Goal: Transaction & Acquisition: Book appointment/travel/reservation

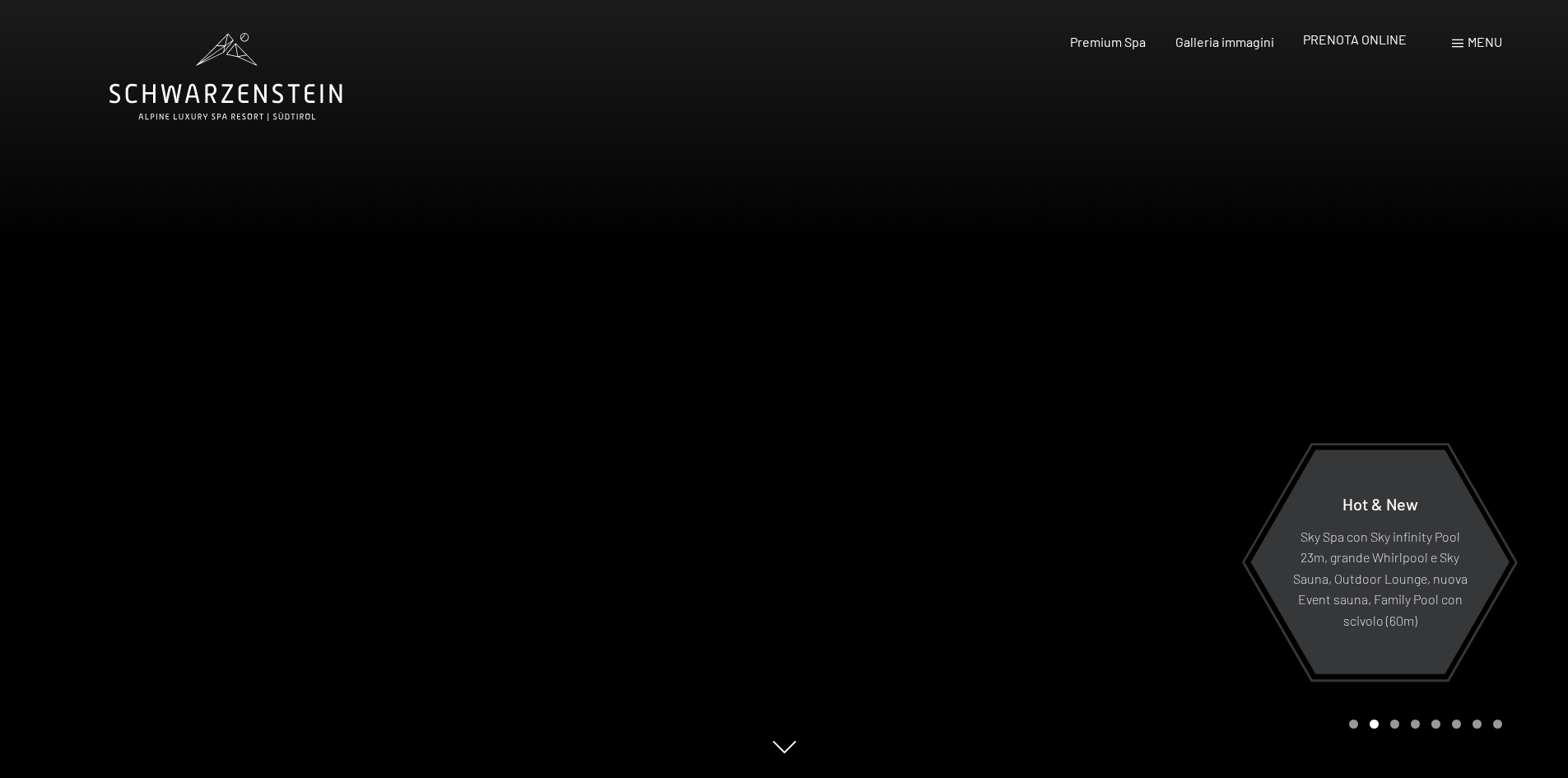
click at [1381, 33] on span "PRENOTA ONLINE" at bounding box center [1354, 39] width 103 height 16
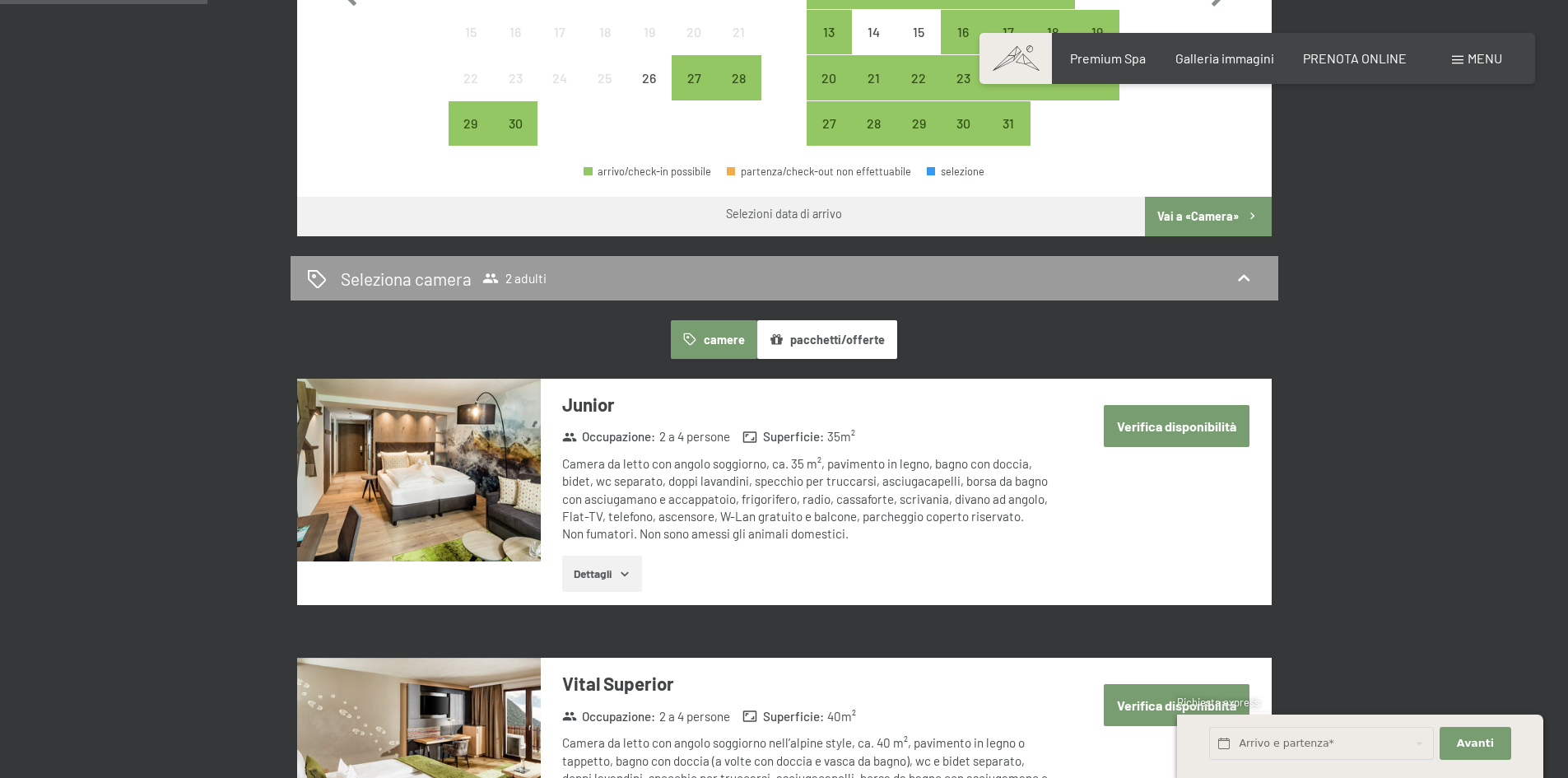
scroll to position [741, 0]
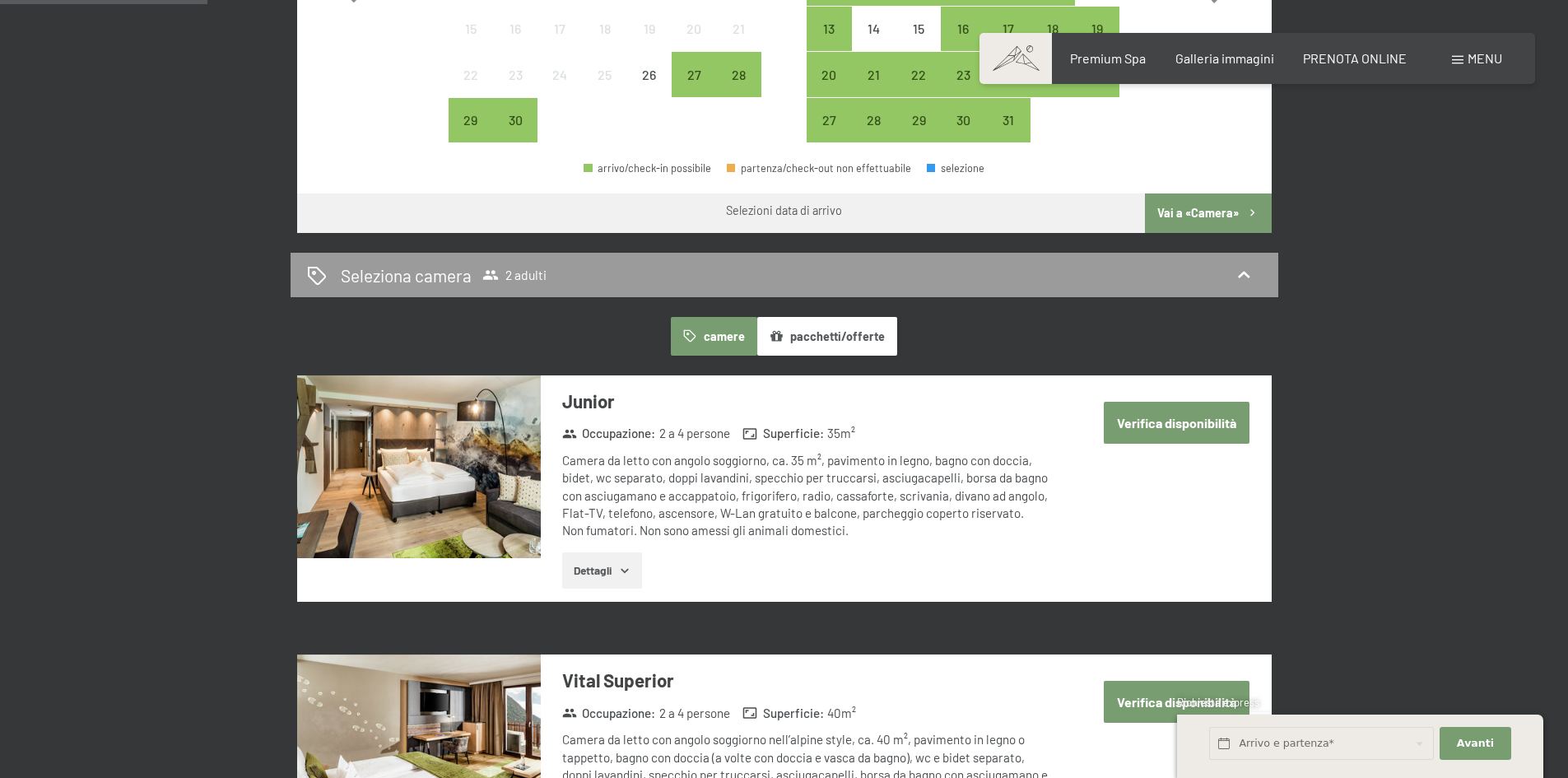
click at [1148, 420] on button "Verifica disponibilità" at bounding box center [1176, 423] width 146 height 42
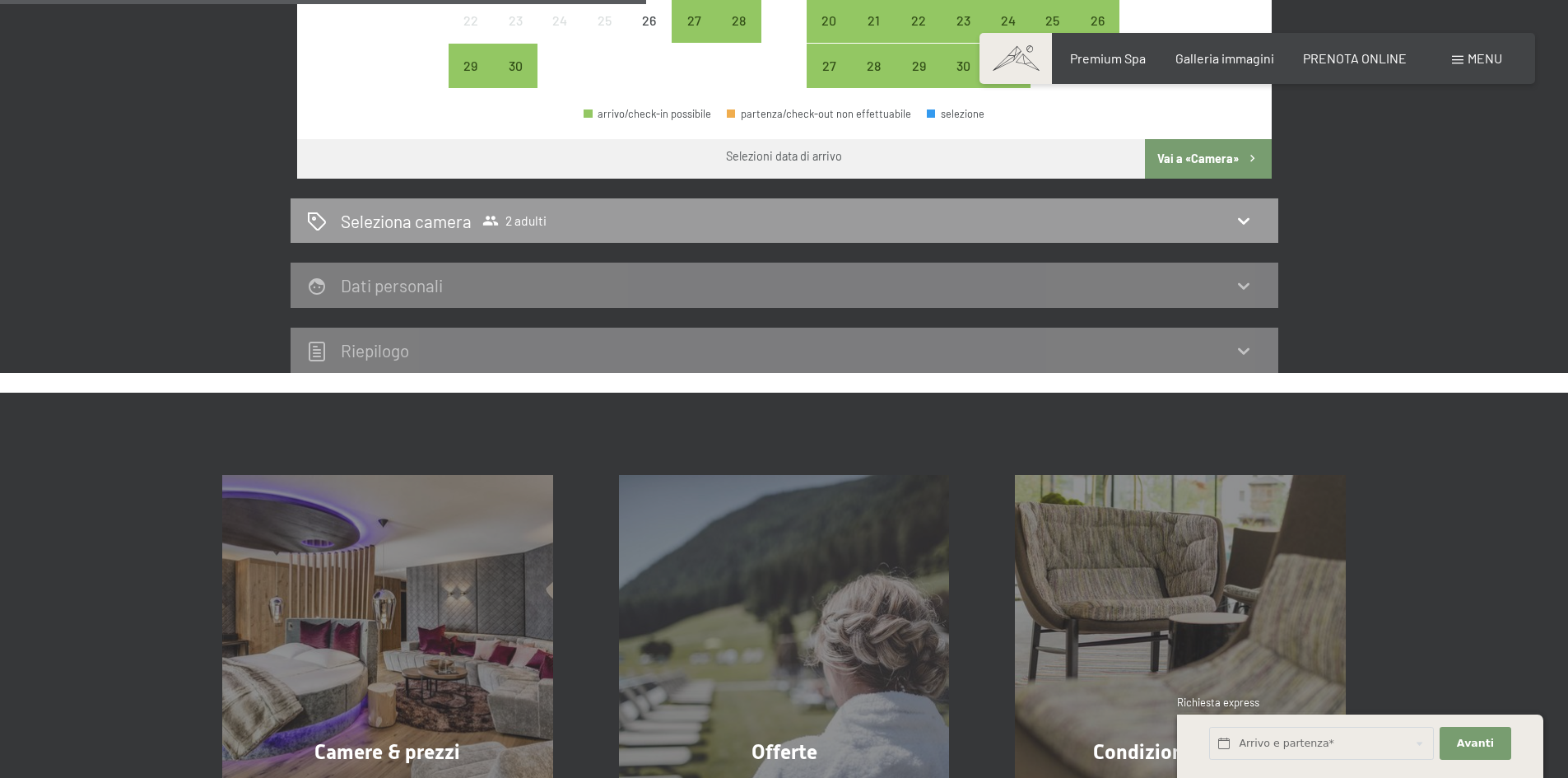
scroll to position [653, 0]
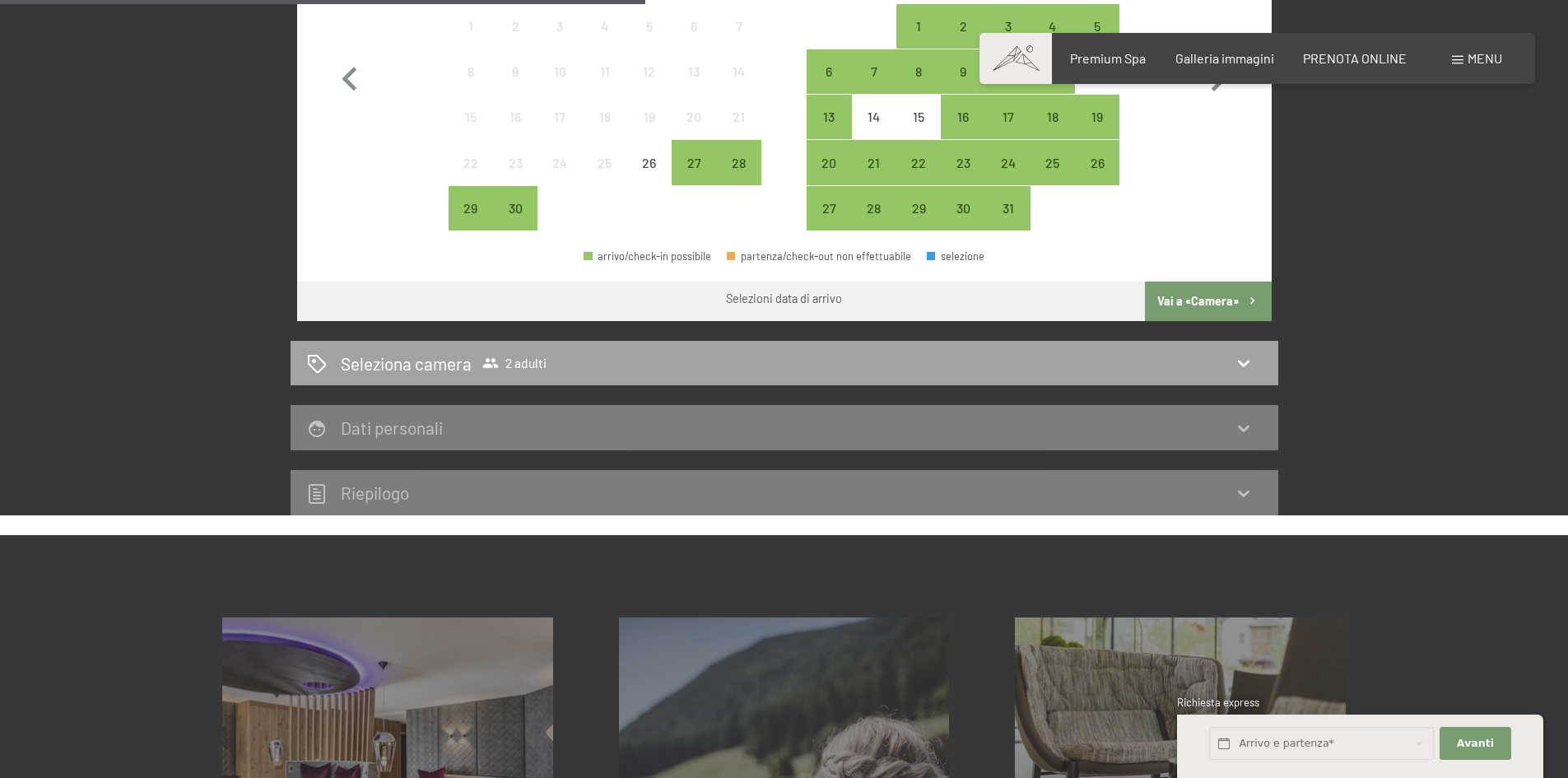
click at [611, 361] on div "Seleziona camera 2 adulti" at bounding box center [784, 364] width 955 height 24
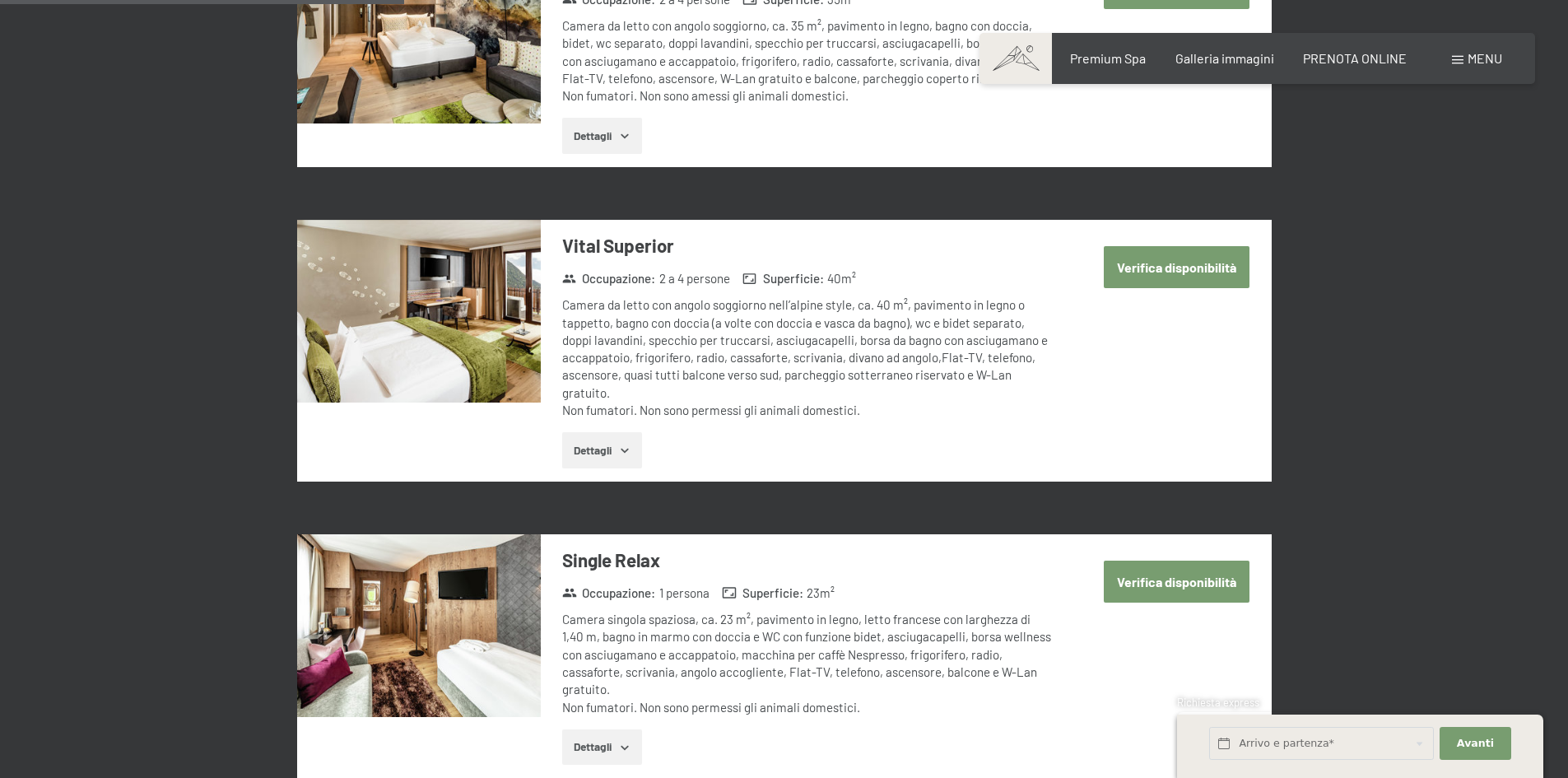
scroll to position [406, 0]
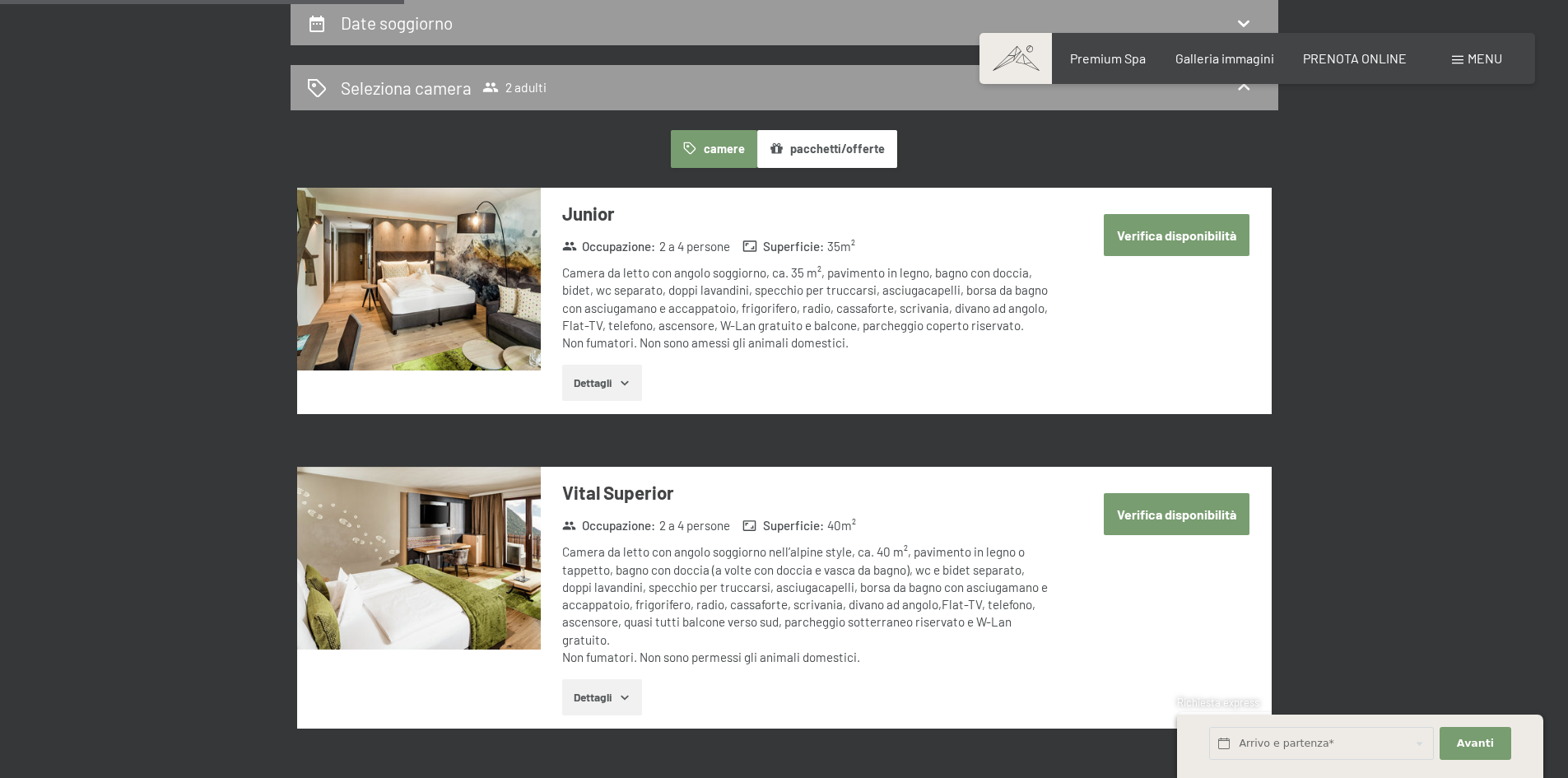
click at [591, 379] on button "Dettagli" at bounding box center [602, 383] width 80 height 36
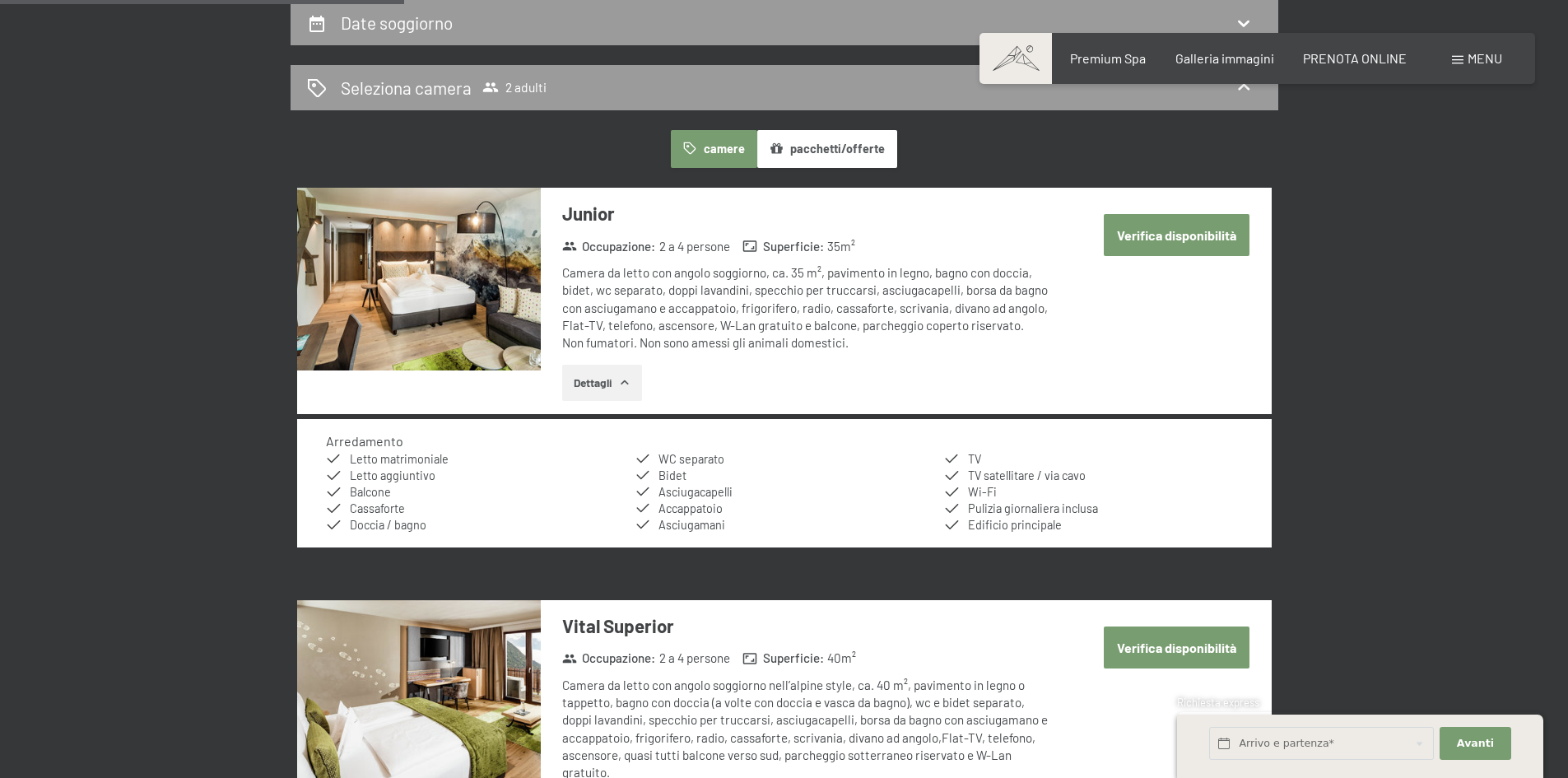
click at [417, 244] on img at bounding box center [419, 279] width 244 height 183
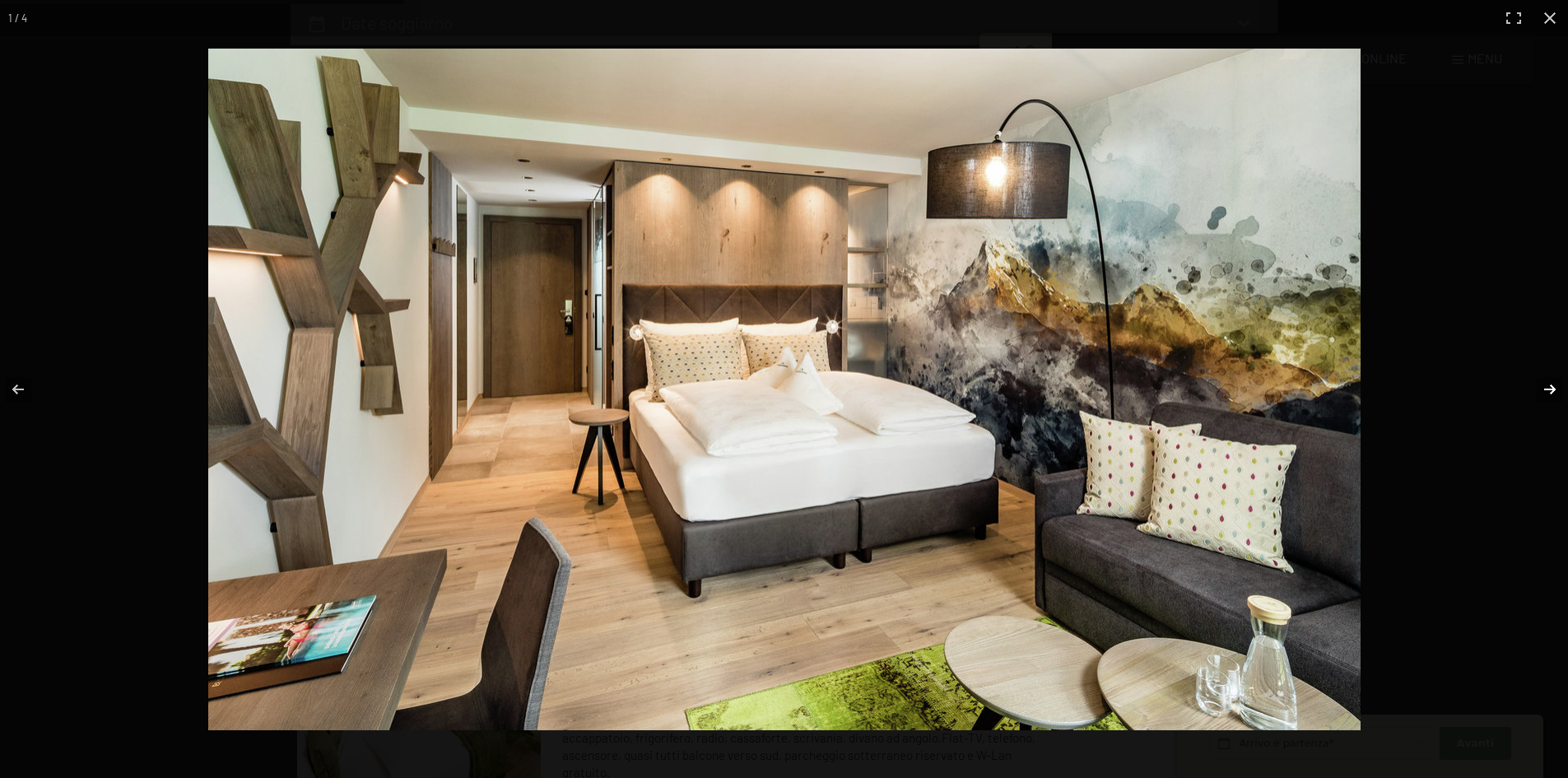
click at [1542, 390] on button "button" at bounding box center [1539, 389] width 58 height 82
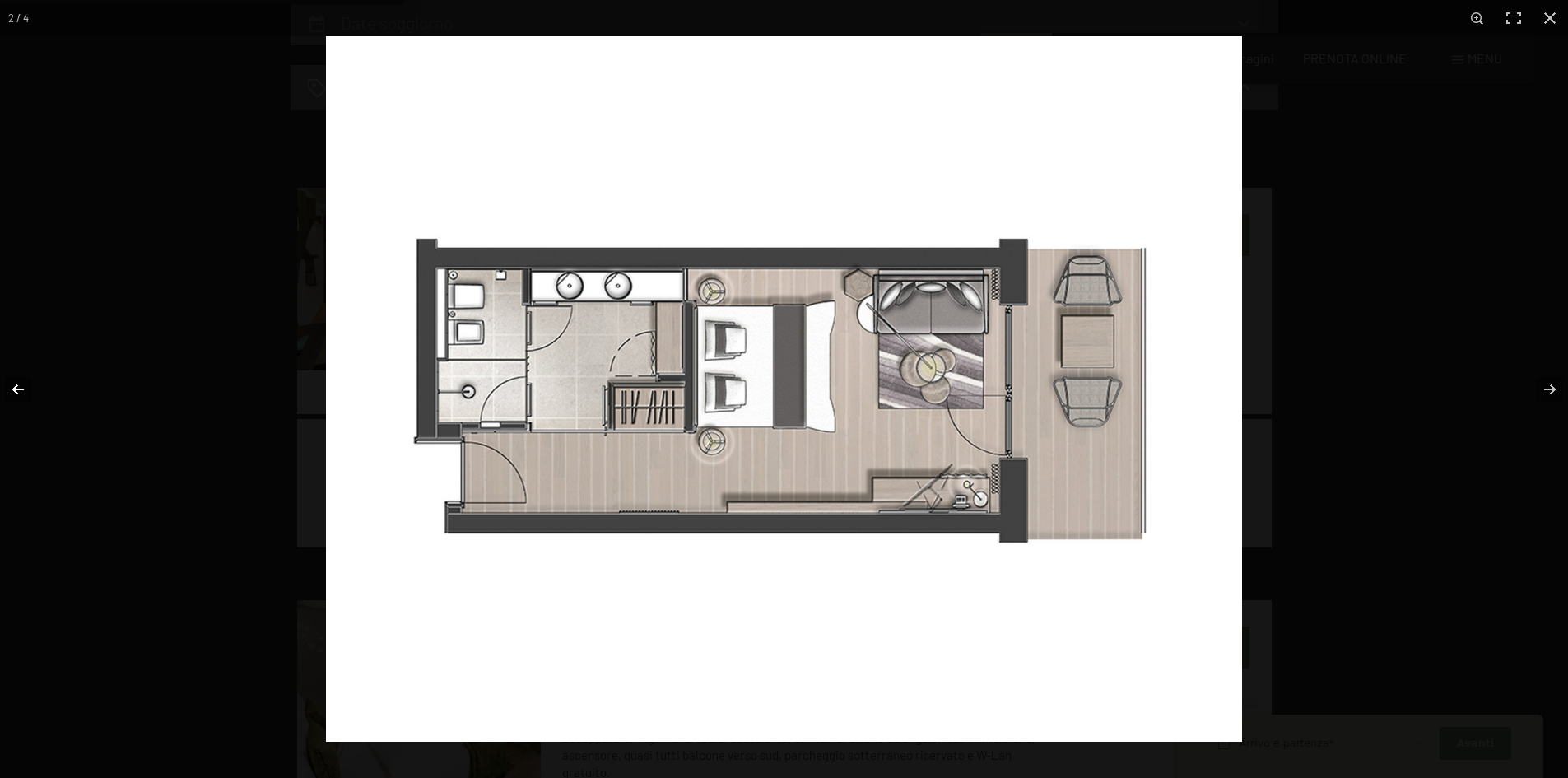
click at [5, 385] on button "button" at bounding box center [28, 389] width 58 height 82
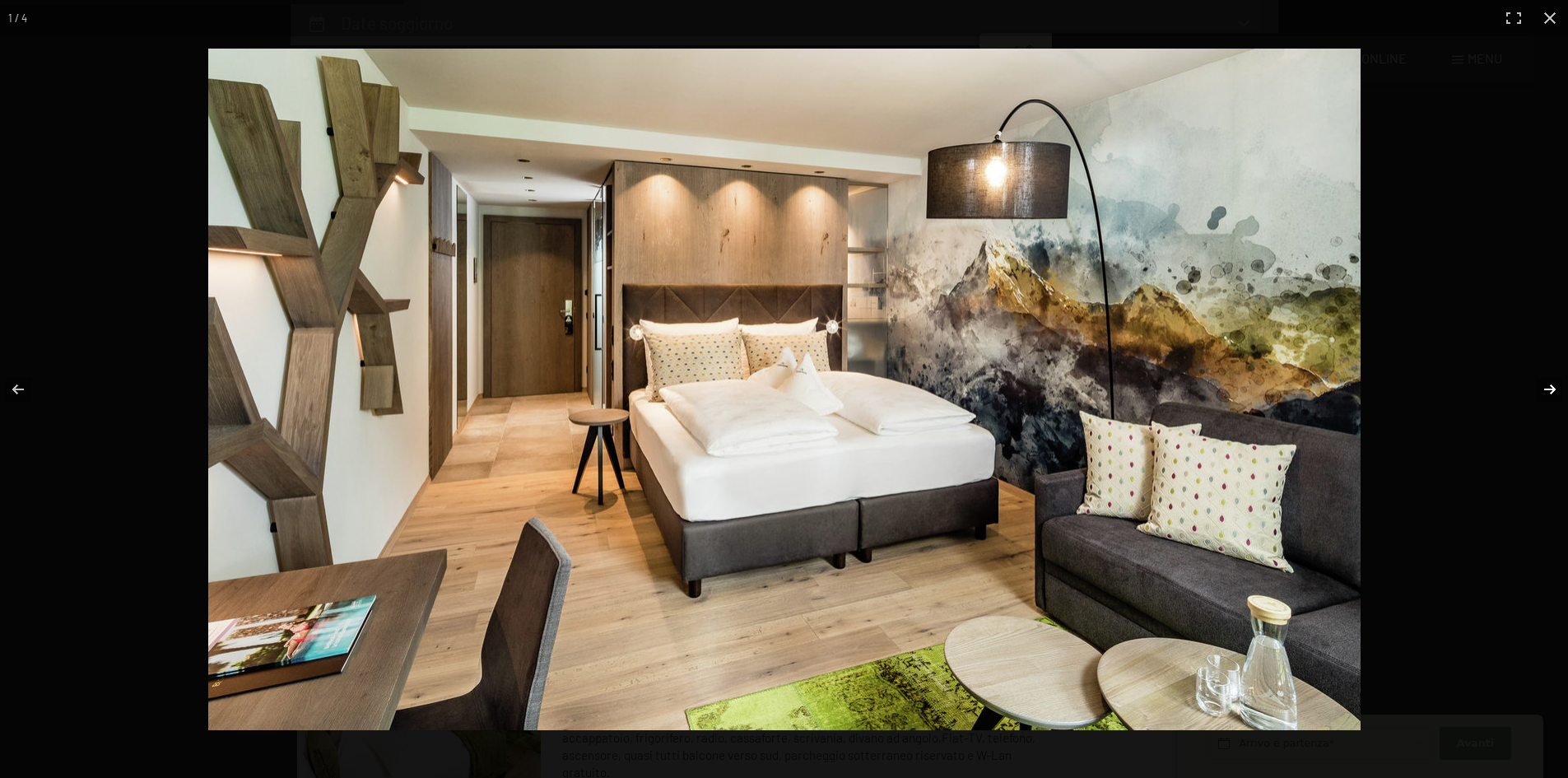
click at [1551, 402] on button "button" at bounding box center [1539, 389] width 58 height 82
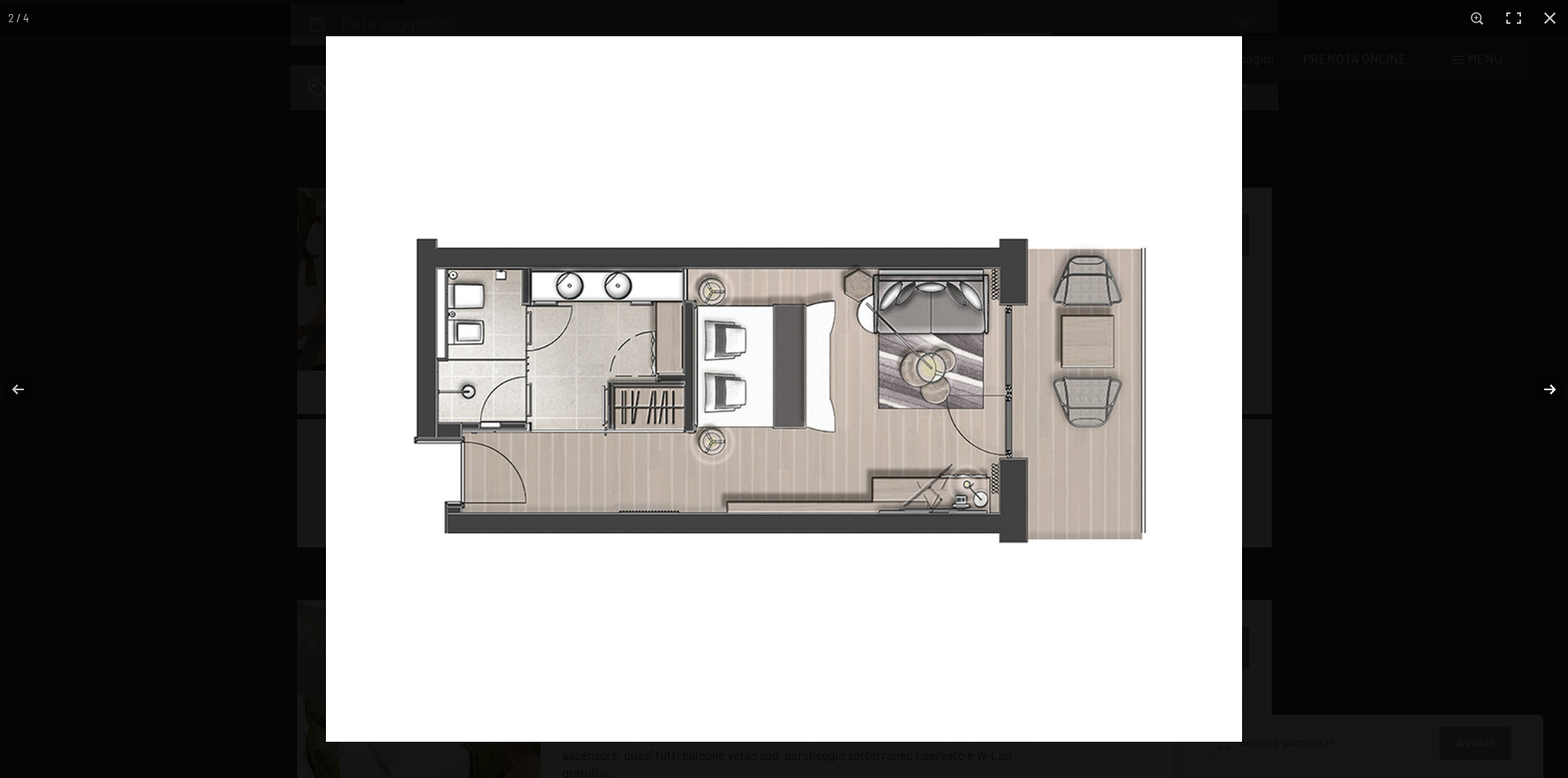
click at [1551, 402] on button "button" at bounding box center [1539, 389] width 58 height 82
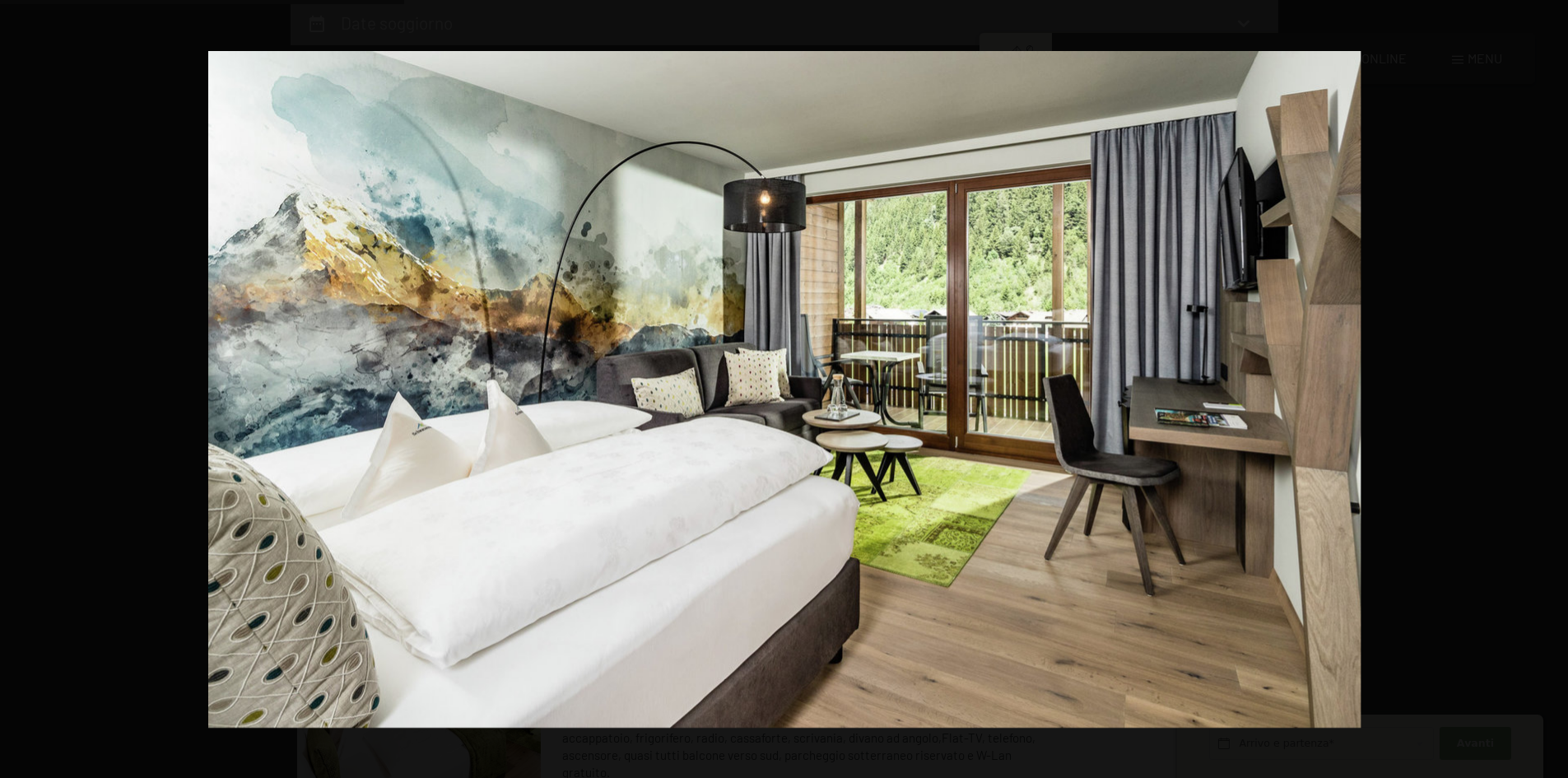
click at [1551, 402] on button "button" at bounding box center [1539, 389] width 58 height 82
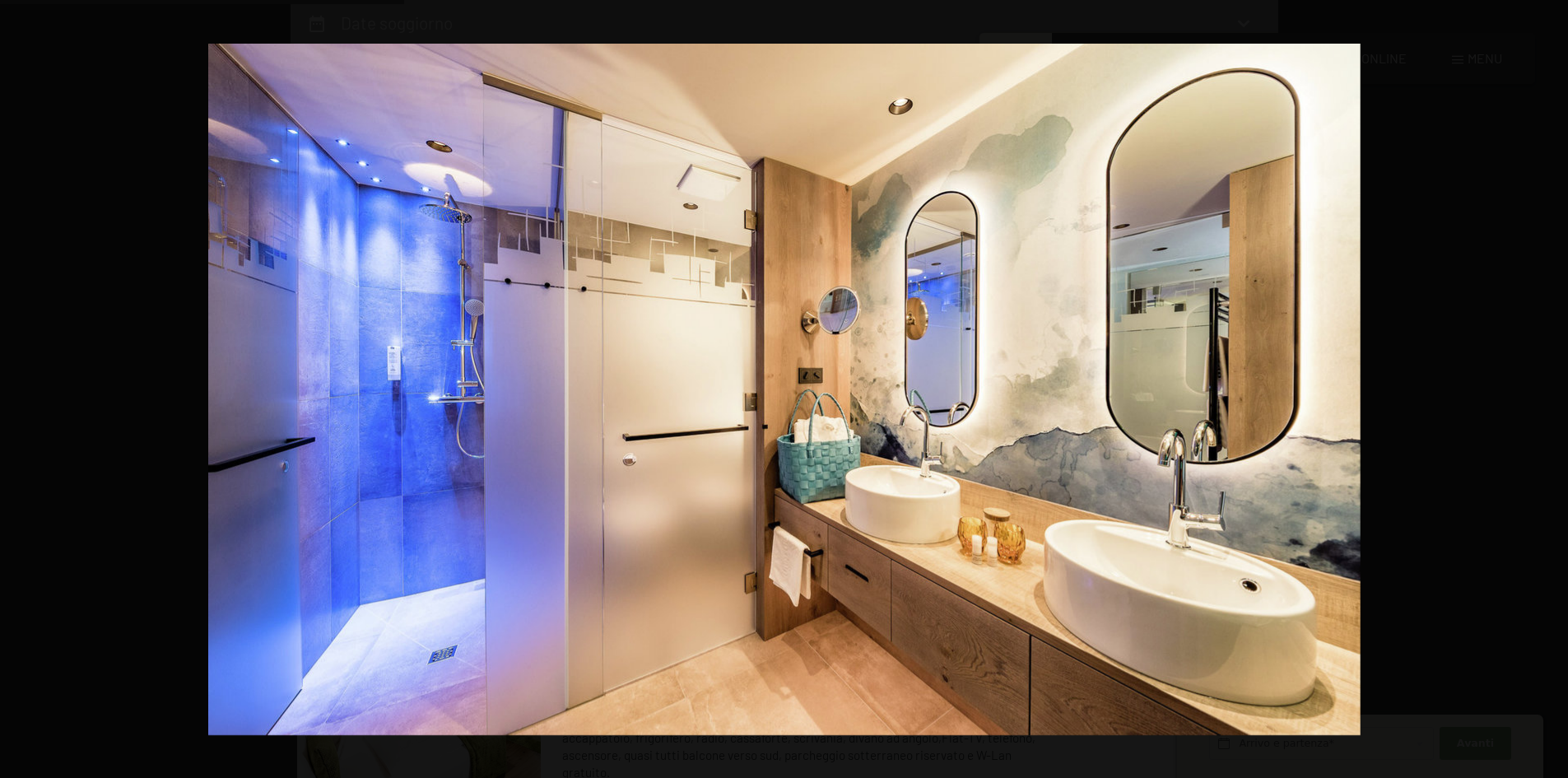
click at [1551, 402] on button "button" at bounding box center [1539, 389] width 58 height 82
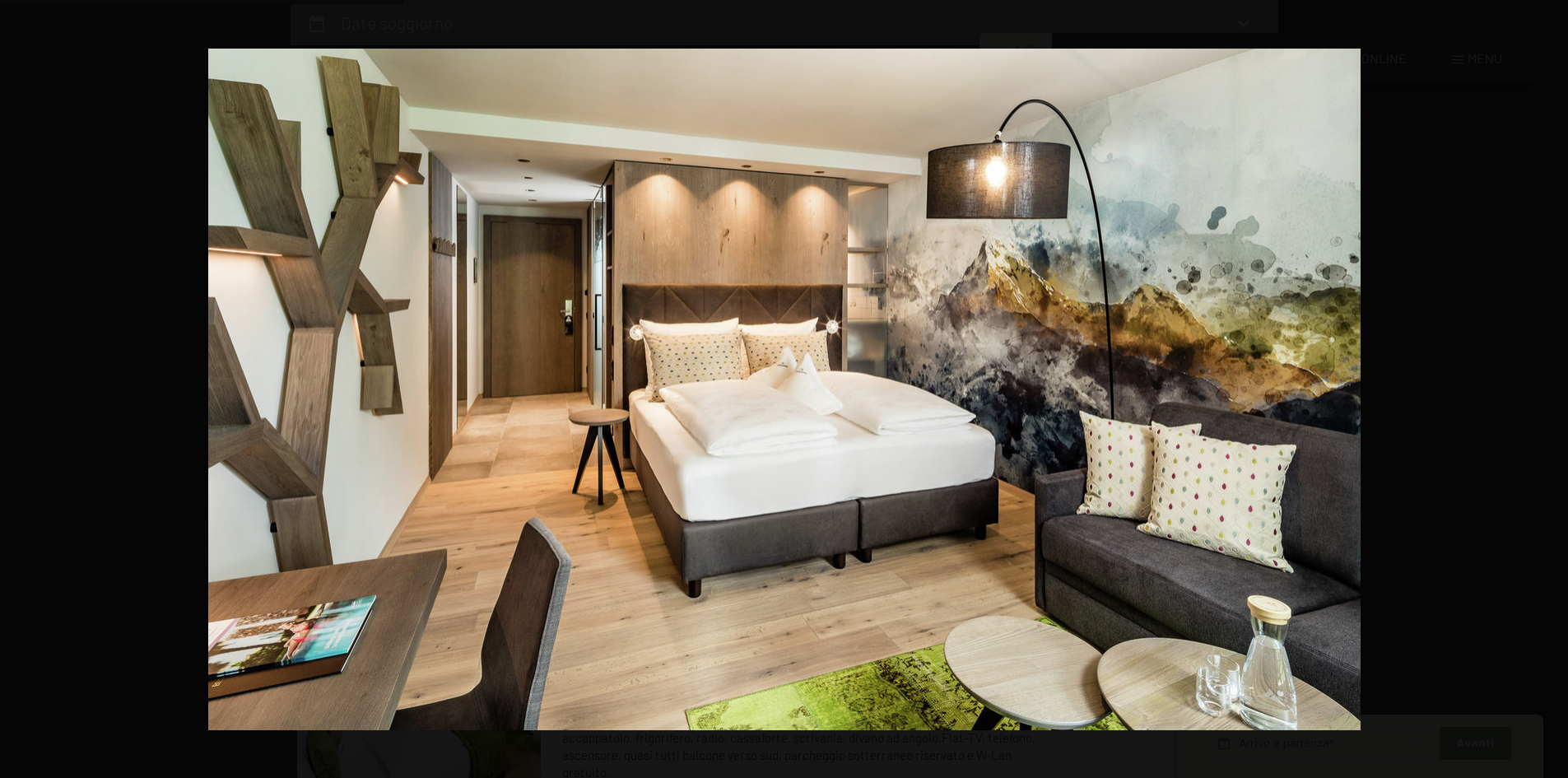
click at [1551, 402] on button "button" at bounding box center [1539, 389] width 58 height 82
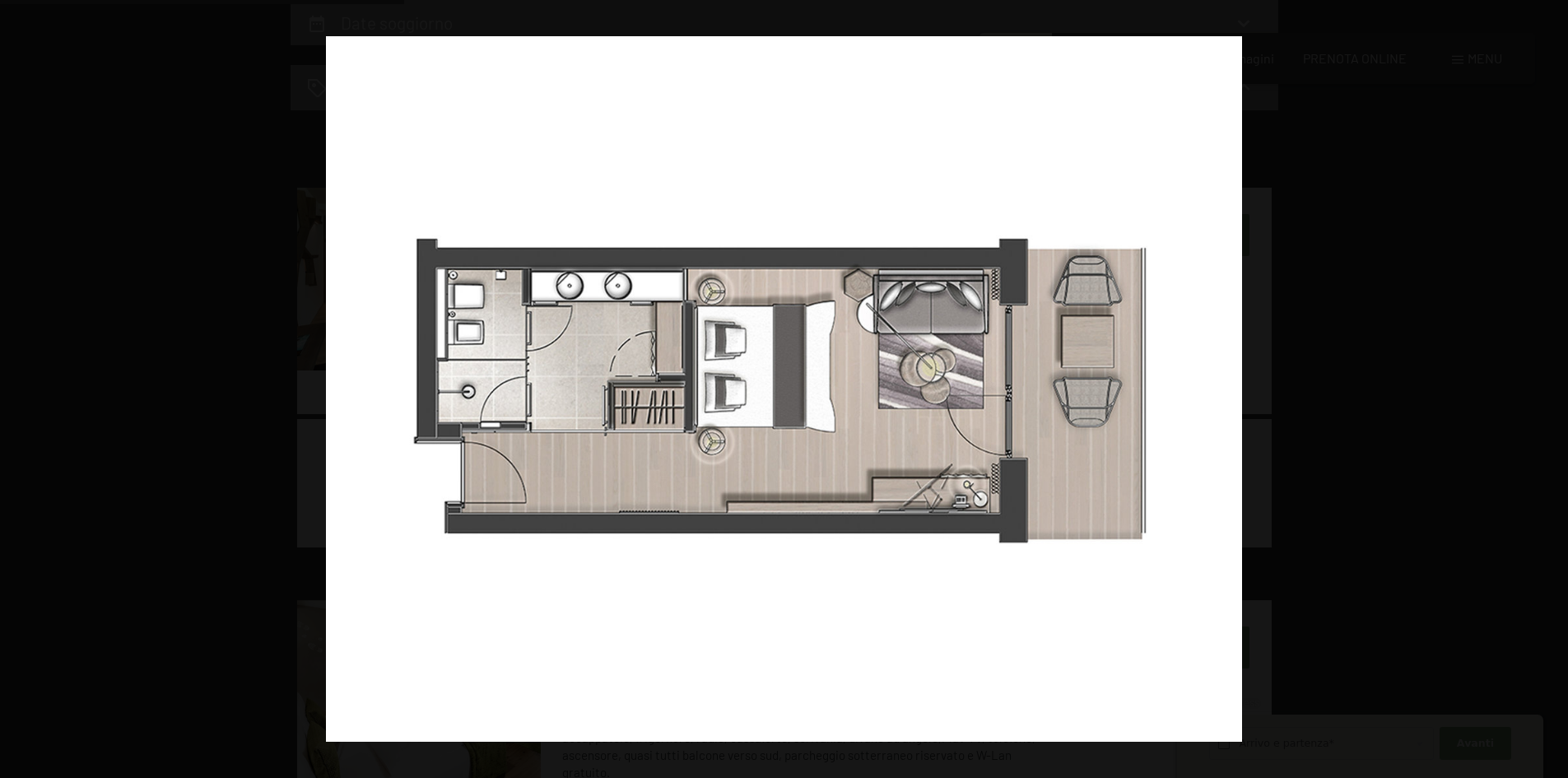
click at [1551, 402] on button "button" at bounding box center [1539, 389] width 58 height 82
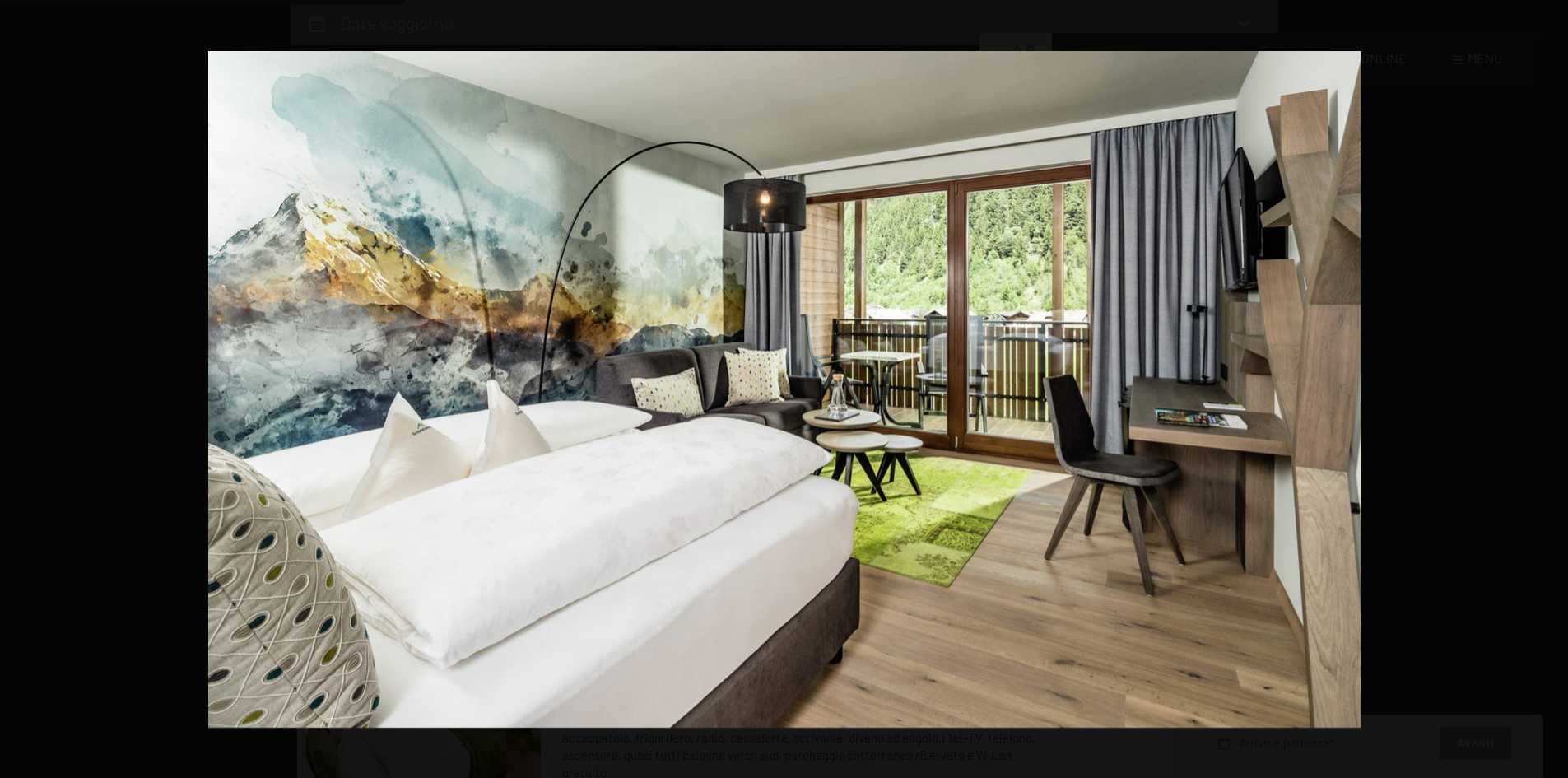
click at [1551, 402] on button "button" at bounding box center [1539, 389] width 58 height 82
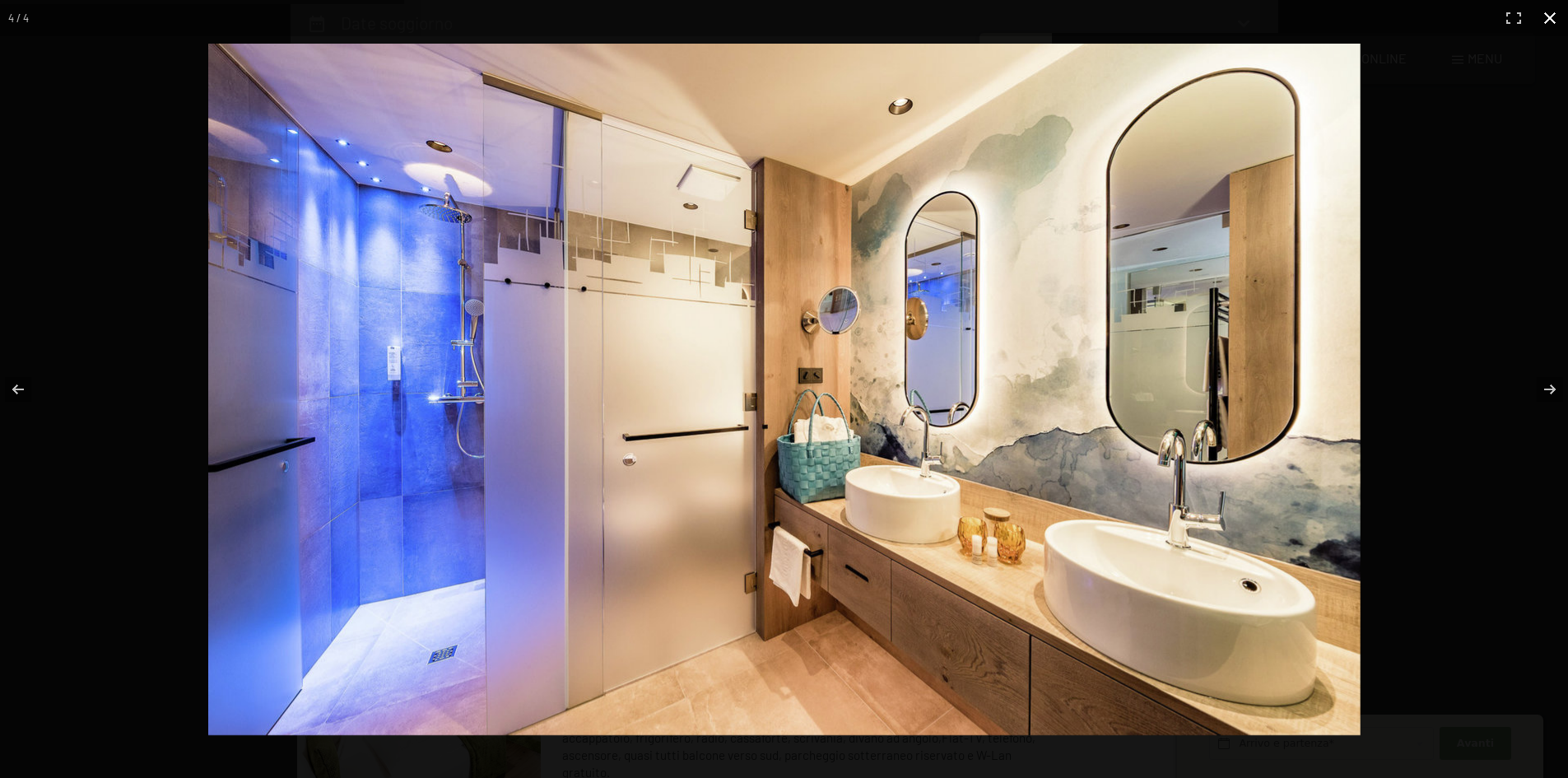
click at [1548, 25] on button "button" at bounding box center [1550, 18] width 36 height 36
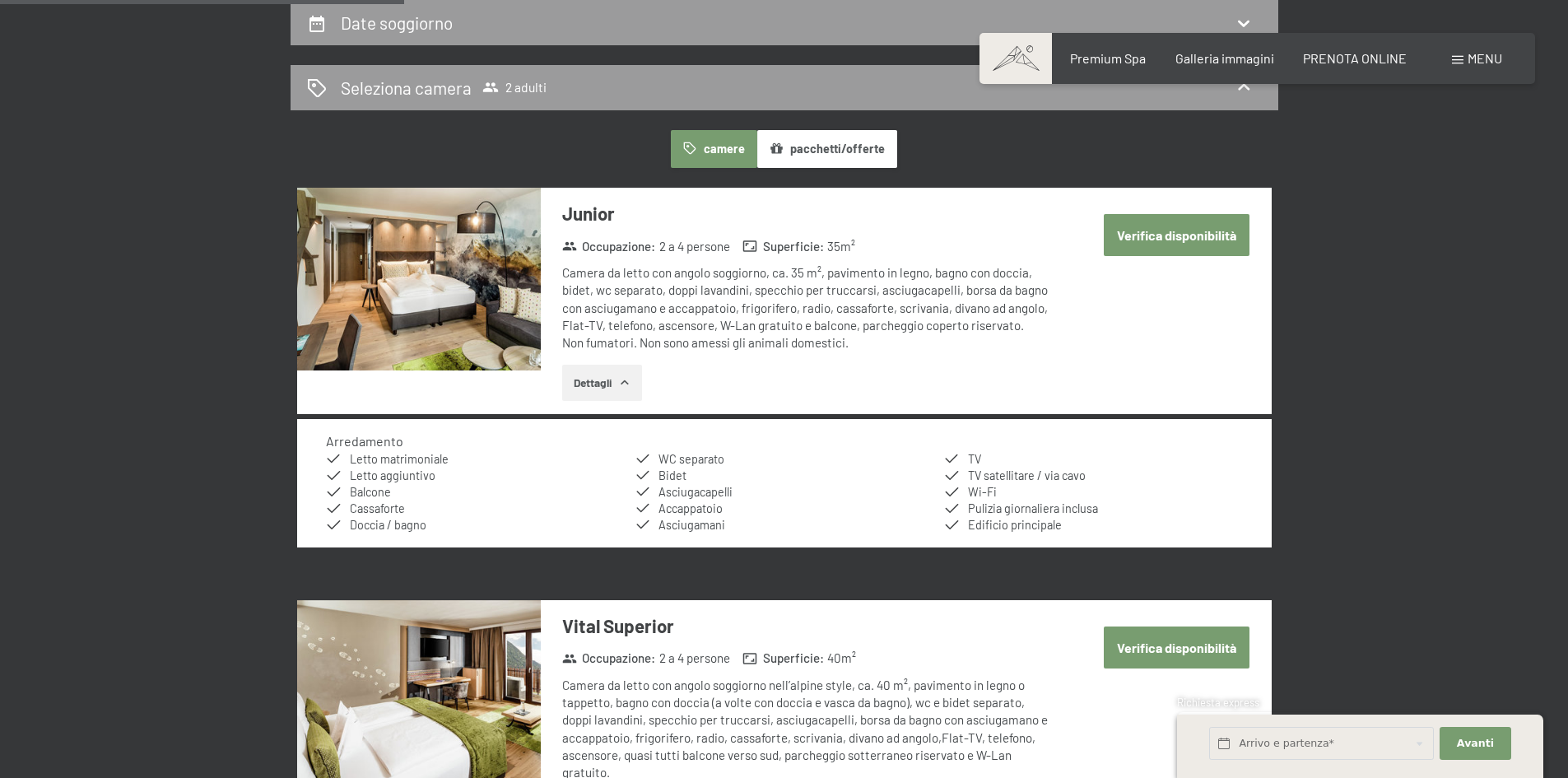
drag, startPoint x: 946, startPoint y: 275, endPoint x: 1050, endPoint y: 275, distance: 104.0
click at [1046, 275] on div "Camera da letto con angolo soggiorno, ca. 35 m², pavimento in legno, bagno con …" at bounding box center [807, 307] width 490 height 87
click at [1038, 292] on div "Camera da letto con angolo soggiorno, ca. 35 m², pavimento in legno, bagno con …" at bounding box center [807, 307] width 490 height 87
drag, startPoint x: 589, startPoint y: 291, endPoint x: 665, endPoint y: 295, distance: 76.1
click at [665, 295] on div "Camera da letto con angolo soggiorno, ca. 35 m², pavimento in legno, bagno con …" at bounding box center [807, 307] width 490 height 87
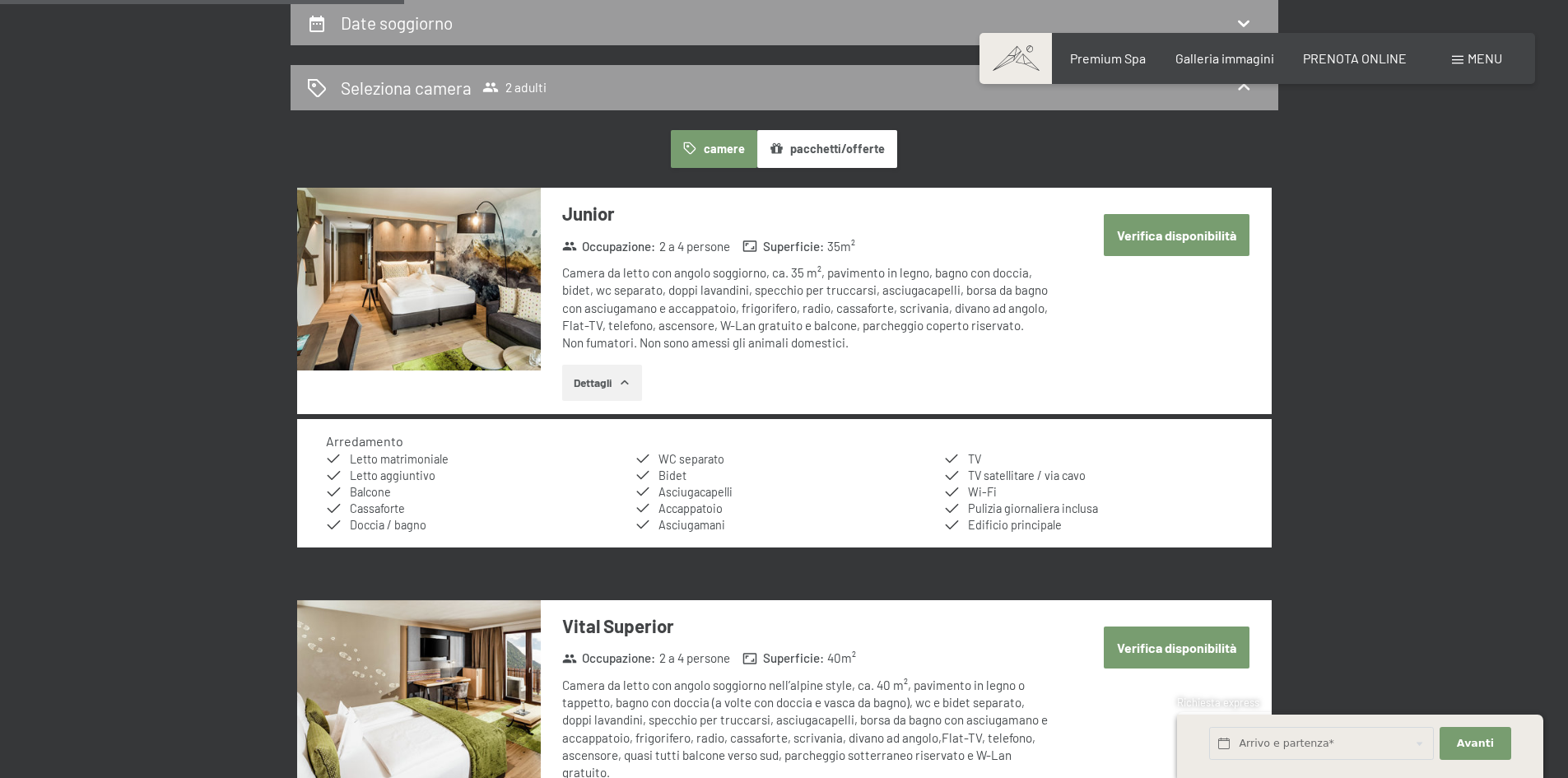
click at [673, 293] on div "Camera da letto con angolo soggiorno, ca. 35 m², pavimento in legno, bagno con …" at bounding box center [807, 307] width 490 height 87
click at [814, 154] on button "pacchetti/offerte" at bounding box center [827, 149] width 140 height 38
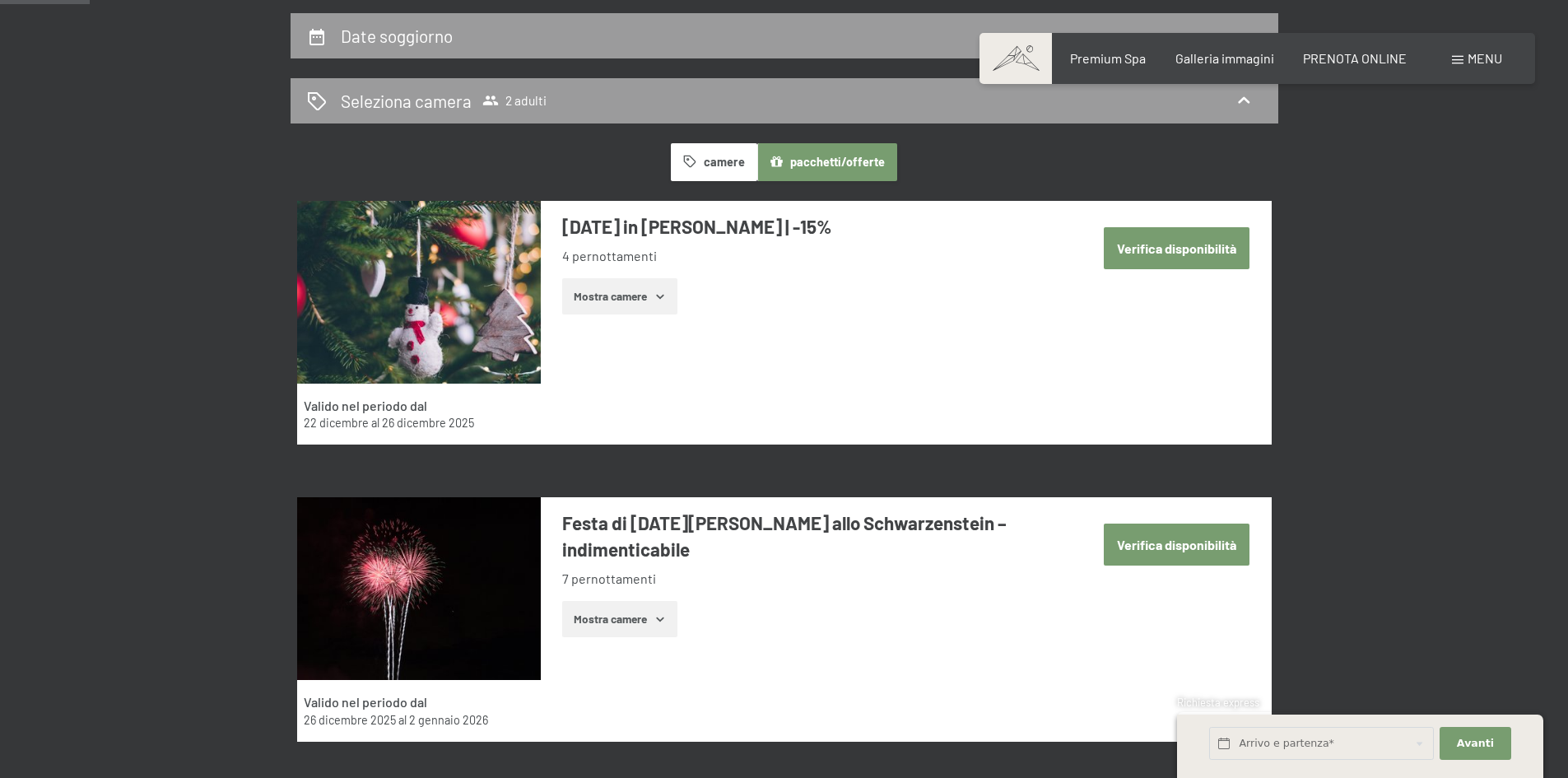
scroll to position [242, 0]
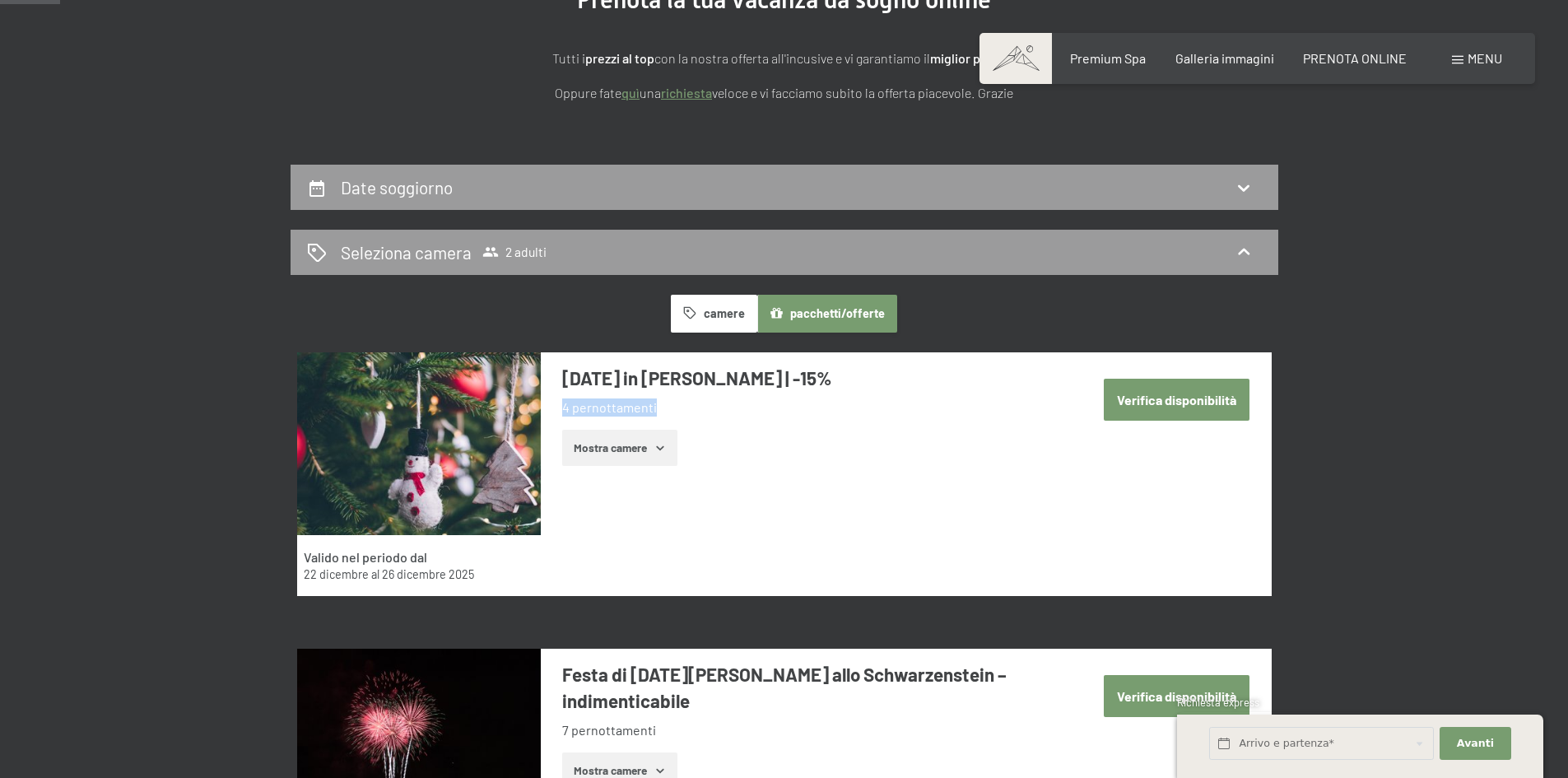
drag, startPoint x: 630, startPoint y: 410, endPoint x: 565, endPoint y: 410, distance: 65.0
click at [565, 410] on li "4 pernottamenti" at bounding box center [807, 407] width 490 height 18
copy li "4 pernottamenti"
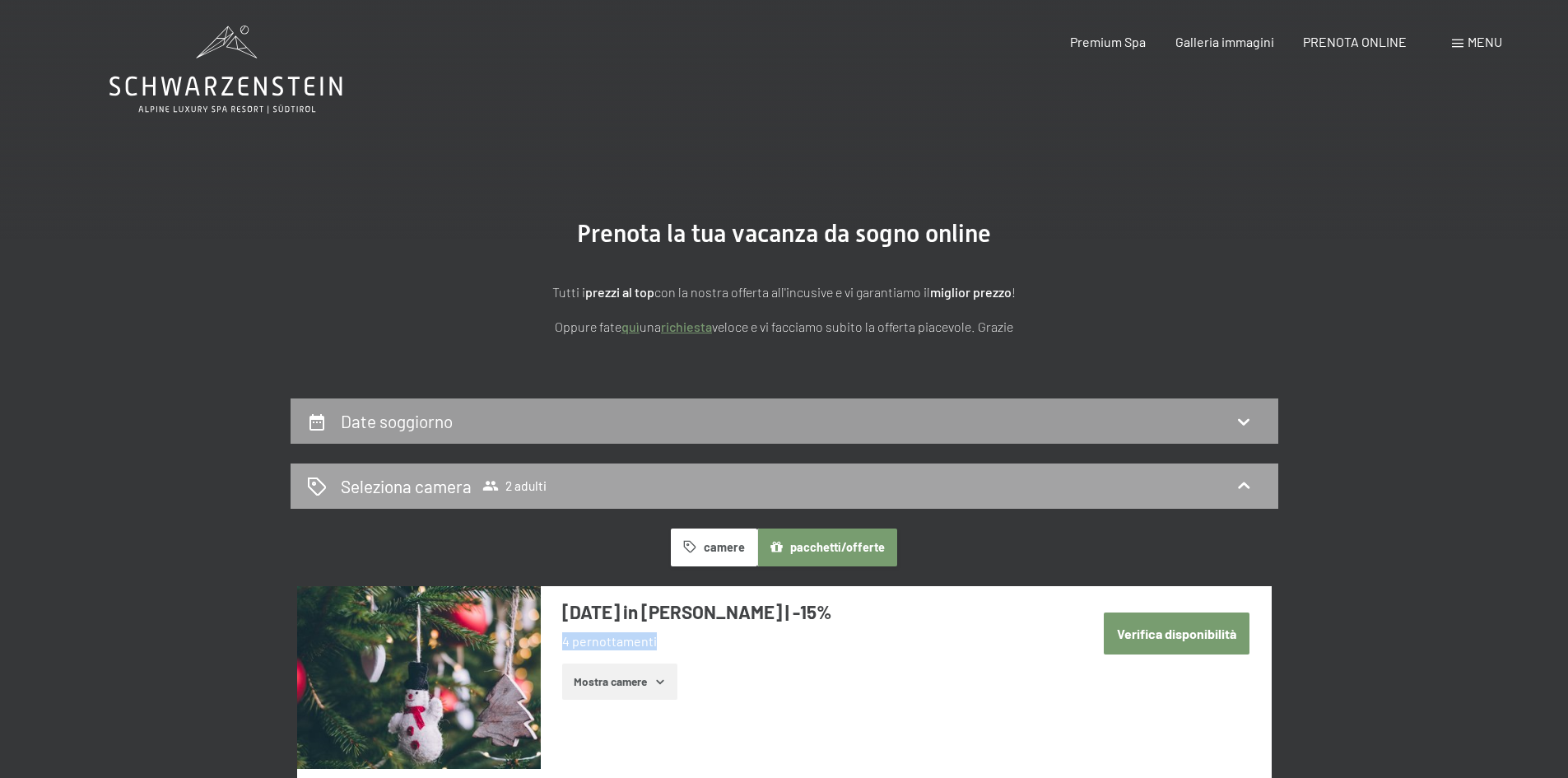
scroll to position [0, 0]
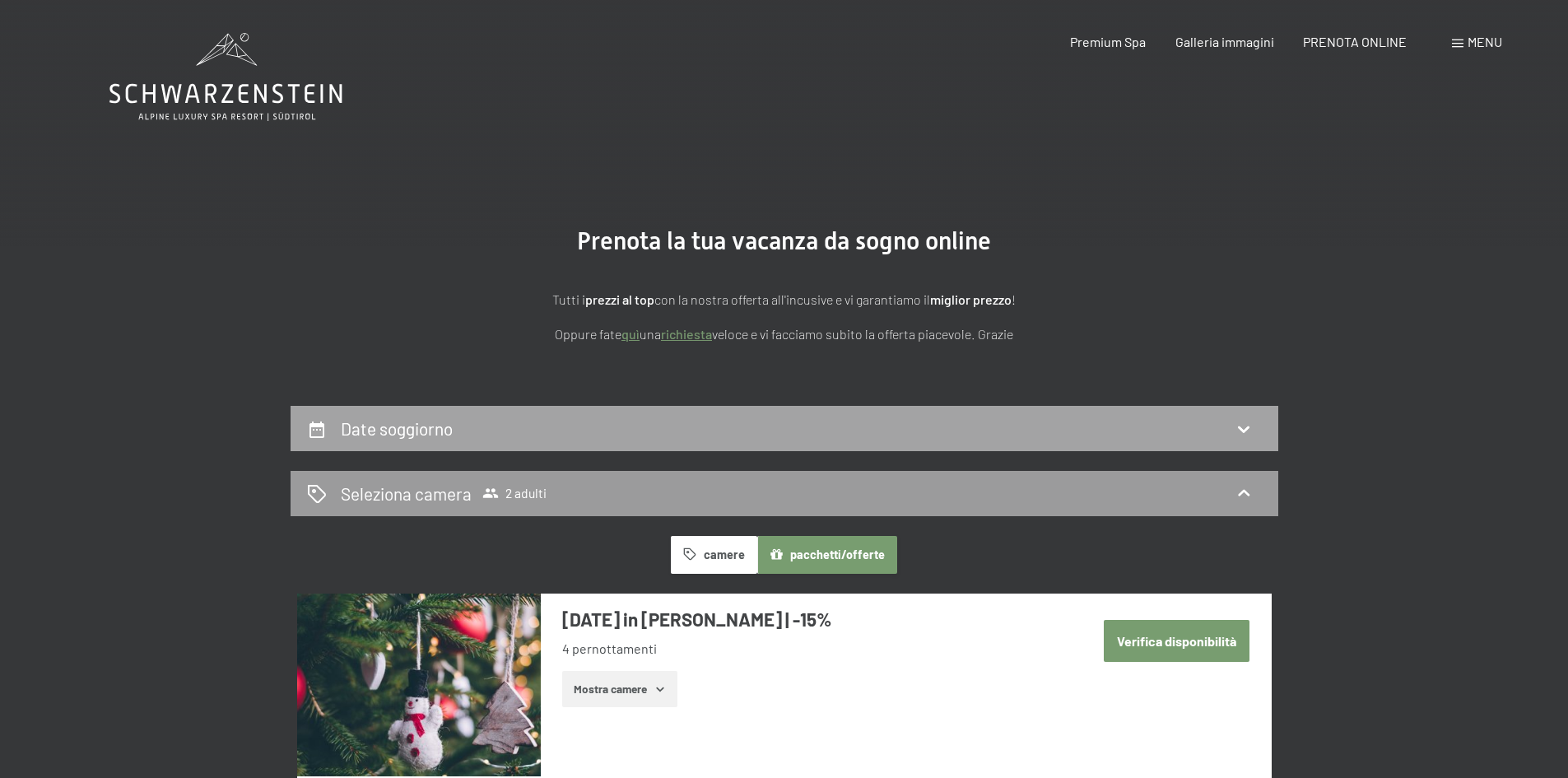
click at [524, 440] on div "Date soggiorno" at bounding box center [784, 429] width 955 height 24
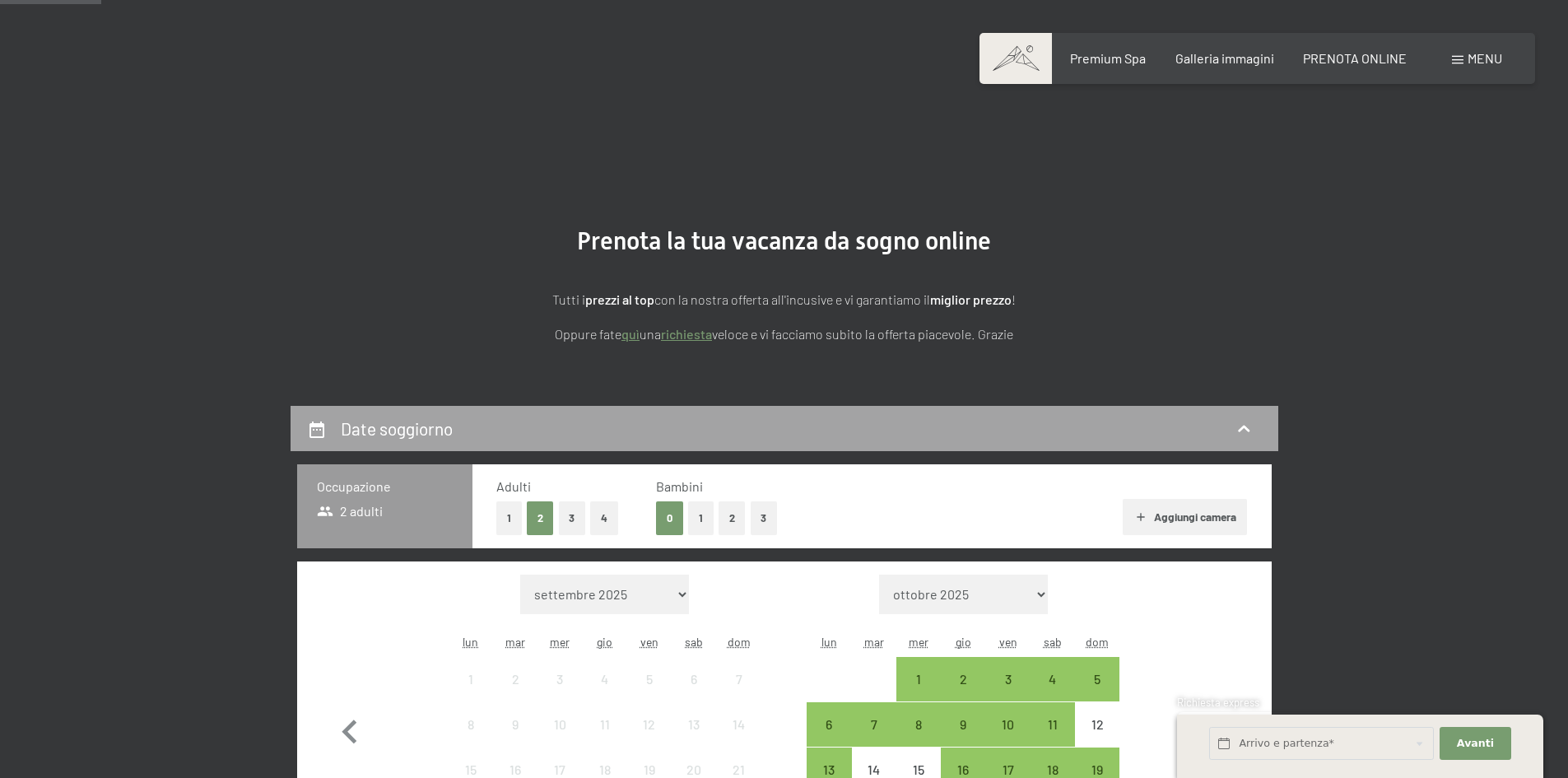
scroll to position [406, 0]
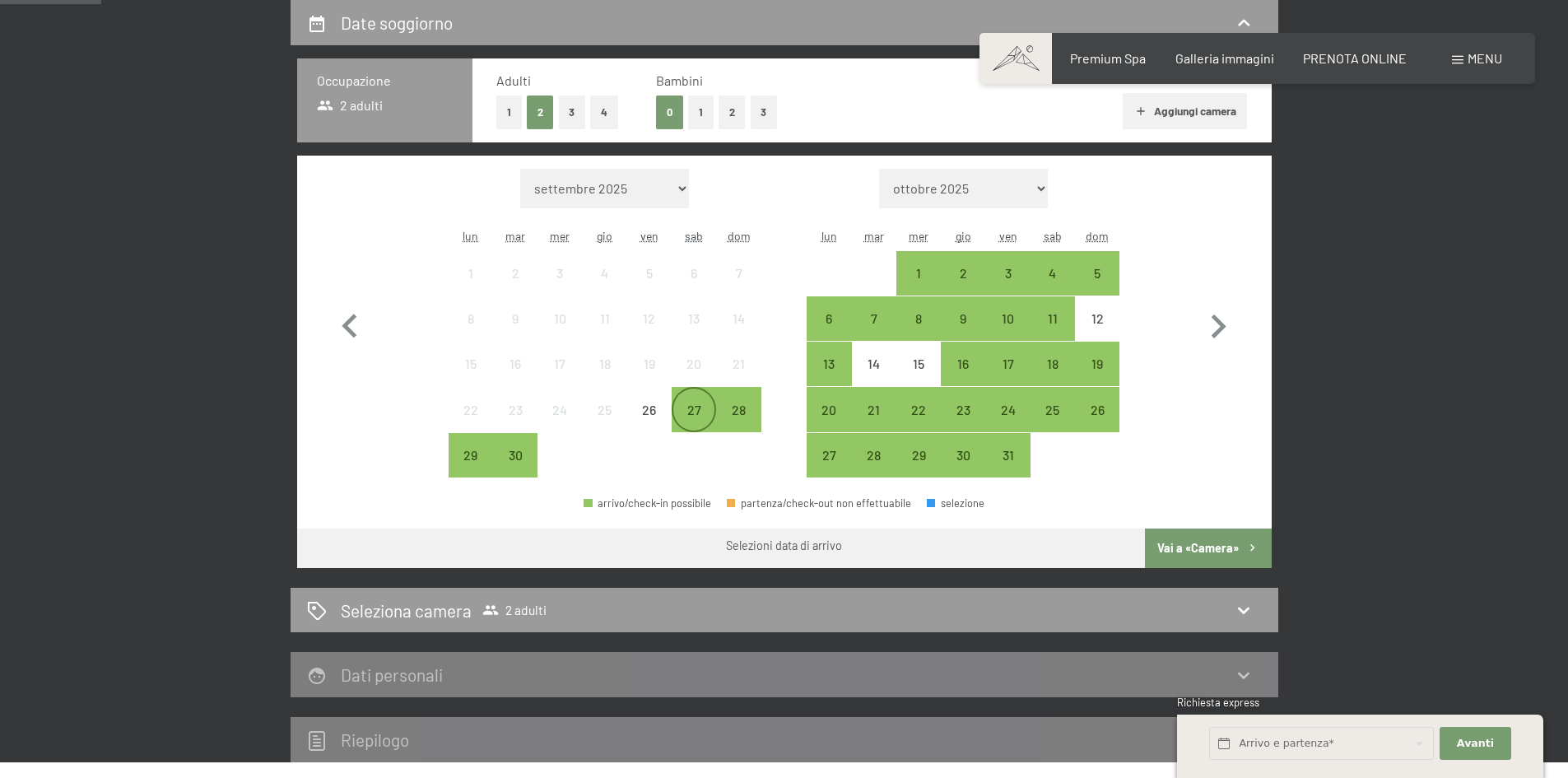
click at [691, 417] on div "27" at bounding box center [694, 424] width 41 height 41
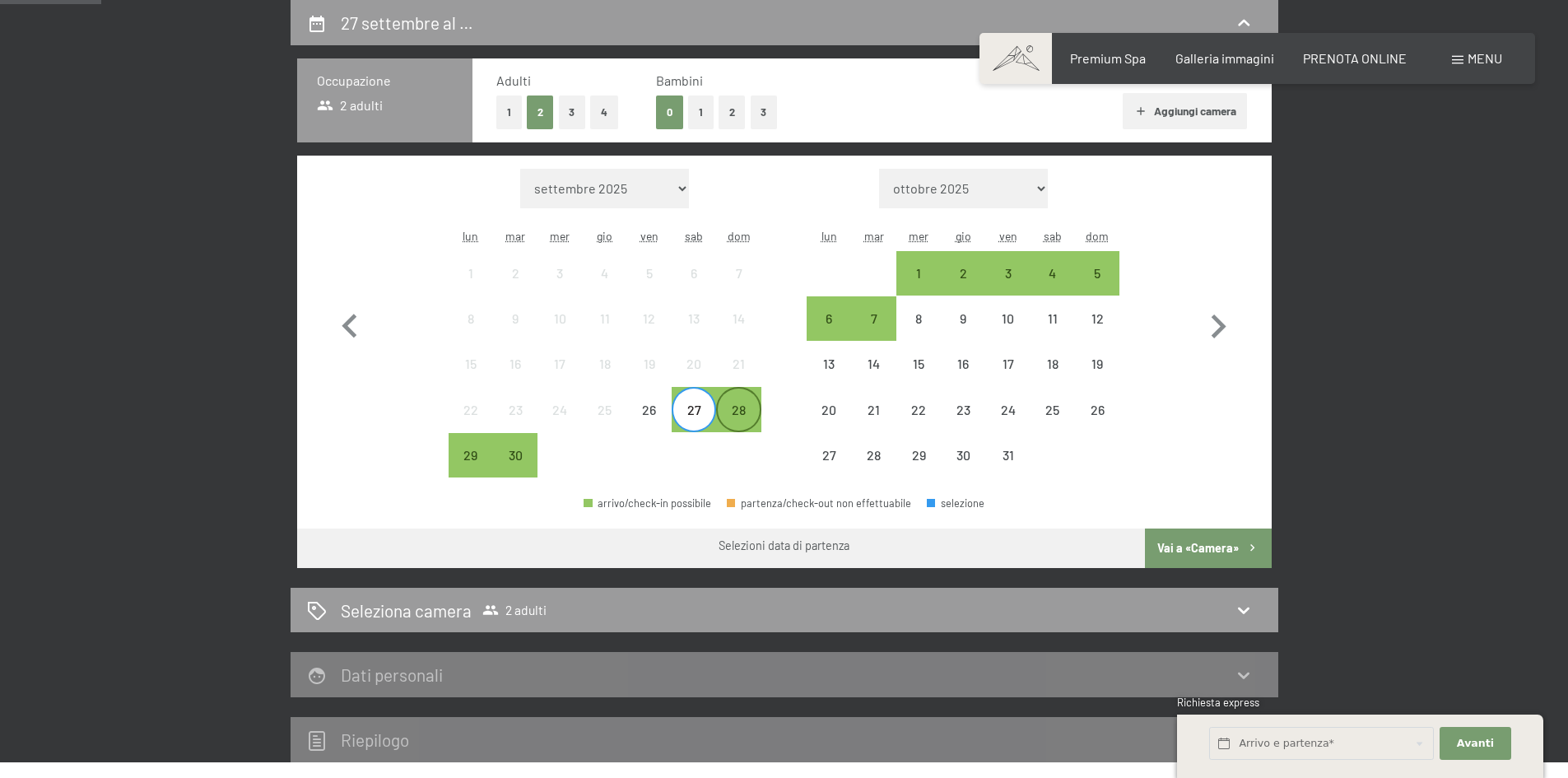
click at [735, 417] on div "28" at bounding box center [739, 424] width 41 height 41
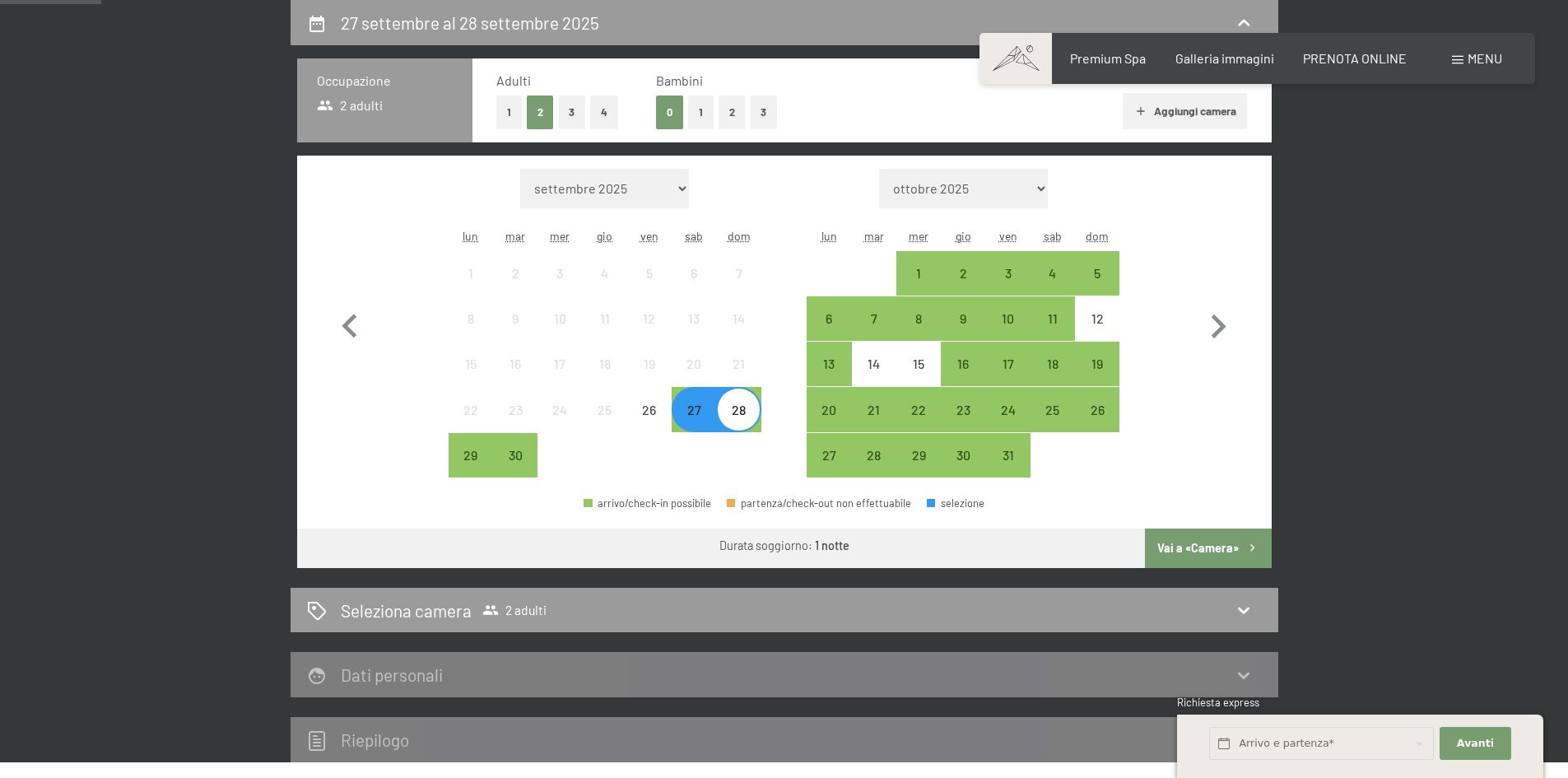
click at [694, 415] on div "27" at bounding box center [694, 424] width 41 height 41
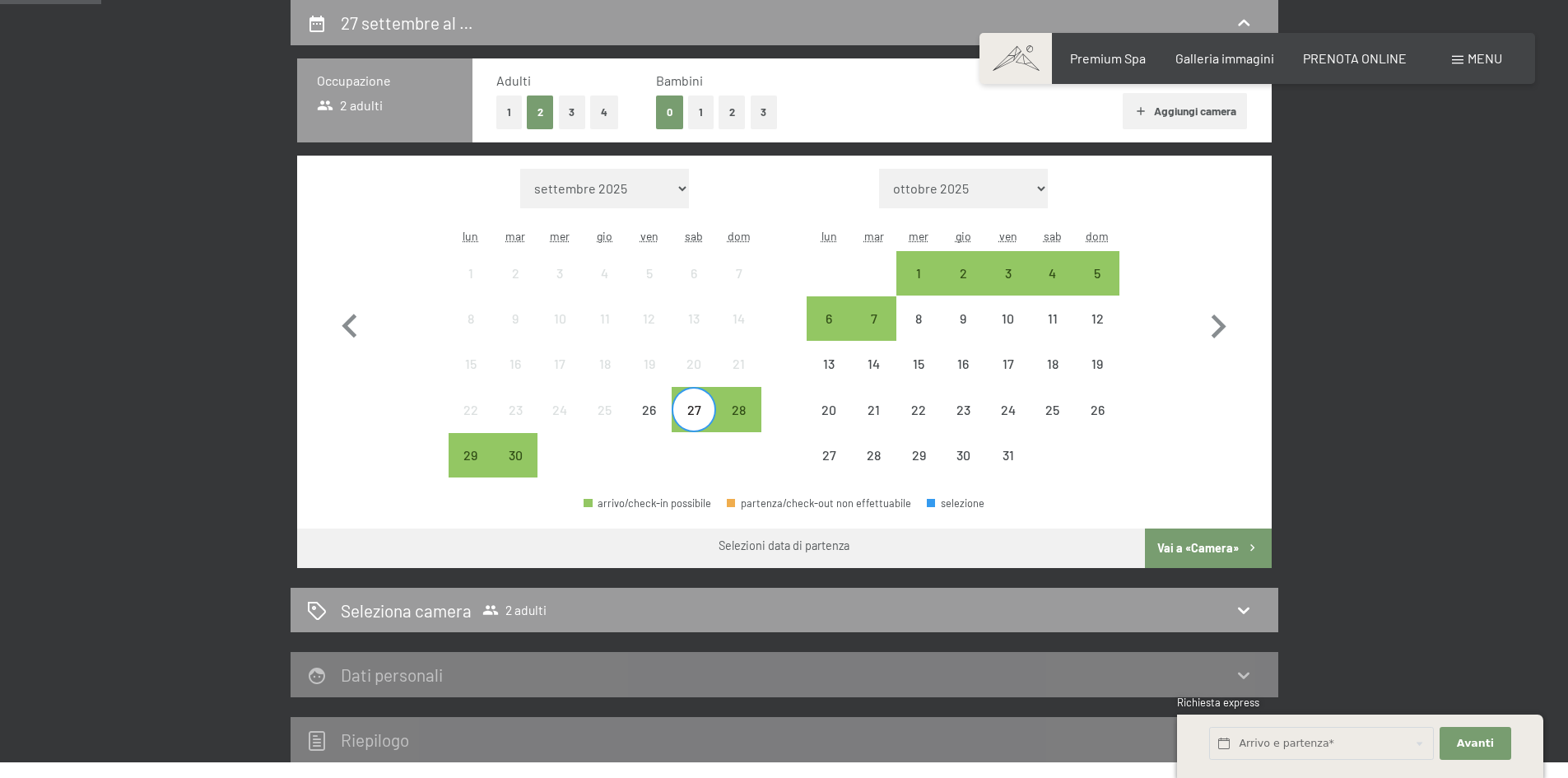
click at [662, 112] on button "0" at bounding box center [670, 112] width 28 height 34
click at [735, 415] on div "28" at bounding box center [739, 424] width 41 height 41
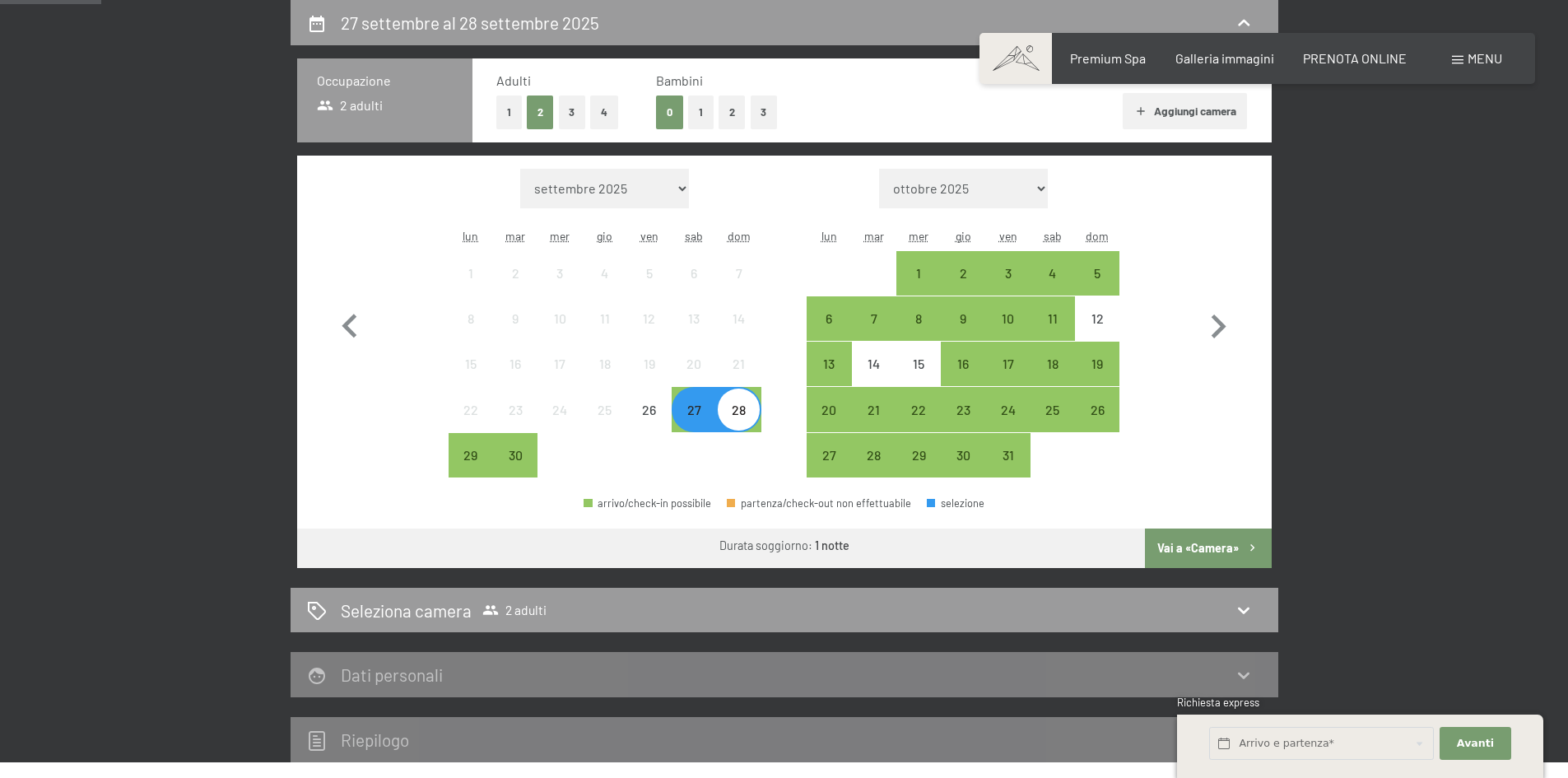
click at [696, 474] on div at bounding box center [694, 455] width 45 height 45
click at [714, 465] on div at bounding box center [694, 455] width 45 height 45
drag, startPoint x: 804, startPoint y: 499, endPoint x: 865, endPoint y: 506, distance: 61.4
click at [865, 506] on div "partenza/check-out non effettuabile" at bounding box center [819, 504] width 184 height 10
click at [983, 507] on div "arrivo/check-in possibile partenza/check-out non effettuabile selezione" at bounding box center [784, 510] width 974 height 37
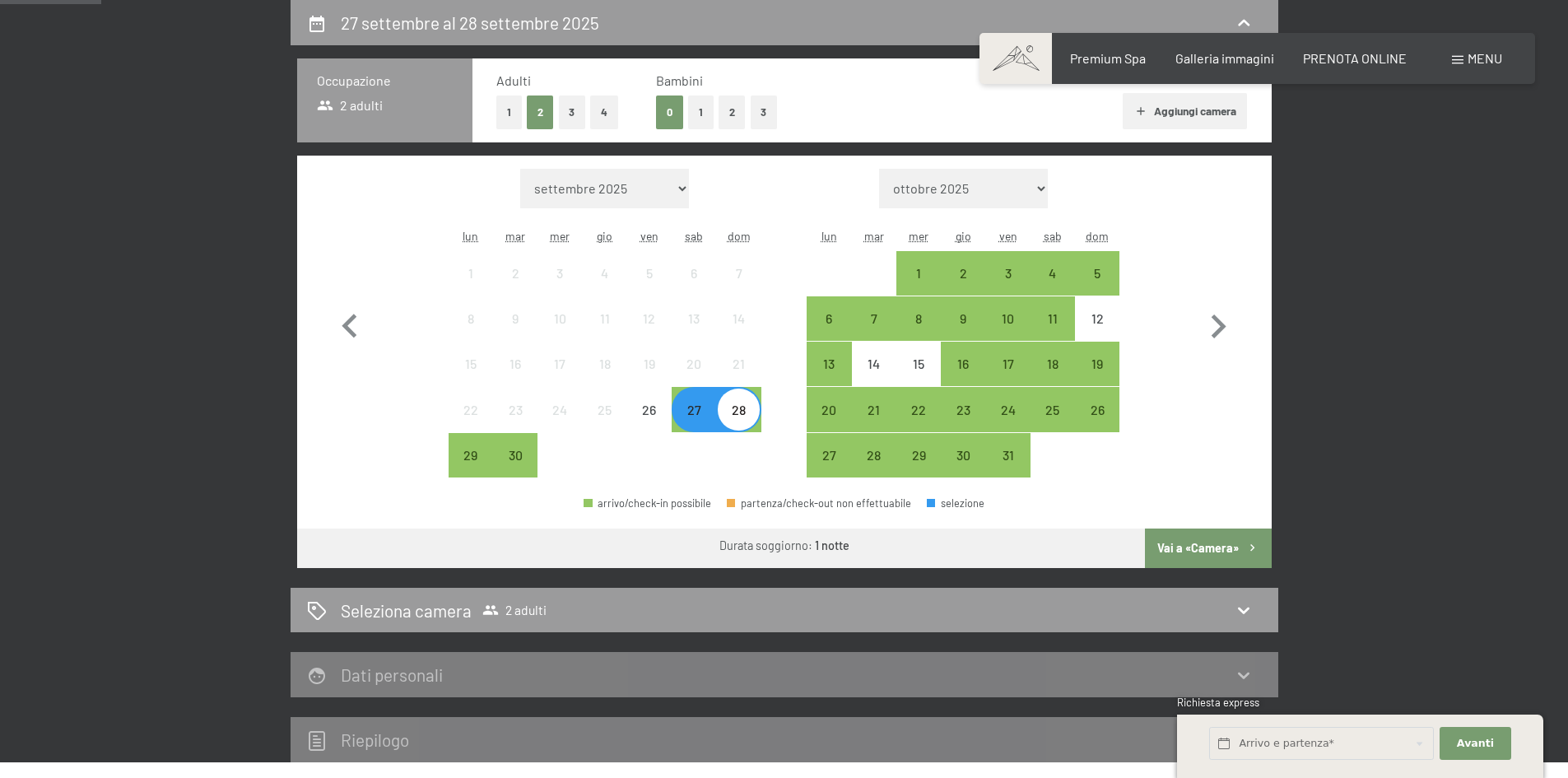
click at [1188, 548] on button "Vai a «Camera»" at bounding box center [1208, 549] width 126 height 40
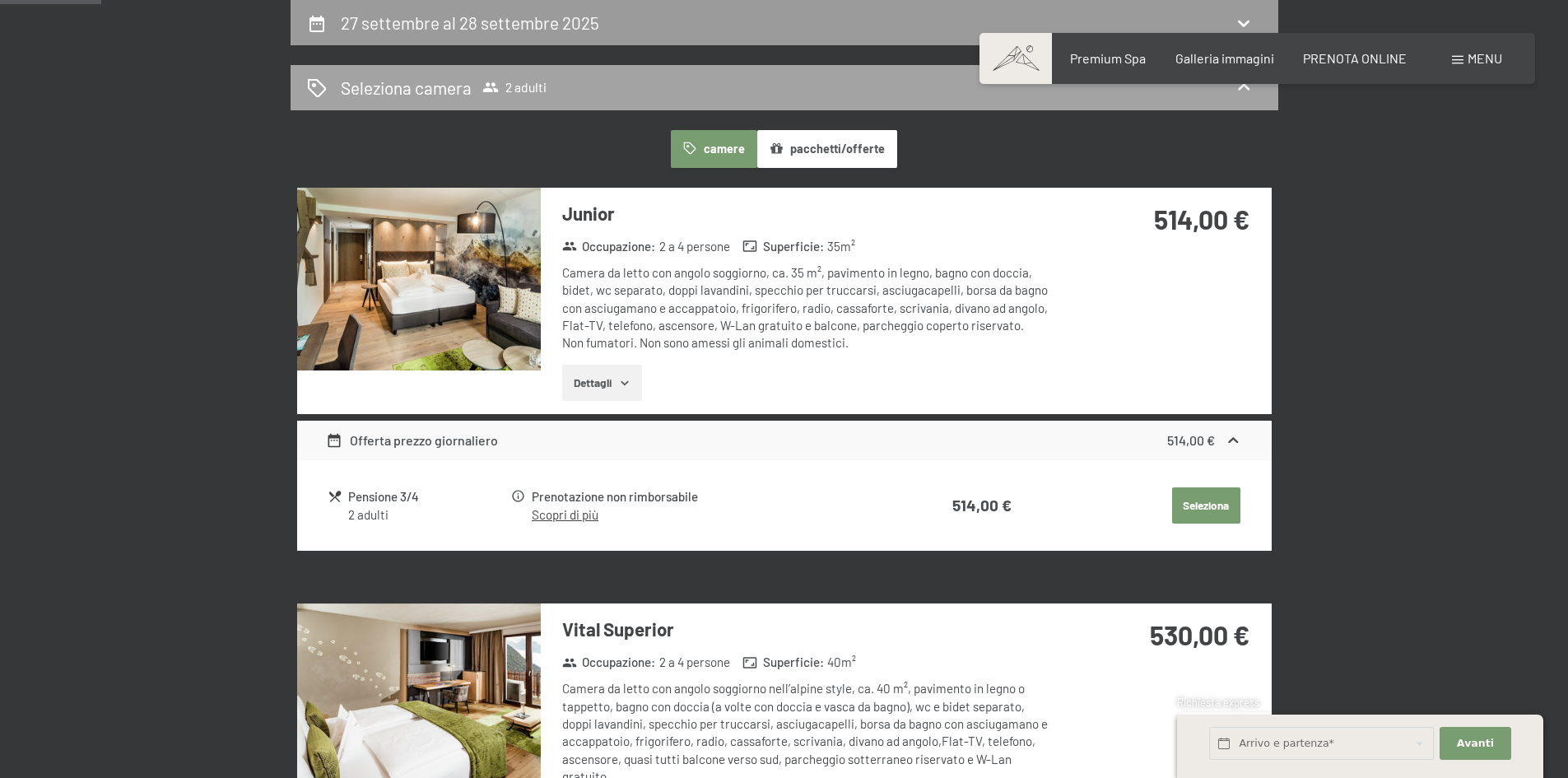
click at [478, 90] on span "Seleziona camera 2 adulti" at bounding box center [443, 88] width 206 height 24
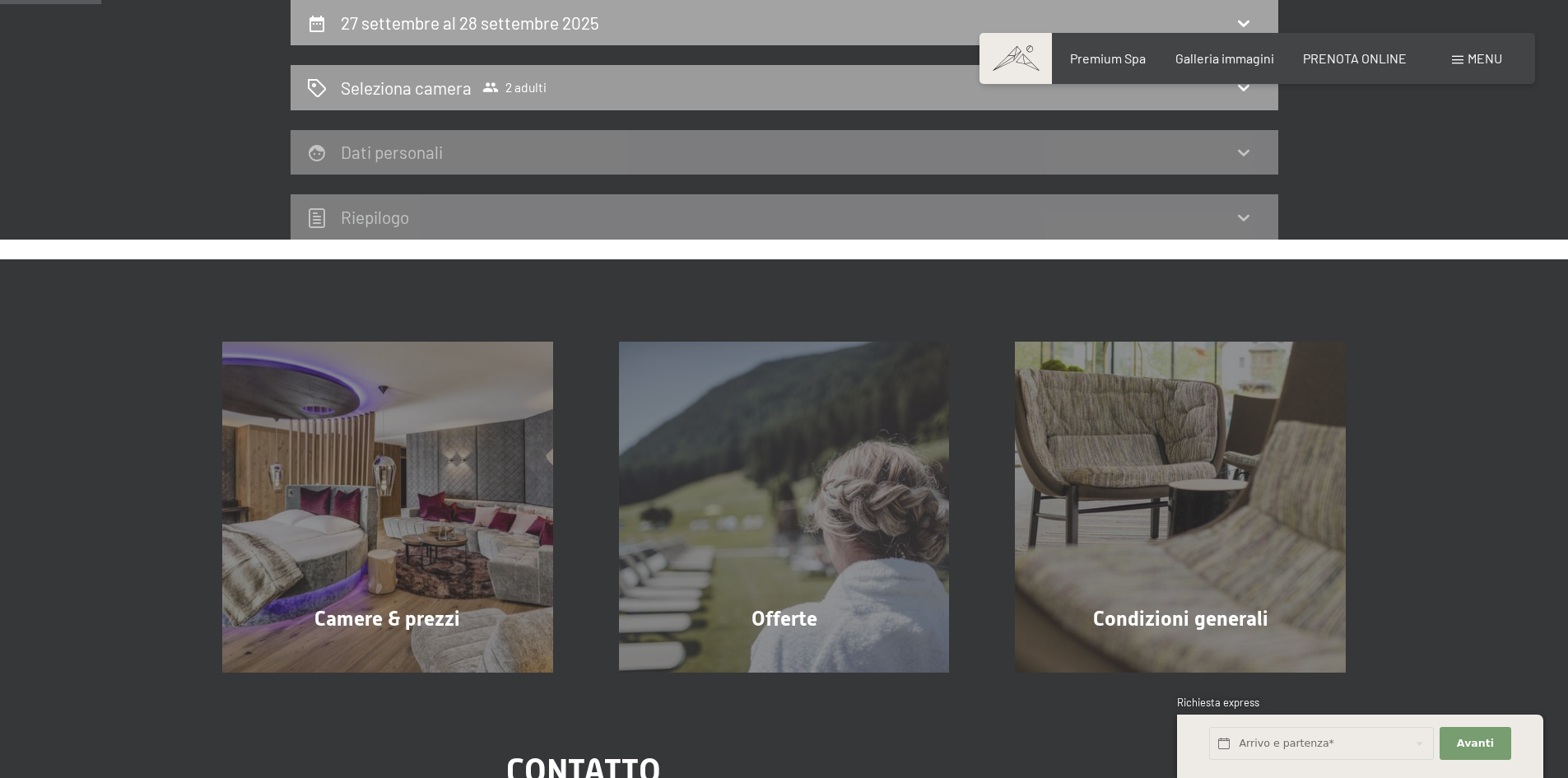
click at [422, 16] on h2 "27 settembre al 28 settembre 2025" at bounding box center [470, 22] width 259 height 21
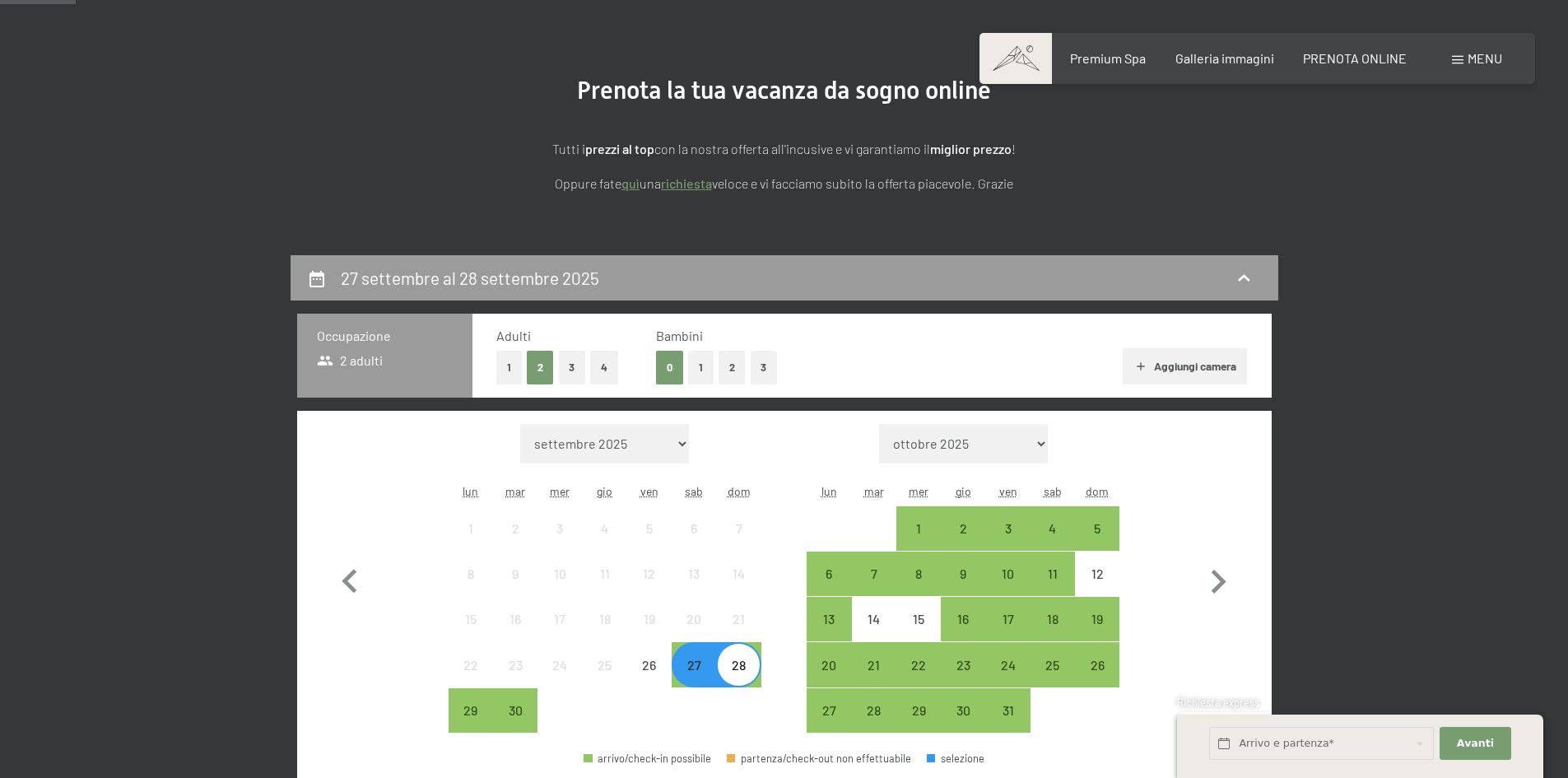
scroll to position [242, 0]
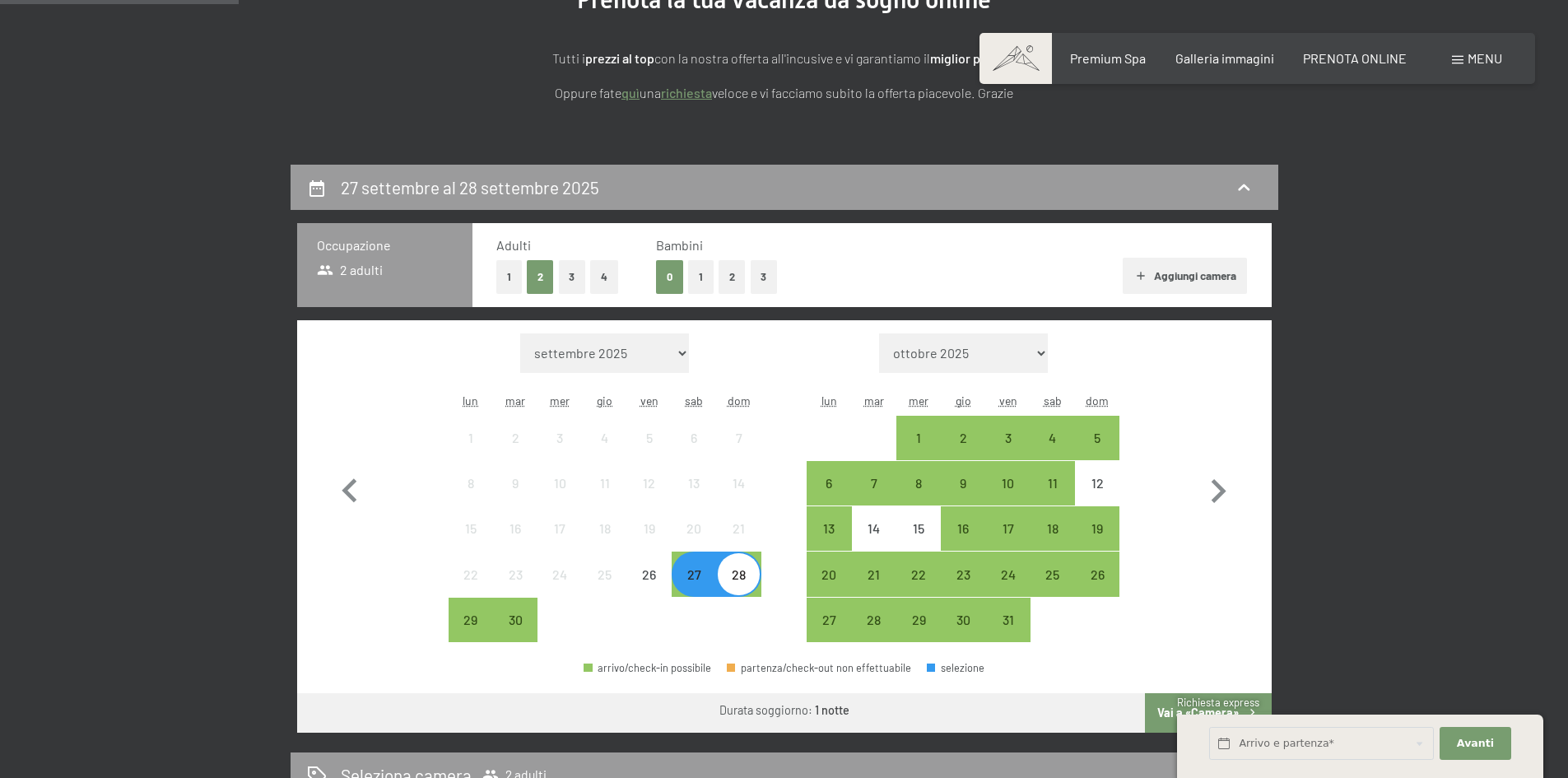
click at [690, 578] on div "27" at bounding box center [694, 589] width 41 height 41
click at [690, 580] on div "27" at bounding box center [694, 589] width 41 height 41
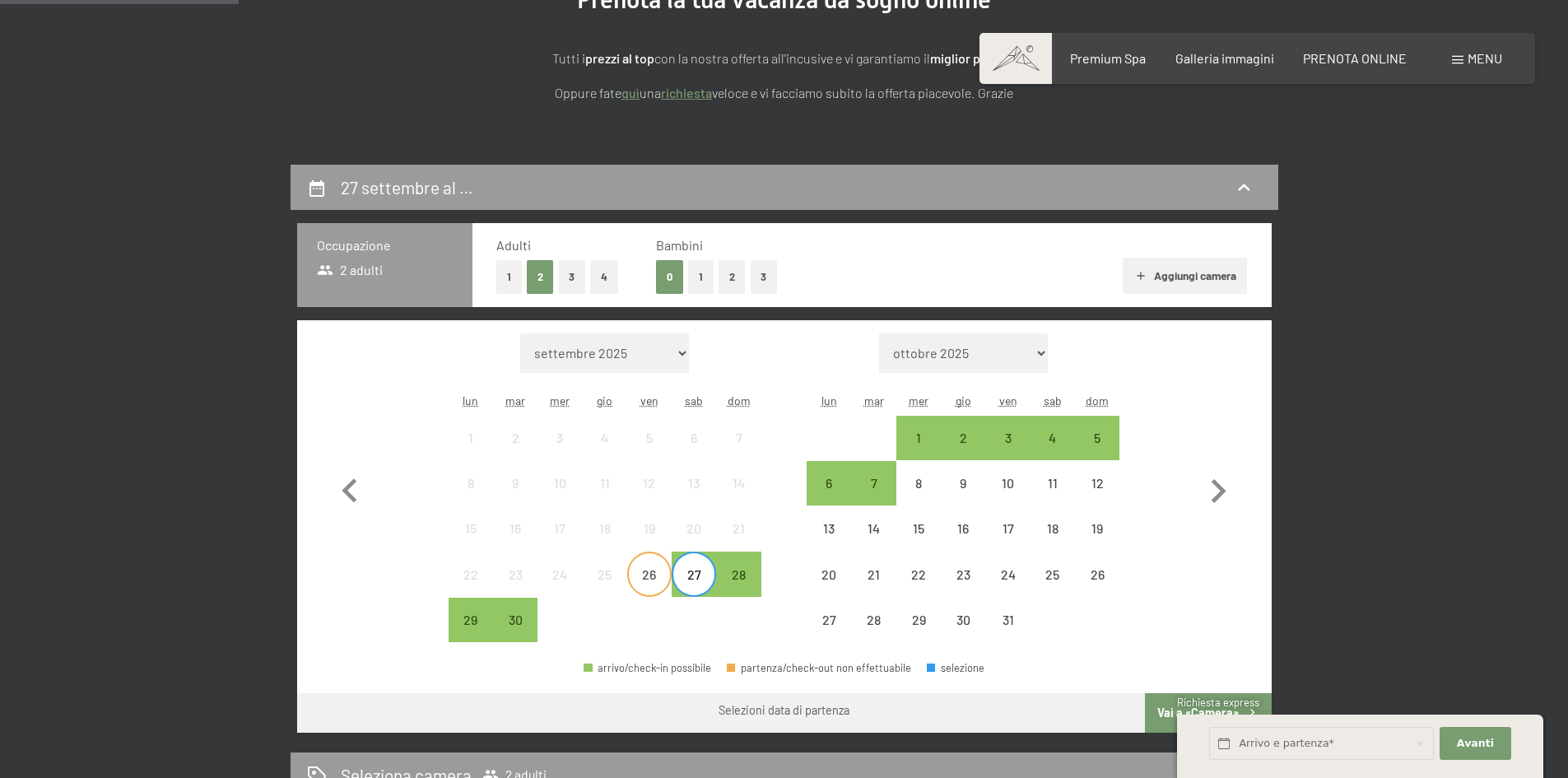
click at [647, 577] on div "26" at bounding box center [649, 589] width 41 height 41
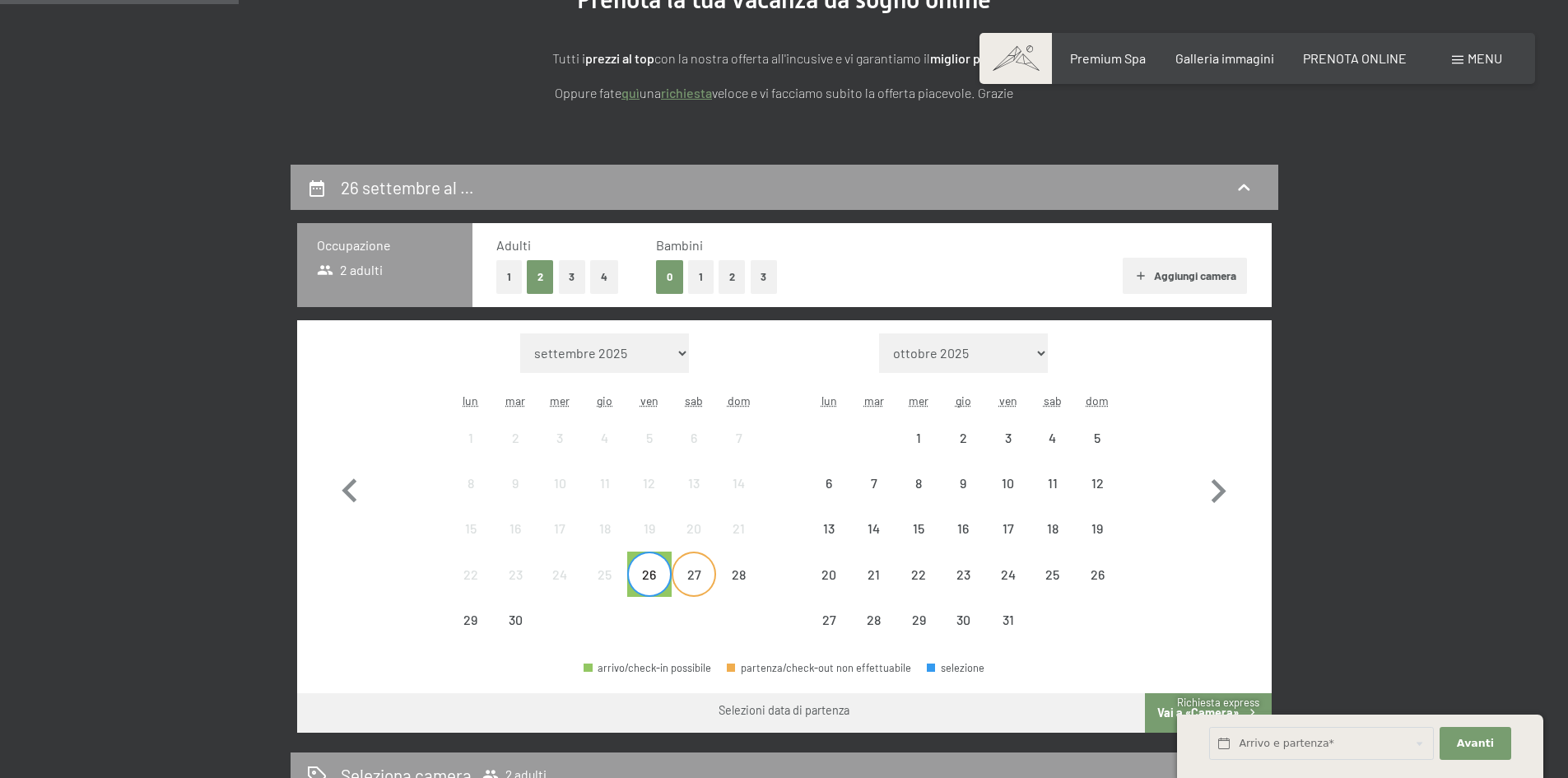
click at [688, 581] on div "27" at bounding box center [694, 589] width 41 height 41
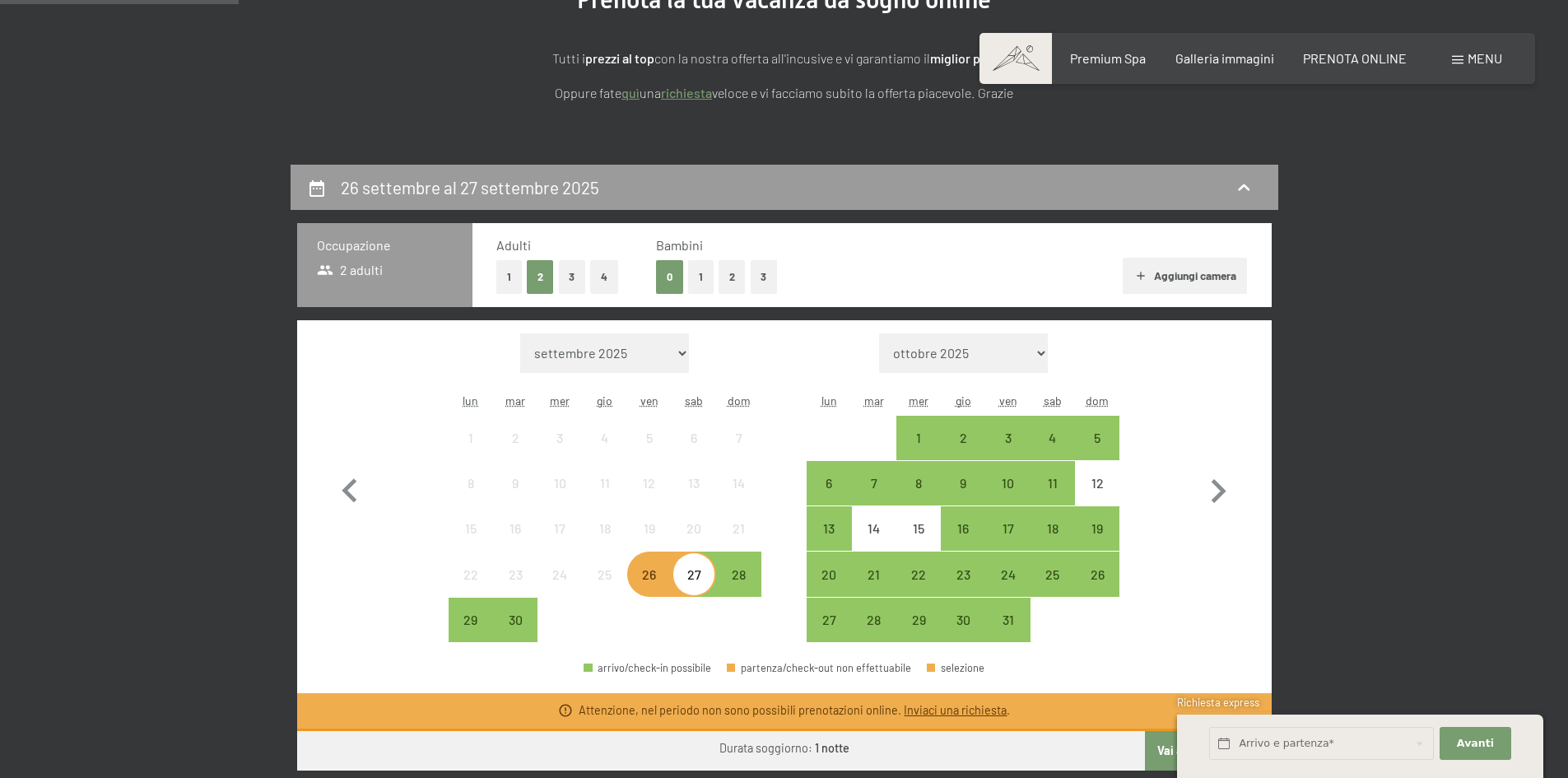
click at [652, 584] on div "26" at bounding box center [649, 589] width 41 height 41
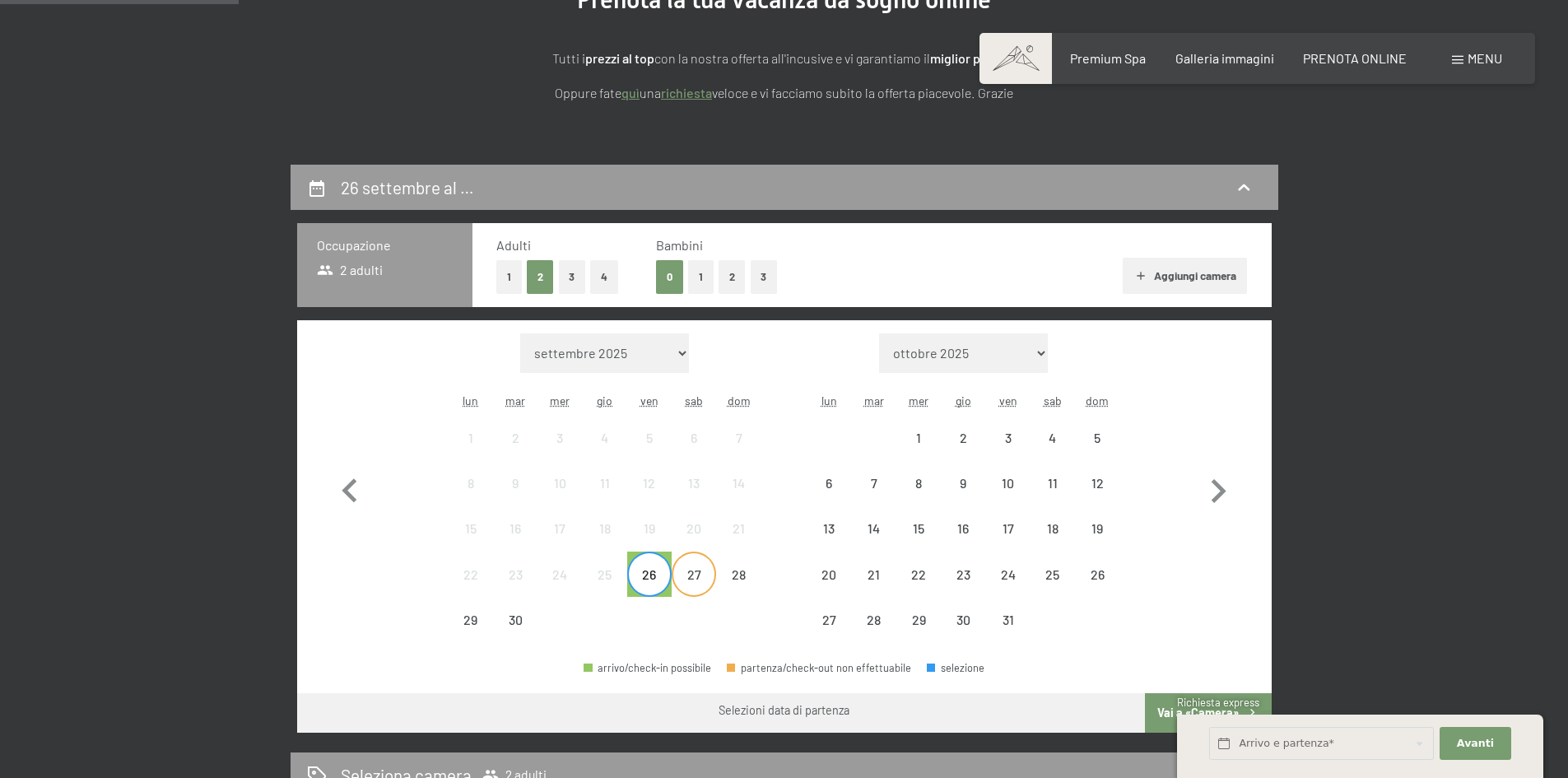
click at [687, 580] on div "27" at bounding box center [694, 589] width 41 height 41
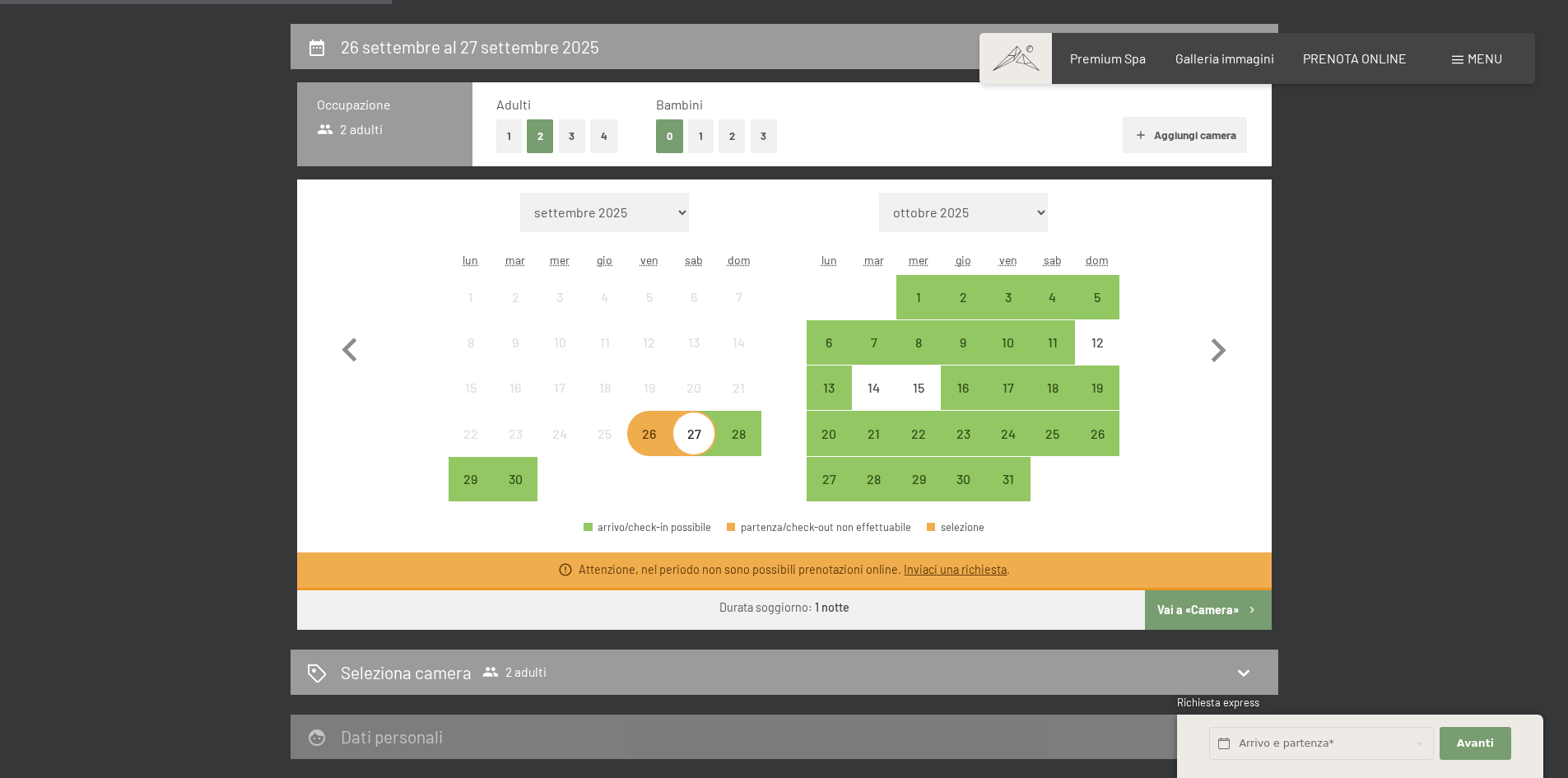
scroll to position [406, 0]
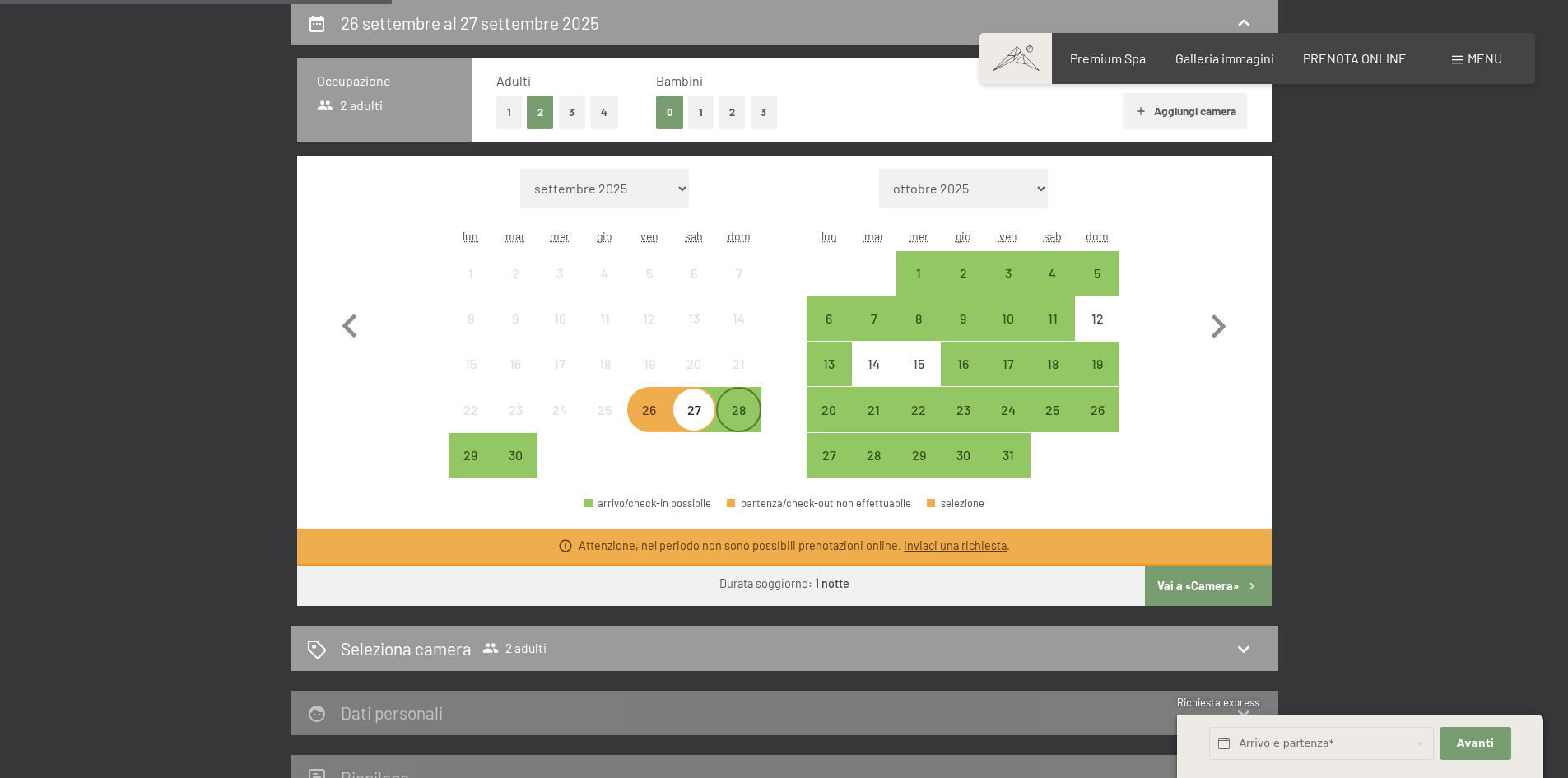
click at [741, 407] on div "28" at bounding box center [739, 424] width 41 height 41
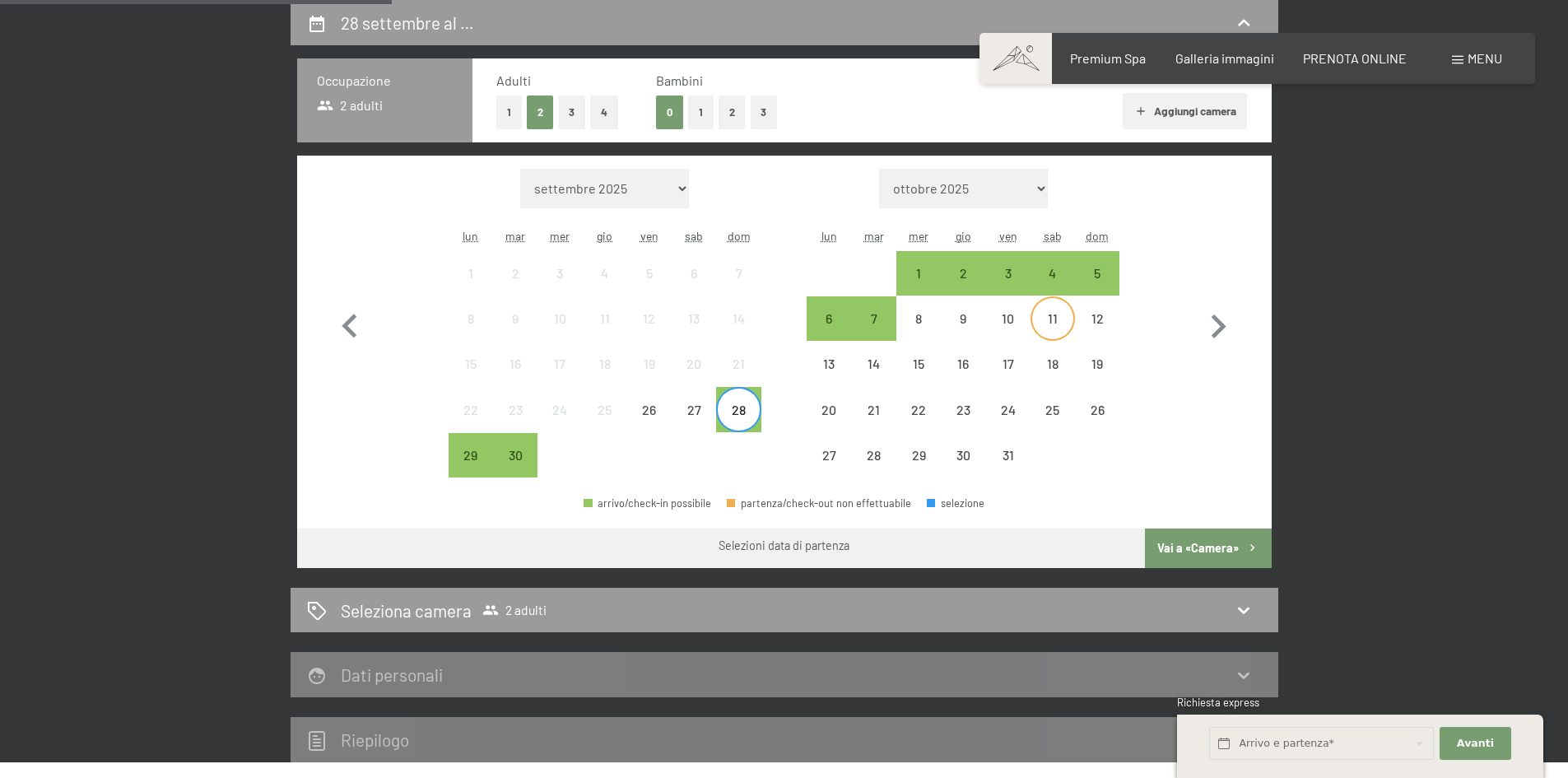
click at [1047, 317] on div "11" at bounding box center [1053, 333] width 41 height 41
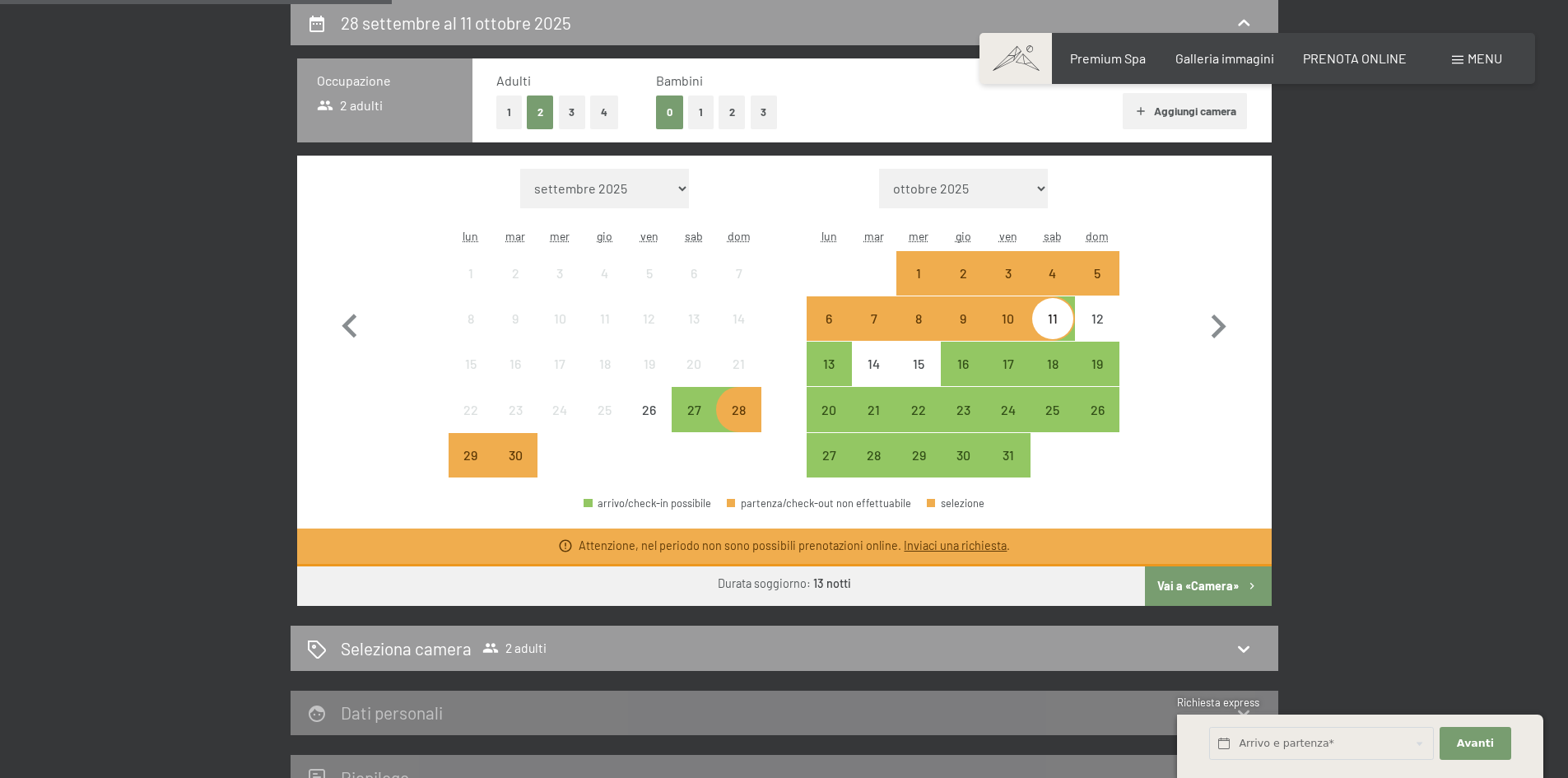
click at [1057, 329] on div "11" at bounding box center [1053, 333] width 41 height 41
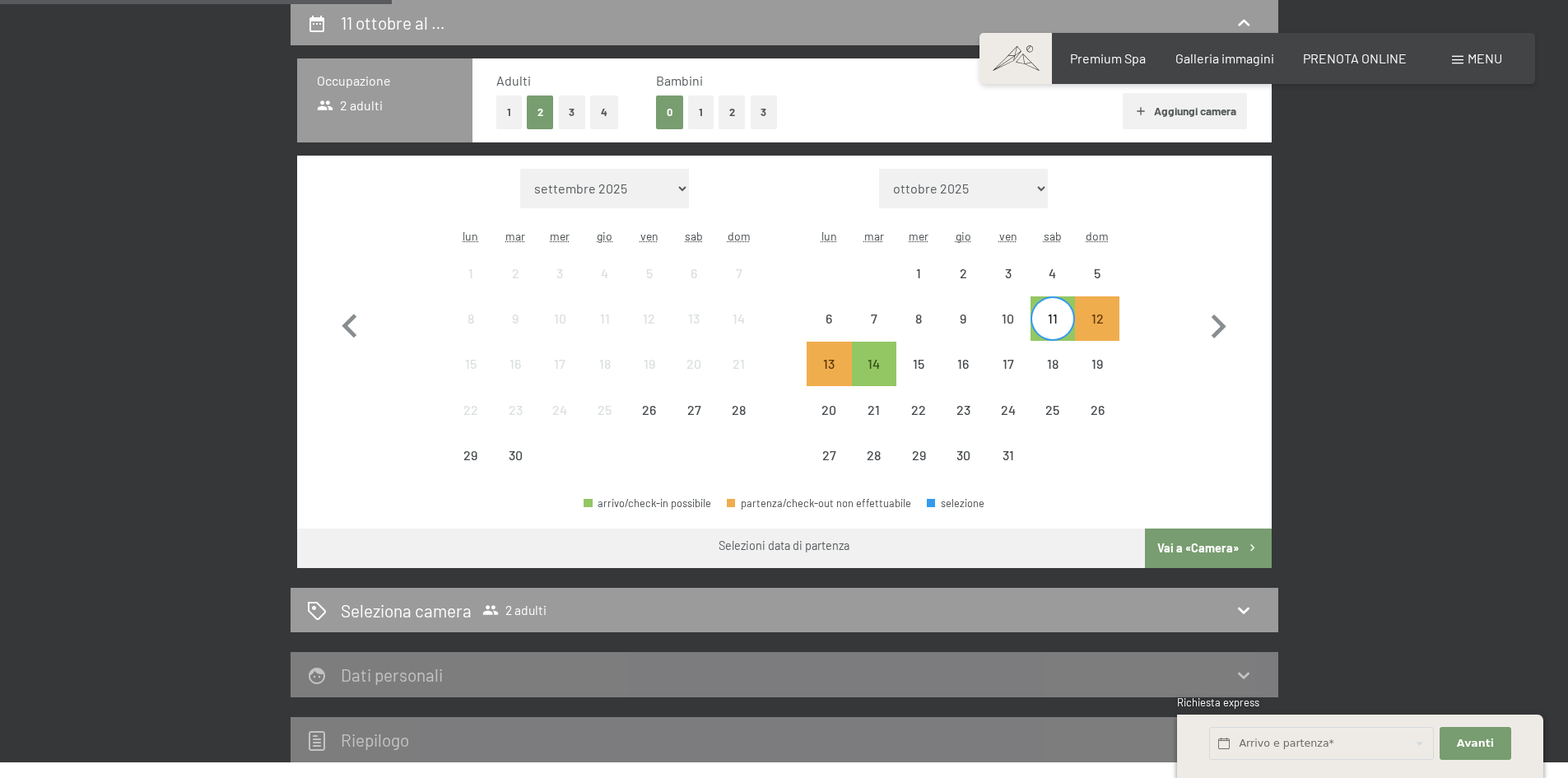
click at [1041, 387] on div "25" at bounding box center [1053, 410] width 45 height 45
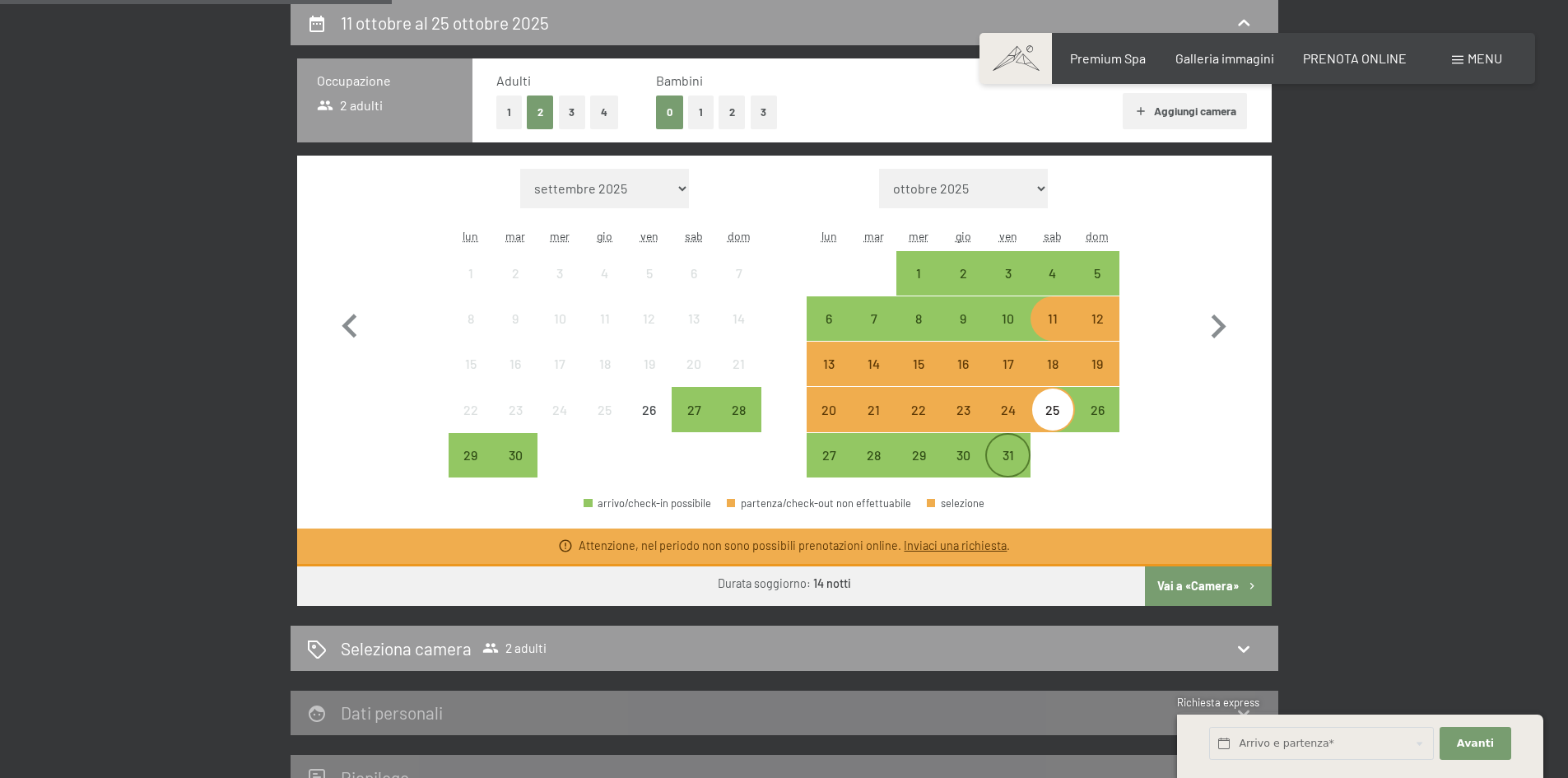
click at [1009, 446] on div "31" at bounding box center [1008, 455] width 41 height 41
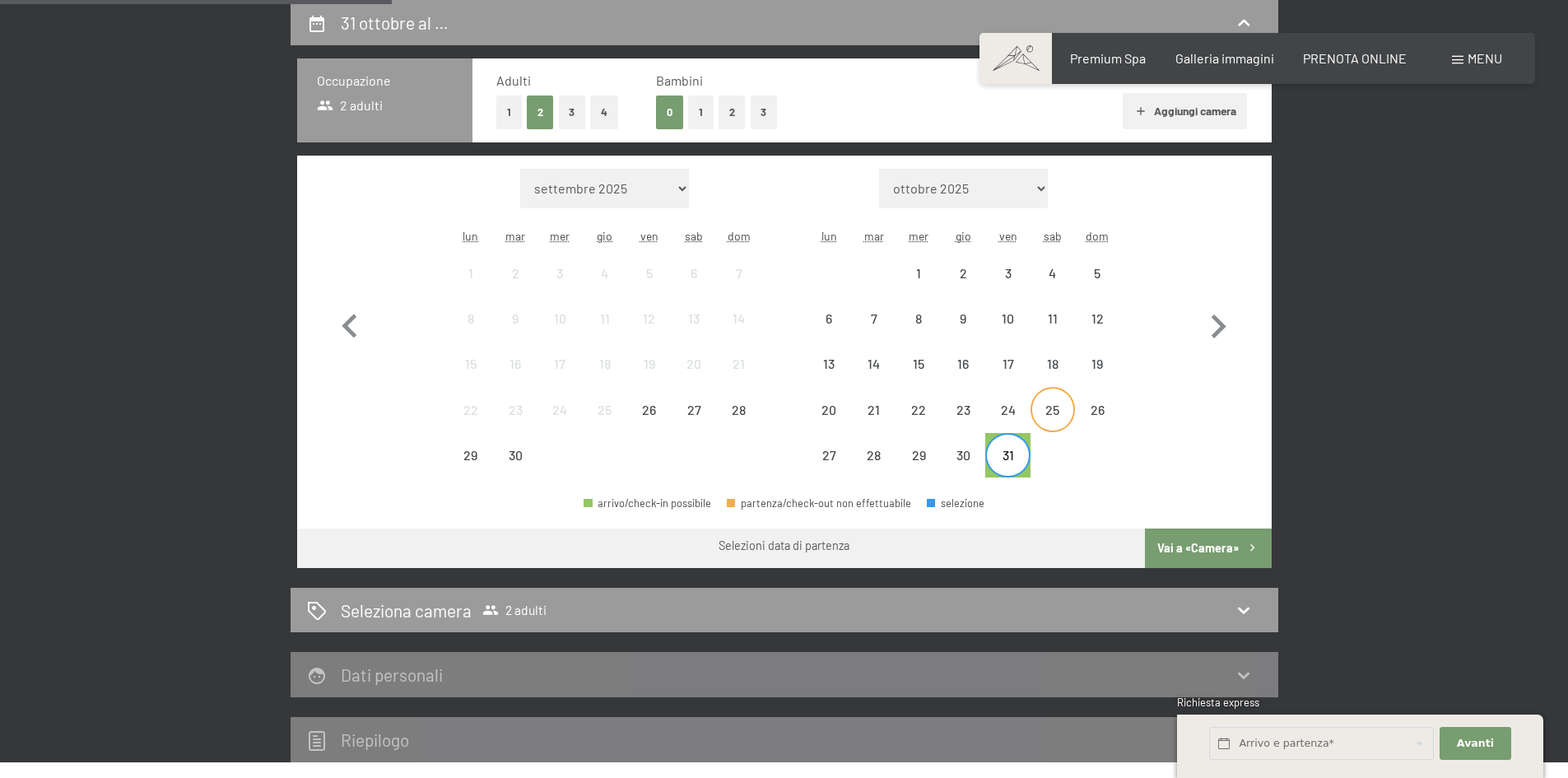
click at [1038, 419] on div "25" at bounding box center [1053, 424] width 41 height 41
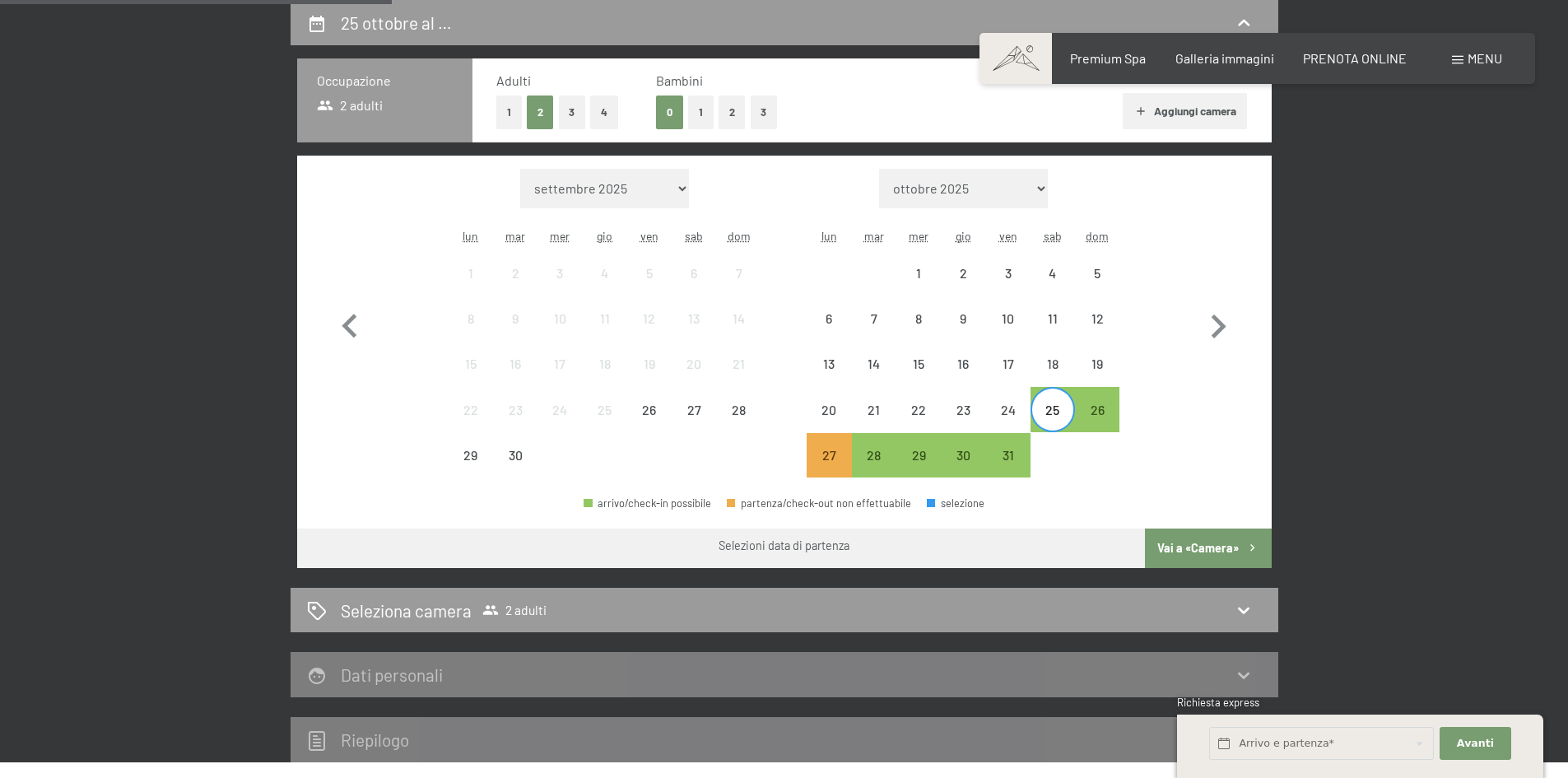
click at [1052, 414] on div "25" at bounding box center [1053, 424] width 41 height 41
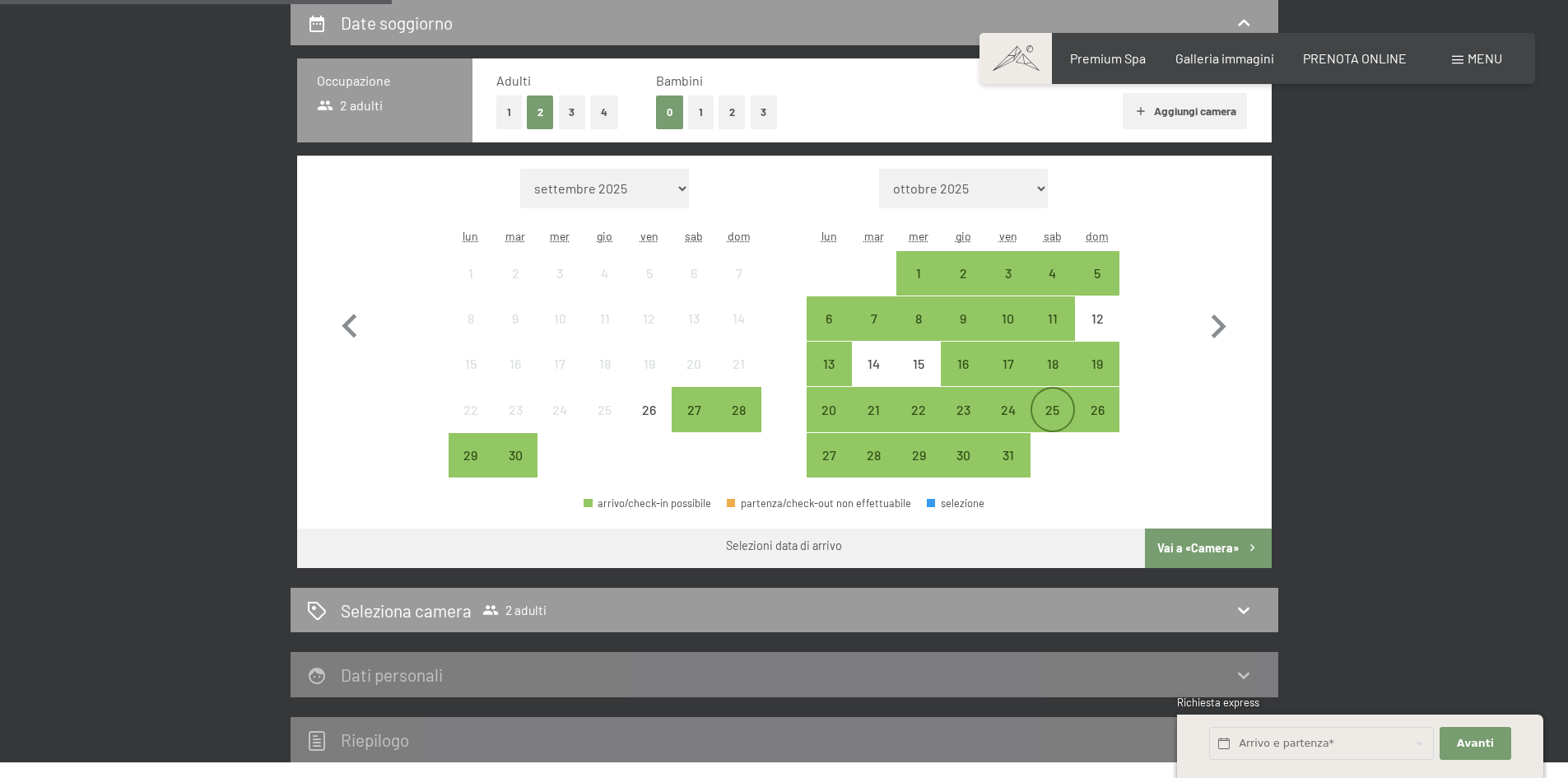
click at [1058, 414] on div "25" at bounding box center [1053, 424] width 41 height 41
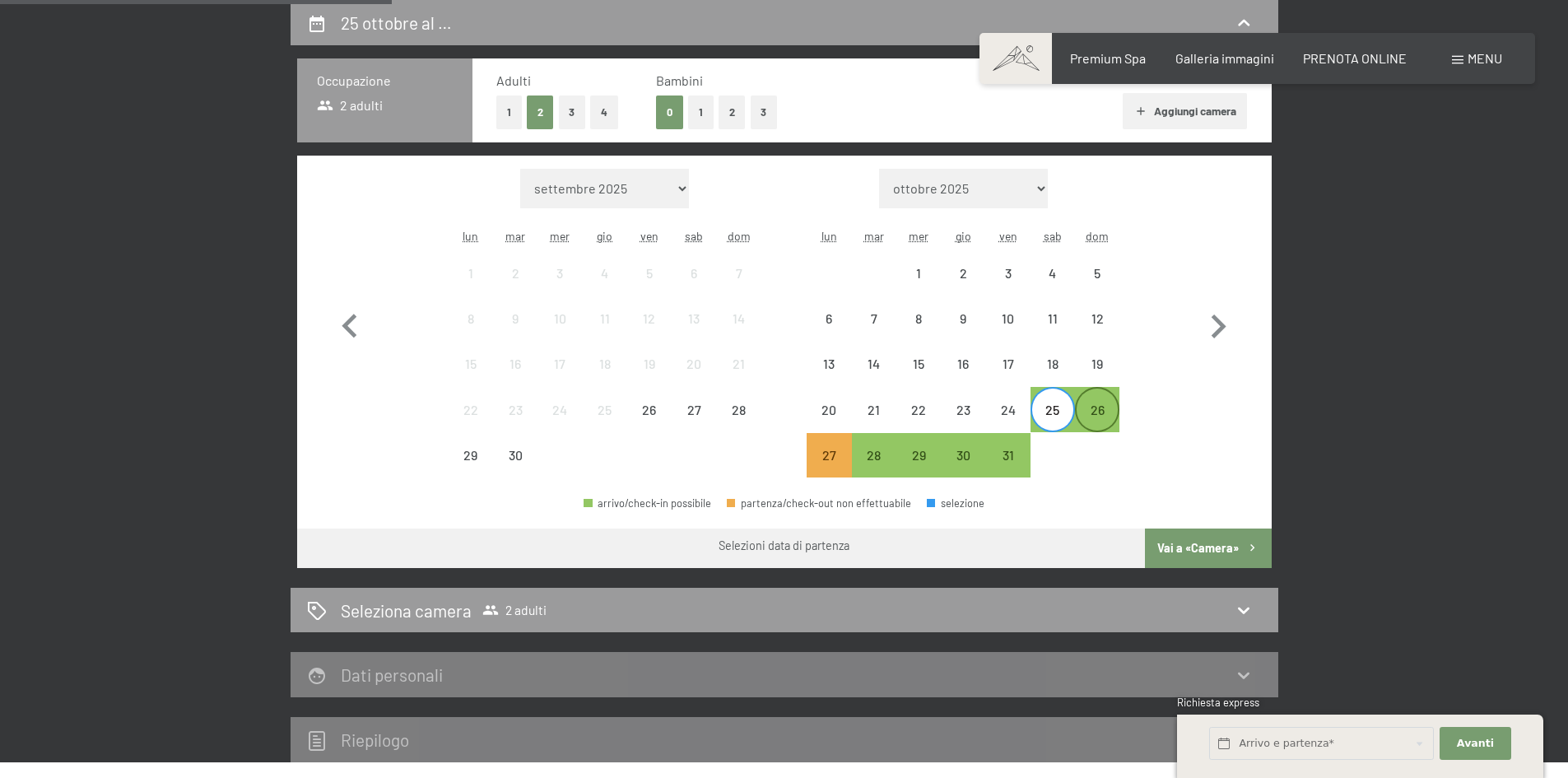
click at [1107, 414] on div "26" at bounding box center [1097, 424] width 41 height 41
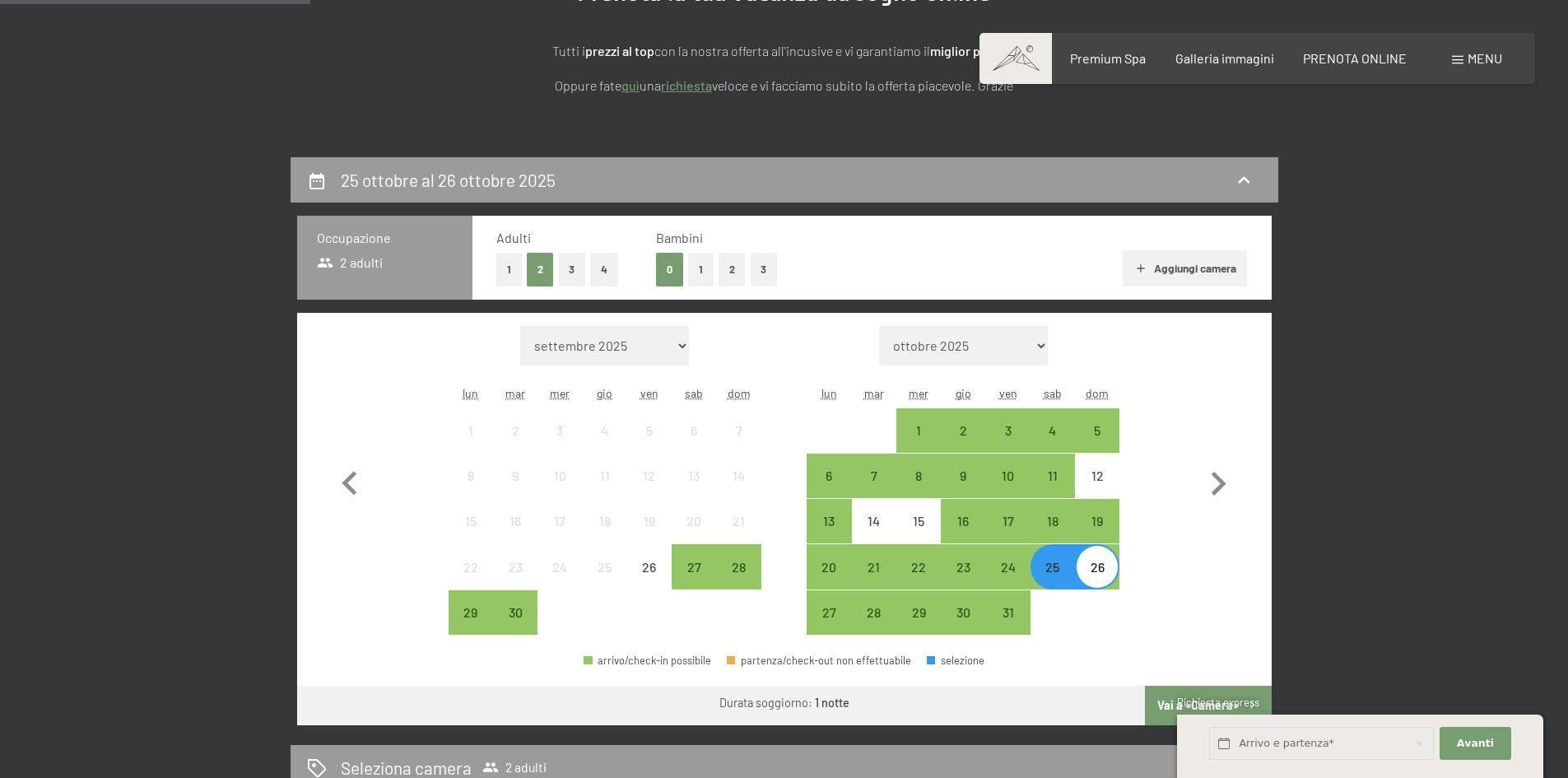
scroll to position [242, 0]
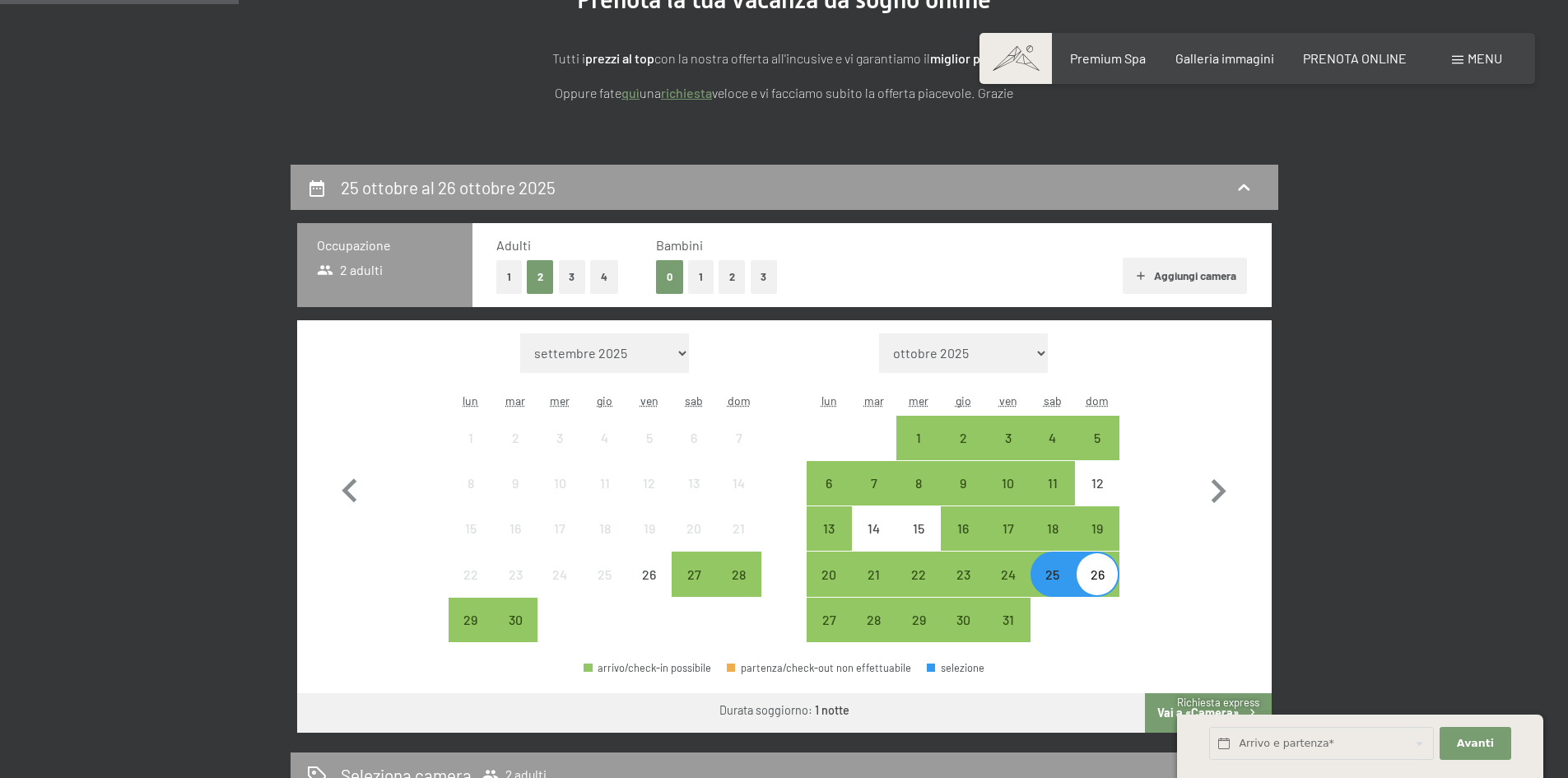
click at [645, 355] on select "settembre 2025 ottobre 2025 novembre 2025 dicembre 2025 gennaio 2026 febbraio 2…" at bounding box center [604, 354] width 169 height 40
click at [690, 574] on div "27" at bounding box center [694, 589] width 41 height 41
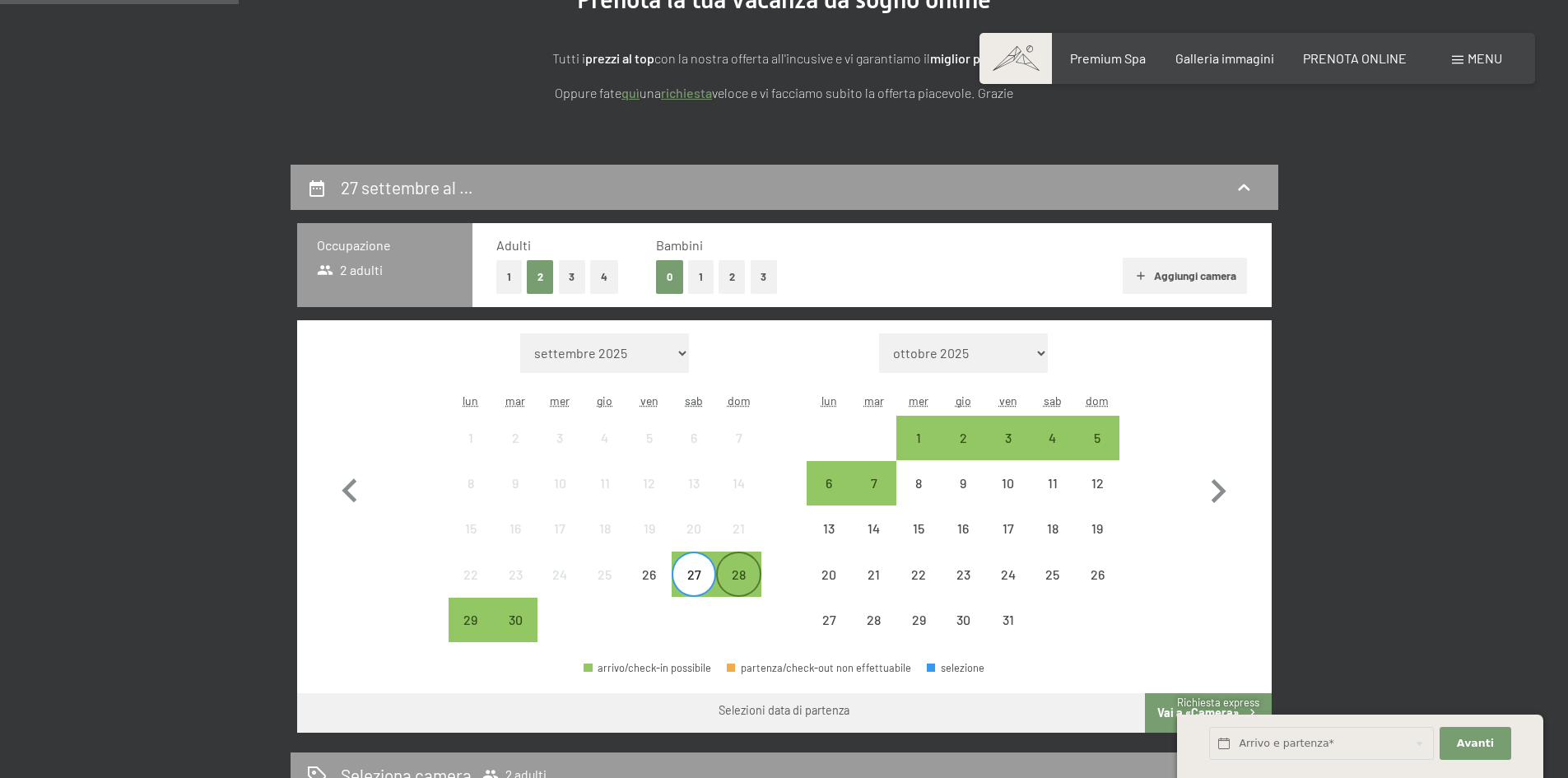
click at [735, 576] on div "28" at bounding box center [739, 589] width 41 height 41
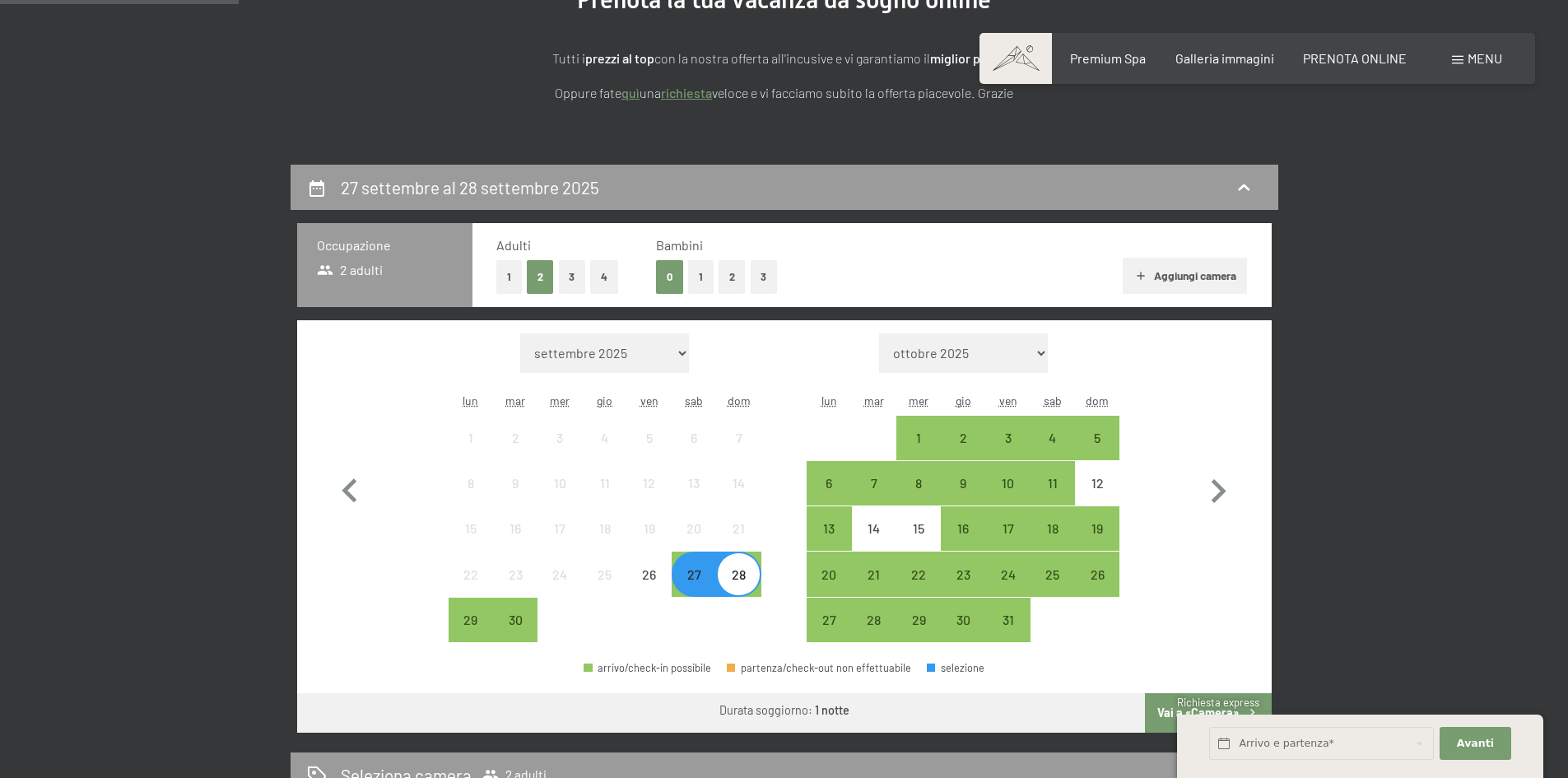
click at [697, 583] on div "27" at bounding box center [694, 589] width 41 height 41
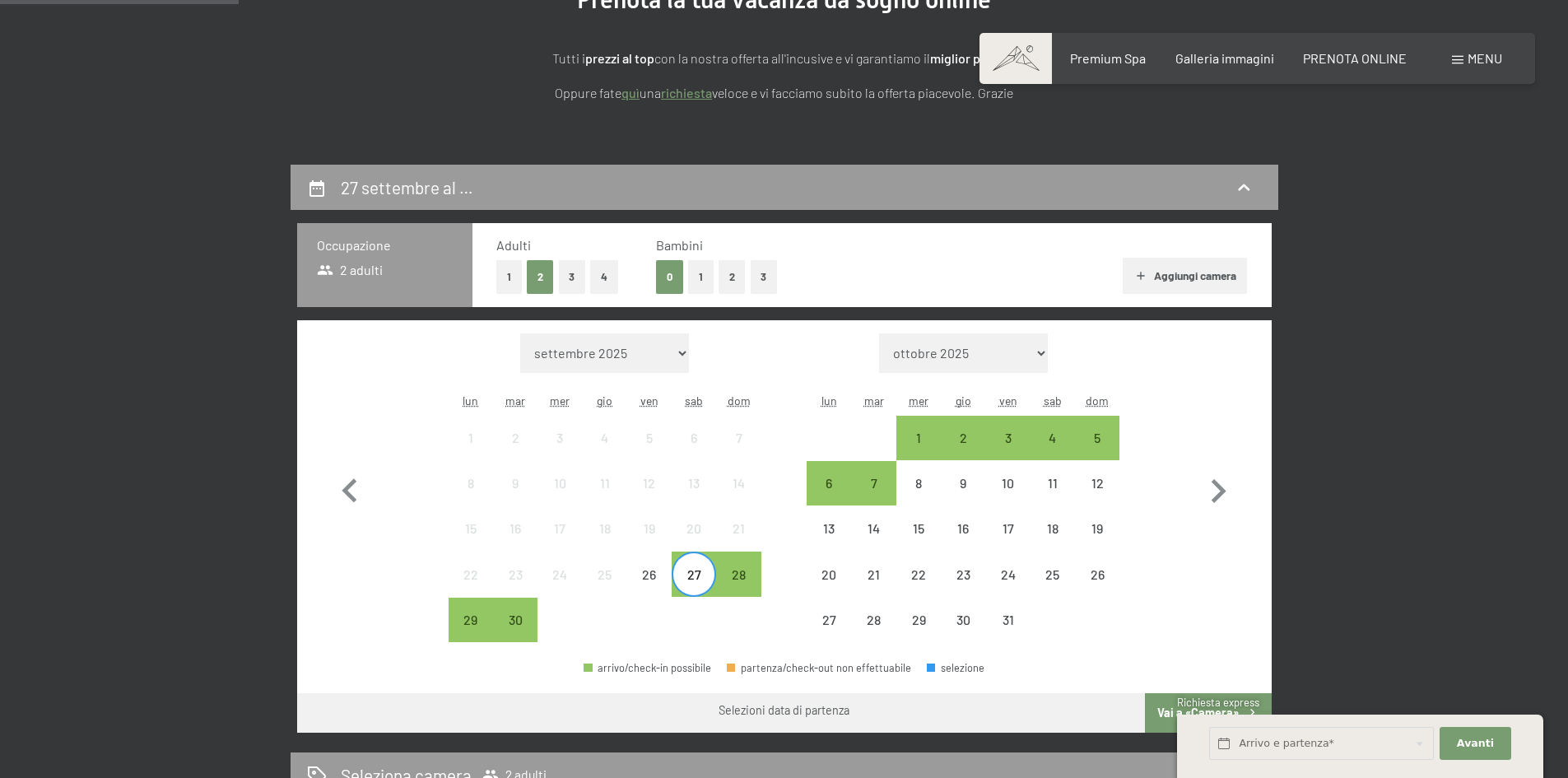
click at [583, 568] on div "25" at bounding box center [605, 574] width 45 height 45
click at [590, 511] on div "18" at bounding box center [605, 529] width 41 height 41
click at [602, 644] on div "Mese/anno settembre 2025 ottobre 2025 novembre 2025 dicembre 2025 gennaio 2026 …" at bounding box center [784, 488] width 974 height 336
click at [512, 621] on div "30" at bounding box center [515, 634] width 41 height 41
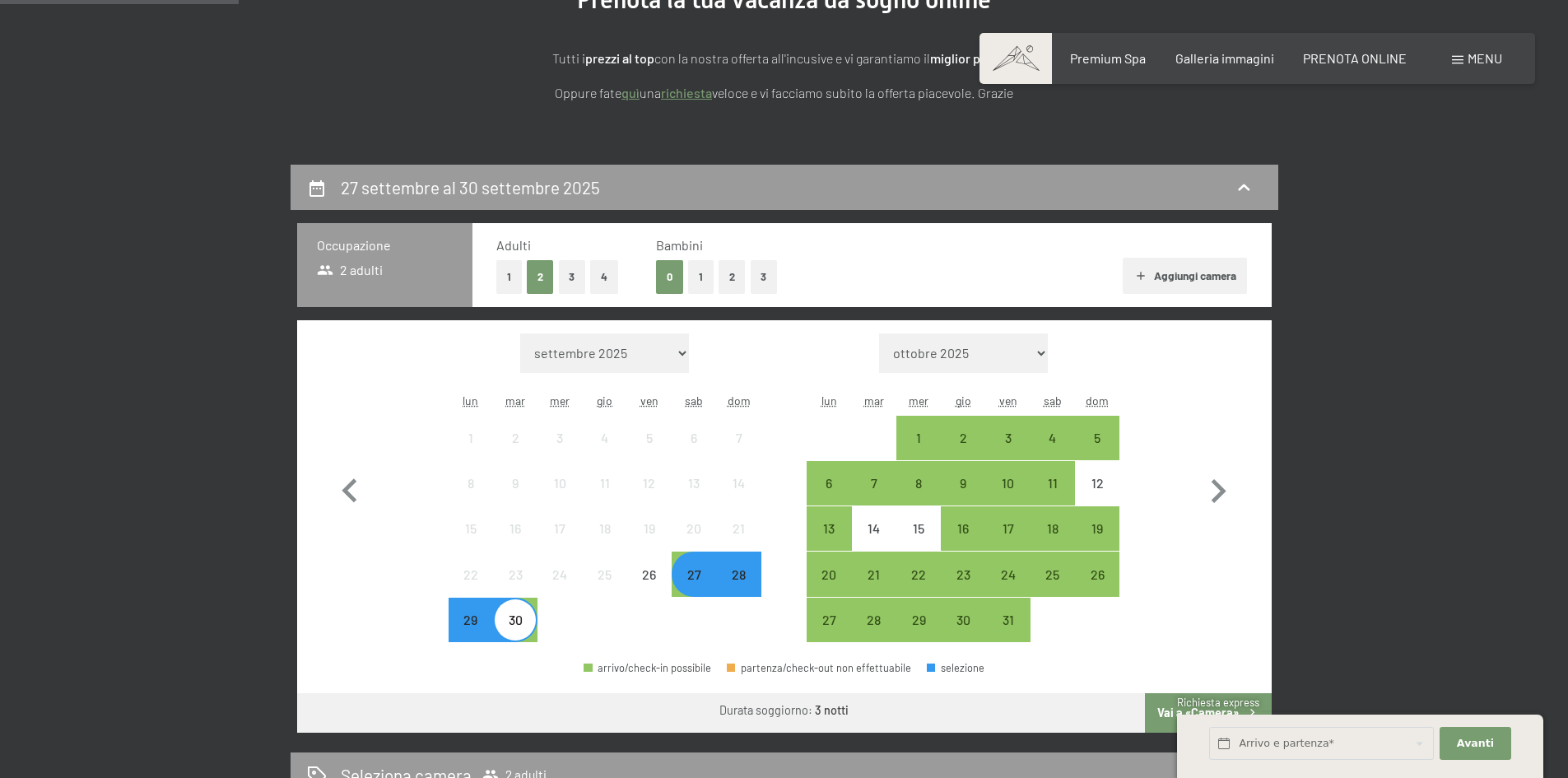
click at [636, 618] on div at bounding box center [650, 620] width 45 height 45
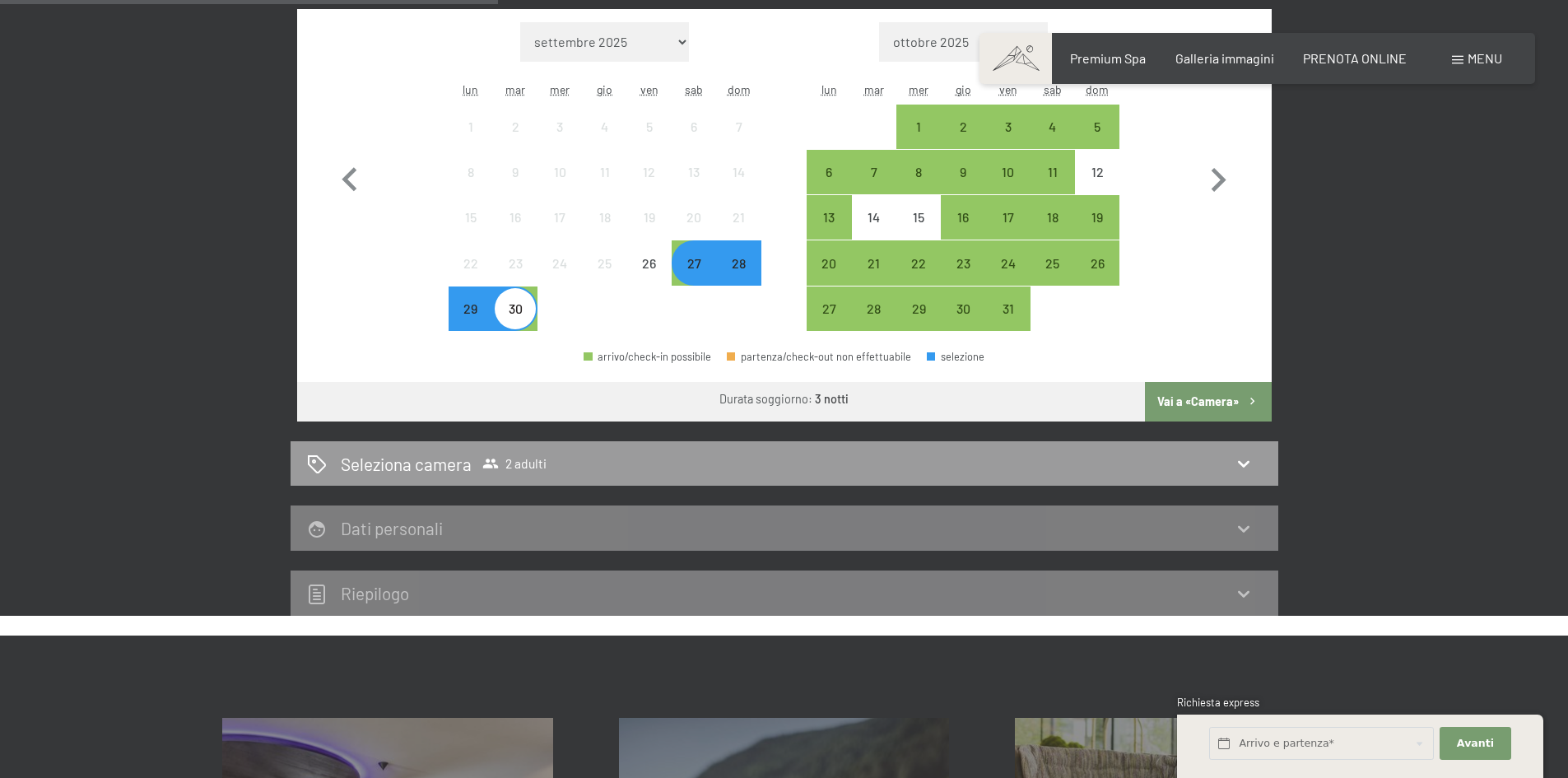
scroll to position [571, 0]
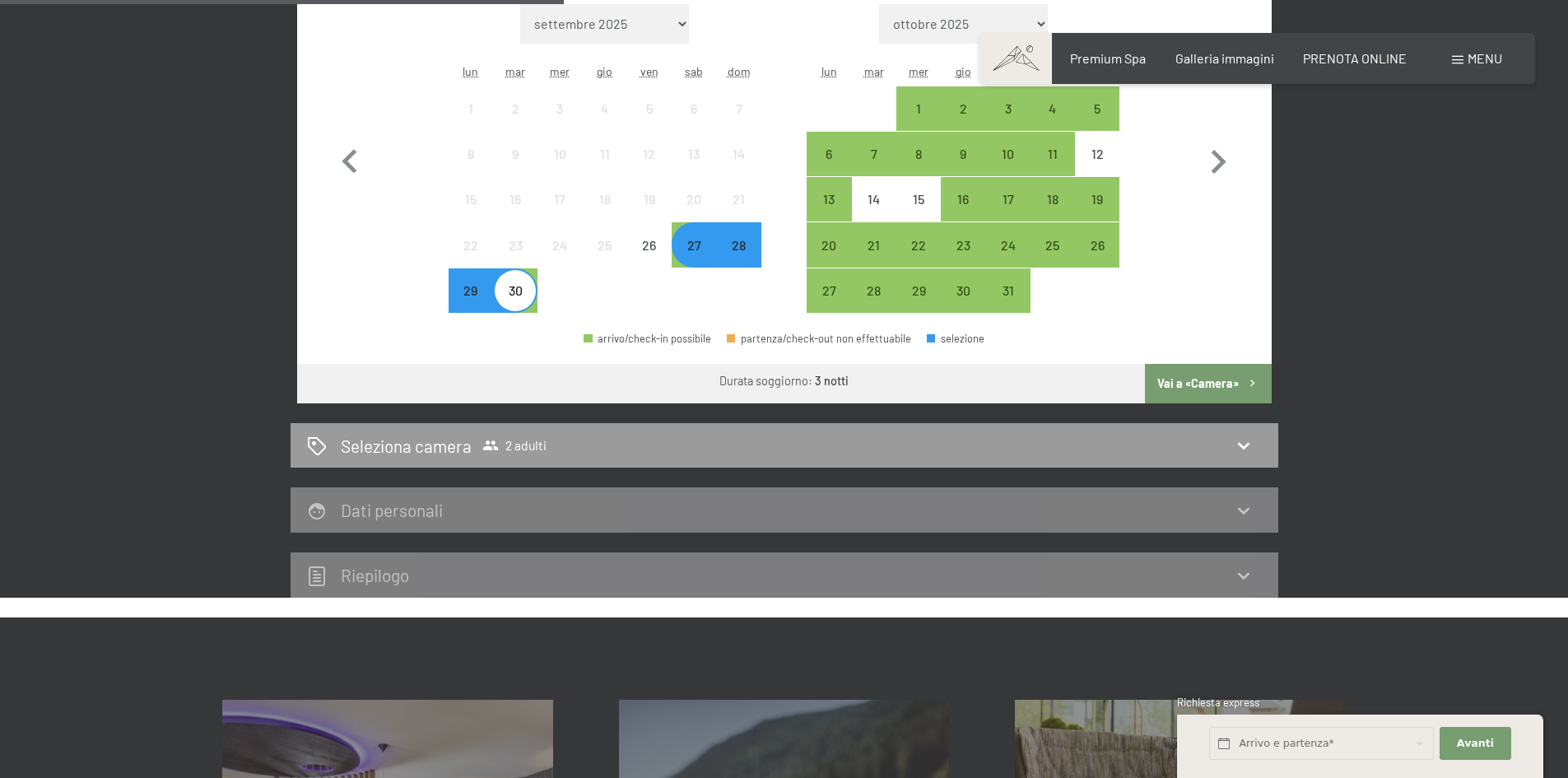
click at [648, 513] on div "Dati personali" at bounding box center [784, 511] width 955 height 24
click at [1178, 520] on div "Dati personali" at bounding box center [784, 511] width 955 height 24
click at [1174, 519] on div "Dati personali" at bounding box center [784, 511] width 955 height 24
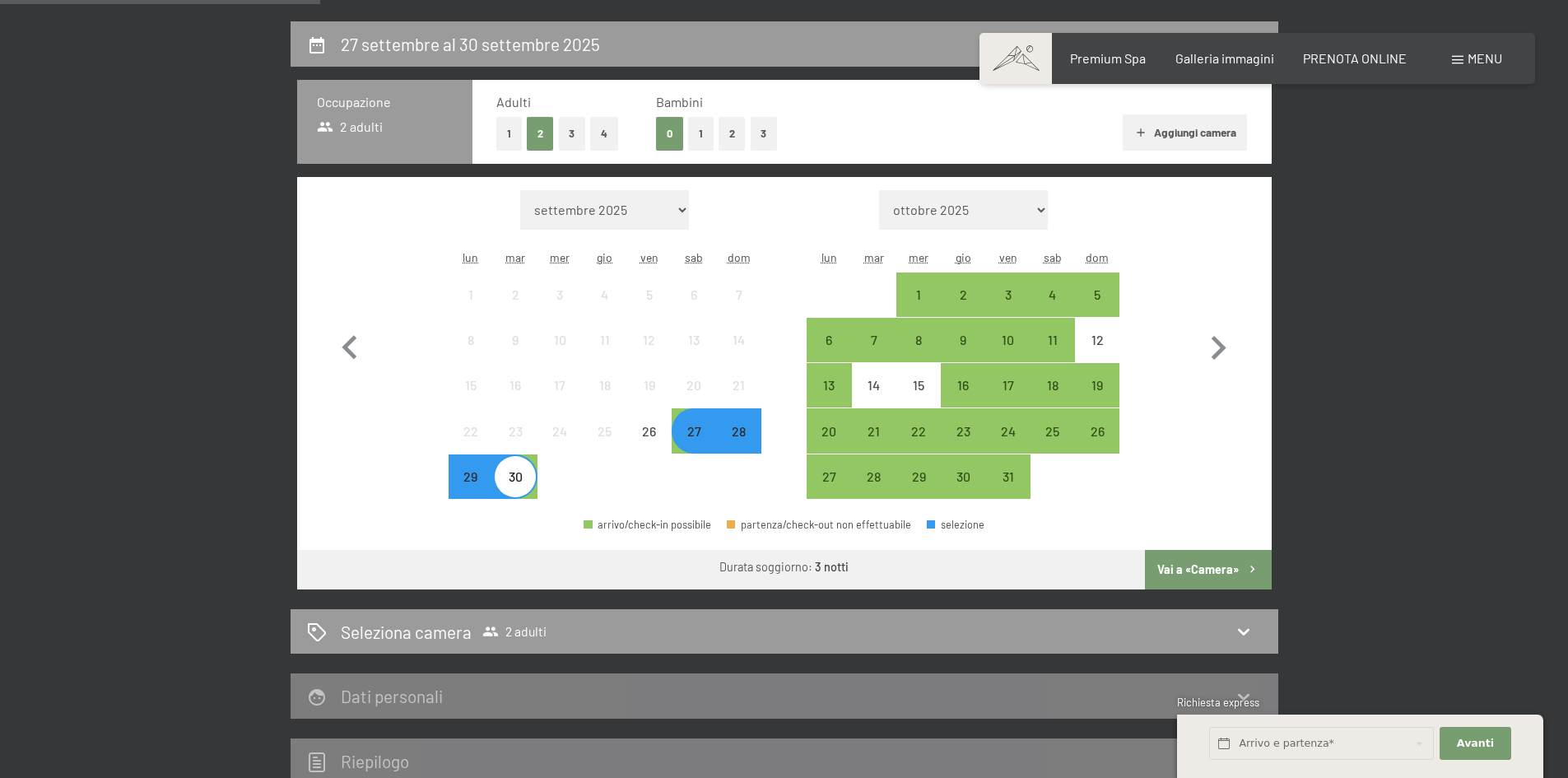
scroll to position [323, 0]
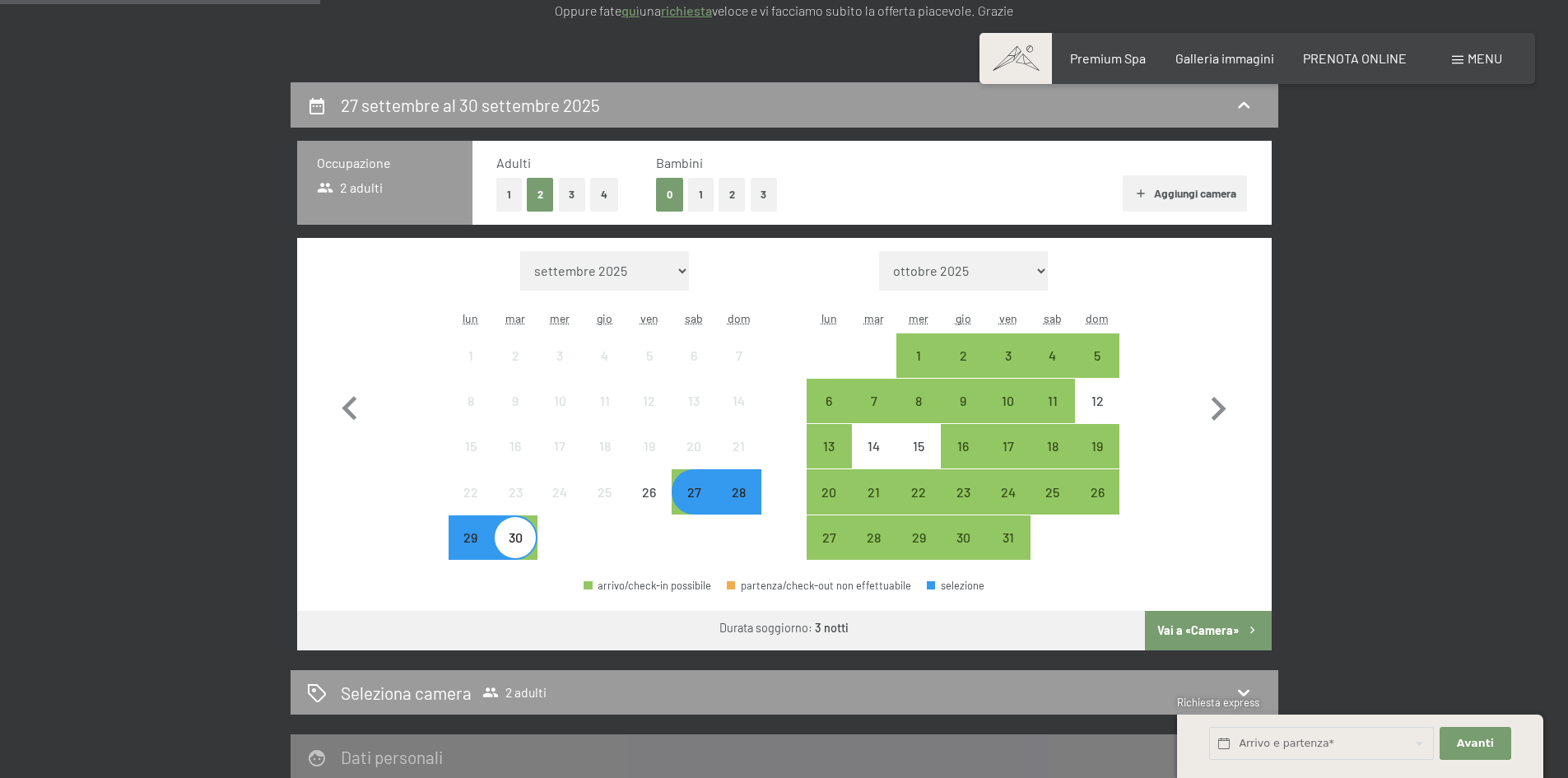
click at [691, 494] on div "27" at bounding box center [694, 506] width 41 height 41
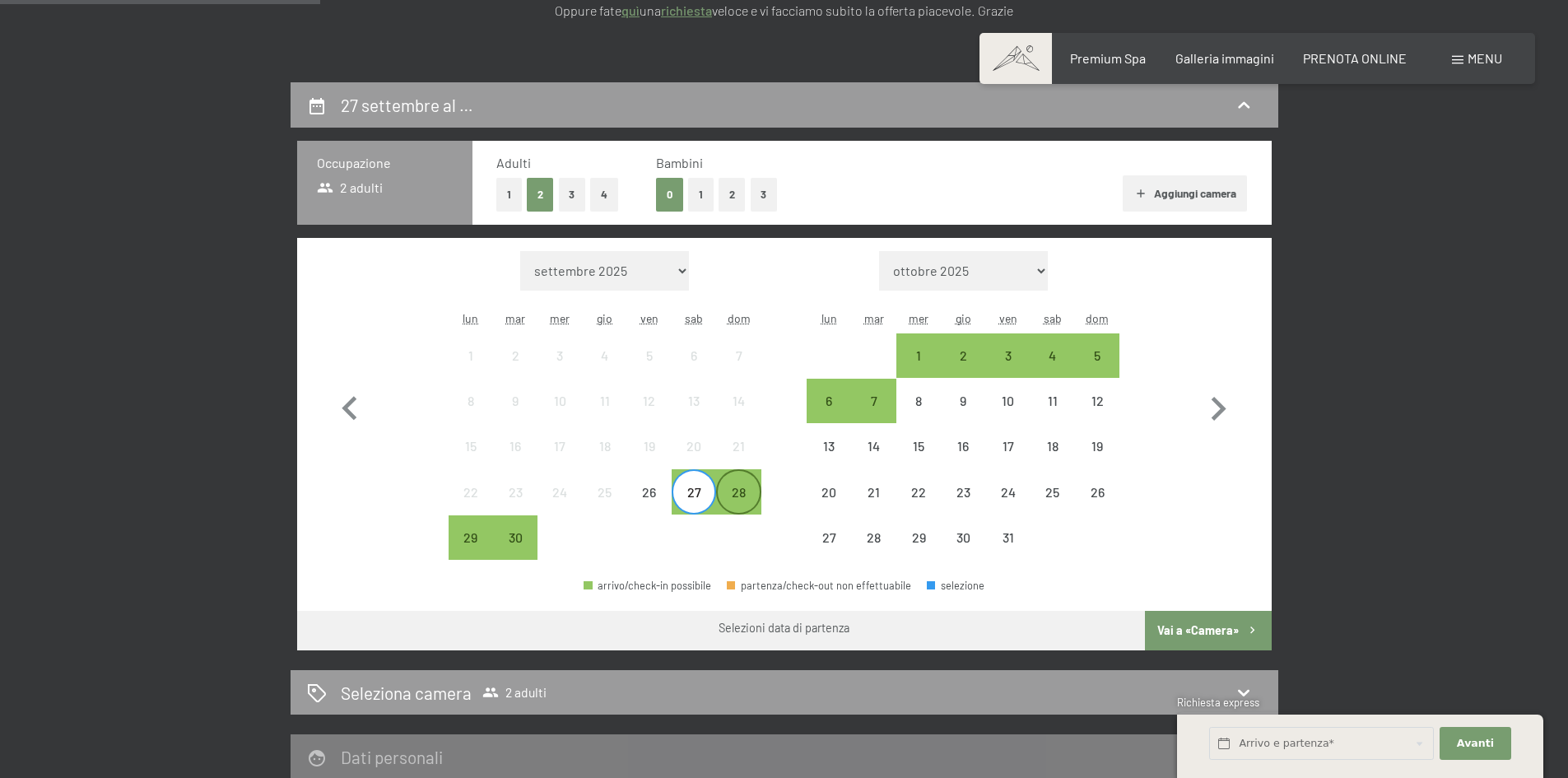
click at [724, 490] on div "28" at bounding box center [739, 506] width 41 height 41
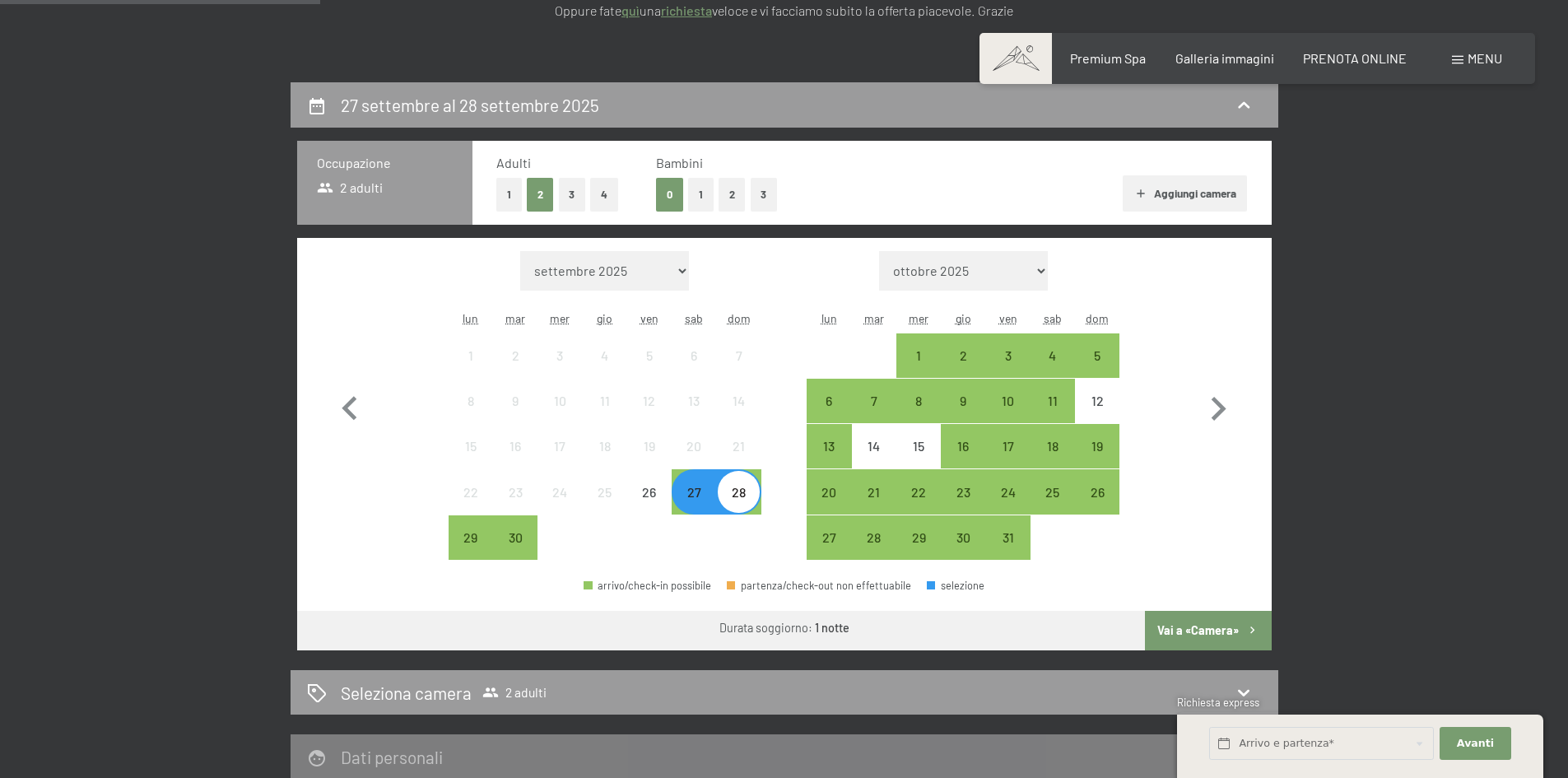
click at [726, 499] on div "28" at bounding box center [739, 506] width 41 height 41
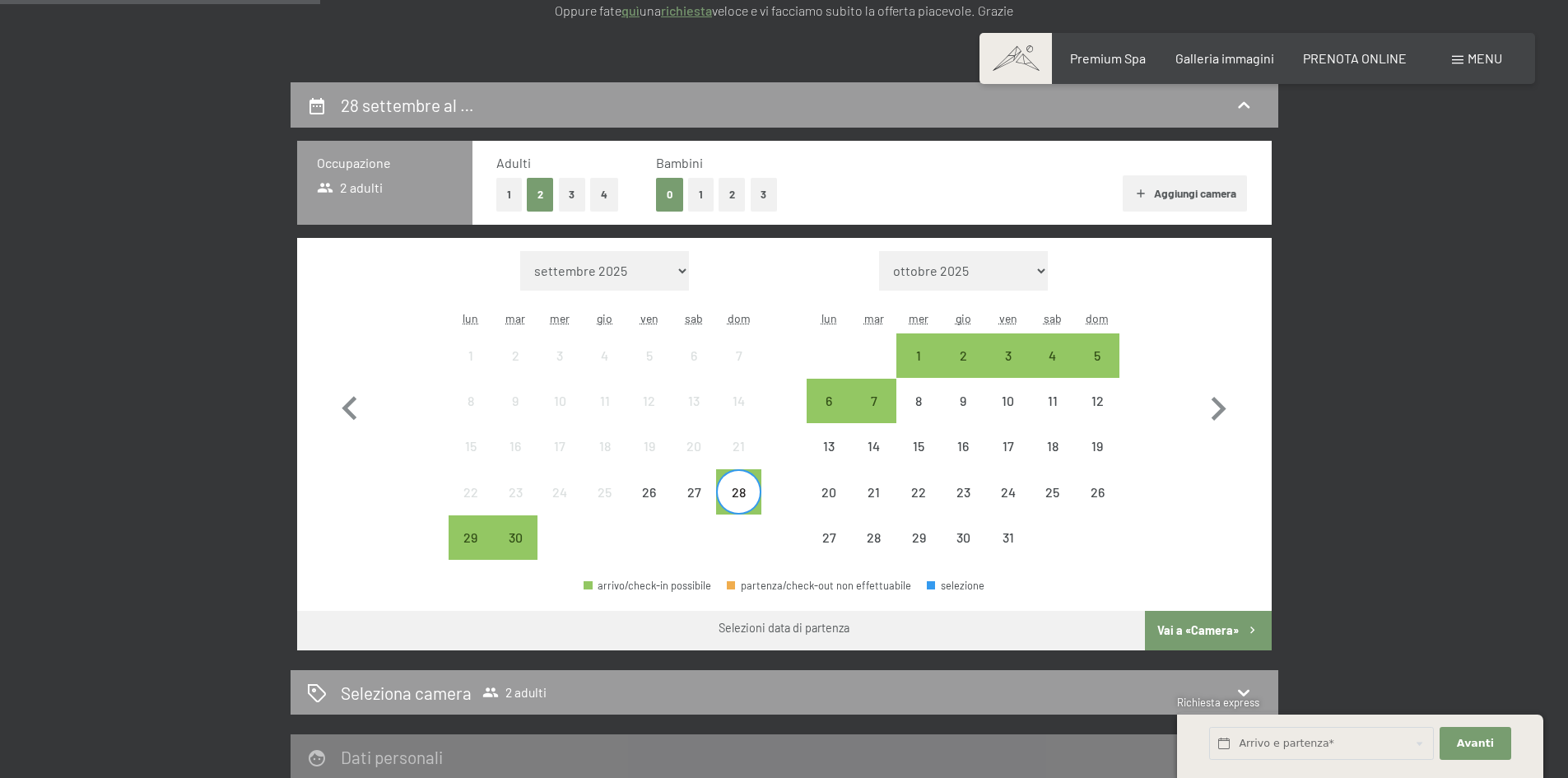
click at [726, 499] on div "28" at bounding box center [739, 506] width 41 height 41
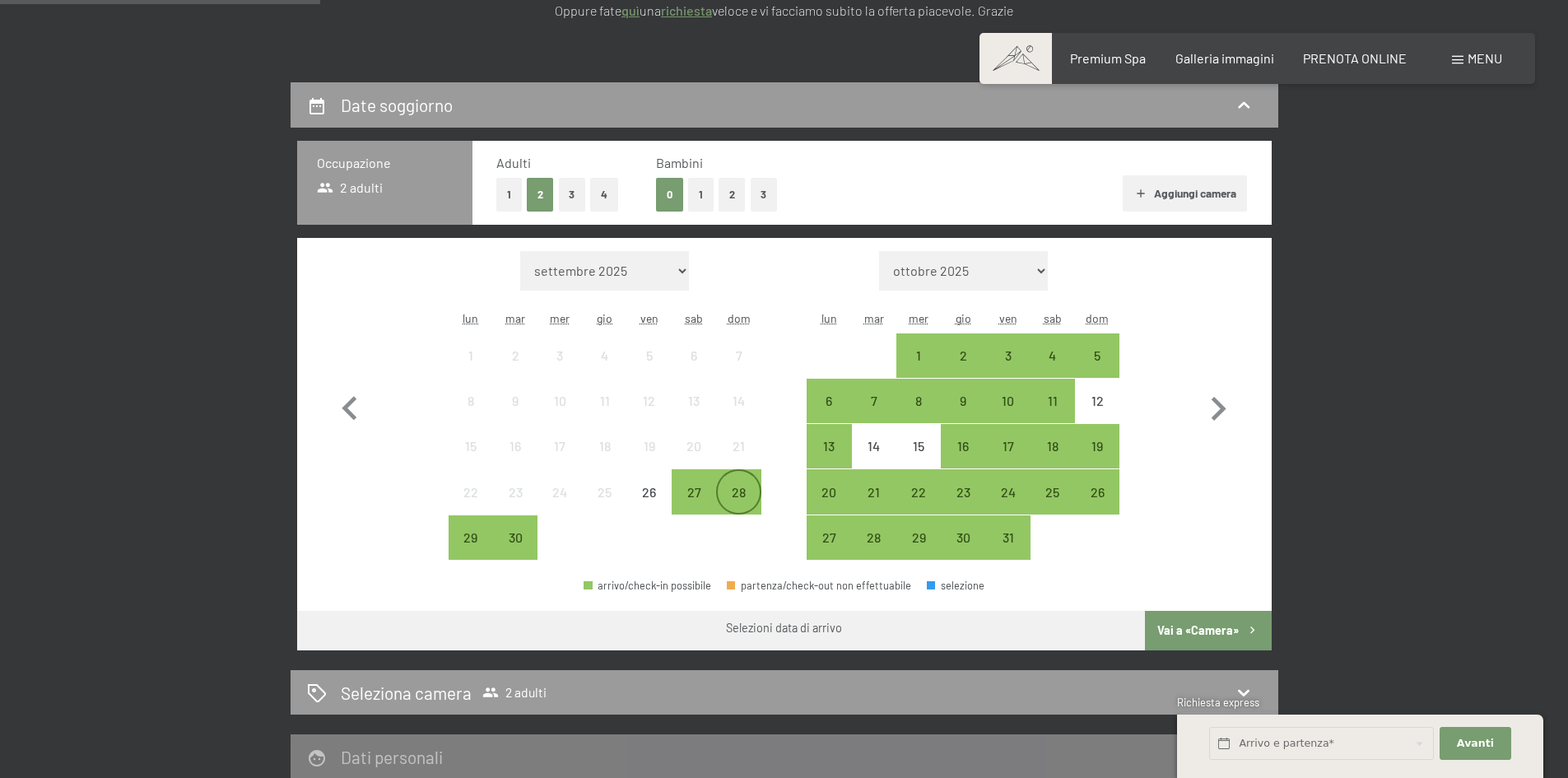
click at [732, 500] on div "28" at bounding box center [739, 506] width 41 height 41
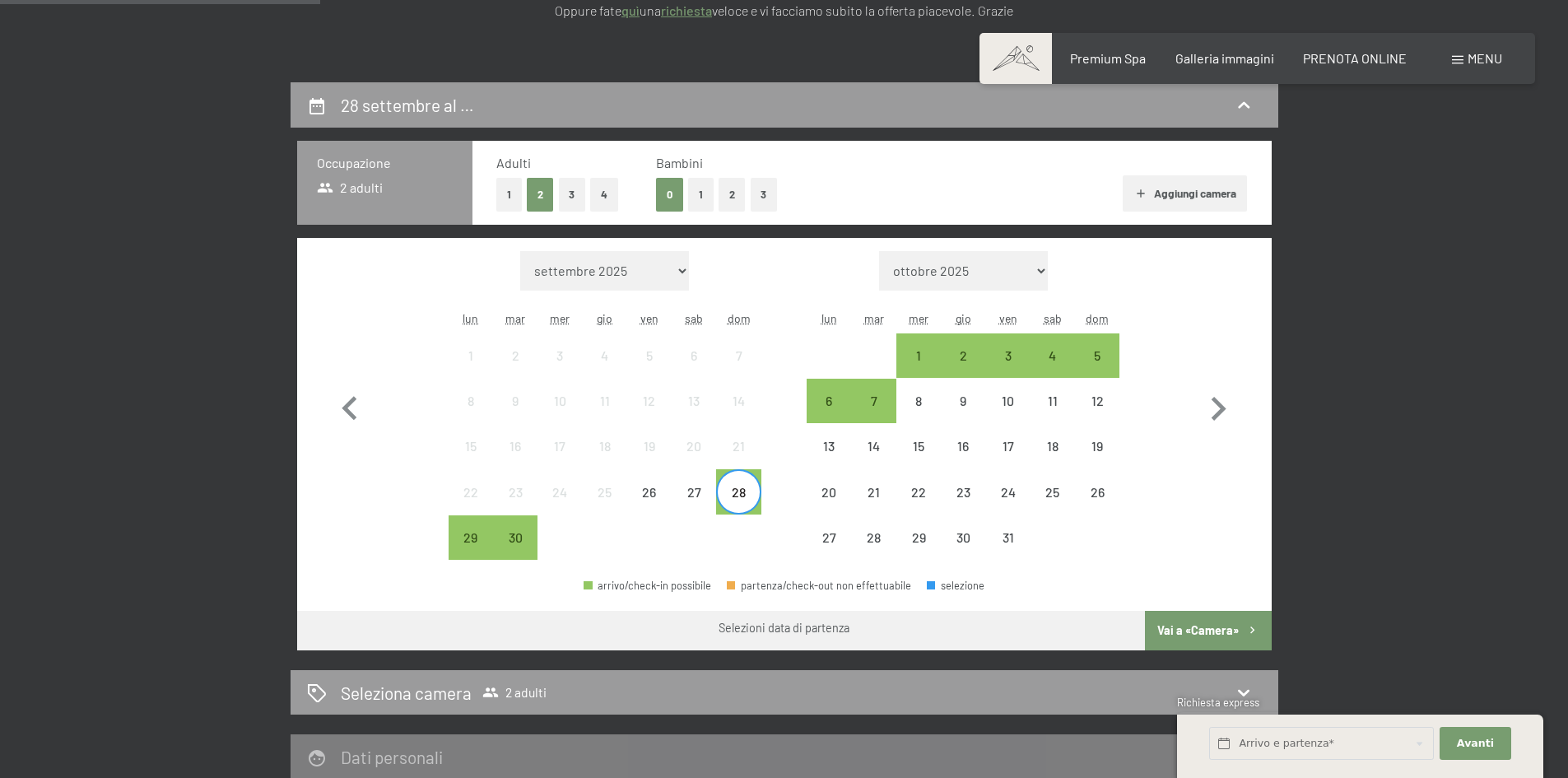
click at [1209, 630] on button "Vai a «Camera»" at bounding box center [1208, 631] width 126 height 40
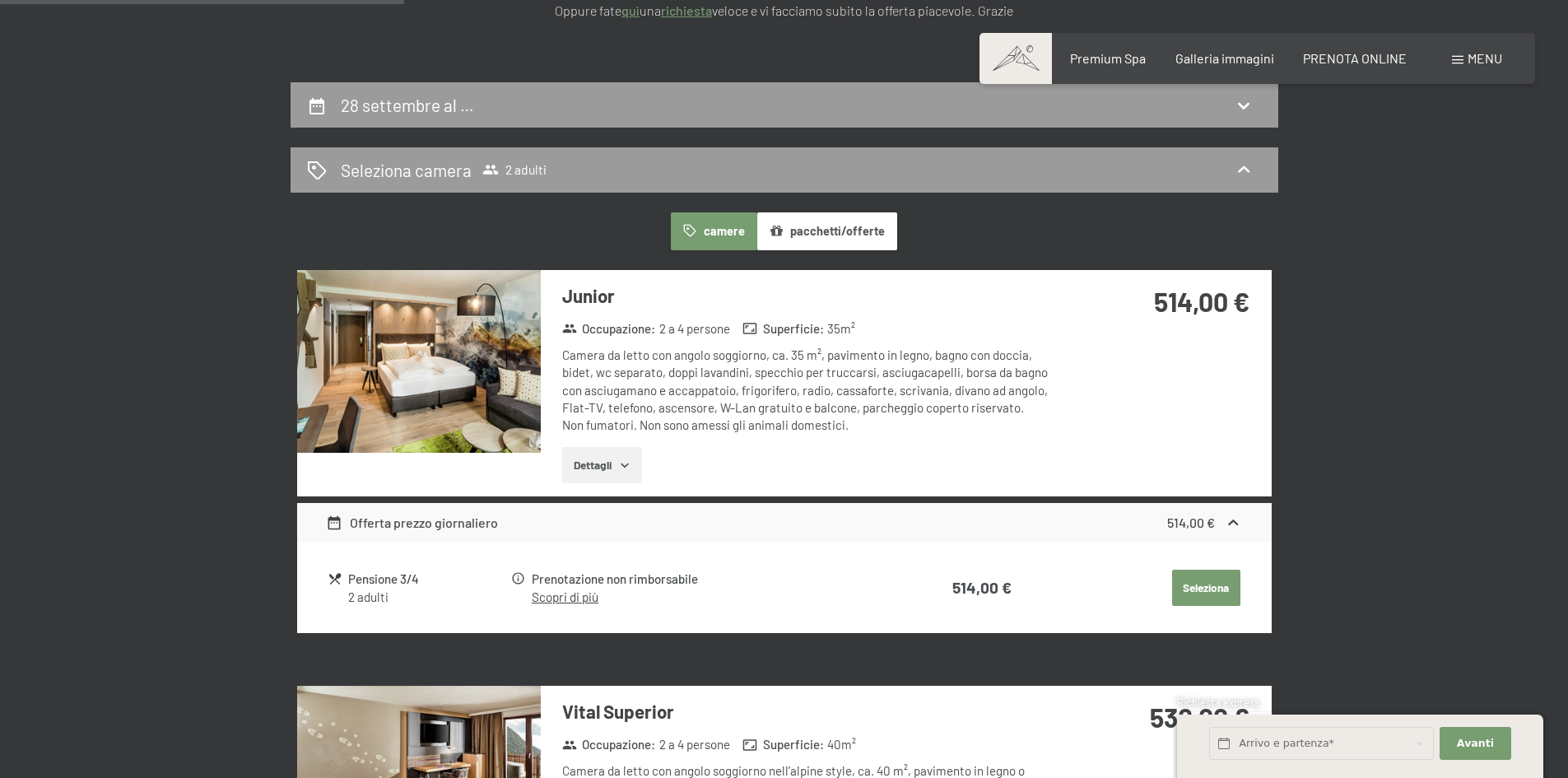
scroll to position [406, 0]
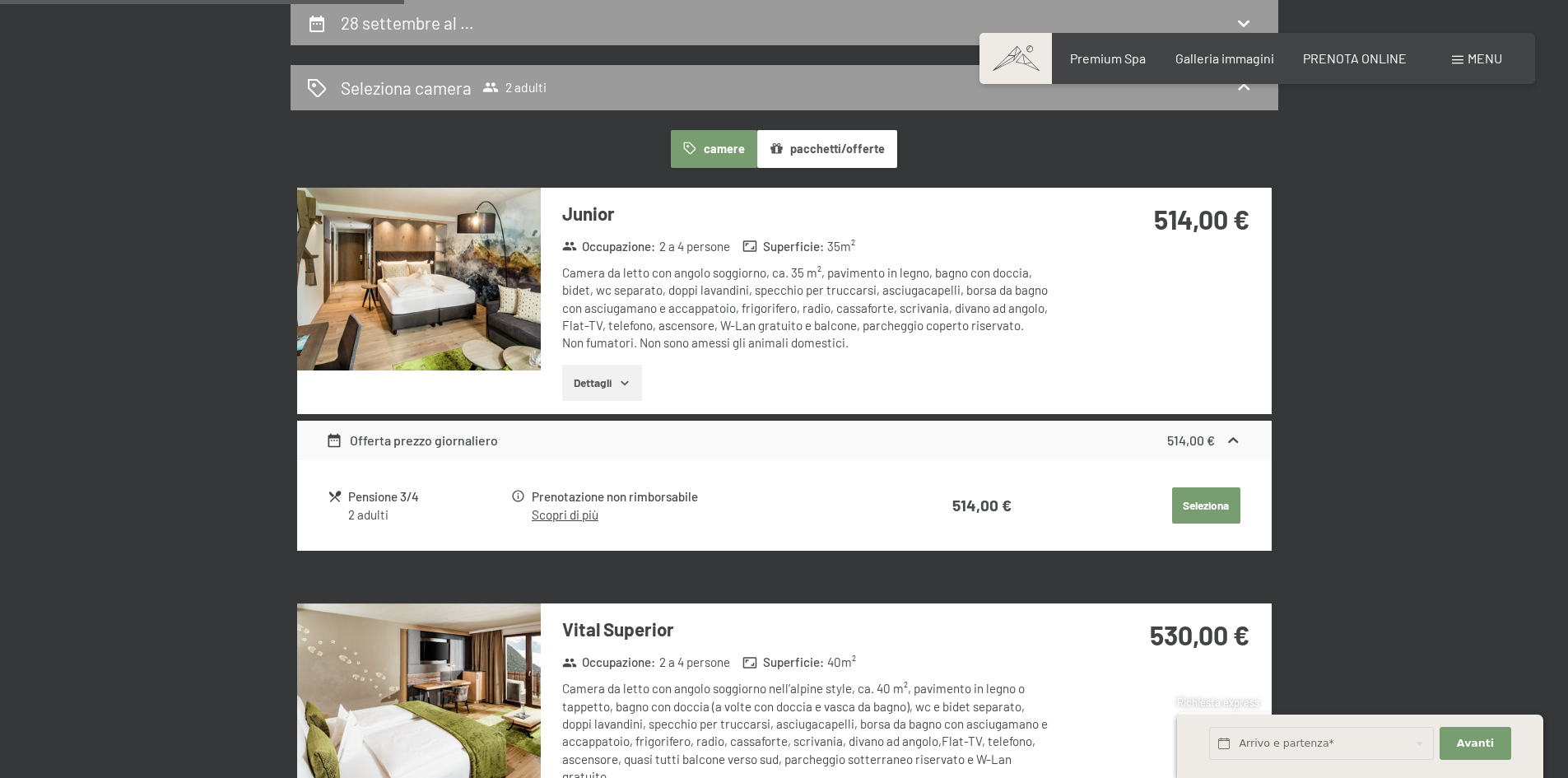
click at [722, 501] on div "Prenotazione non rimborsabile" at bounding box center [703, 497] width 342 height 19
click at [1204, 508] on button "Seleziona" at bounding box center [1206, 505] width 68 height 36
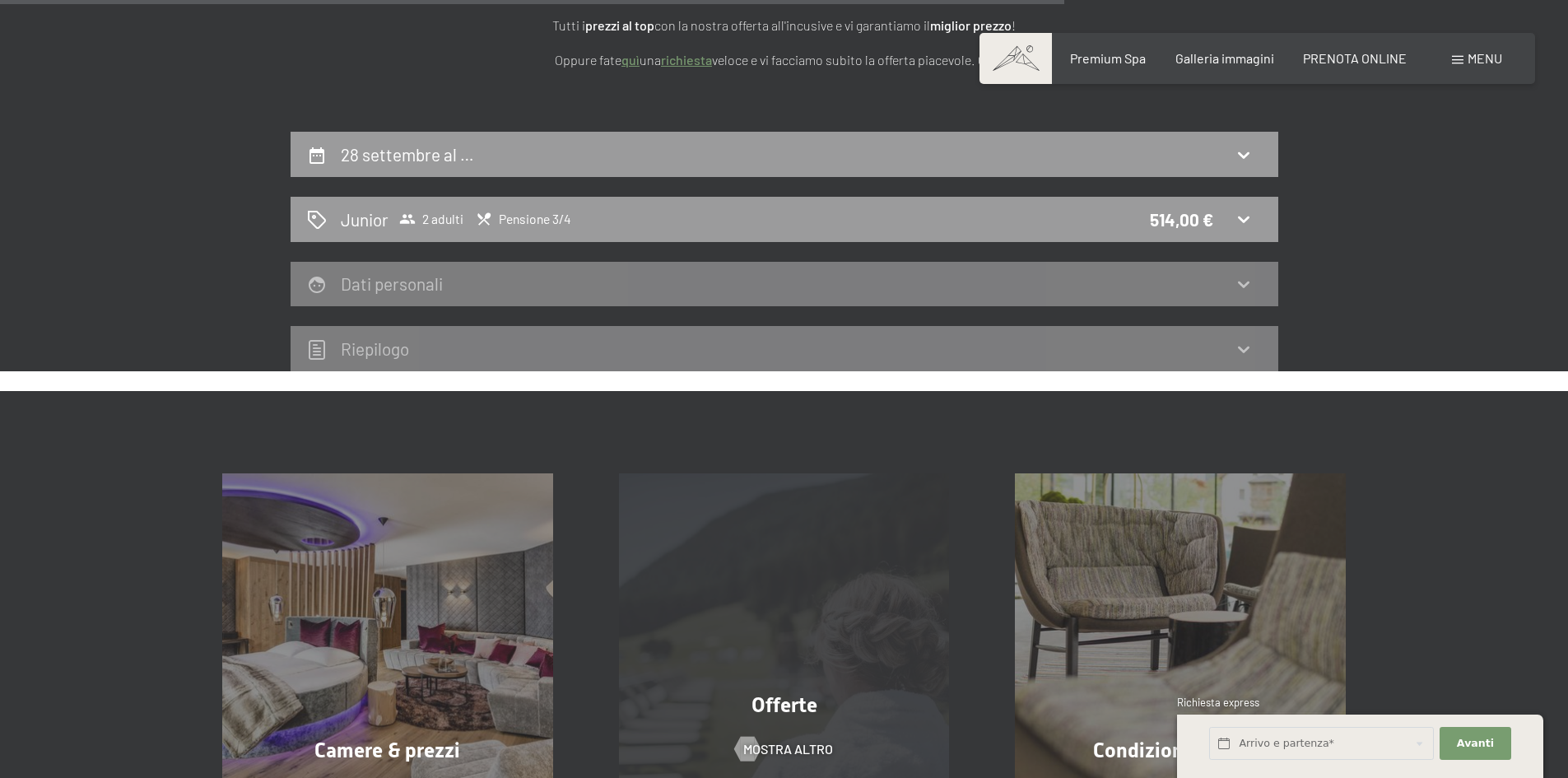
scroll to position [242, 0]
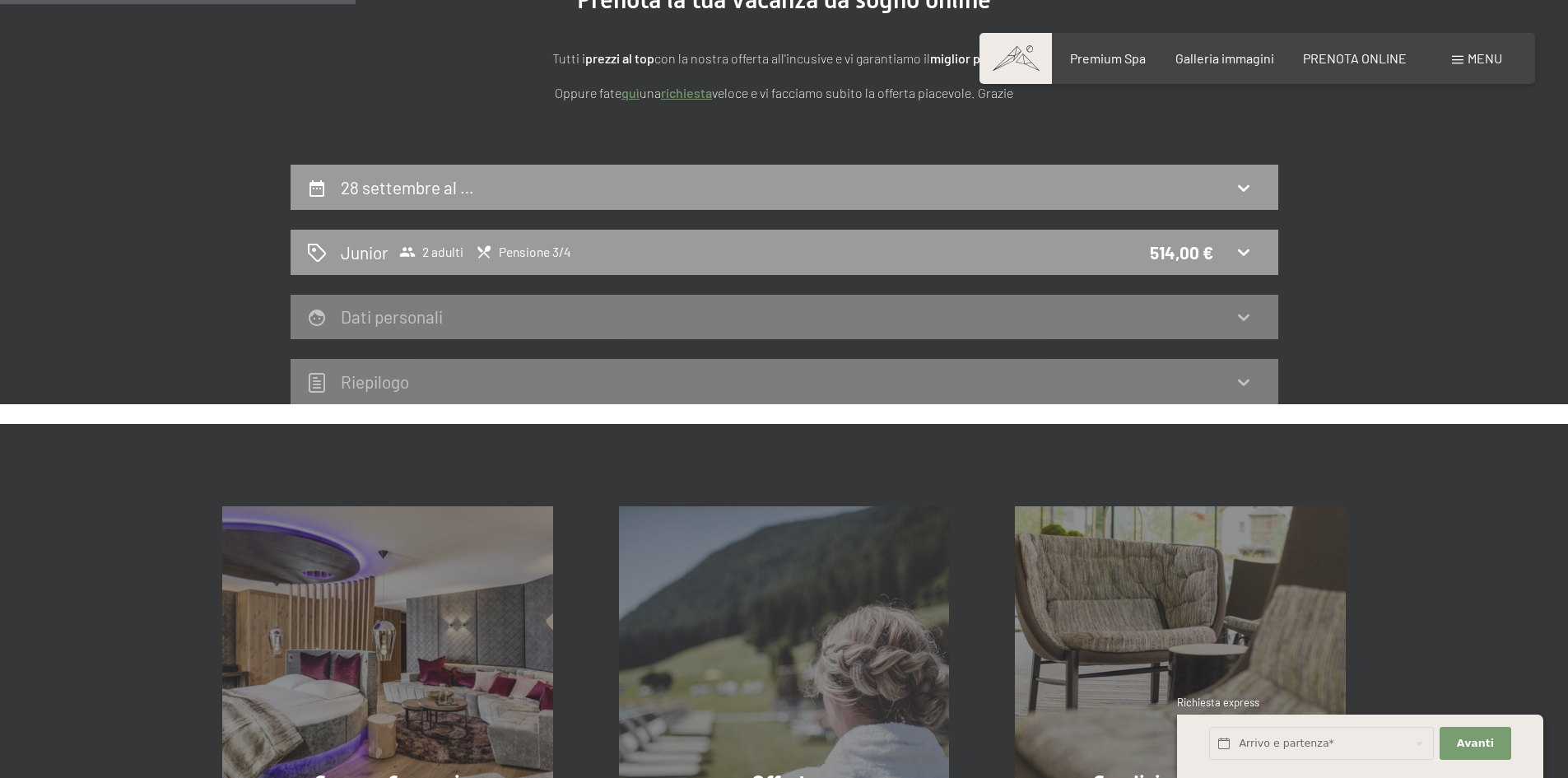
click at [707, 329] on div "Dati personali" at bounding box center [784, 317] width 955 height 24
click at [557, 258] on span "Pensione 3/4" at bounding box center [523, 252] width 96 height 16
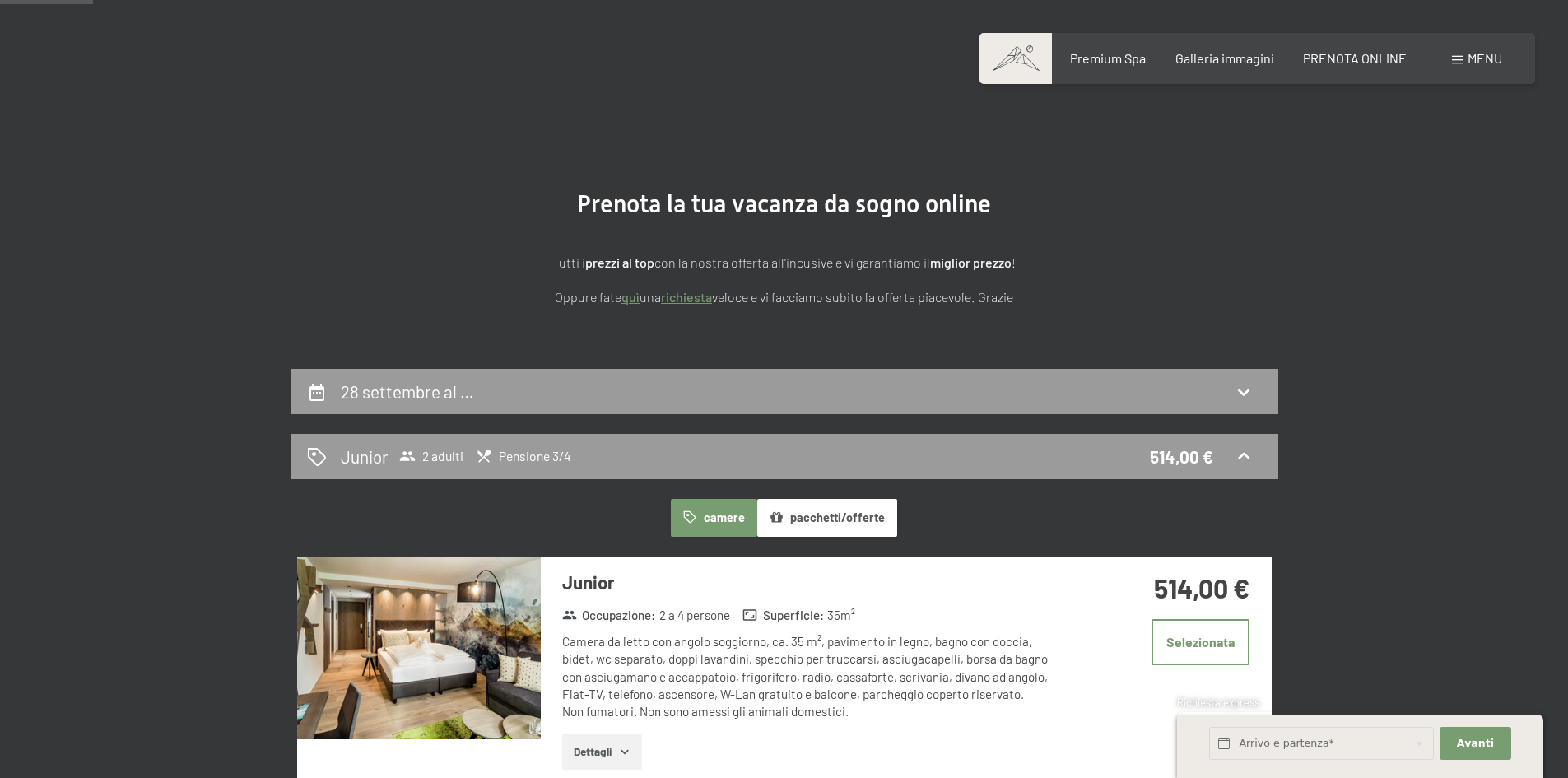
scroll to position [0, 0]
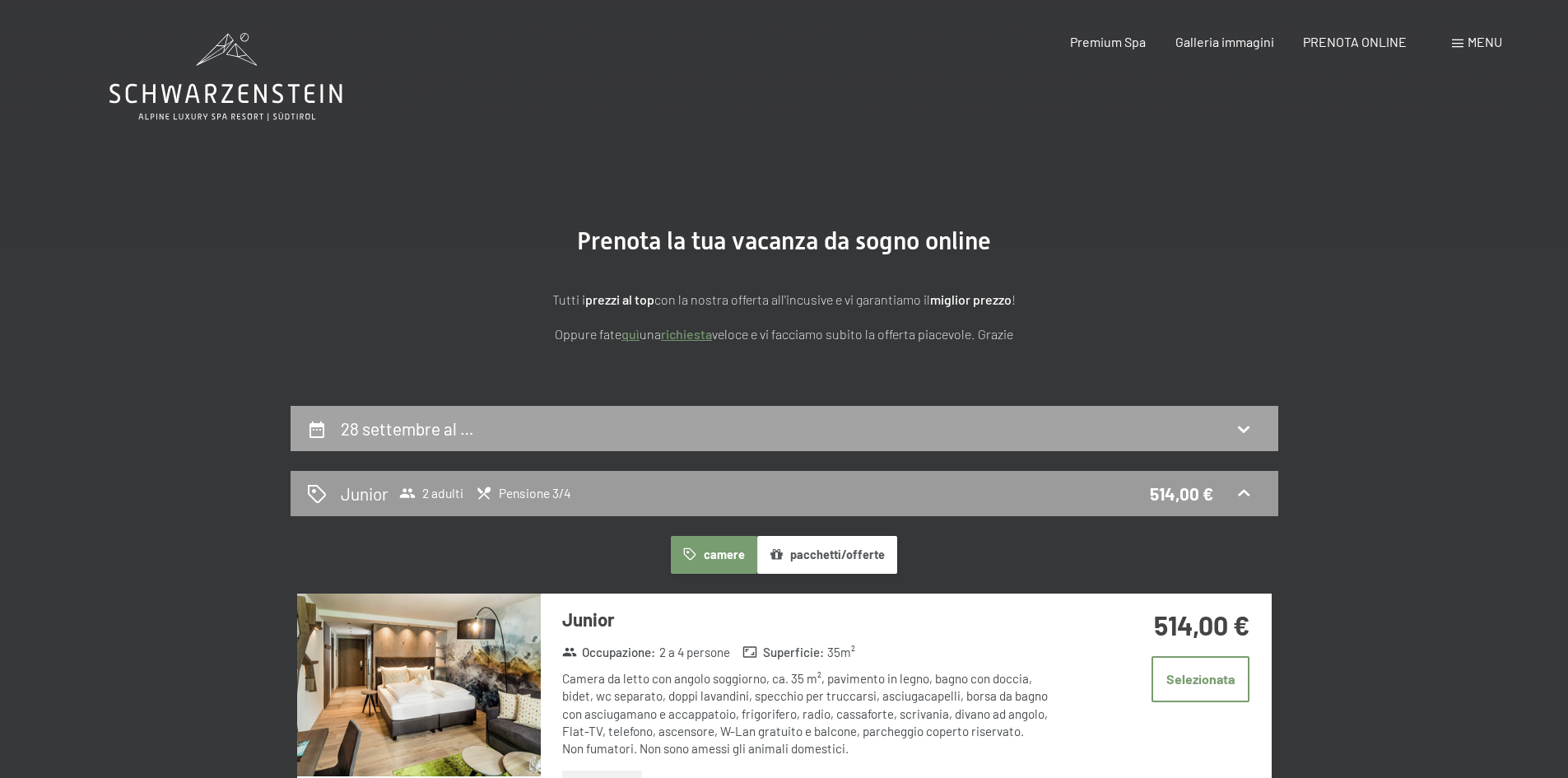
click at [568, 426] on div "28 settembre al …" at bounding box center [784, 429] width 955 height 24
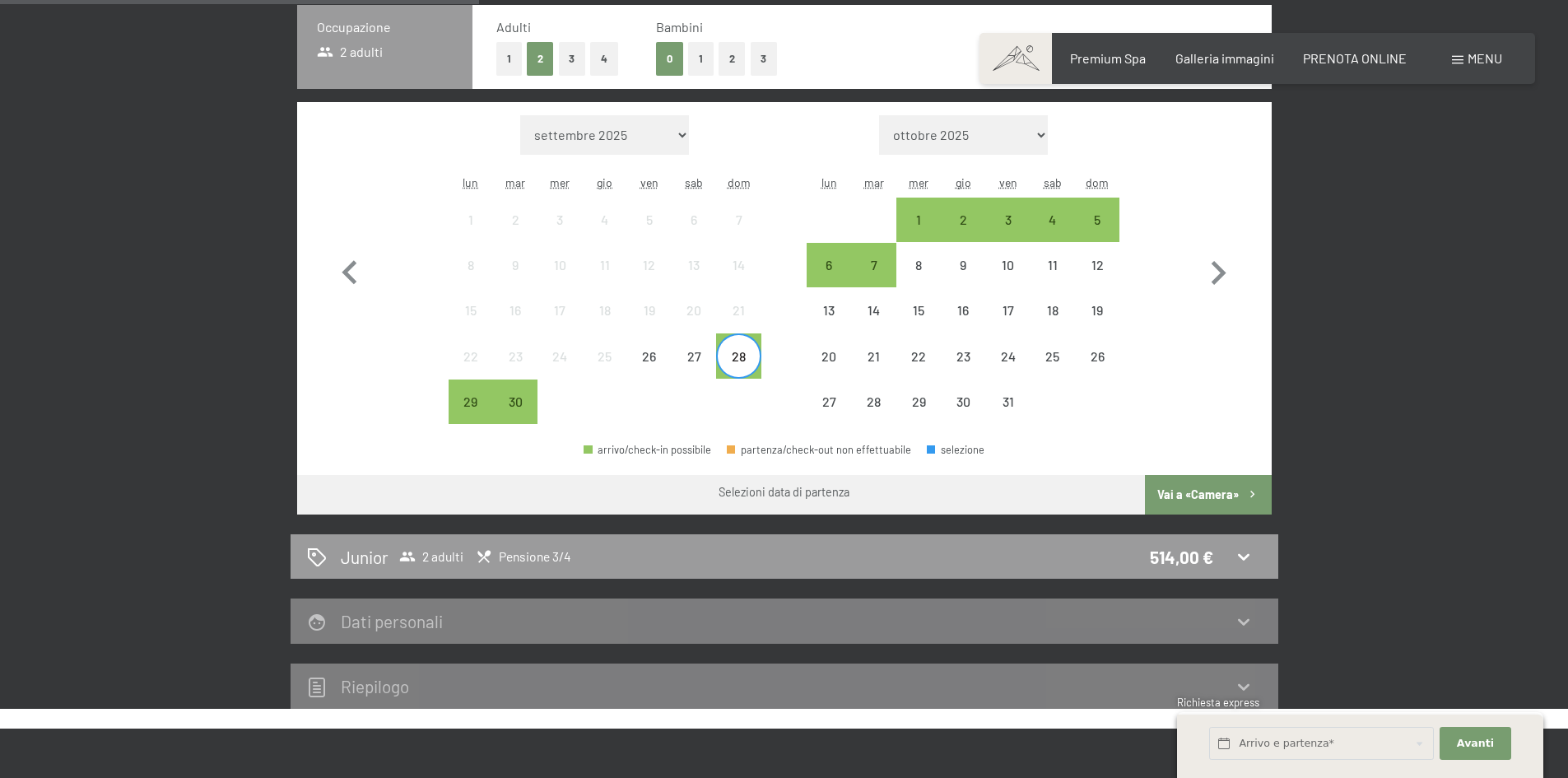
scroll to position [488, 0]
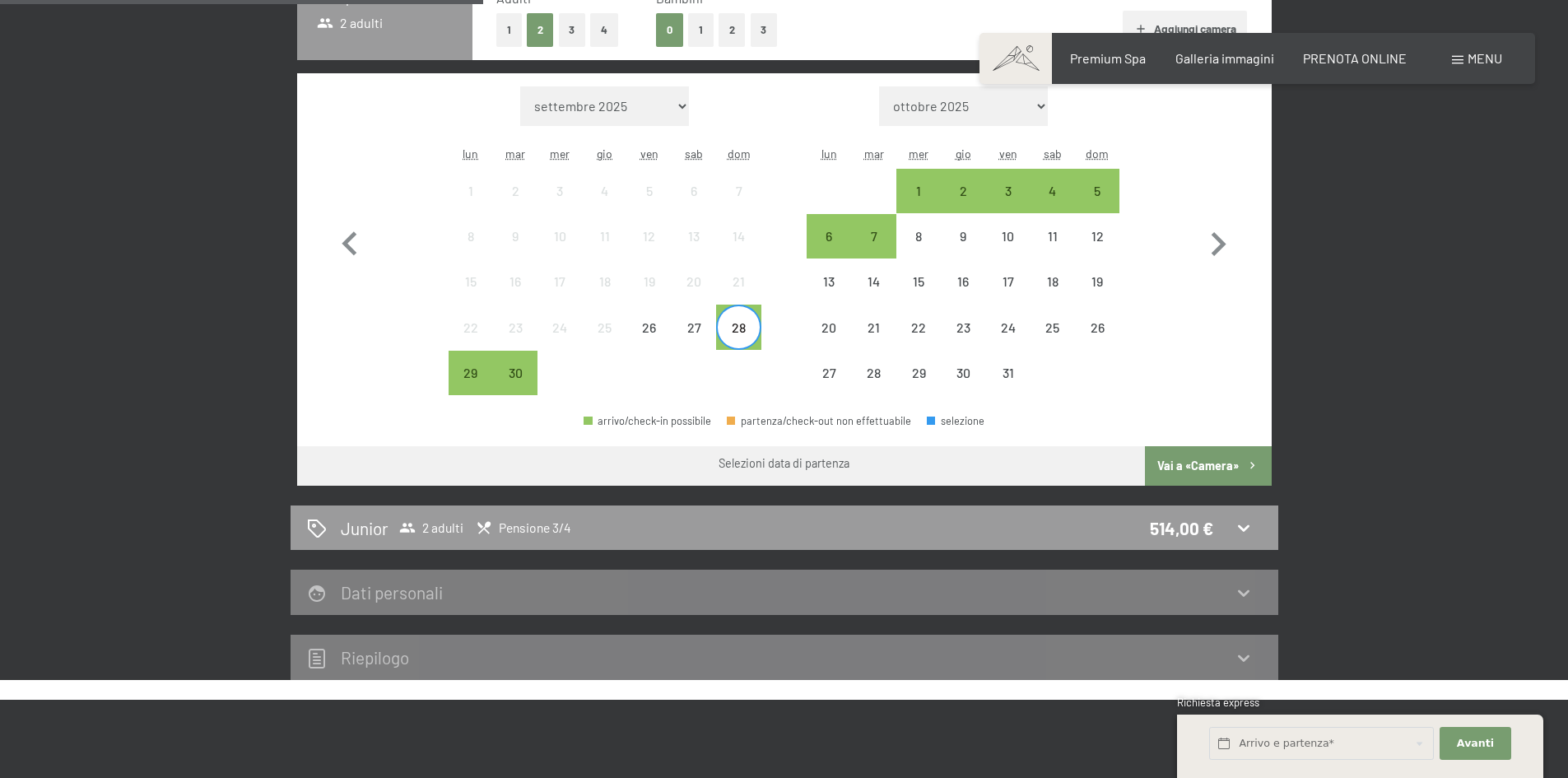
click at [782, 417] on div "partenza/check-out non effettuabile" at bounding box center [819, 421] width 184 height 10
click at [778, 416] on div "partenza/check-out non effettuabile" at bounding box center [819, 421] width 184 height 10
drag, startPoint x: 778, startPoint y: 416, endPoint x: 813, endPoint y: 404, distance: 37.0
click at [792, 416] on div "partenza/check-out non effettuabile" at bounding box center [819, 421] width 184 height 10
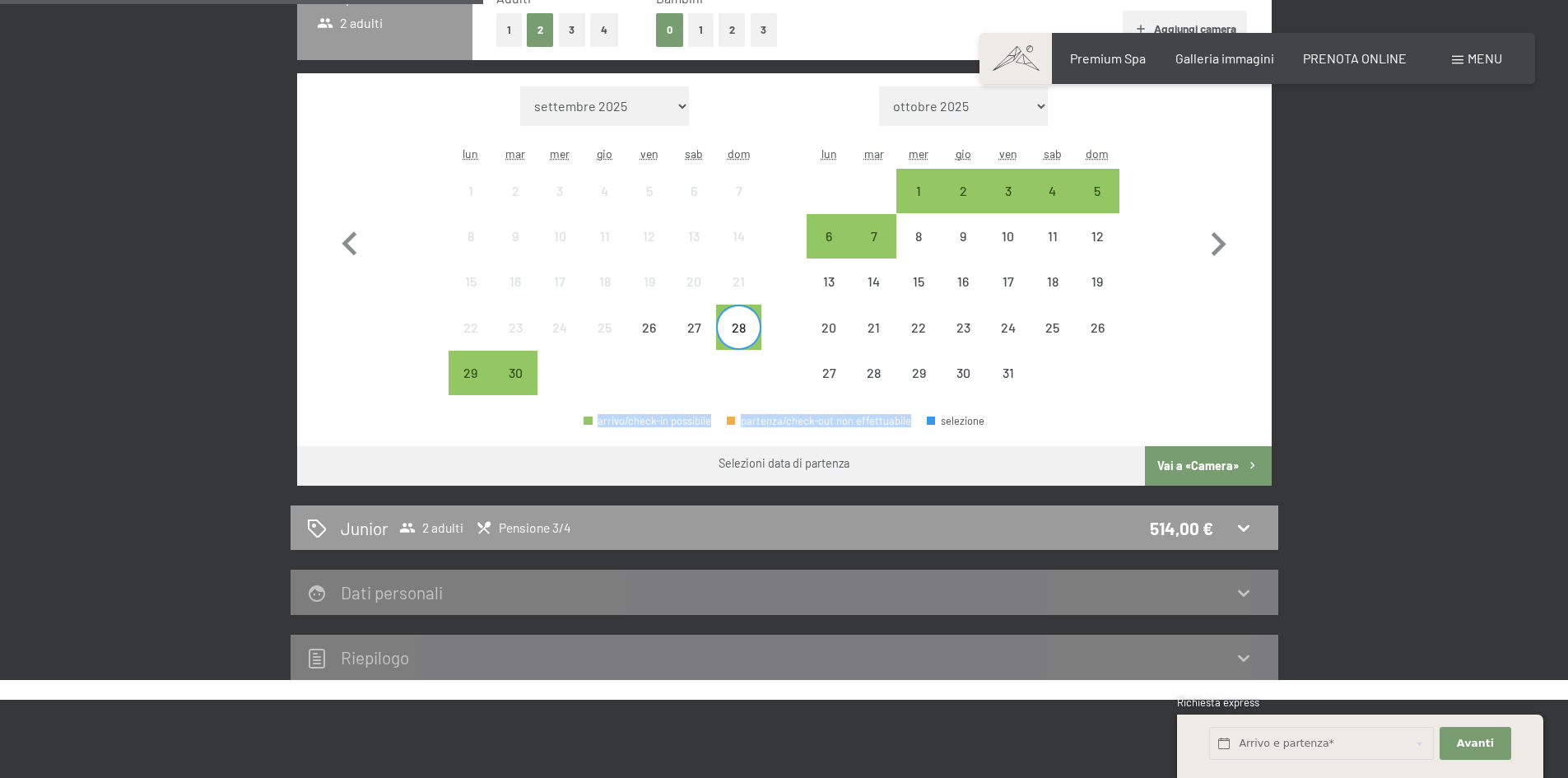
click at [811, 417] on div "partenza/check-out non effettuabile" at bounding box center [819, 421] width 184 height 10
click at [956, 424] on div "selezione" at bounding box center [955, 421] width 58 height 10
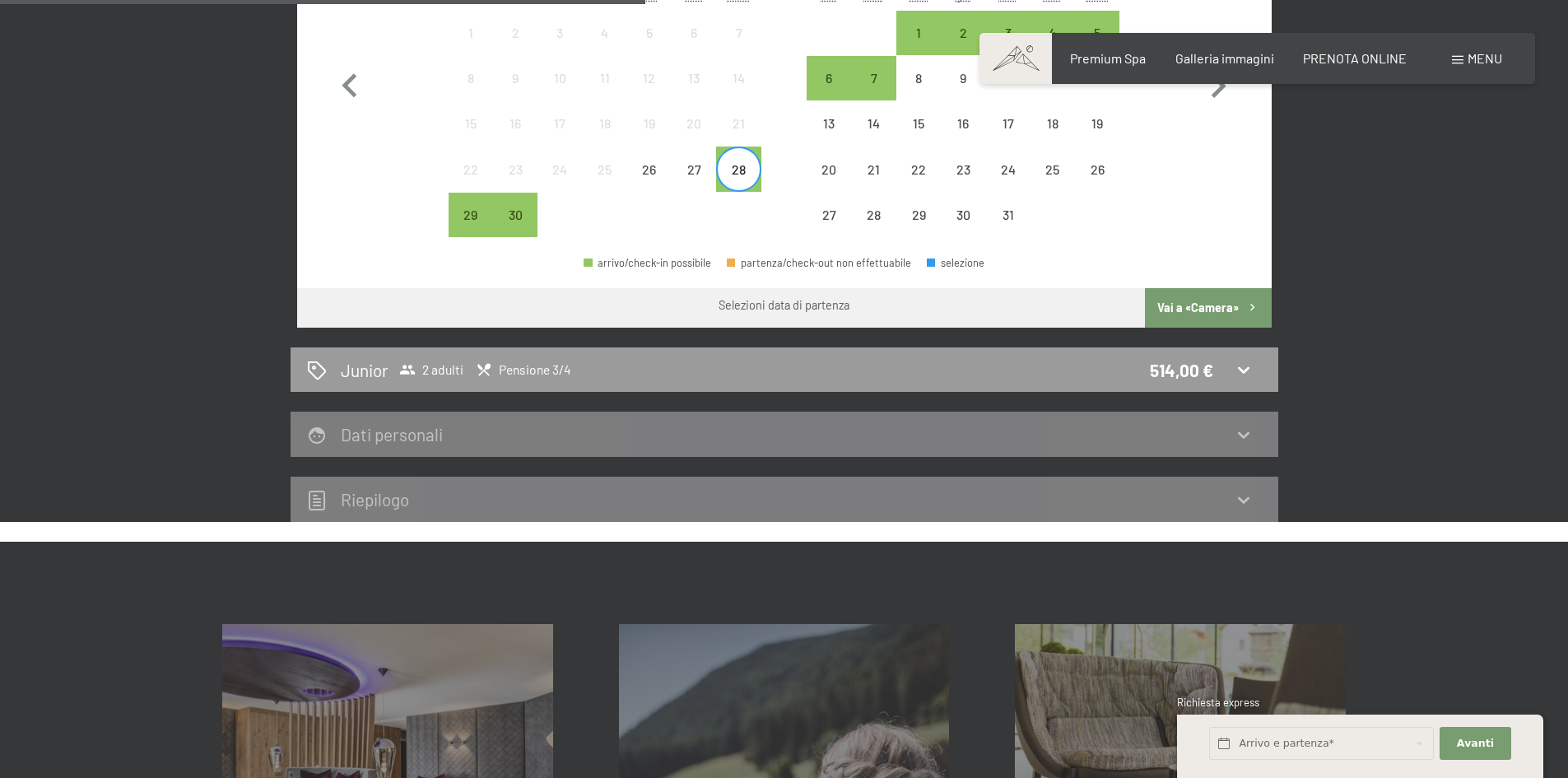
scroll to position [653, 0]
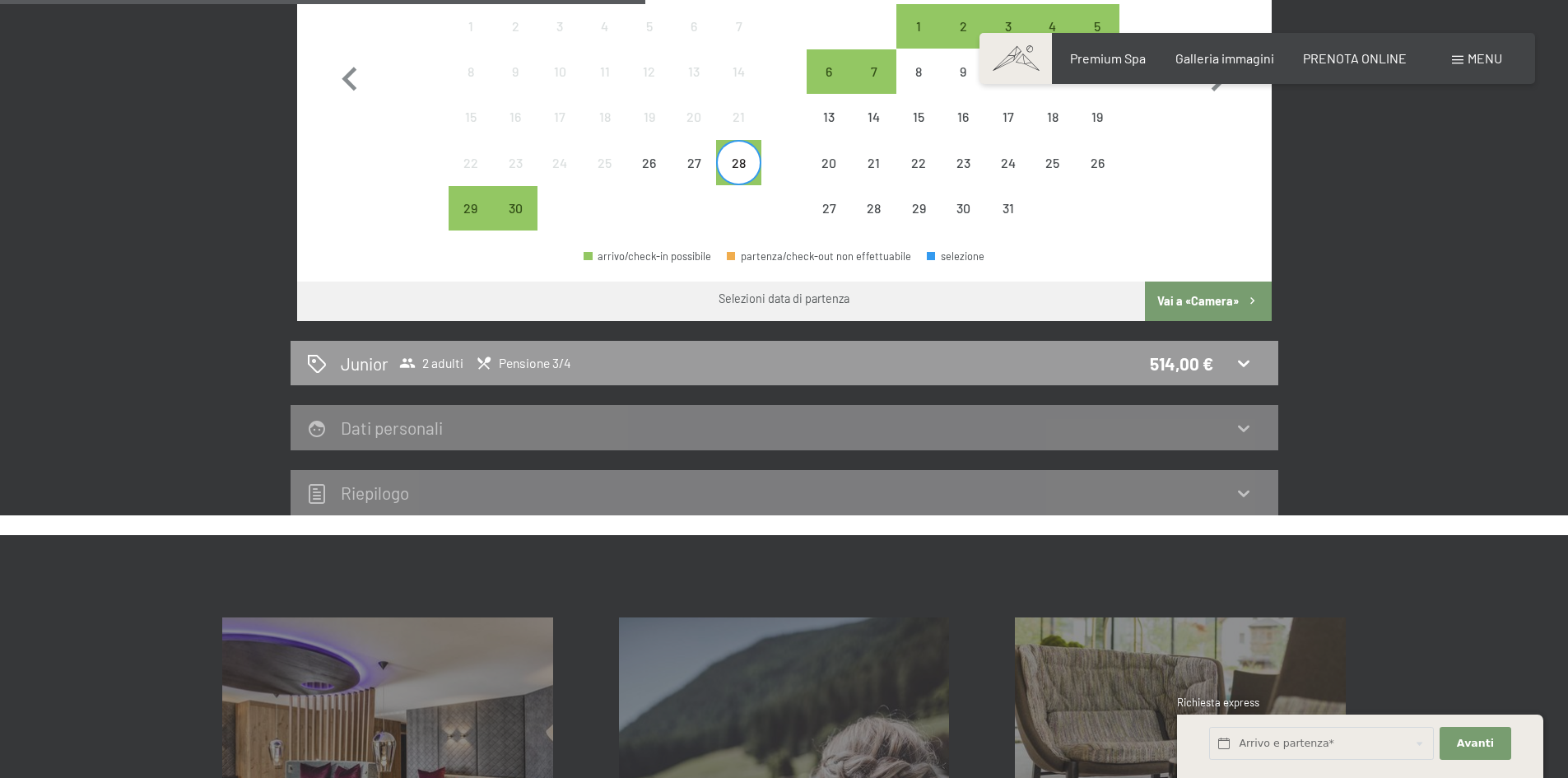
click at [705, 432] on span "Consenso marketing*" at bounding box center [689, 436] width 124 height 16
click at [618, 432] on input "Consenso marketing*" at bounding box center [609, 436] width 16 height 16
checkbox input "false"
click at [1248, 435] on icon at bounding box center [1243, 428] width 20 height 20
click at [1248, 436] on icon at bounding box center [1243, 428] width 20 height 20
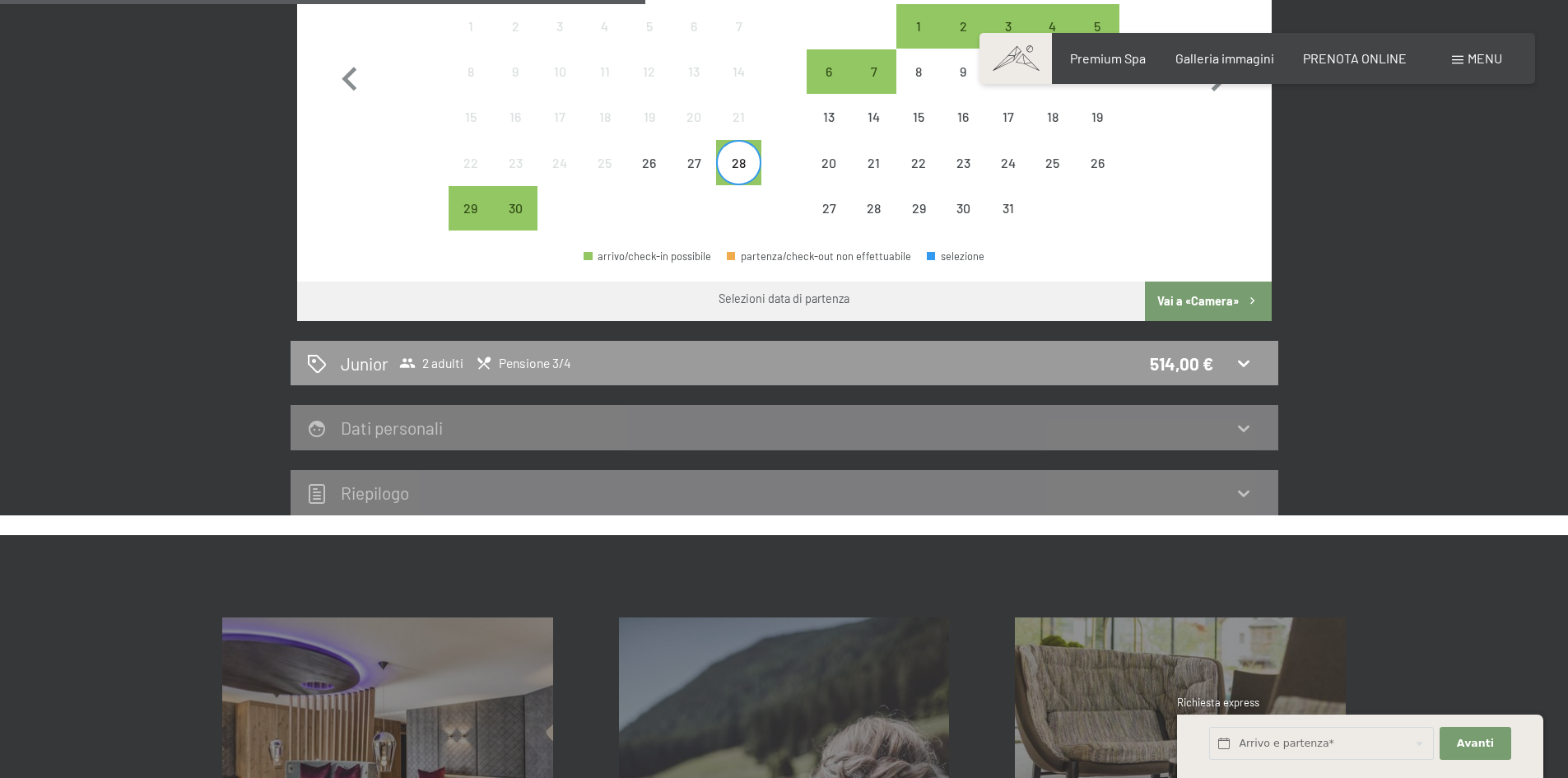
click at [695, 426] on div "Dati personali" at bounding box center [784, 428] width 955 height 24
click at [640, 367] on div "Junior 2 adulti Pensione 3/4 514,00 €" at bounding box center [784, 364] width 955 height 24
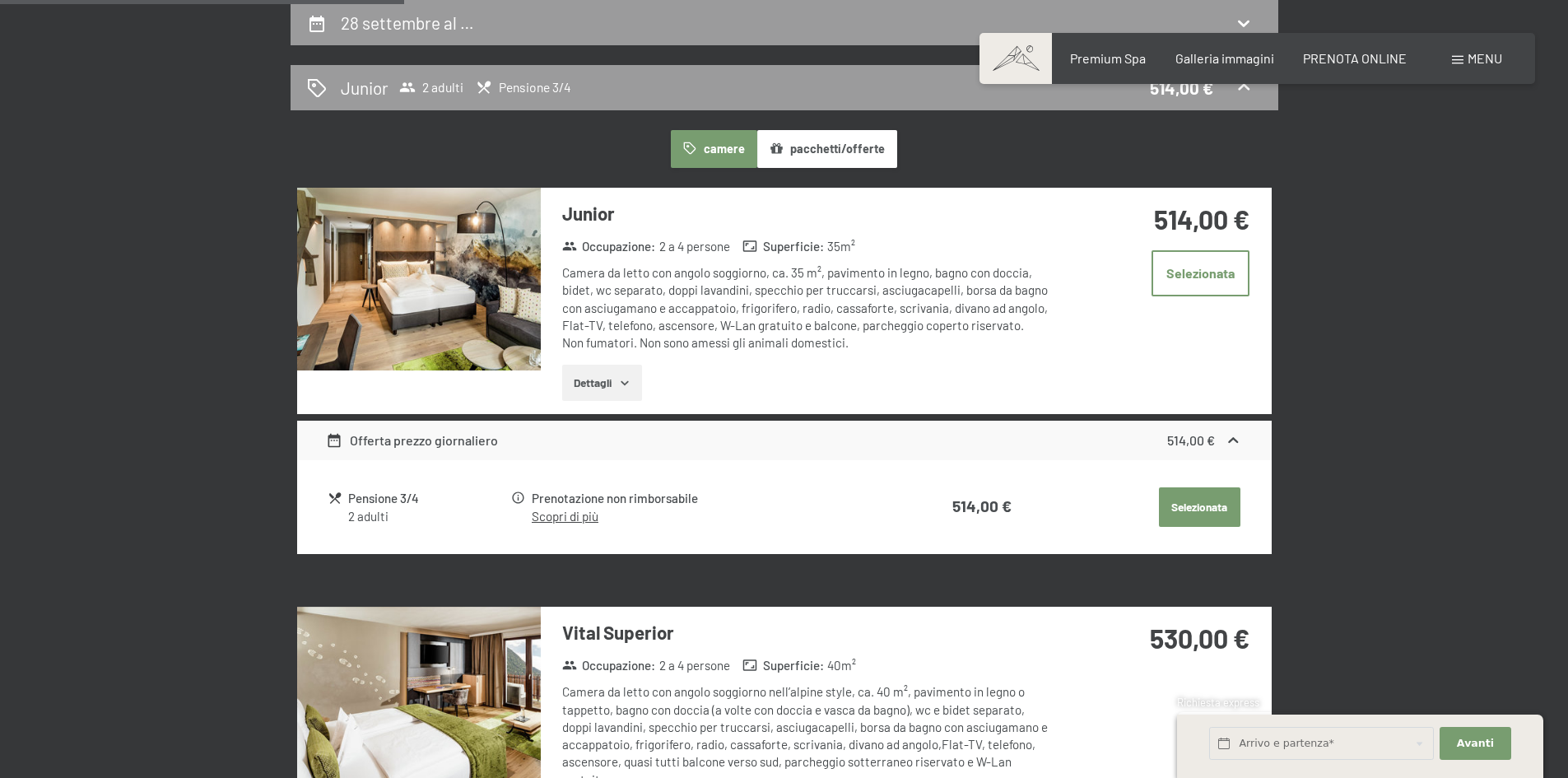
click at [1180, 518] on button "Selezionata" at bounding box center [1199, 507] width 82 height 40
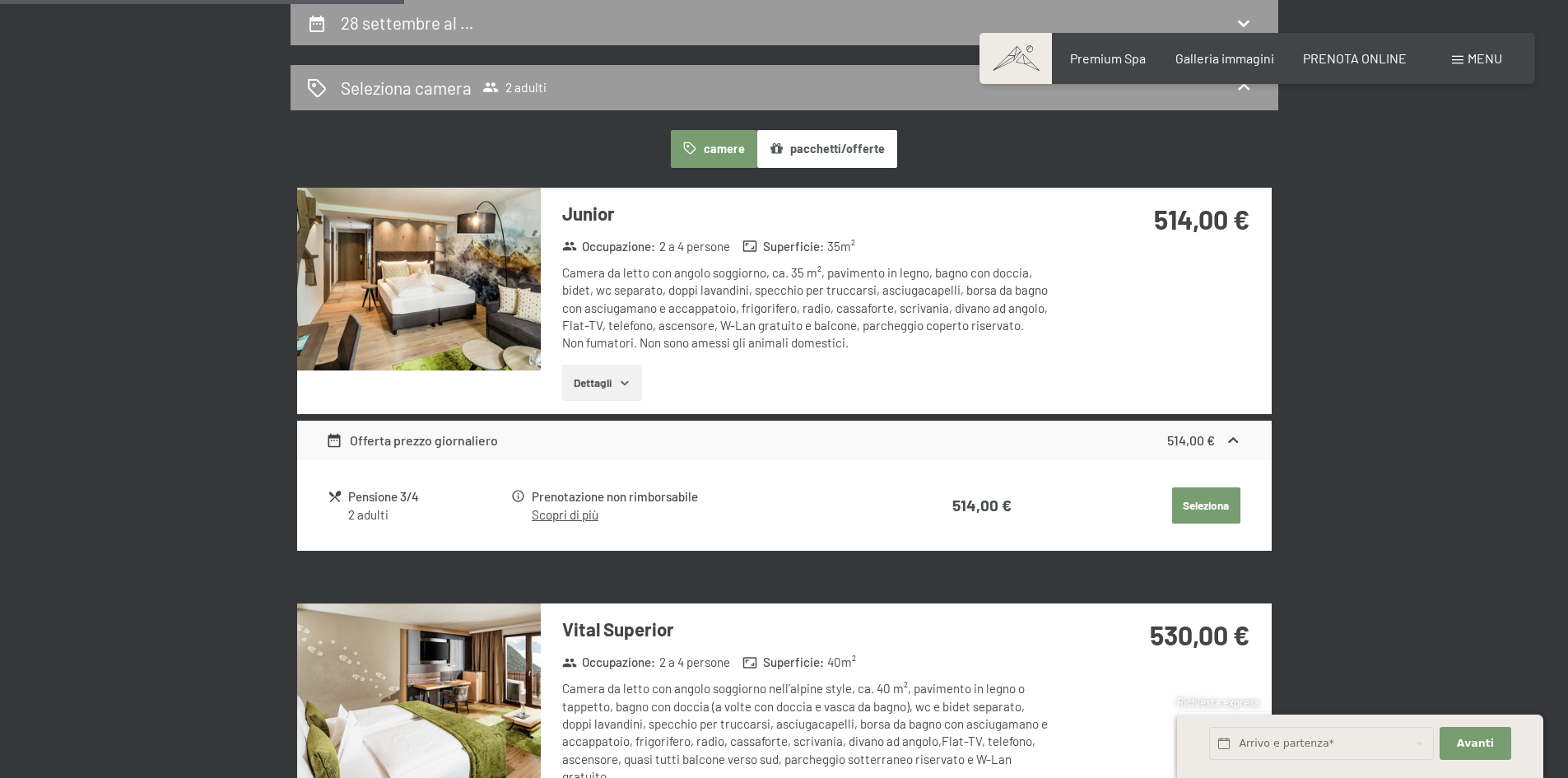
click at [1183, 501] on button "Seleziona" at bounding box center [1206, 505] width 68 height 36
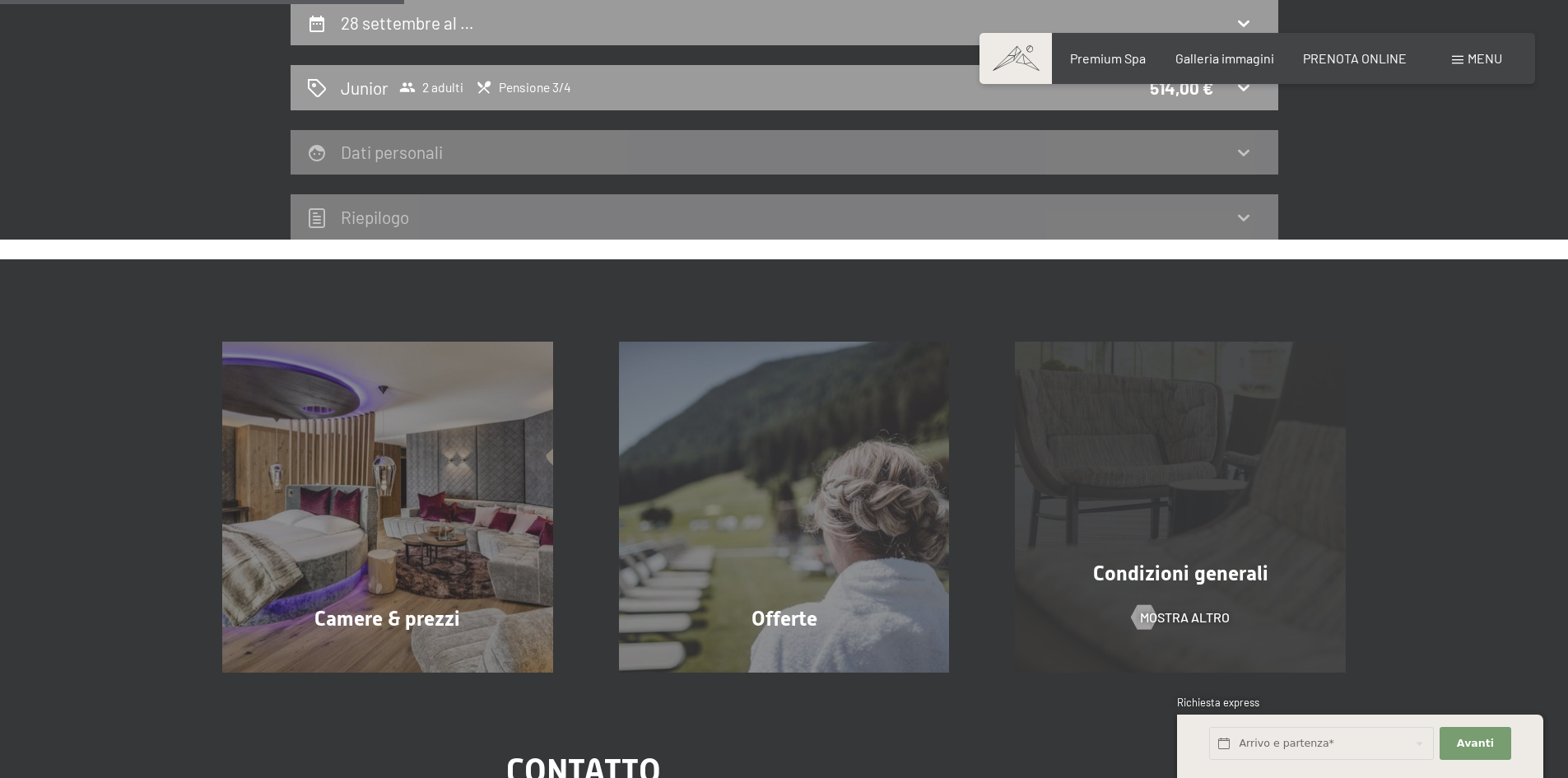
click at [1183, 501] on div "Condizioni generali mostra altro" at bounding box center [1180, 507] width 397 height 331
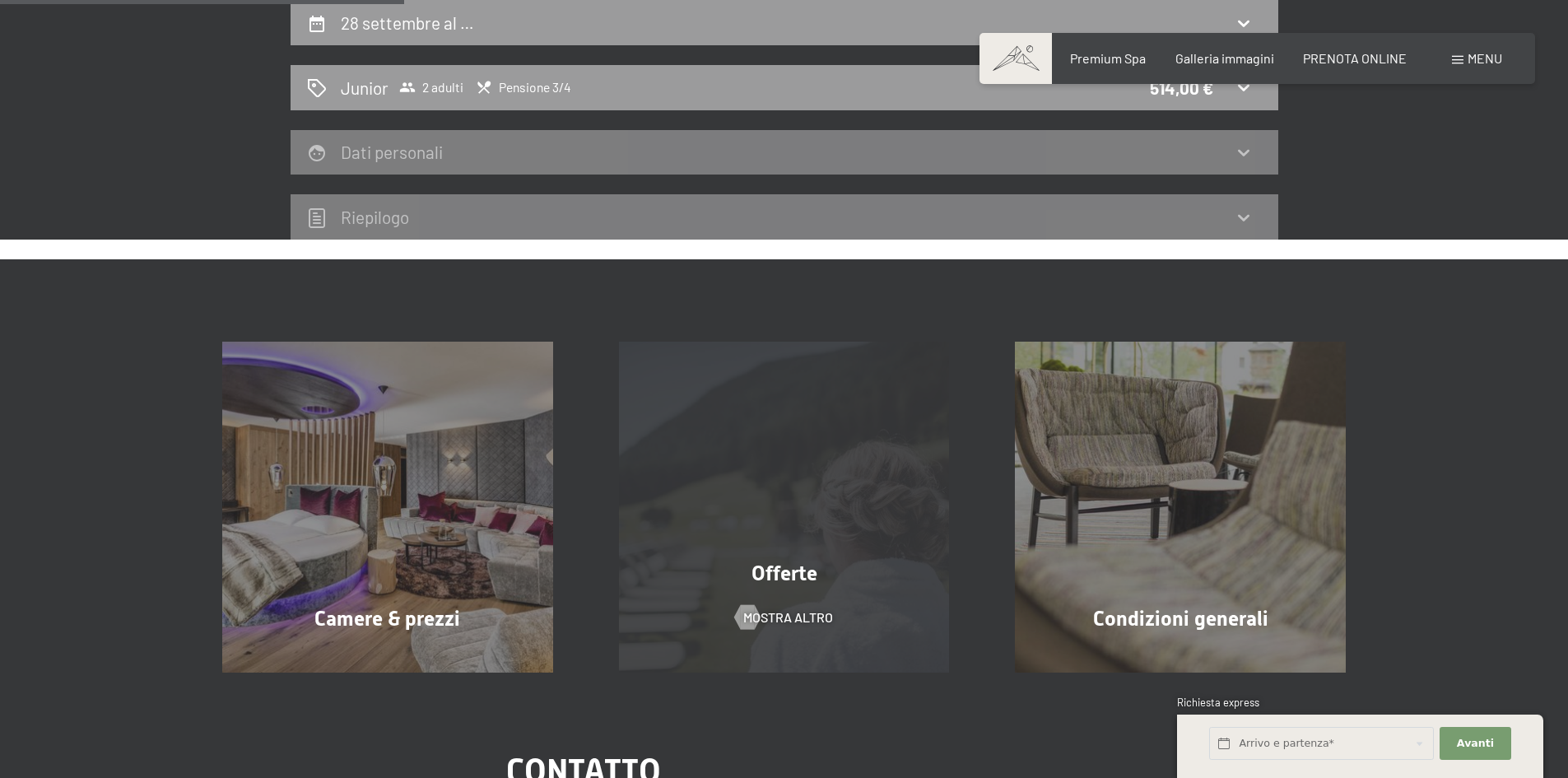
click at [719, 495] on div "Offerte mostra altro" at bounding box center [784, 507] width 397 height 331
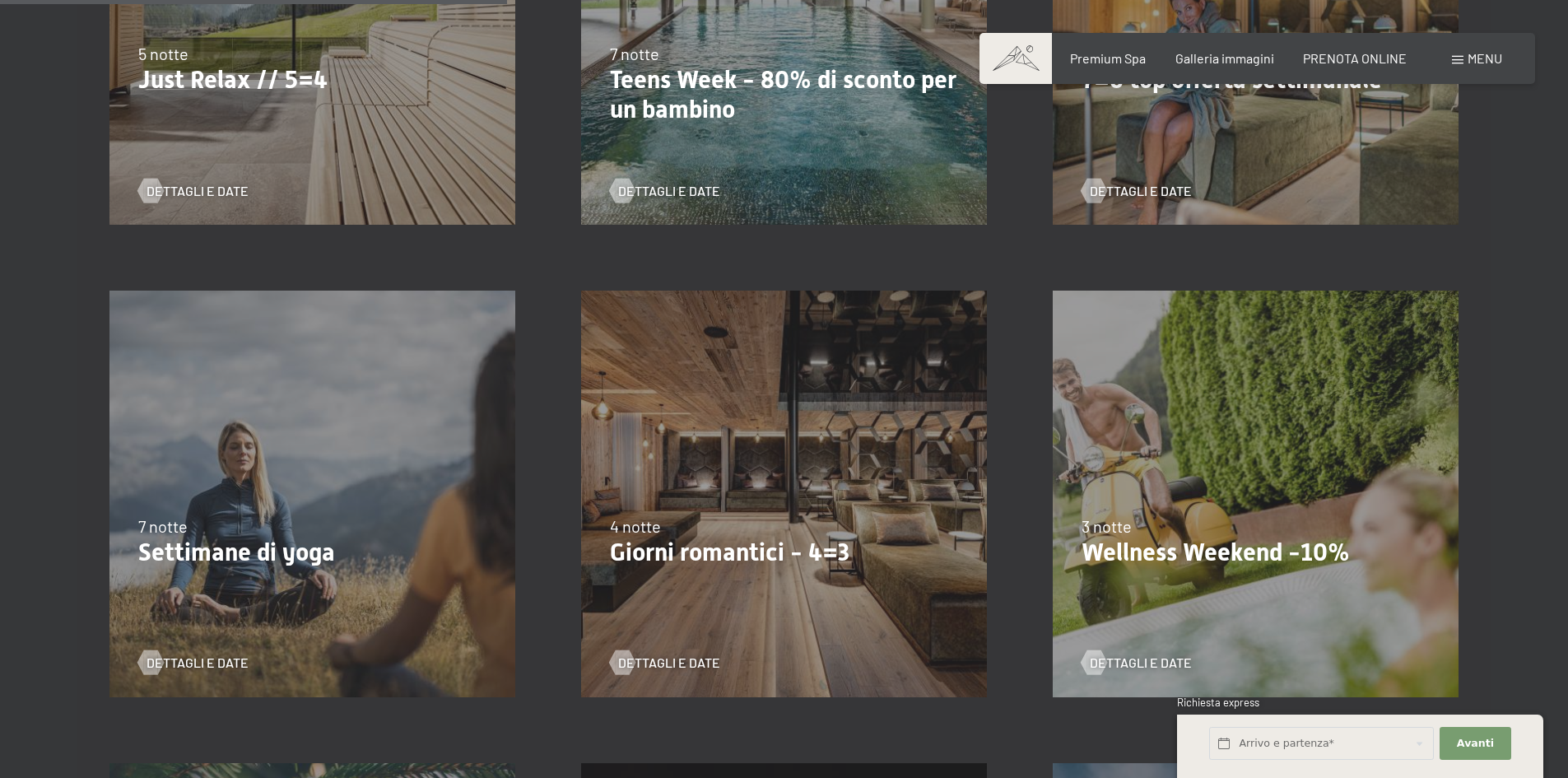
scroll to position [1235, 0]
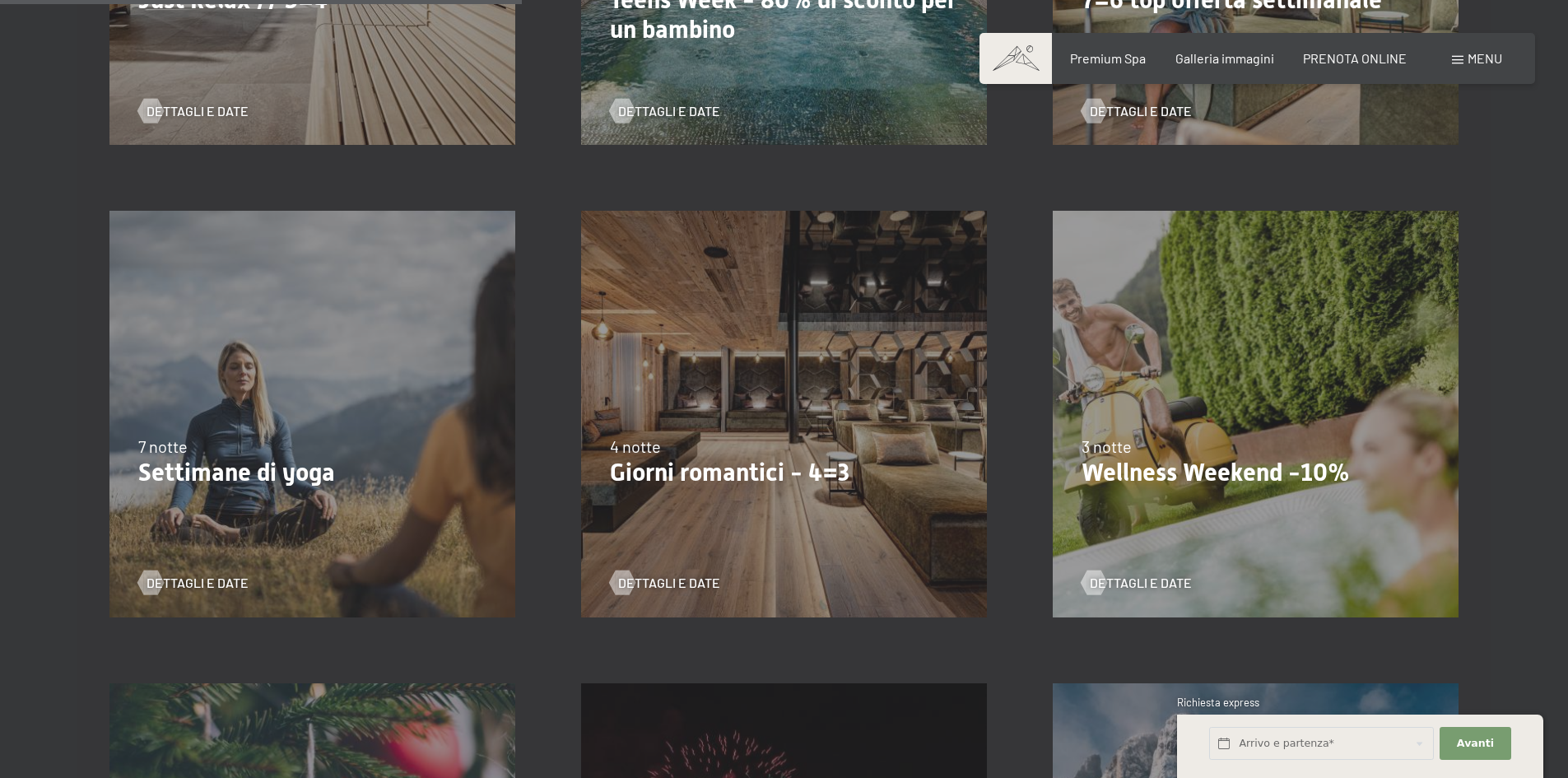
click at [1222, 508] on div "13/11/2025-1/12/2025 11/12/2025-22/12/2025 15/1/2026-26/1/2026 12/3/2026-23/3/2…" at bounding box center [1255, 413] width 472 height 472
click at [1160, 474] on p "Wellness Weekend -10%" at bounding box center [1256, 473] width 348 height 29
click at [1139, 582] on span "Dettagli e Date" at bounding box center [1157, 582] width 102 height 18
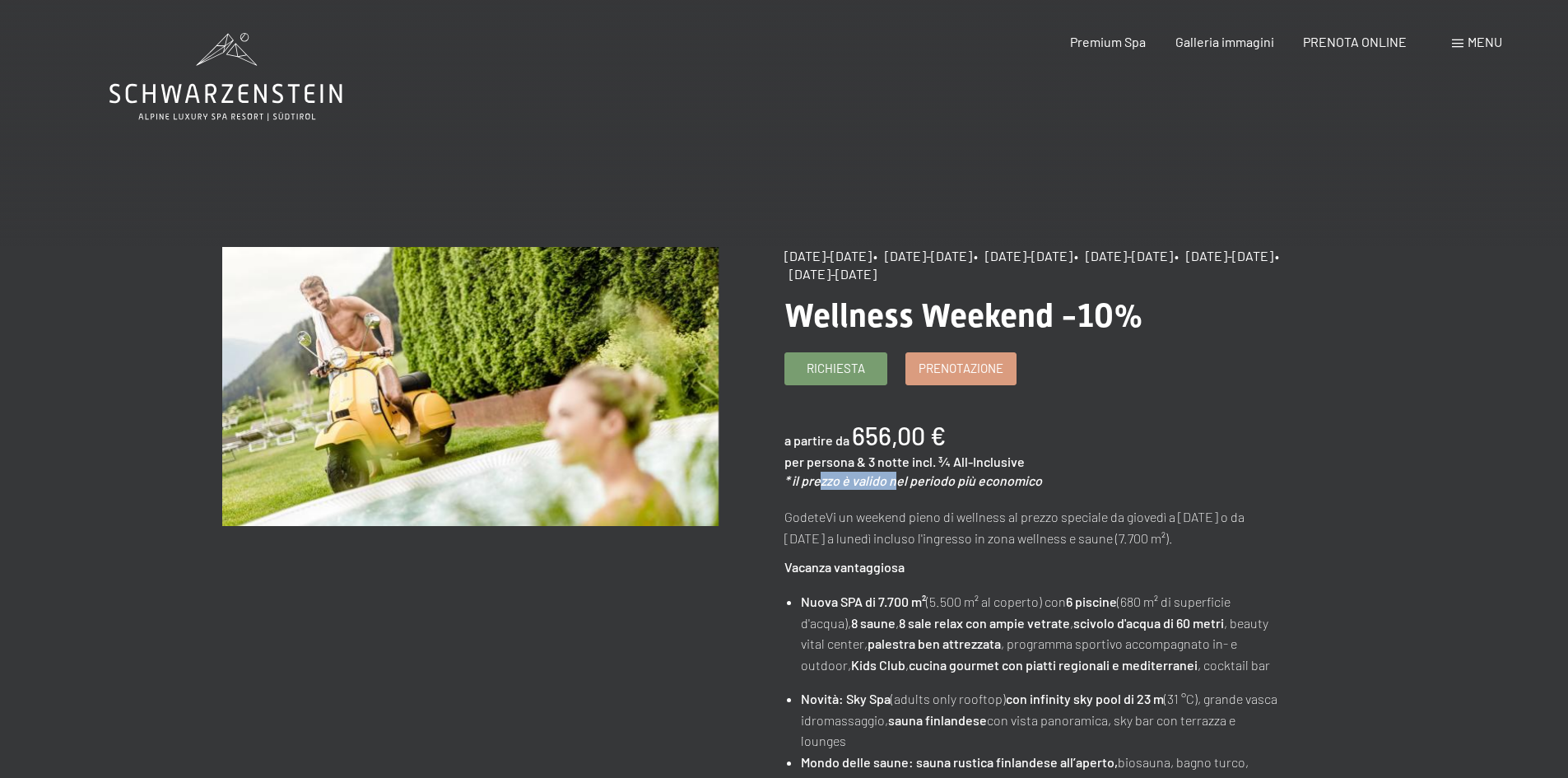
drag, startPoint x: 831, startPoint y: 483, endPoint x: 933, endPoint y: 482, distance: 102.0
click at [928, 482] on em "* il prezzo è valido nel periodo più economico" at bounding box center [913, 480] width 258 height 16
click at [1028, 482] on em "* il prezzo è valido nel periodo più economico" at bounding box center [913, 480] width 258 height 16
drag, startPoint x: 1050, startPoint y: 482, endPoint x: 1002, endPoint y: 482, distance: 48.0
click at [1037, 482] on div "a partire da 656,00 € per persona & 3 notte incl. ¾ All-Inclusive * il prezzo è…" at bounding box center [1033, 454] width 497 height 72
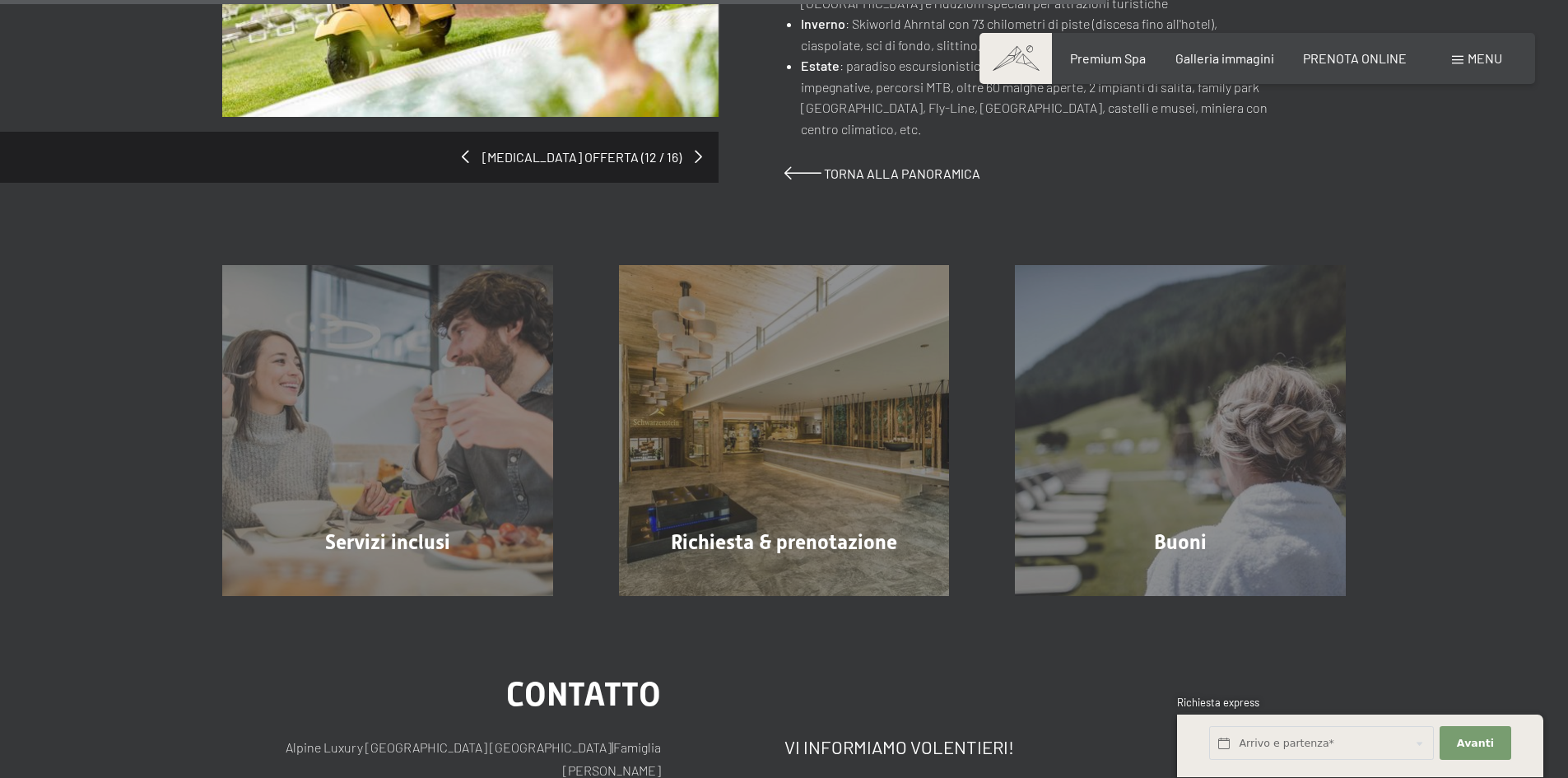
scroll to position [1318, 0]
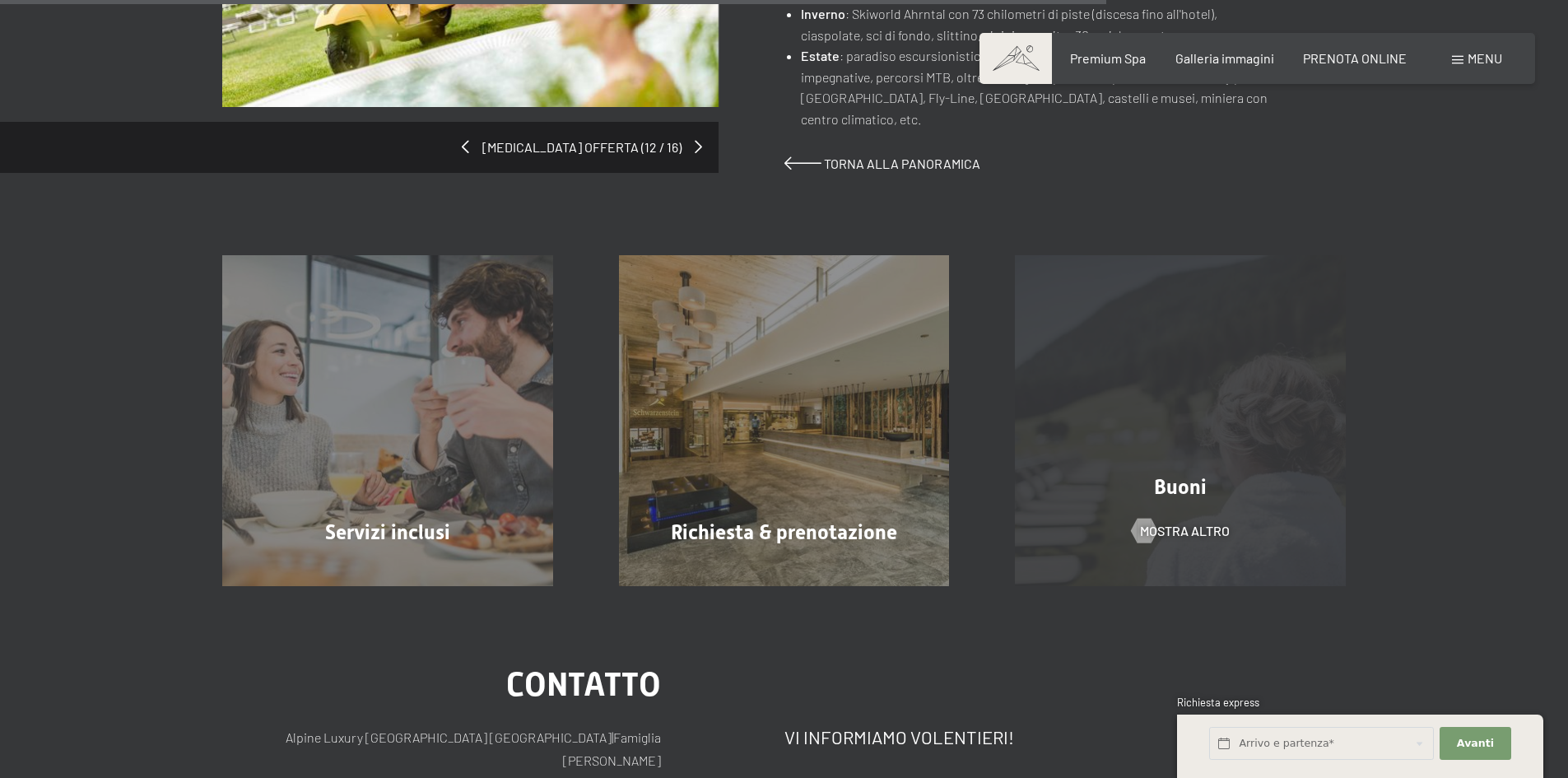
click at [1274, 475] on div "Buoni" at bounding box center [1180, 486] width 397 height 28
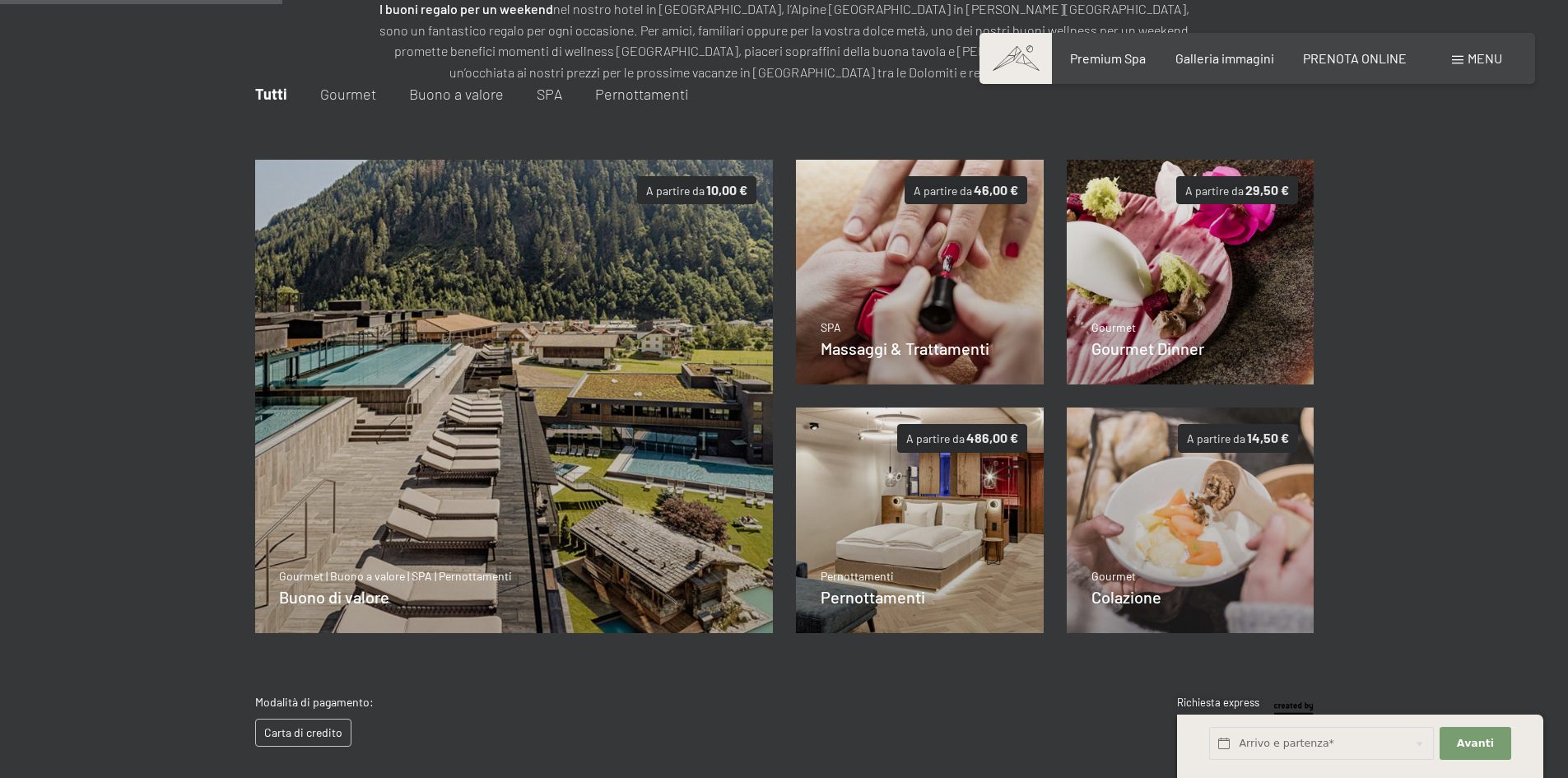
click at [430, 91] on span "Buono a valore" at bounding box center [457, 93] width 95 height 18
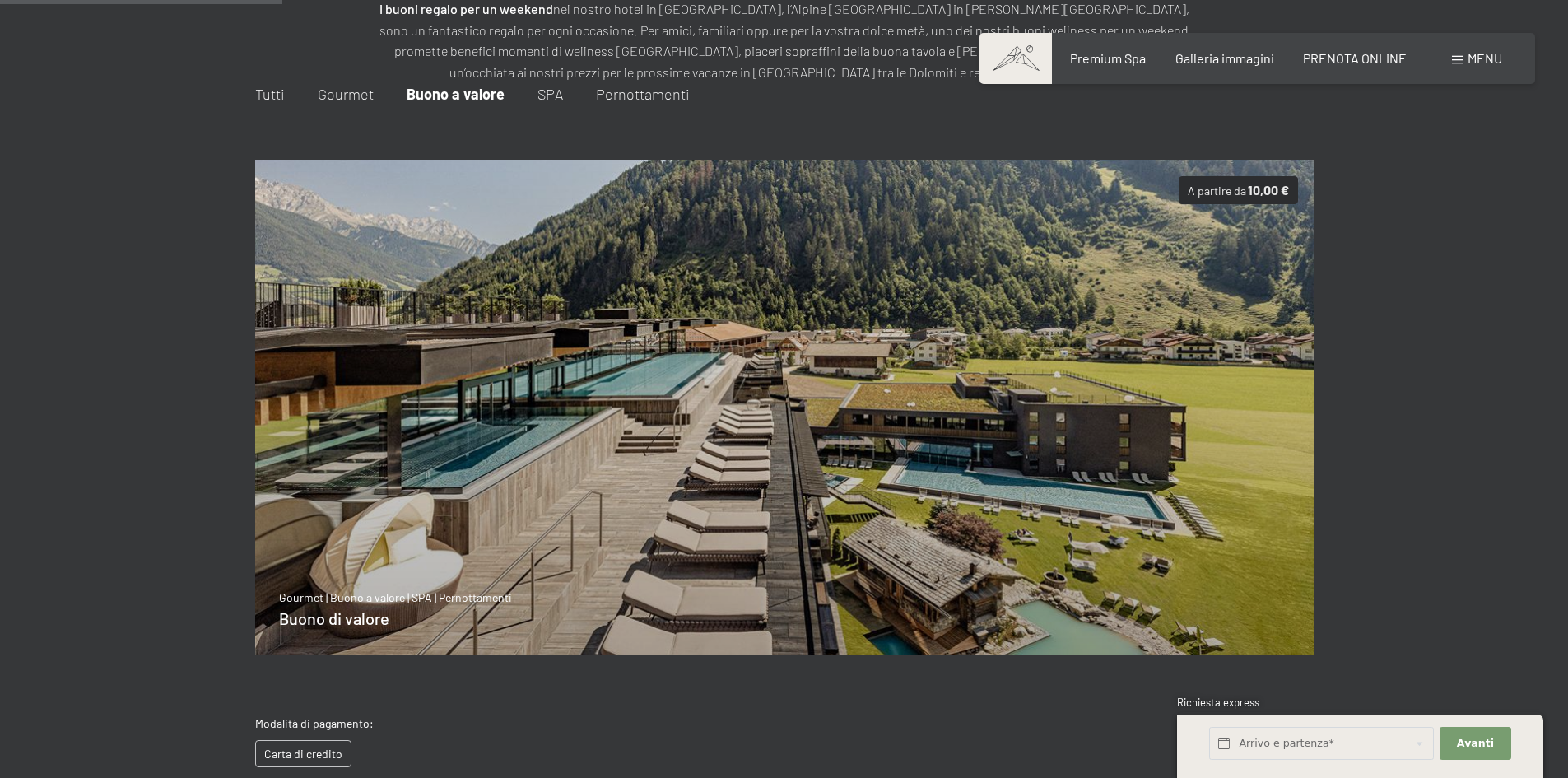
click at [430, 91] on span "Buono a valore" at bounding box center [456, 93] width 98 height 18
click at [304, 616] on span "Dettagli" at bounding box center [315, 616] width 39 height 16
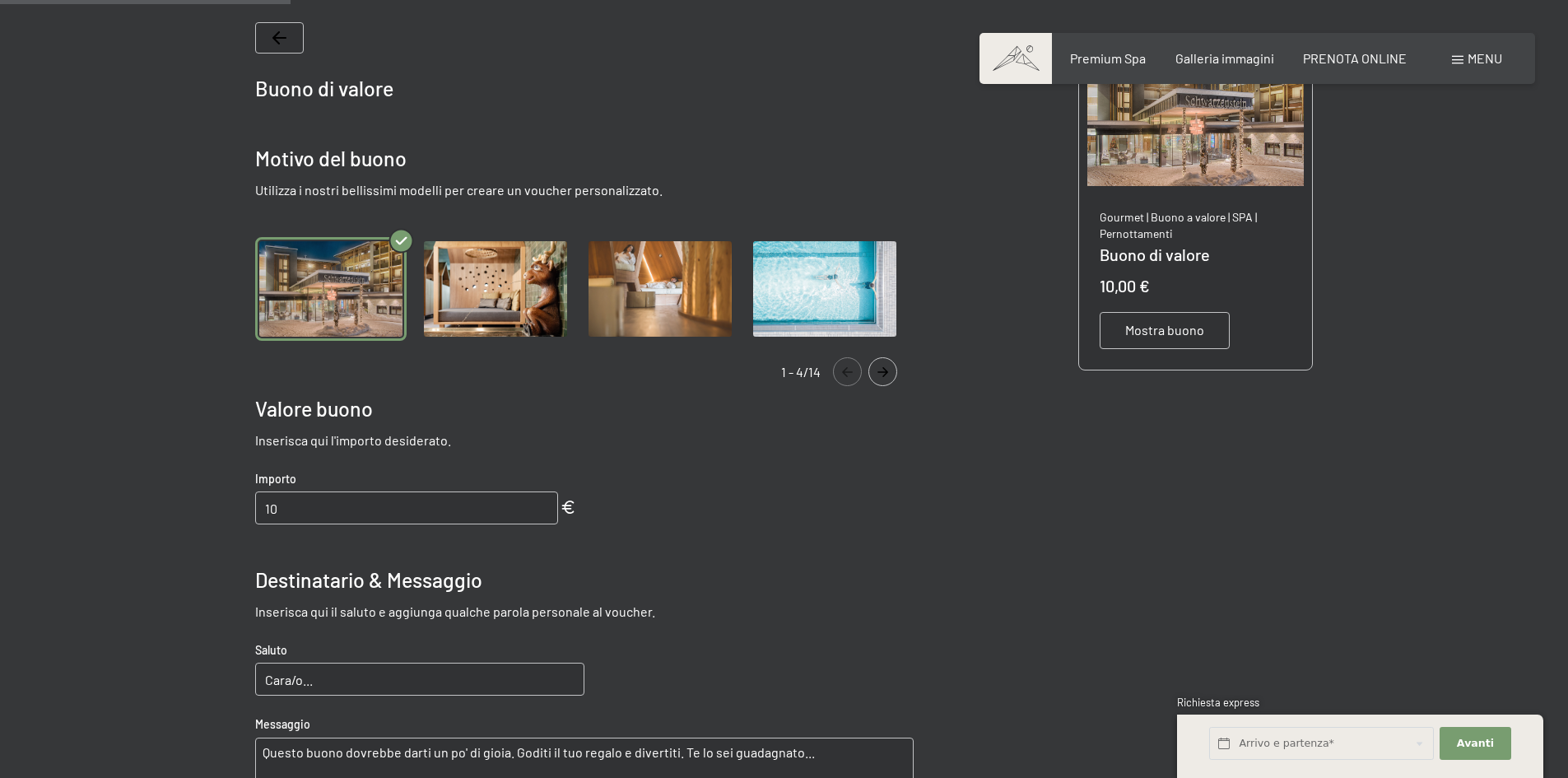
scroll to position [404, 0]
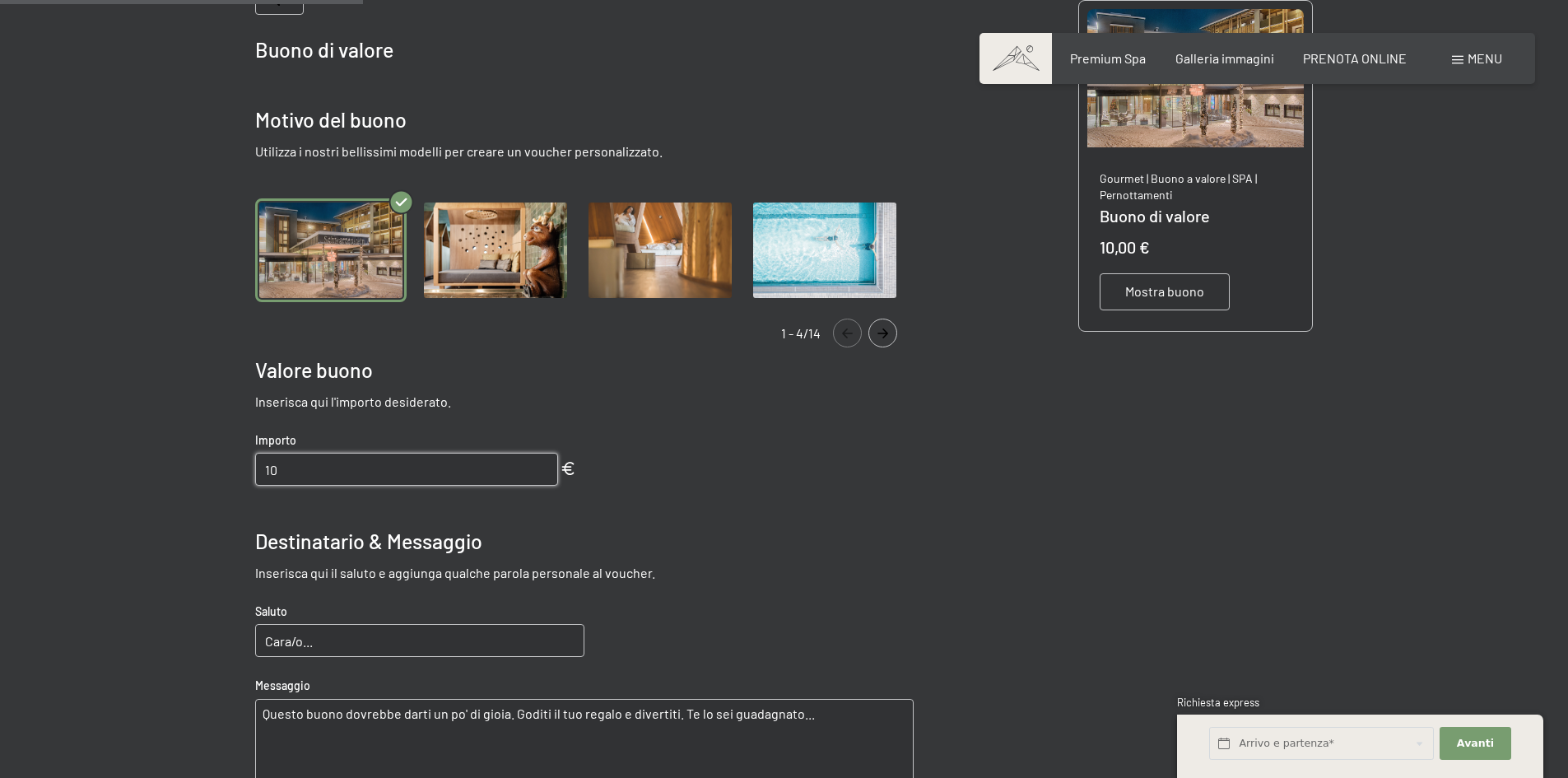
click at [462, 465] on input "10" at bounding box center [406, 469] width 303 height 33
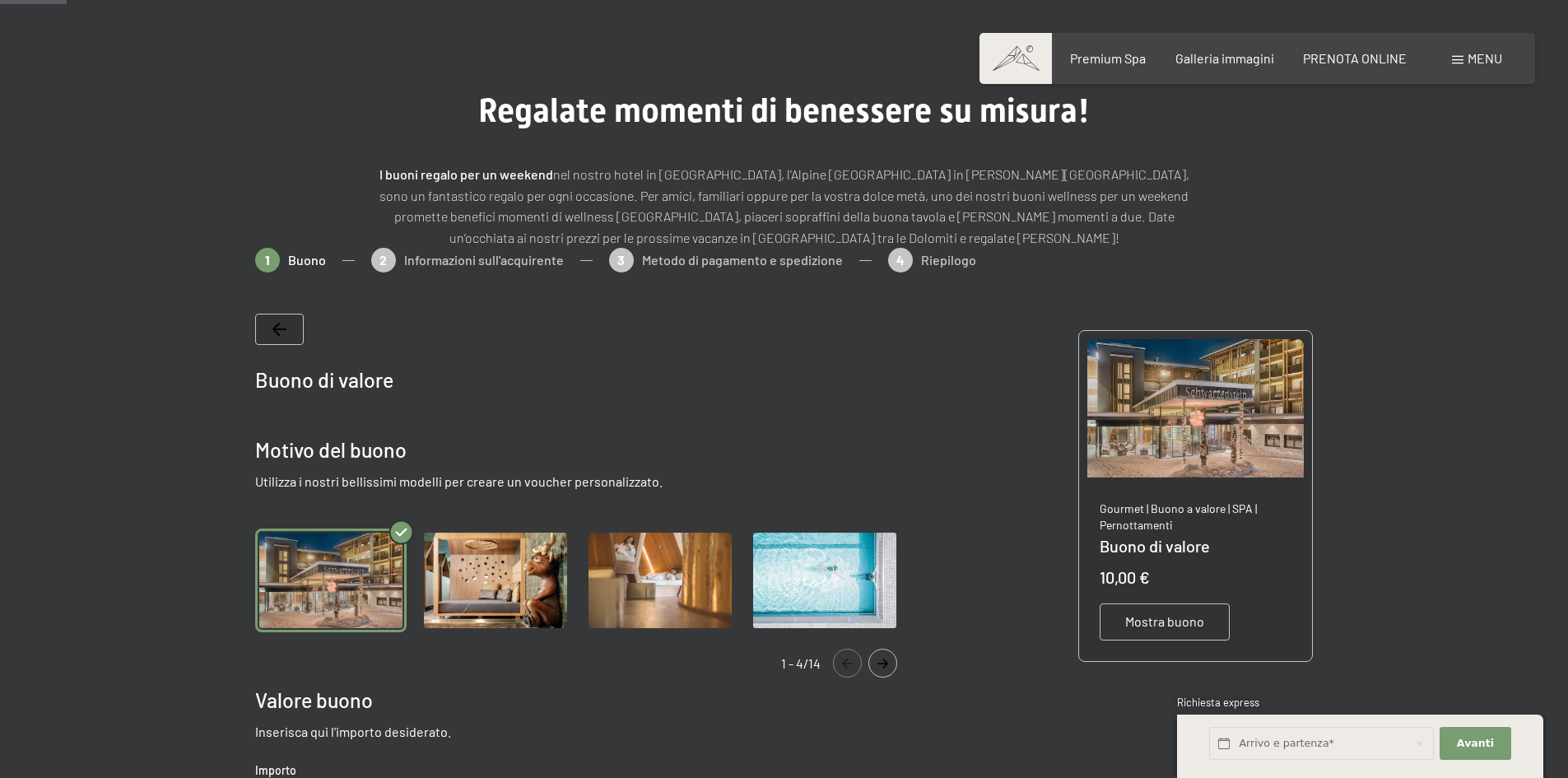
scroll to position [0, 0]
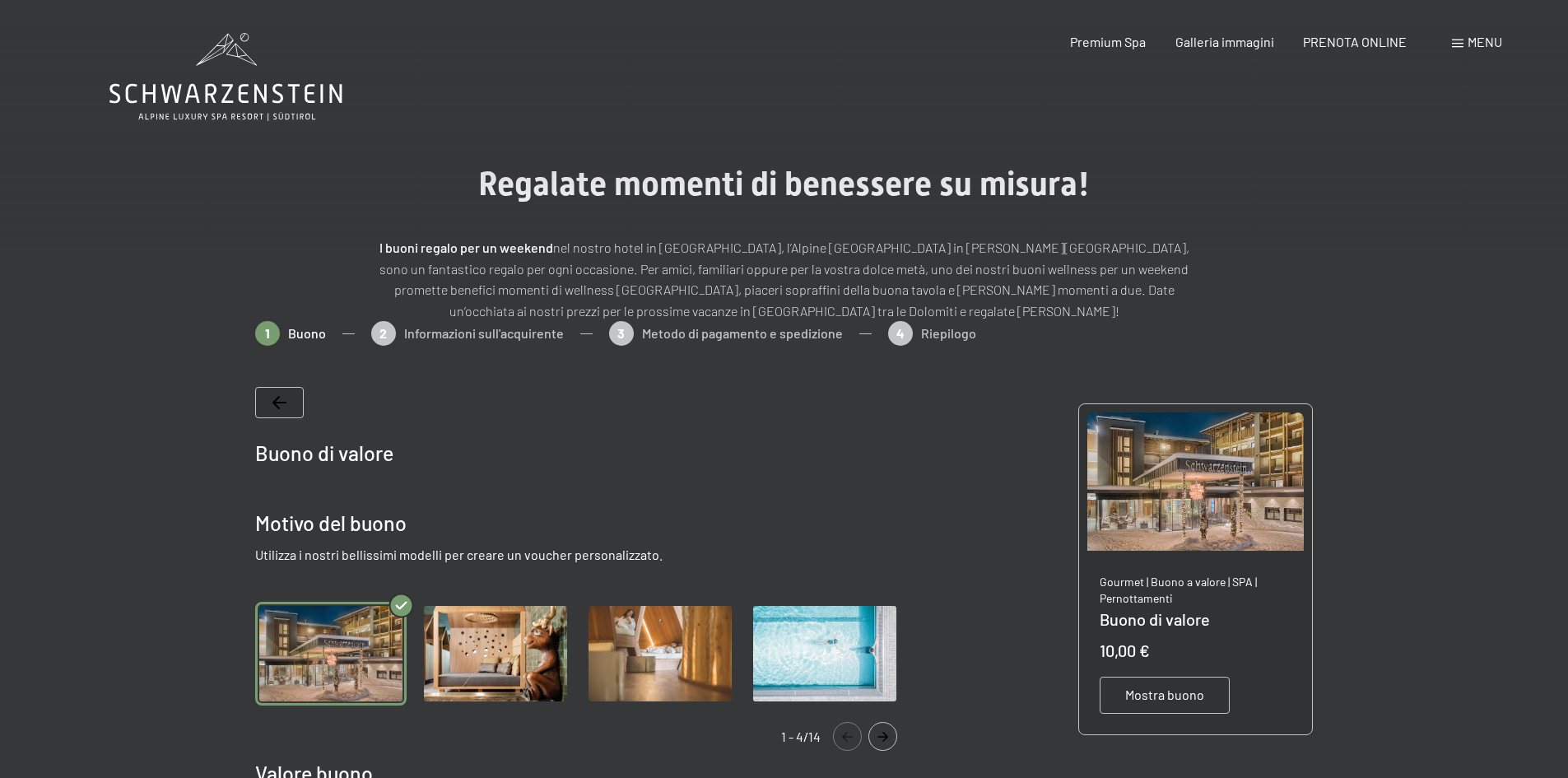
click at [463, 336] on div "1 Buono 2 Informazioni sull'acquirente 3 Metodo di pagamento e spedizione 4 Rie…" at bounding box center [784, 342] width 1059 height 41
click at [291, 394] on div at bounding box center [279, 403] width 48 height 31
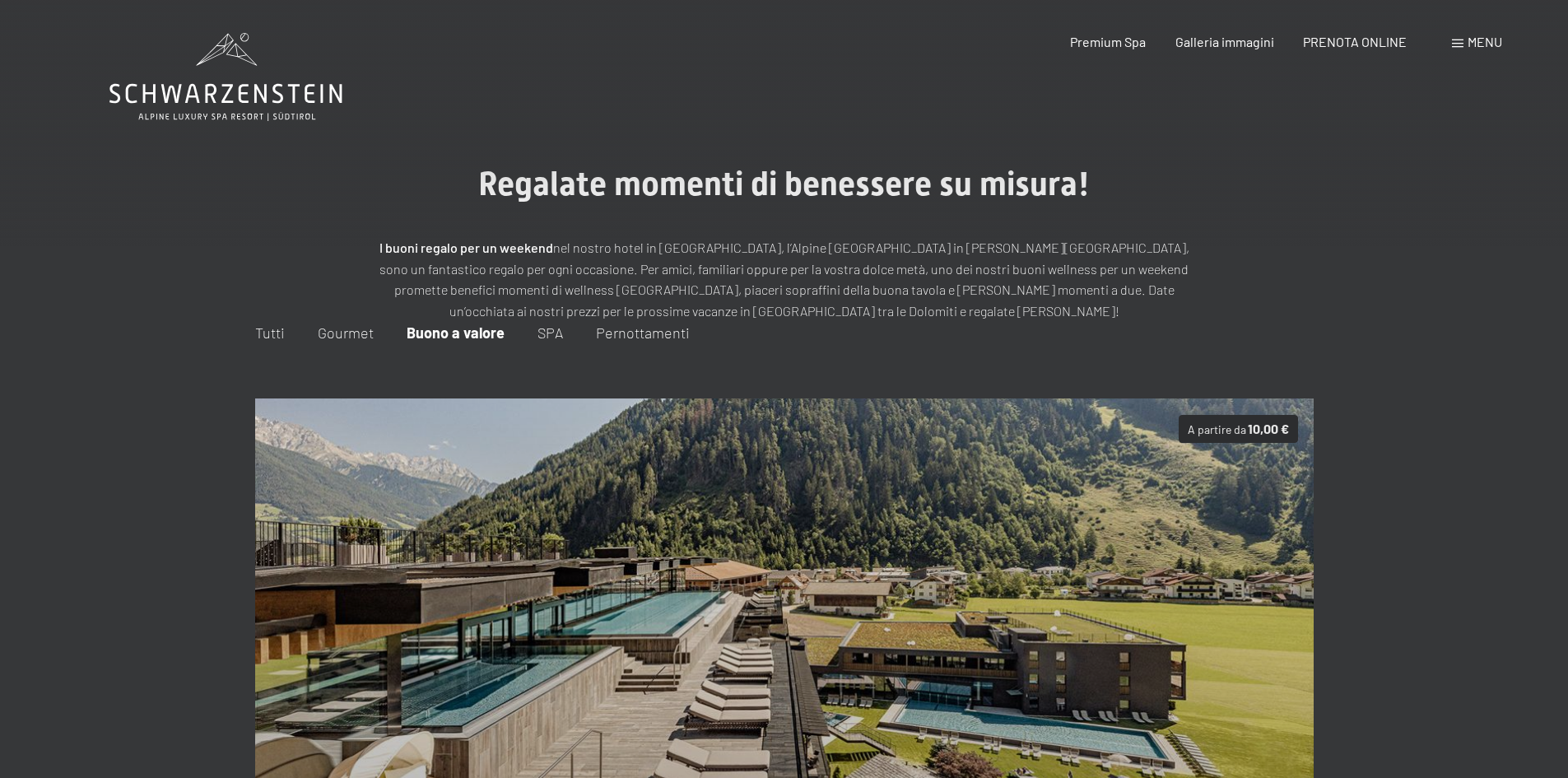
click at [1472, 46] on span "Menu" at bounding box center [1484, 41] width 34 height 16
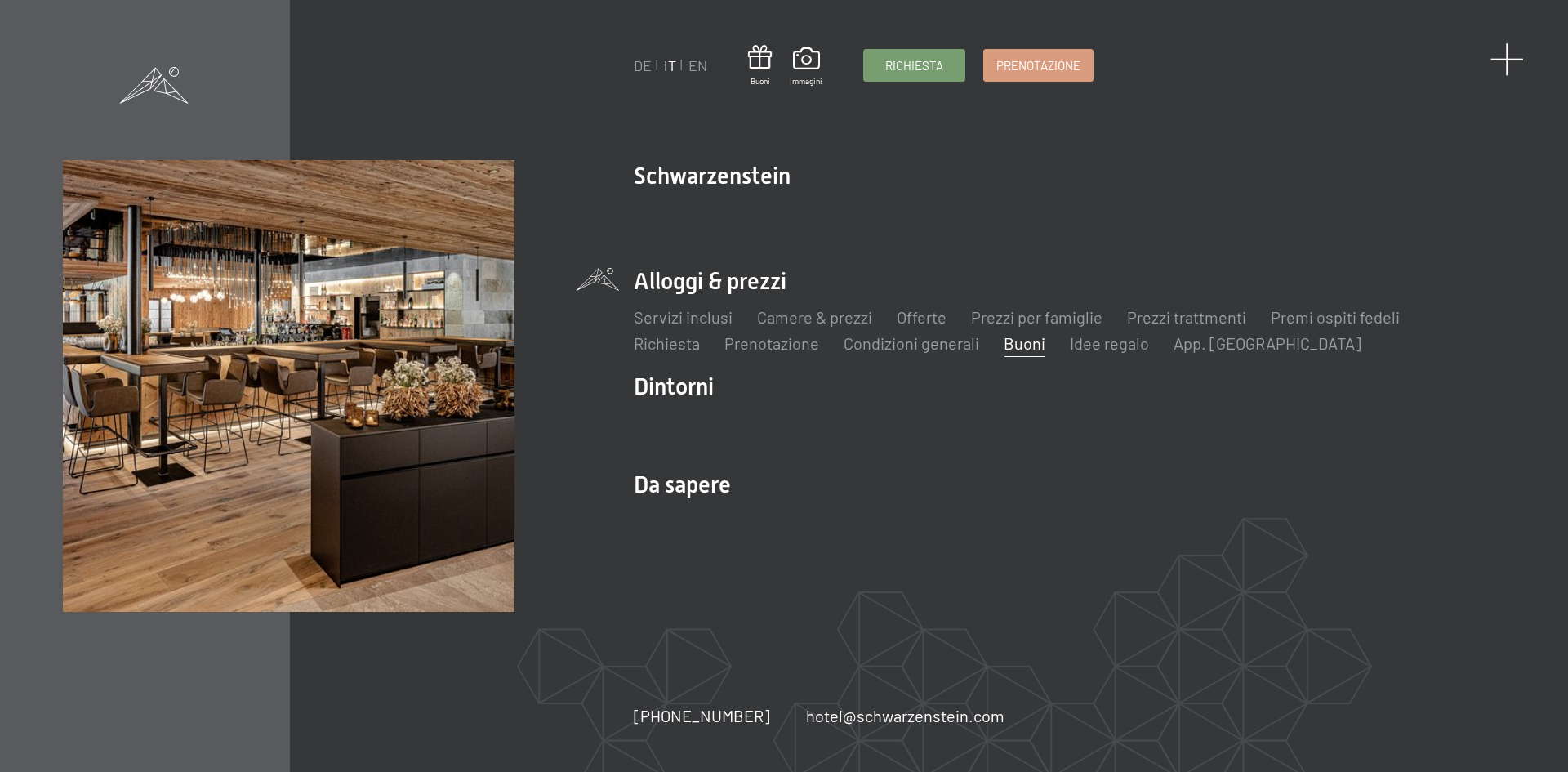
click at [1508, 51] on span at bounding box center [1506, 59] width 33 height 33
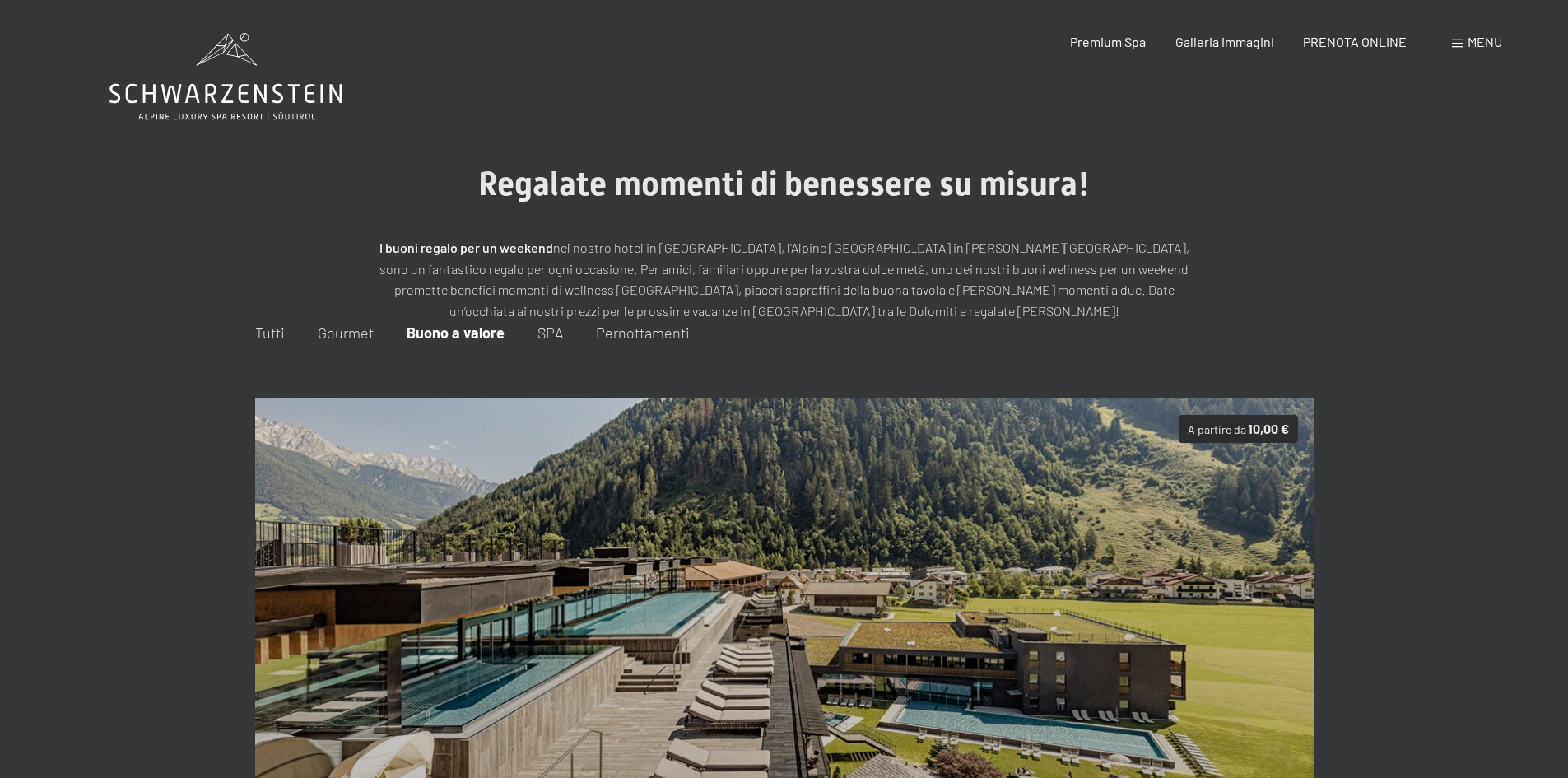
click at [1483, 34] on span "Menu" at bounding box center [1484, 41] width 34 height 16
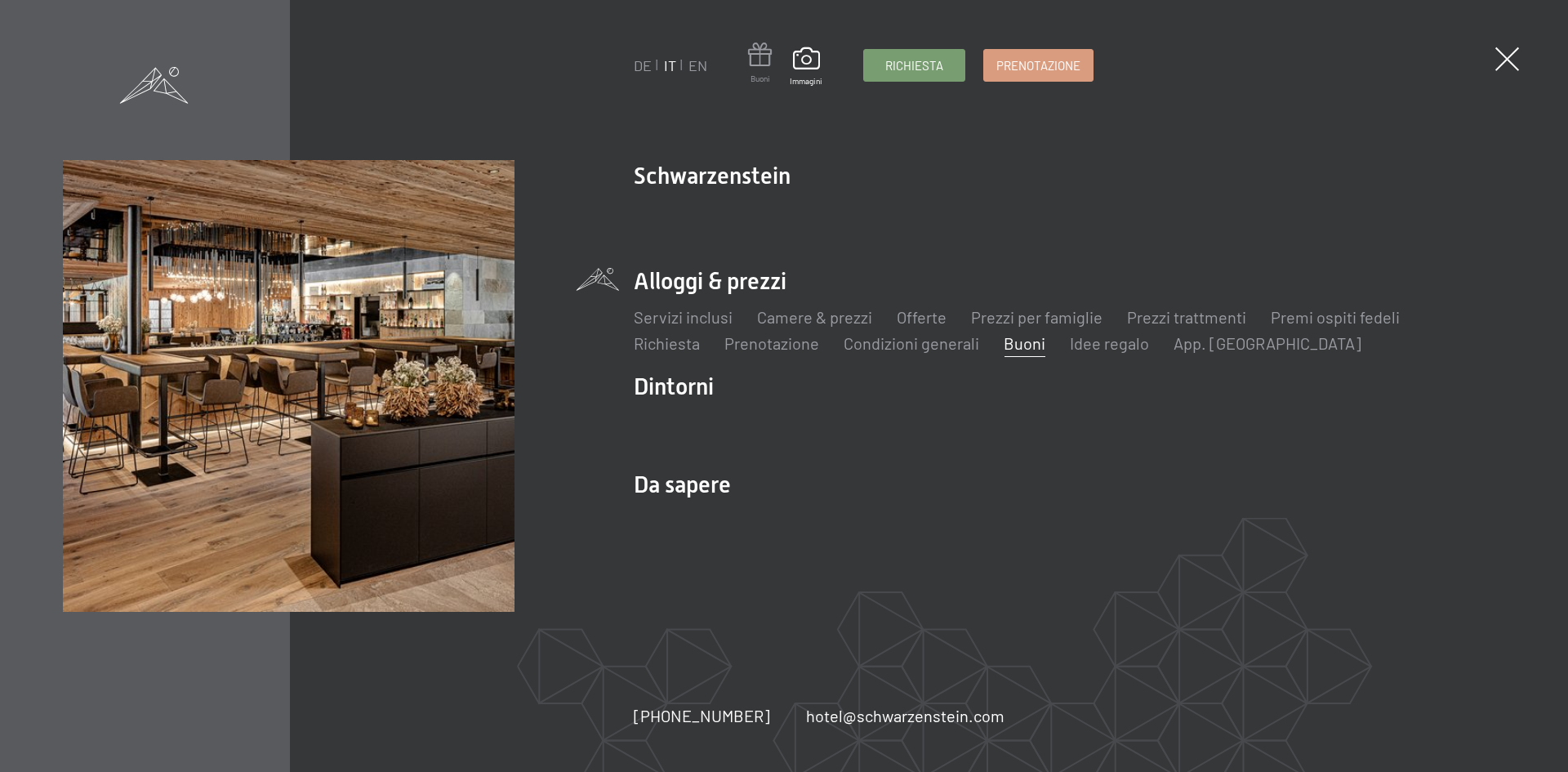
click at [759, 69] on span at bounding box center [760, 57] width 24 height 30
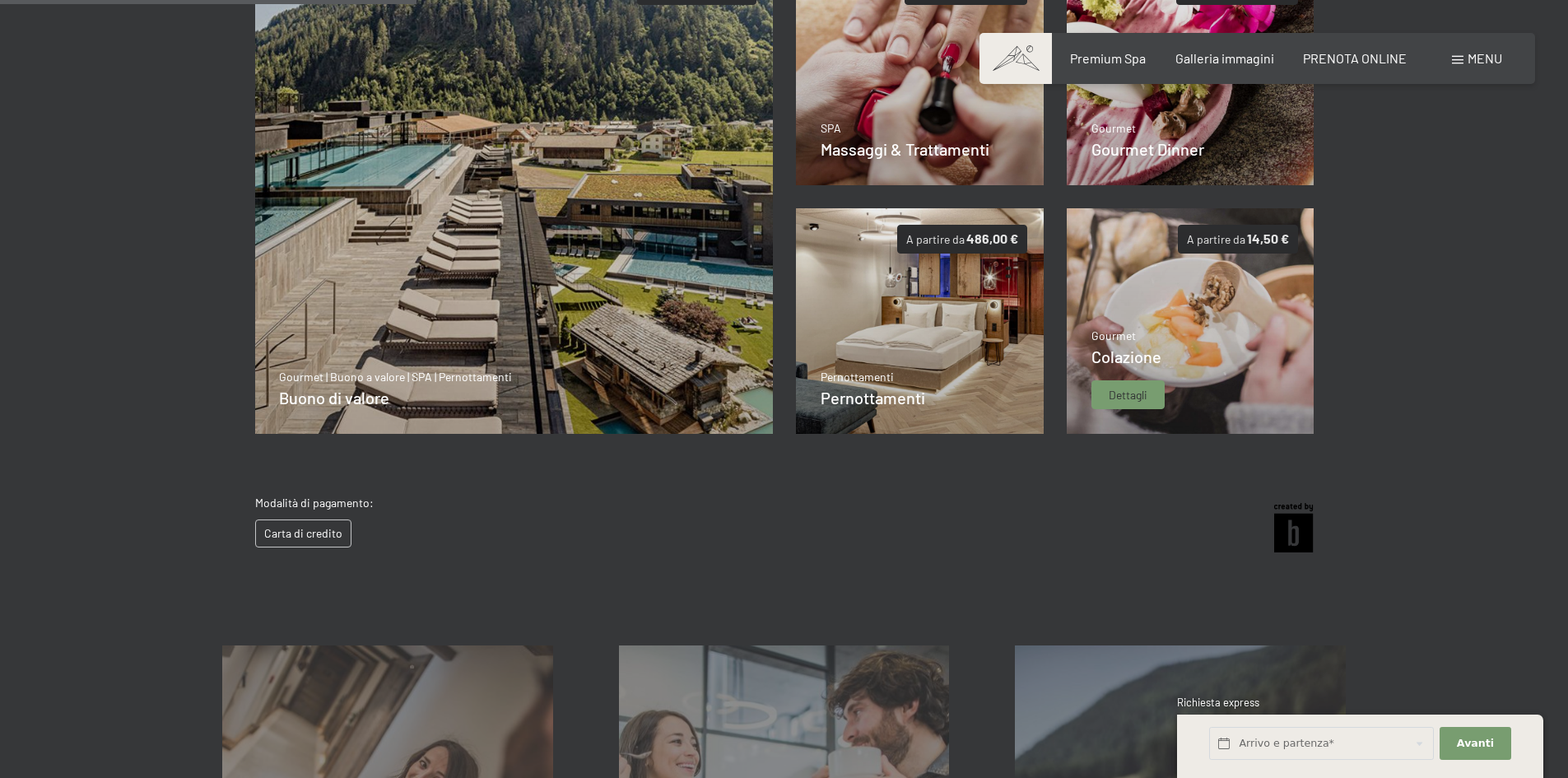
scroll to position [486, 0]
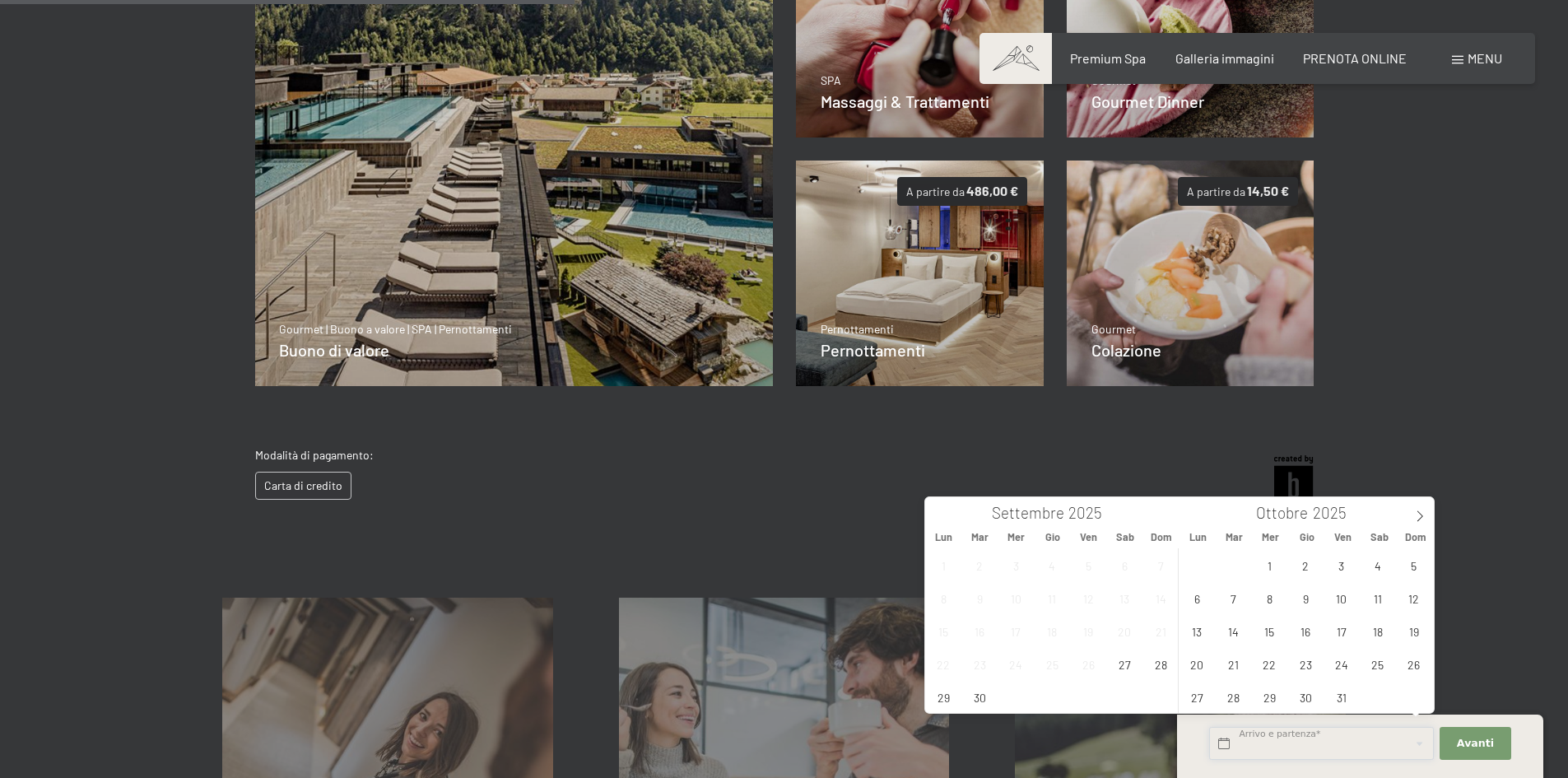
click at [1358, 737] on input "text" at bounding box center [1321, 743] width 225 height 34
click at [1156, 665] on span "28" at bounding box center [1160, 663] width 32 height 32
type input "Dom. 28/09/2025"
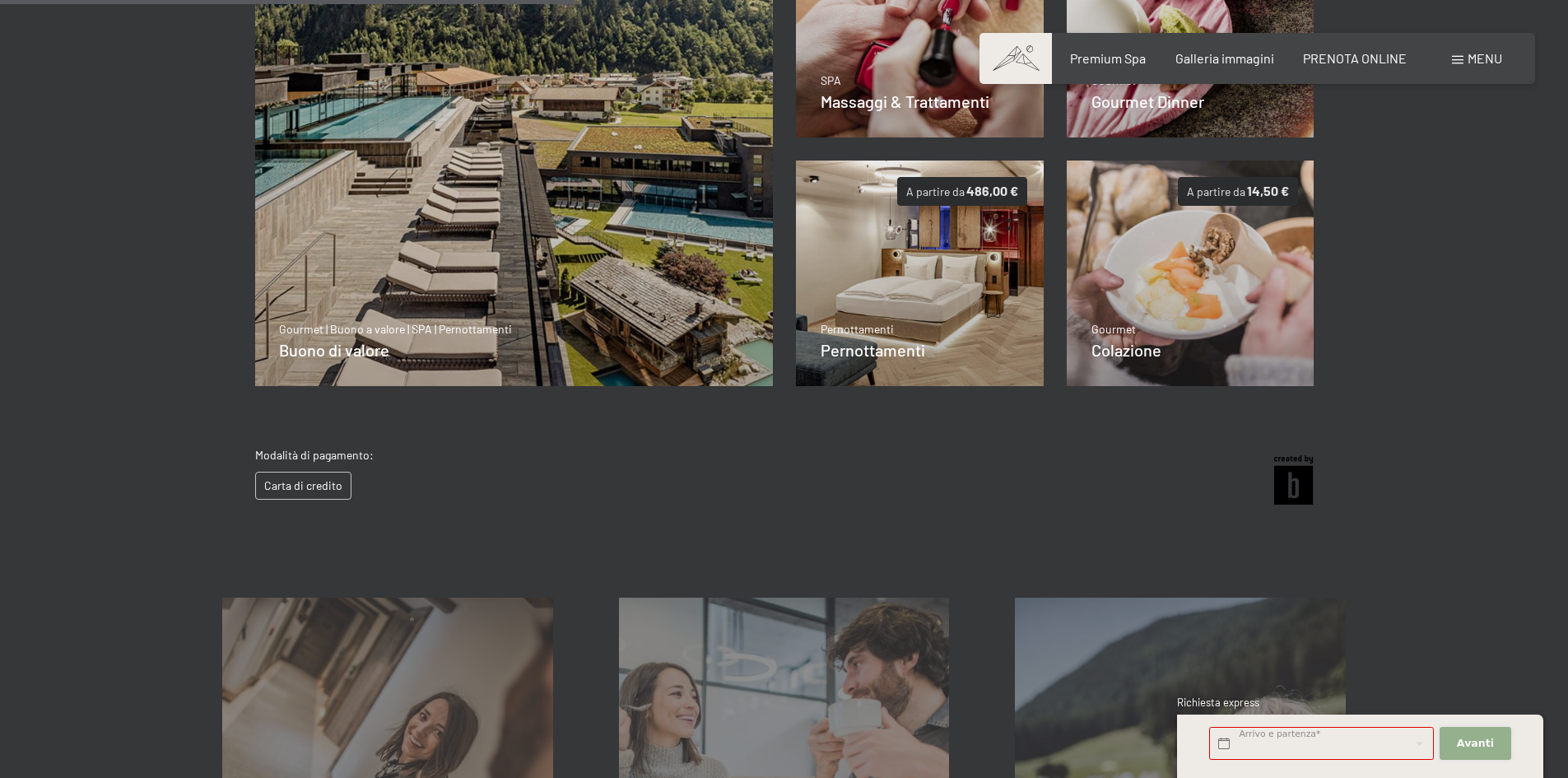
click at [1484, 744] on span "Avanti" at bounding box center [1475, 743] width 37 height 15
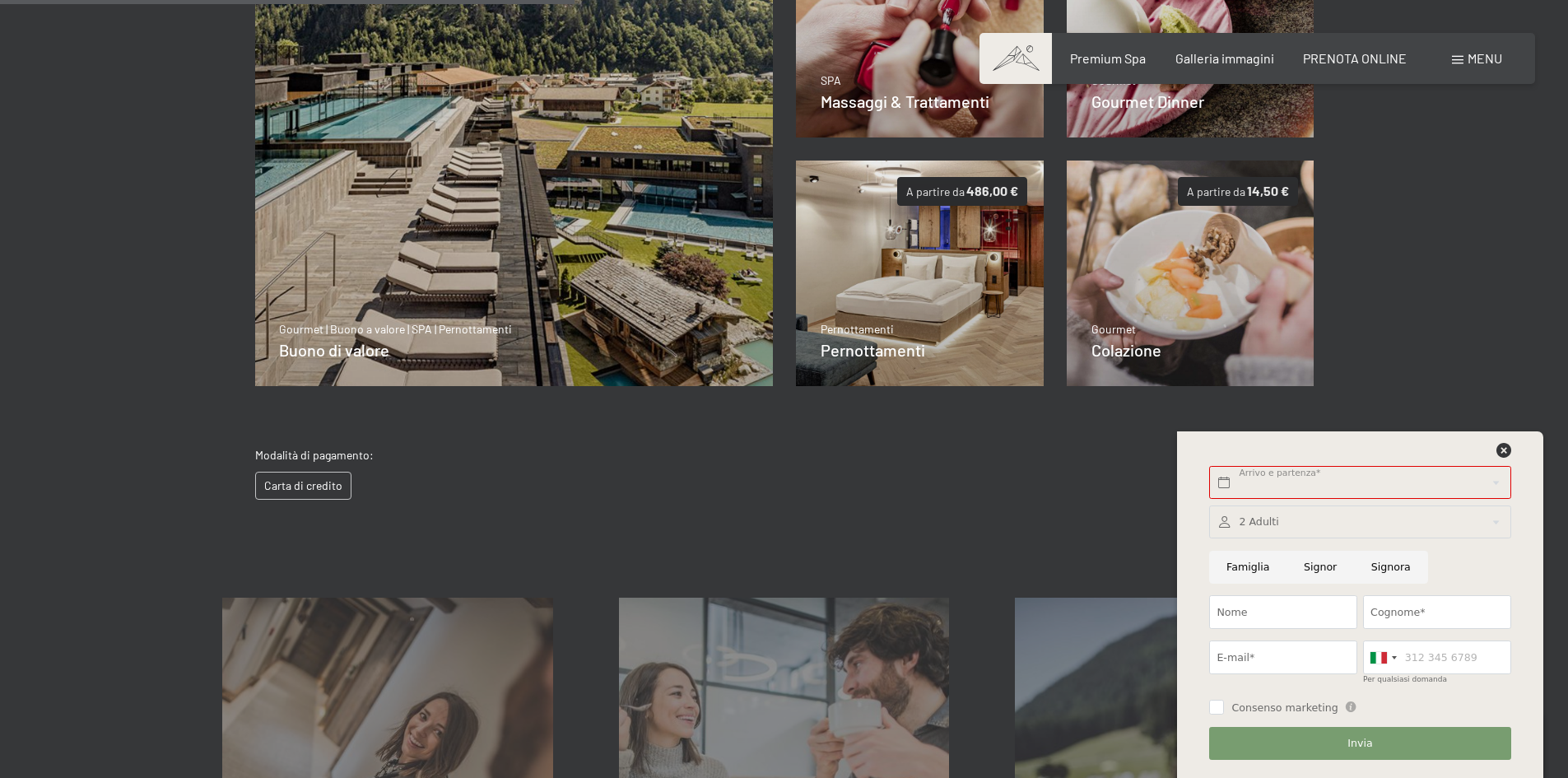
click at [1260, 520] on div at bounding box center [1359, 522] width 301 height 34
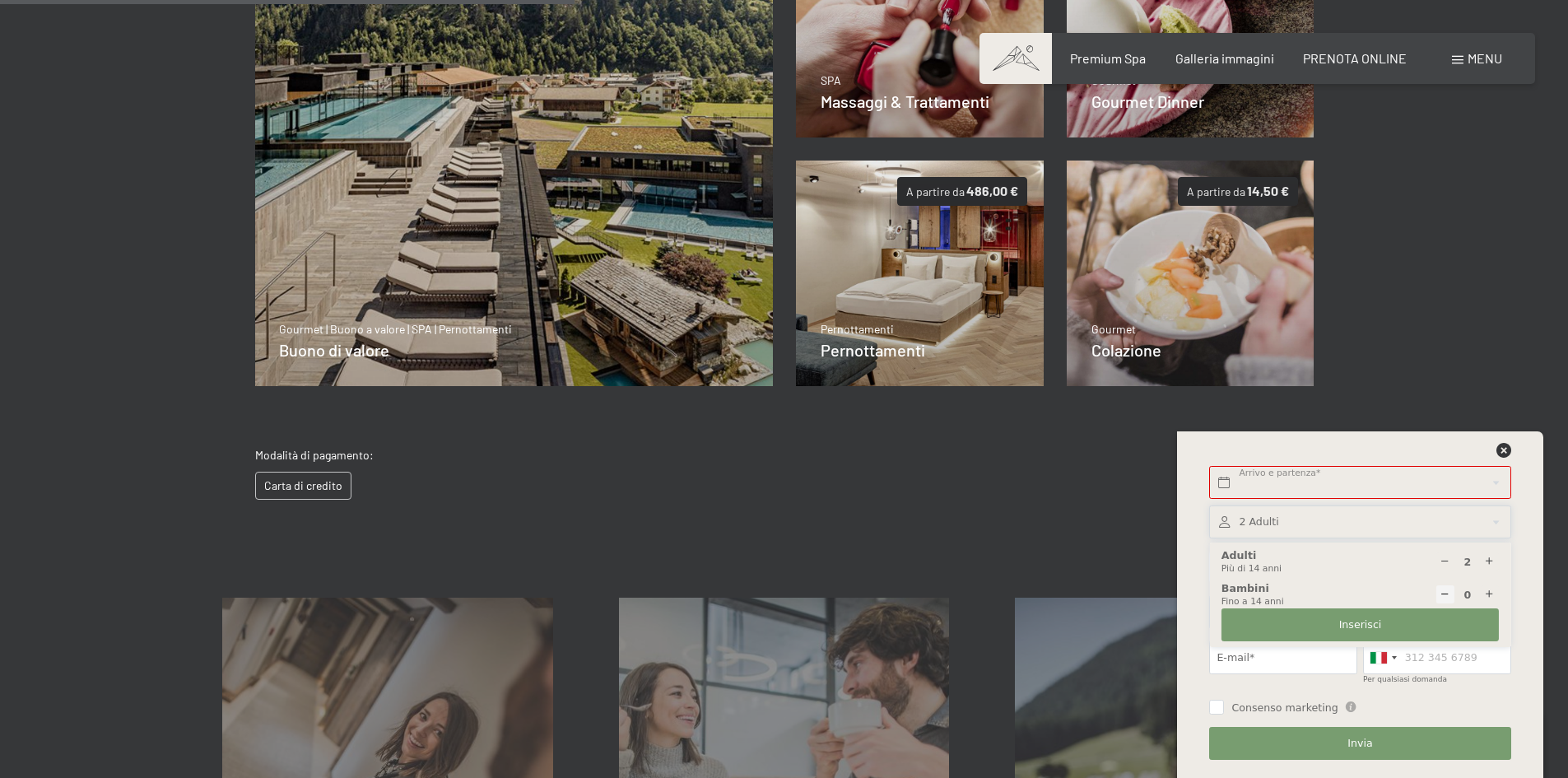
click at [1260, 520] on div at bounding box center [1359, 522] width 301 height 34
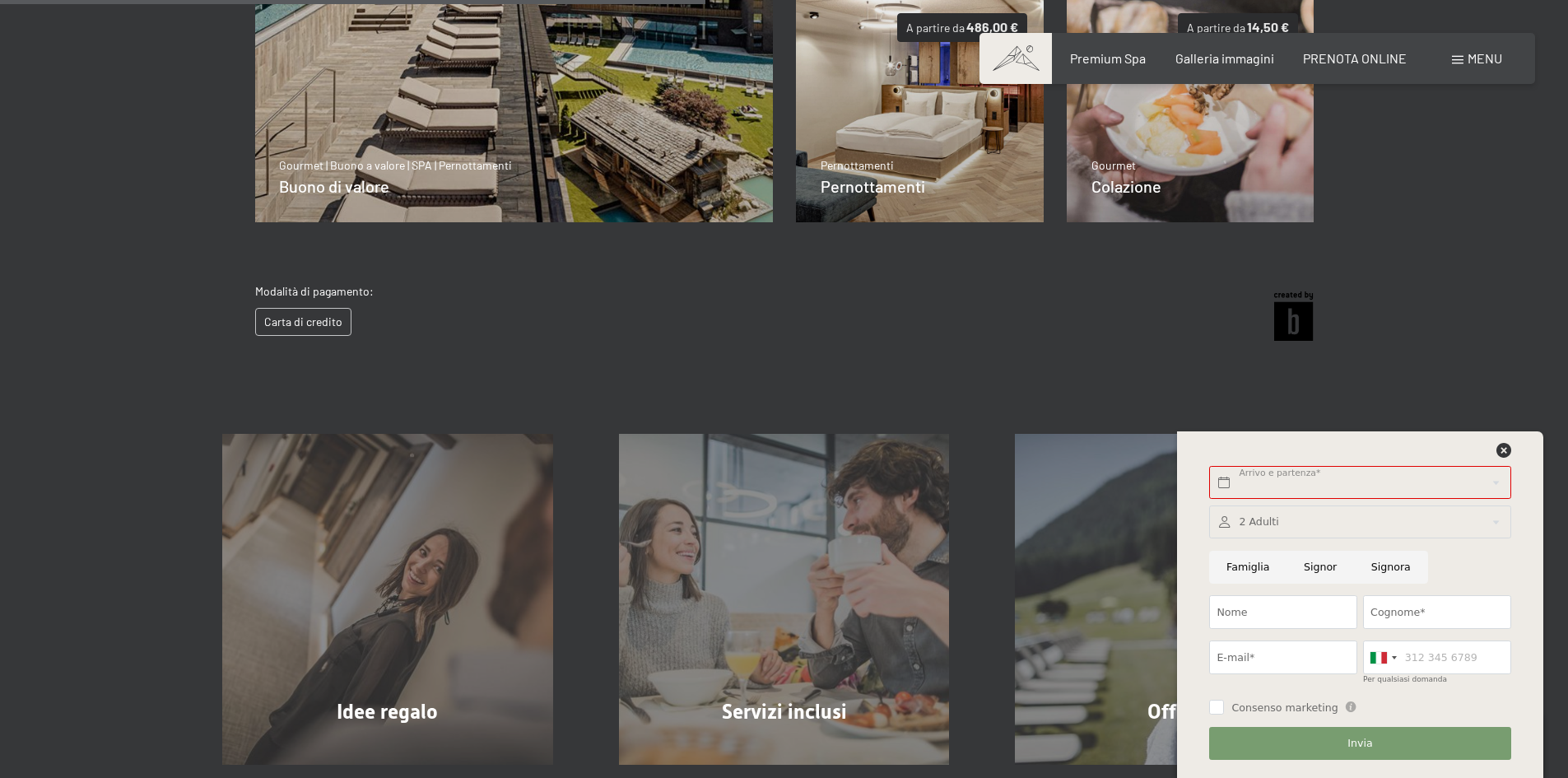
scroll to position [650, 0]
click at [1509, 444] on div "Arrivo e partenza* Questo campo non può rimanere vuoto. Avanti Nascondere i cam…" at bounding box center [1359, 605] width 325 height 347
click at [1508, 450] on icon at bounding box center [1503, 450] width 15 height 15
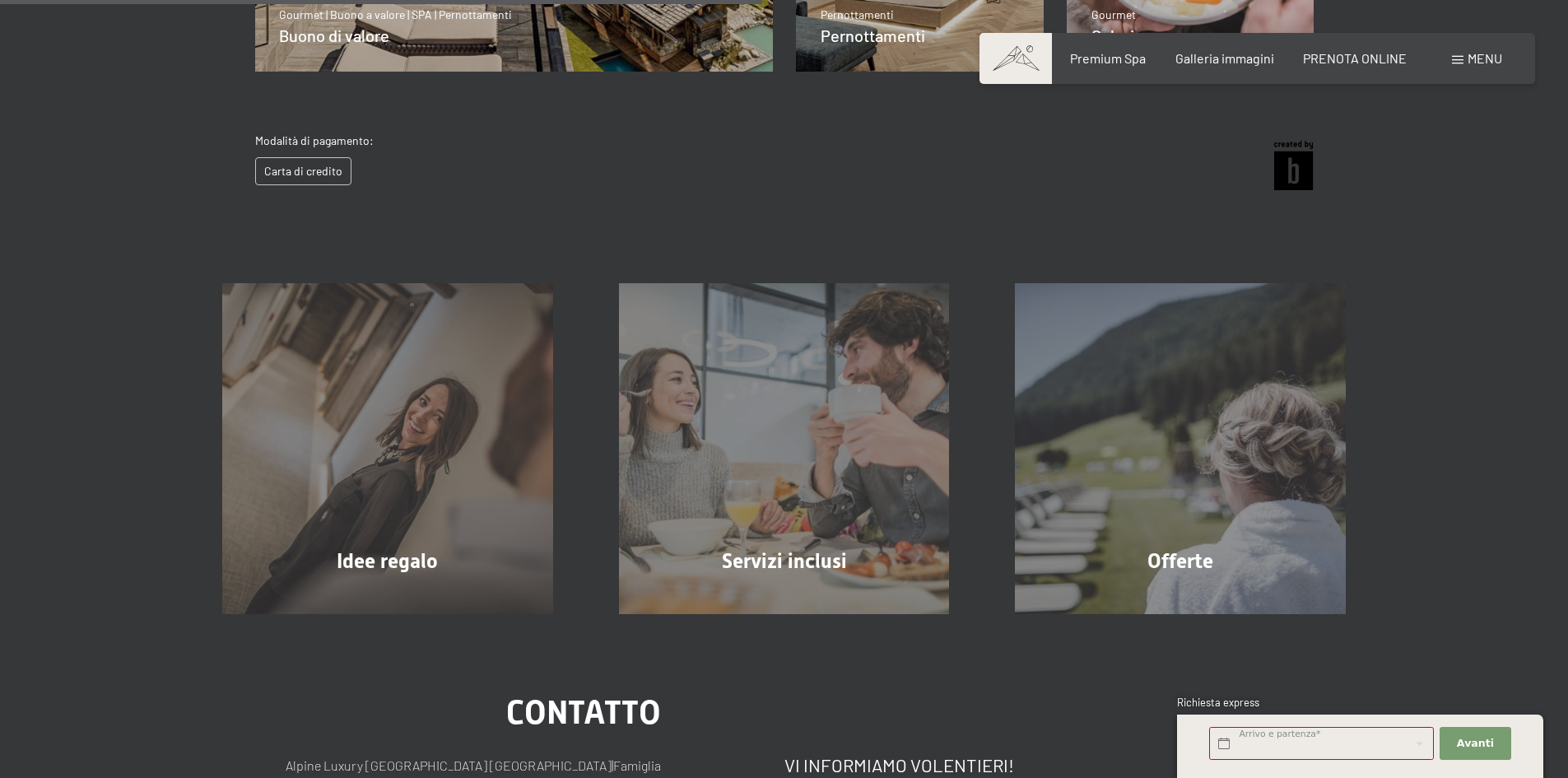
scroll to position [980, 0]
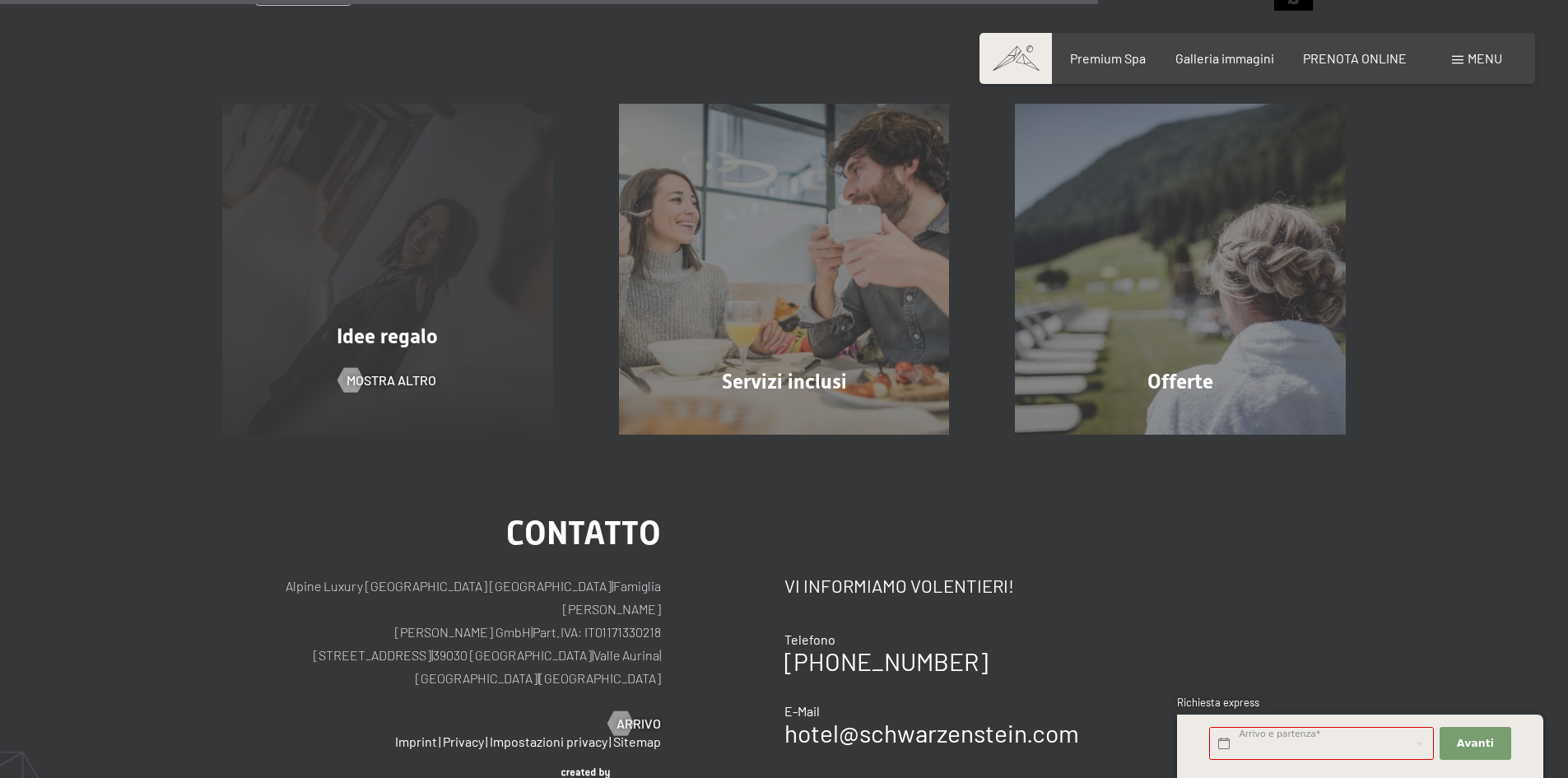
click at [450, 323] on div "Idee regalo" at bounding box center [388, 336] width 397 height 28
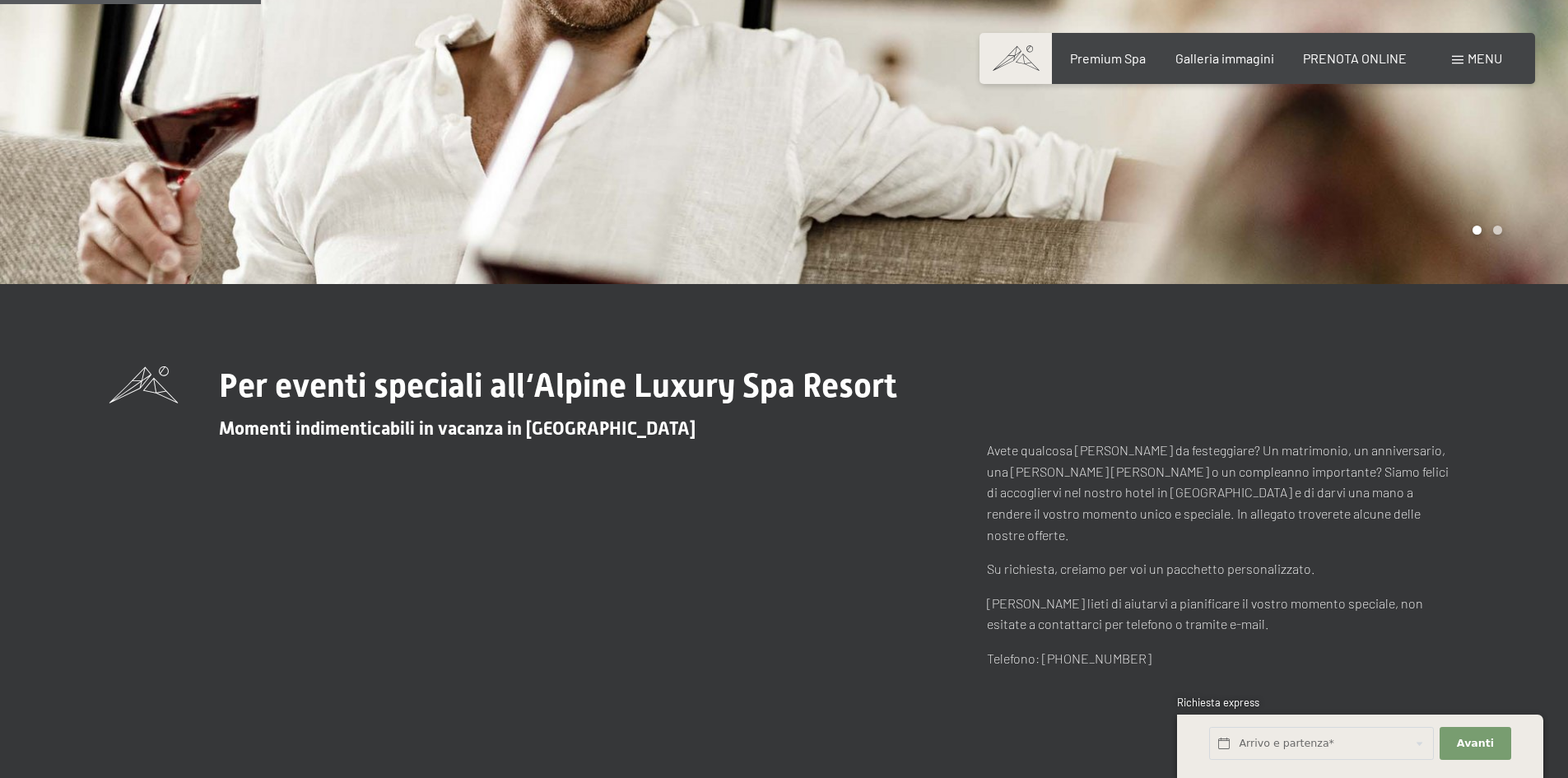
scroll to position [329, 0]
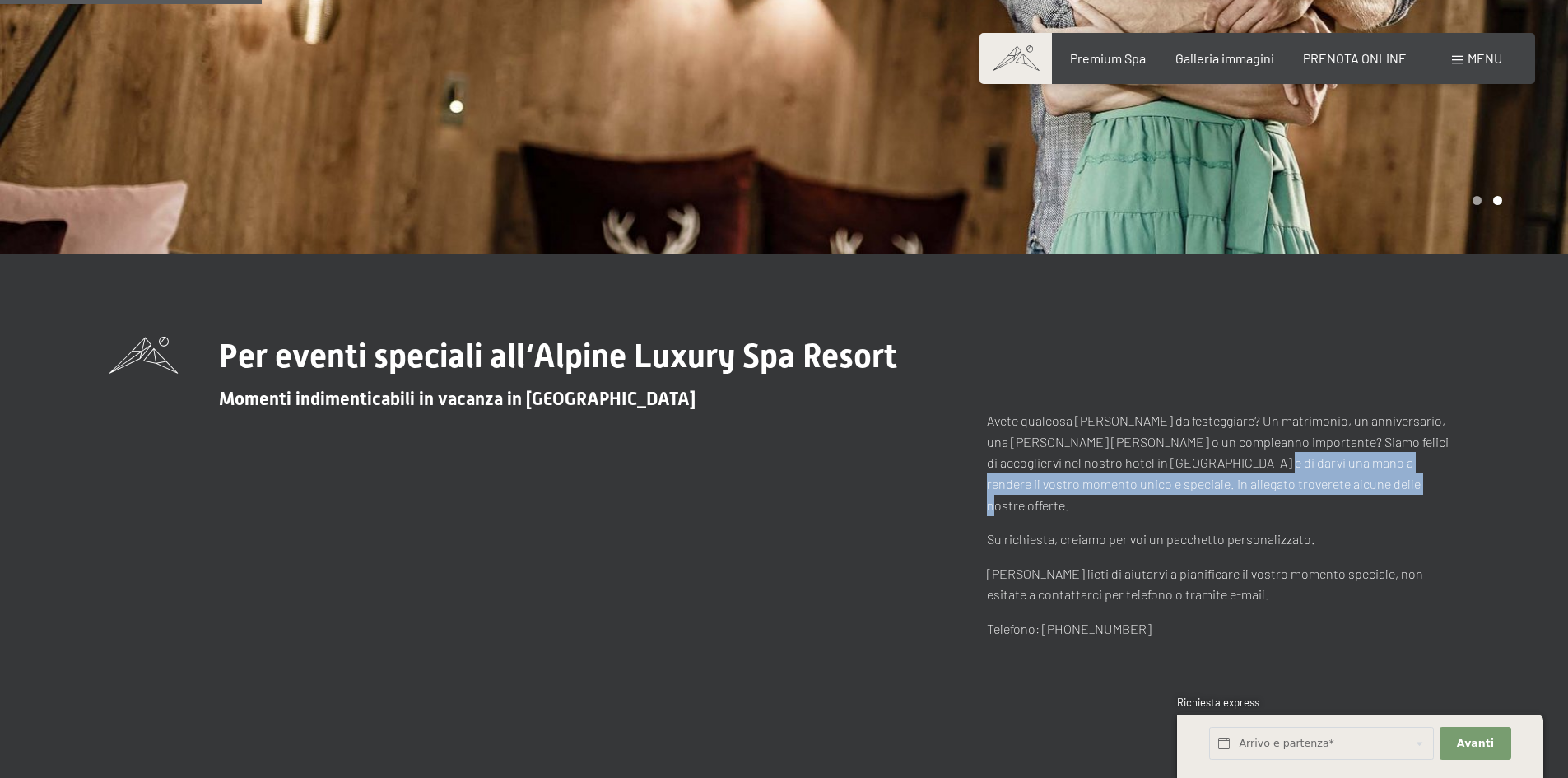
drag, startPoint x: 1203, startPoint y: 464, endPoint x: 1364, endPoint y: 474, distance: 161.3
click at [1319, 474] on p "Avete qualcosa [PERSON_NAME] da festeggiare? Un matrimonio, un anniversario, un…" at bounding box center [1223, 462] width 472 height 105
click at [1401, 474] on p "Avete qualcosa [PERSON_NAME] da festeggiare? Un matrimonio, un anniversario, un…" at bounding box center [1223, 462] width 472 height 105
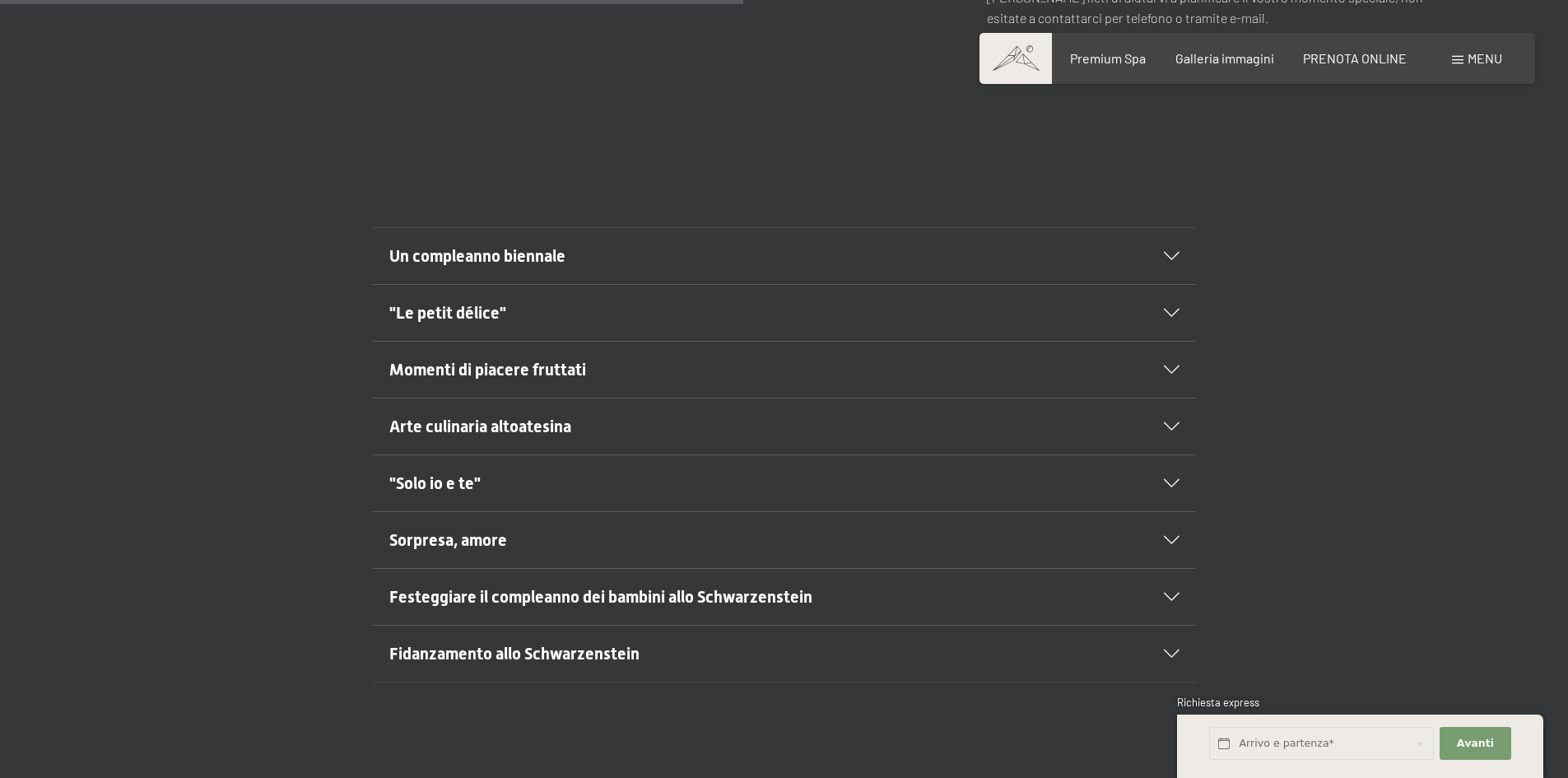
scroll to position [988, 0]
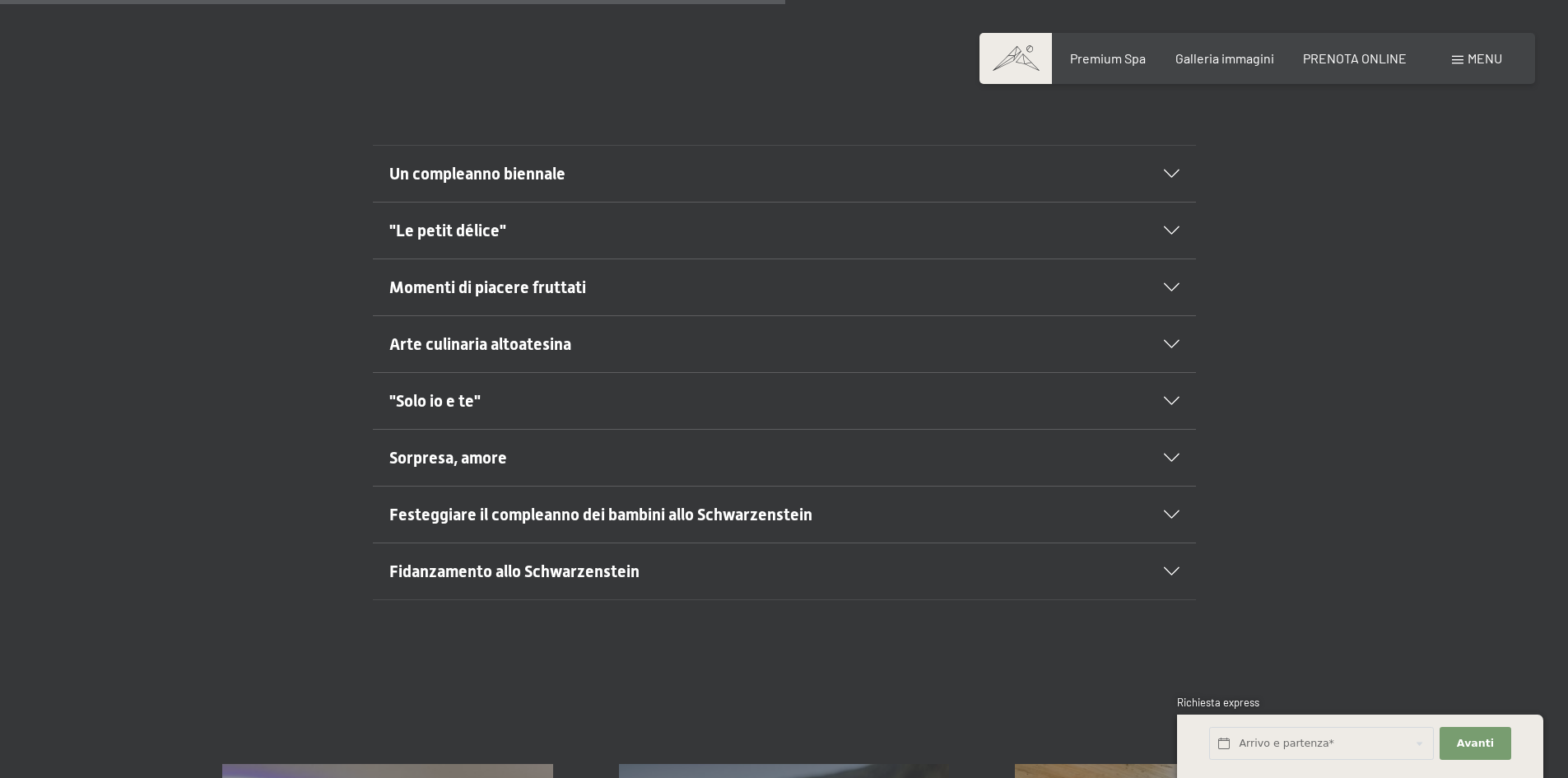
click at [680, 390] on h2 ""Solo io e te"" at bounding box center [745, 401] width 711 height 23
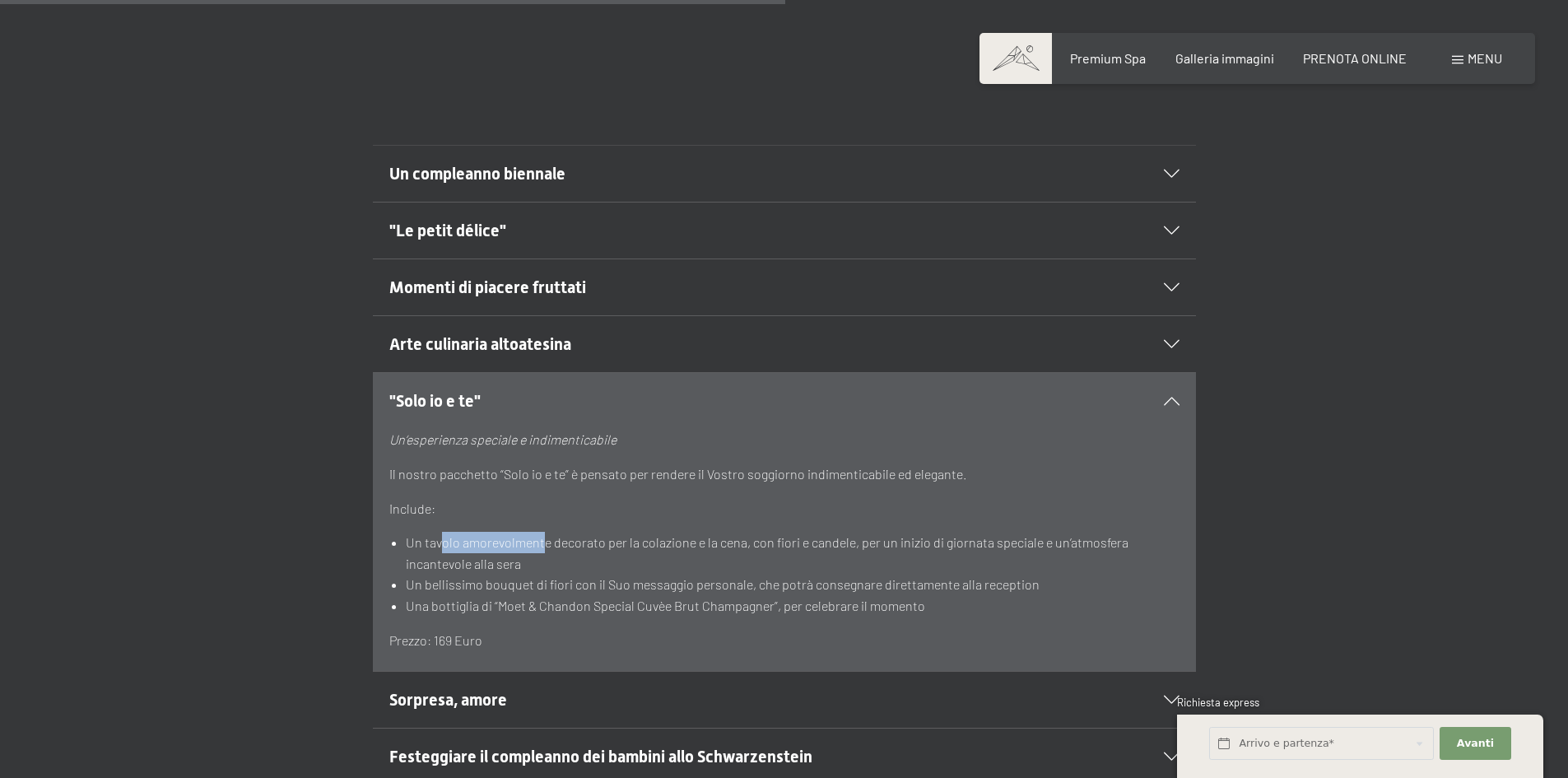
drag, startPoint x: 472, startPoint y: 525, endPoint x: 591, endPoint y: 525, distance: 119.0
click at [550, 532] on li "Un tavolo amorevolmente decorato per la colazione e la cena, con fiori e candel…" at bounding box center [792, 553] width 773 height 42
click at [624, 532] on li "Un tavolo amorevolmente decorato per la colazione e la cena, con fiori e candel…" at bounding box center [792, 553] width 773 height 42
drag, startPoint x: 758, startPoint y: 525, endPoint x: 874, endPoint y: 530, distance: 116.1
click at [866, 532] on li "Un tavolo amorevolmente decorato per la colazione e la cena, con fiori e candel…" at bounding box center [792, 553] width 773 height 42
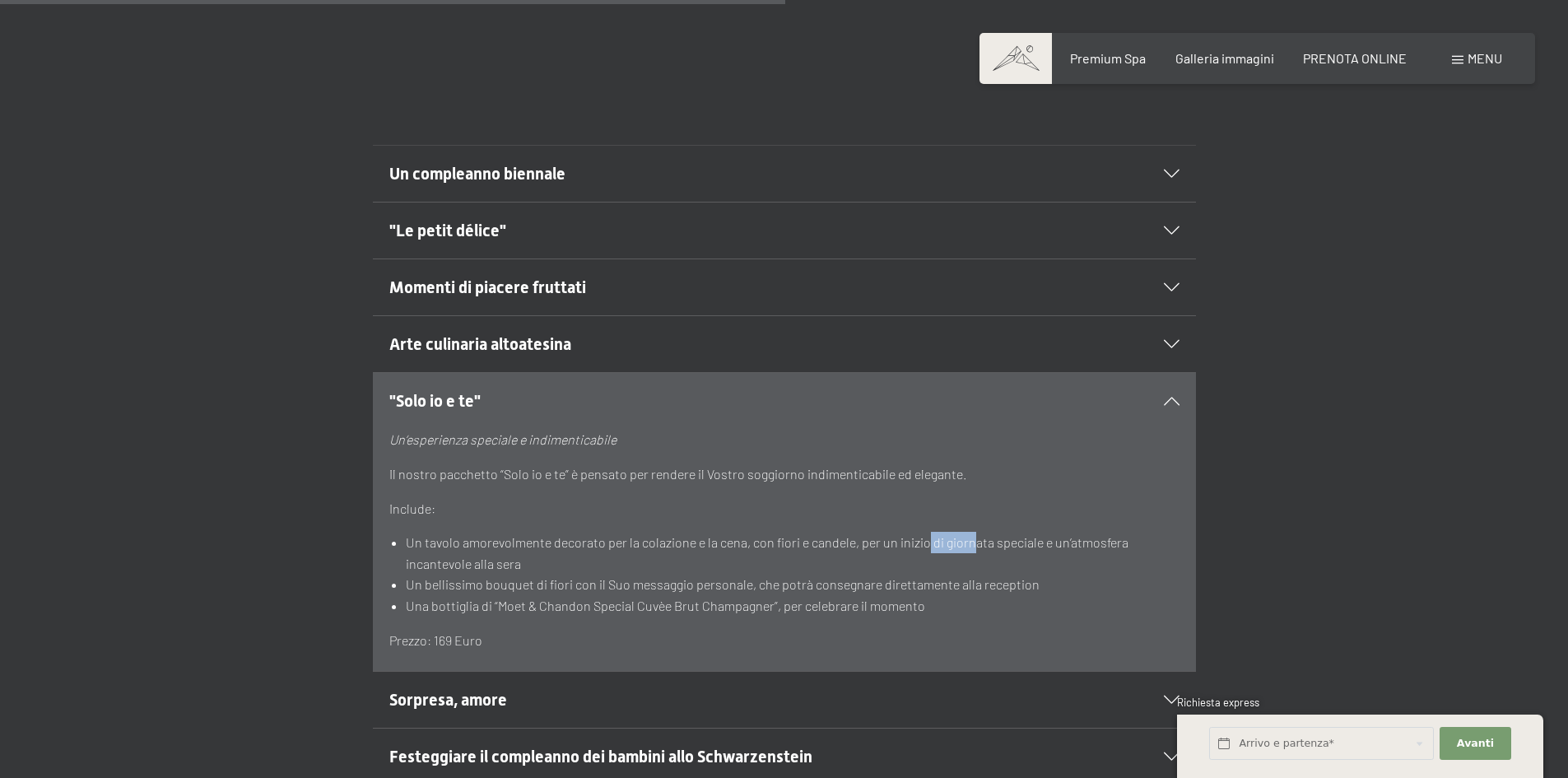
drag, startPoint x: 923, startPoint y: 531, endPoint x: 993, endPoint y: 531, distance: 70.0
click at [979, 532] on li "Un tavolo amorevolmente decorato per la colazione e la cena, con fiori e candel…" at bounding box center [792, 553] width 773 height 42
click at [1045, 533] on li "Un tavolo amorevolmente decorato per la colazione e la cena, con fiori e candel…" at bounding box center [792, 553] width 773 height 42
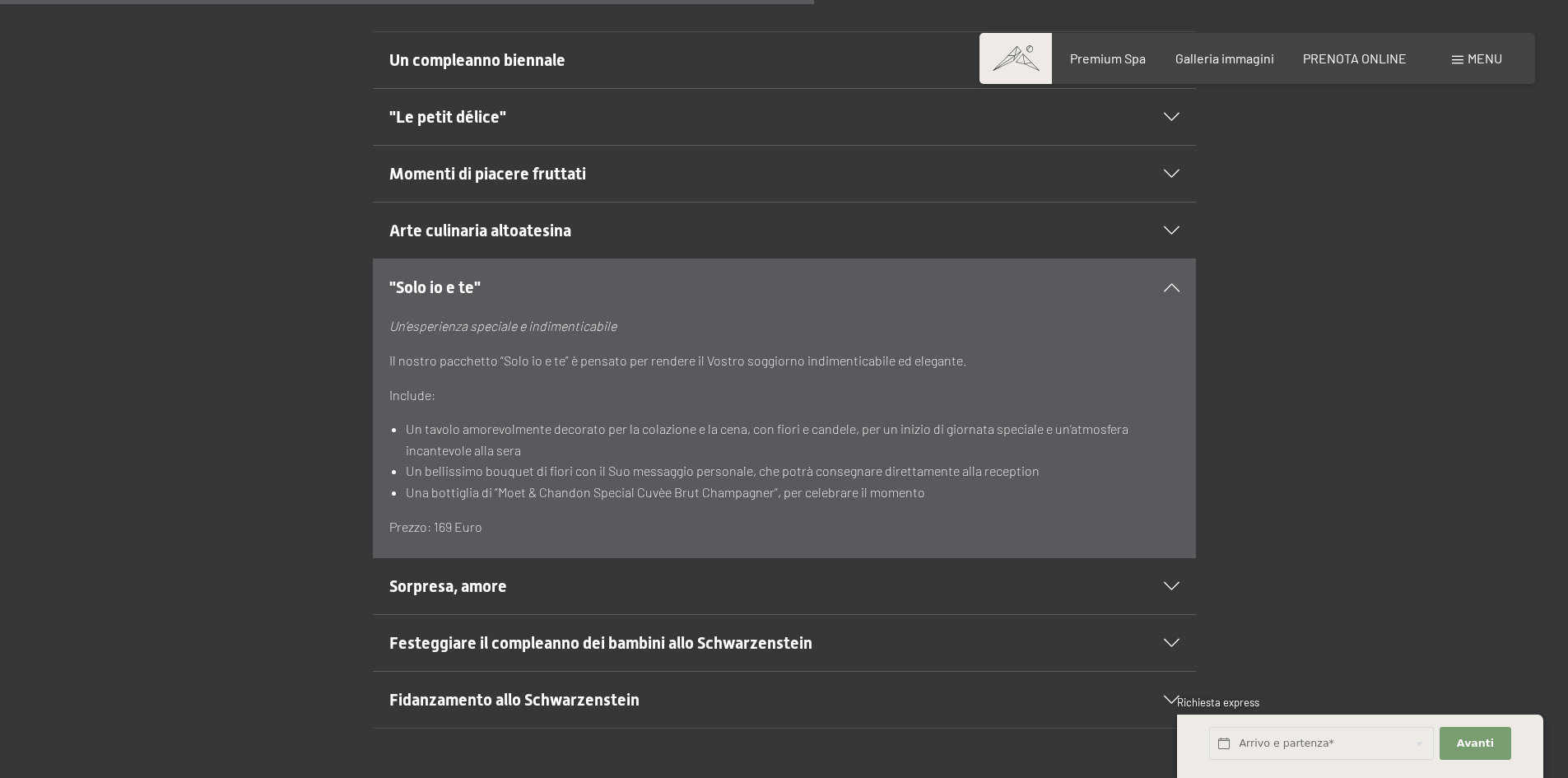
scroll to position [1153, 0]
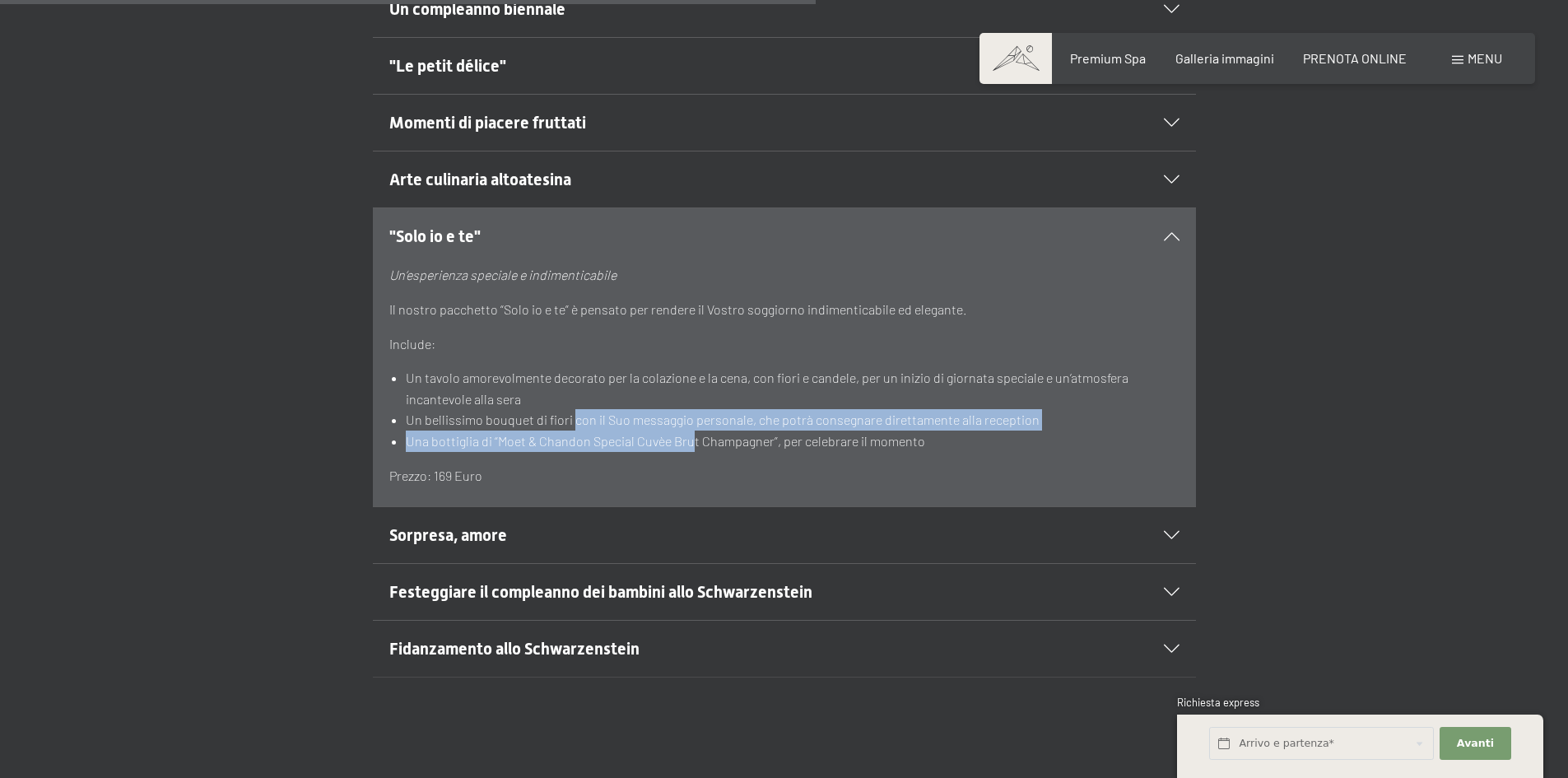
drag, startPoint x: 630, startPoint y: 407, endPoint x: 701, endPoint y: 410, distance: 71.1
click at [695, 410] on ul "Un tavolo amorevolmente decorato per la colazione e la cena, con fiori e candel…" at bounding box center [784, 409] width 790 height 84
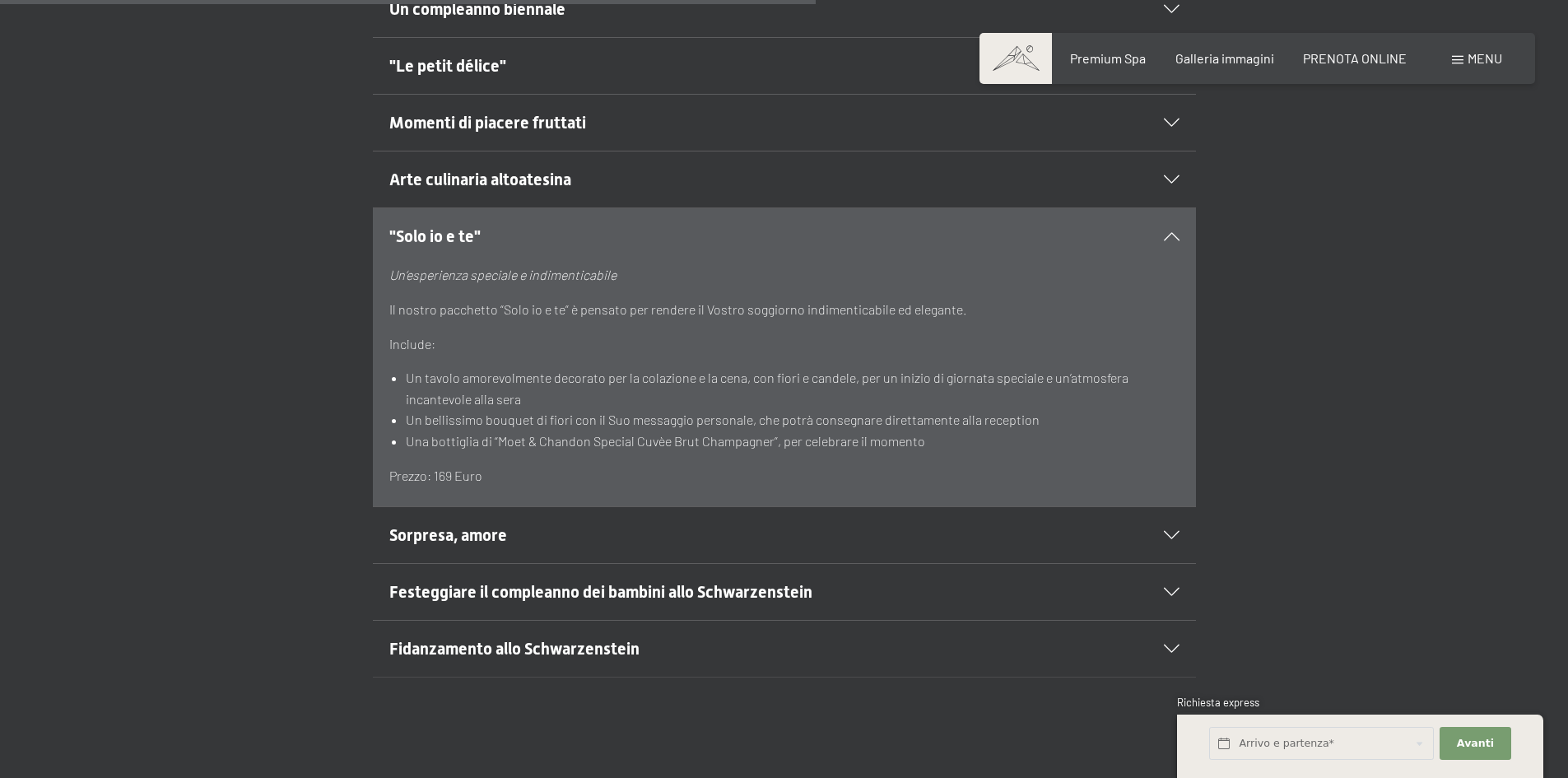
click at [779, 430] on li "Una bottiglia di “Moet & Chandon Special Cuvèe Brut Champagner”, per celebrare …" at bounding box center [792, 441] width 773 height 22
click at [634, 524] on h2 "Sorpresa, amore" at bounding box center [745, 535] width 711 height 23
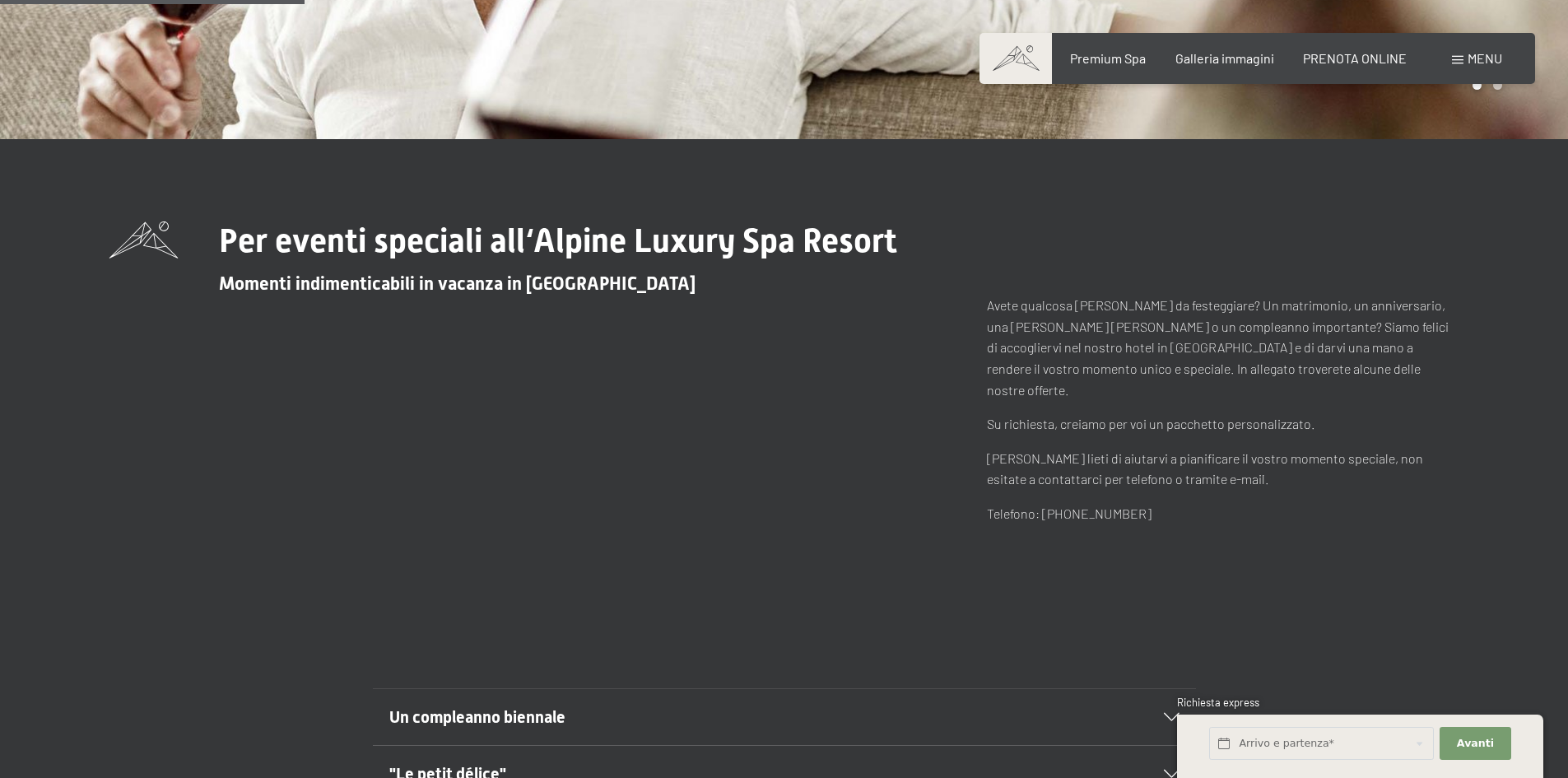
scroll to position [411, 0]
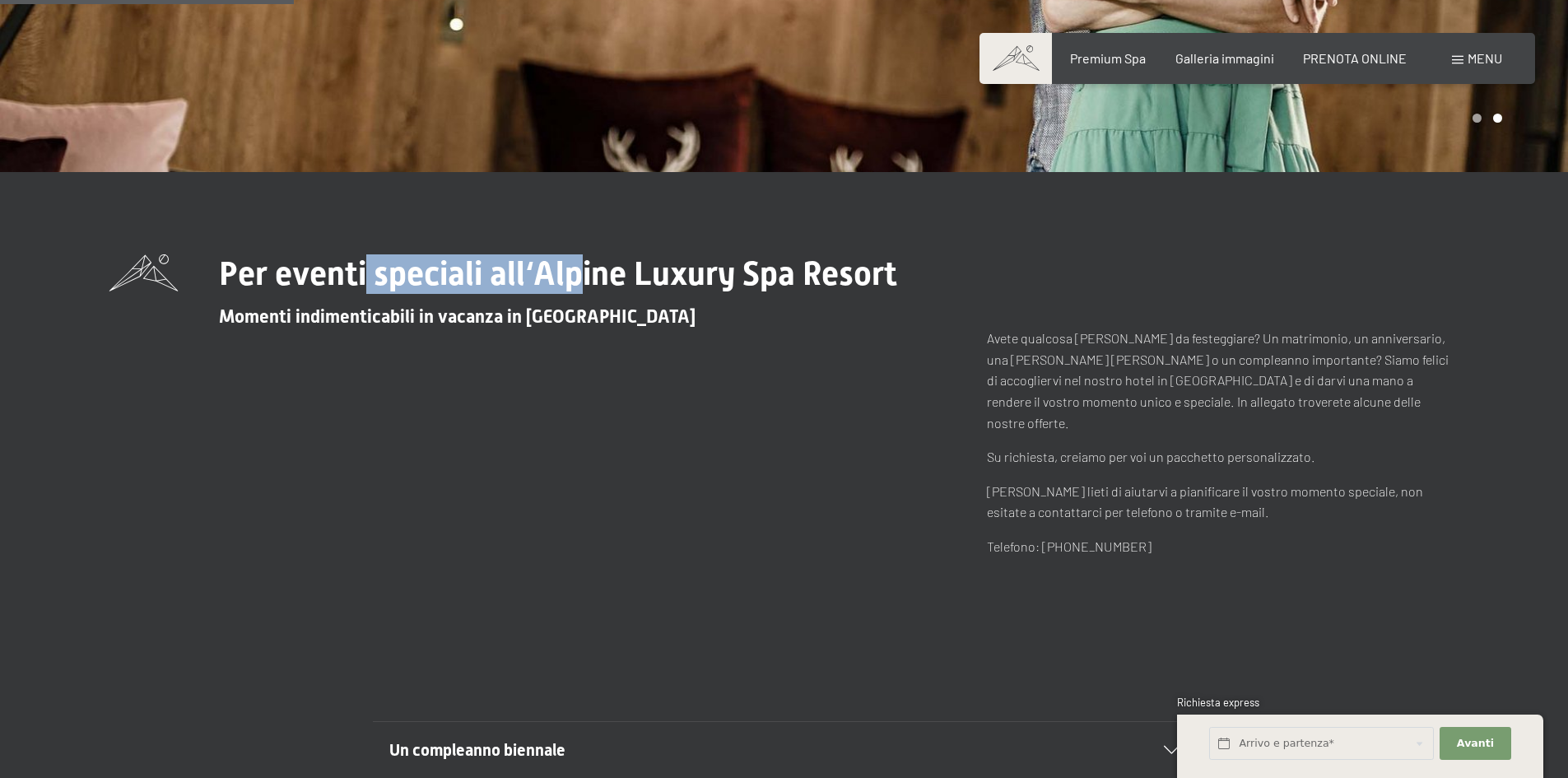
drag, startPoint x: 369, startPoint y: 278, endPoint x: 614, endPoint y: 285, distance: 245.1
click at [607, 284] on span "Per eventi speciali all‘Alpine Luxury Spa Resort" at bounding box center [558, 273] width 678 height 39
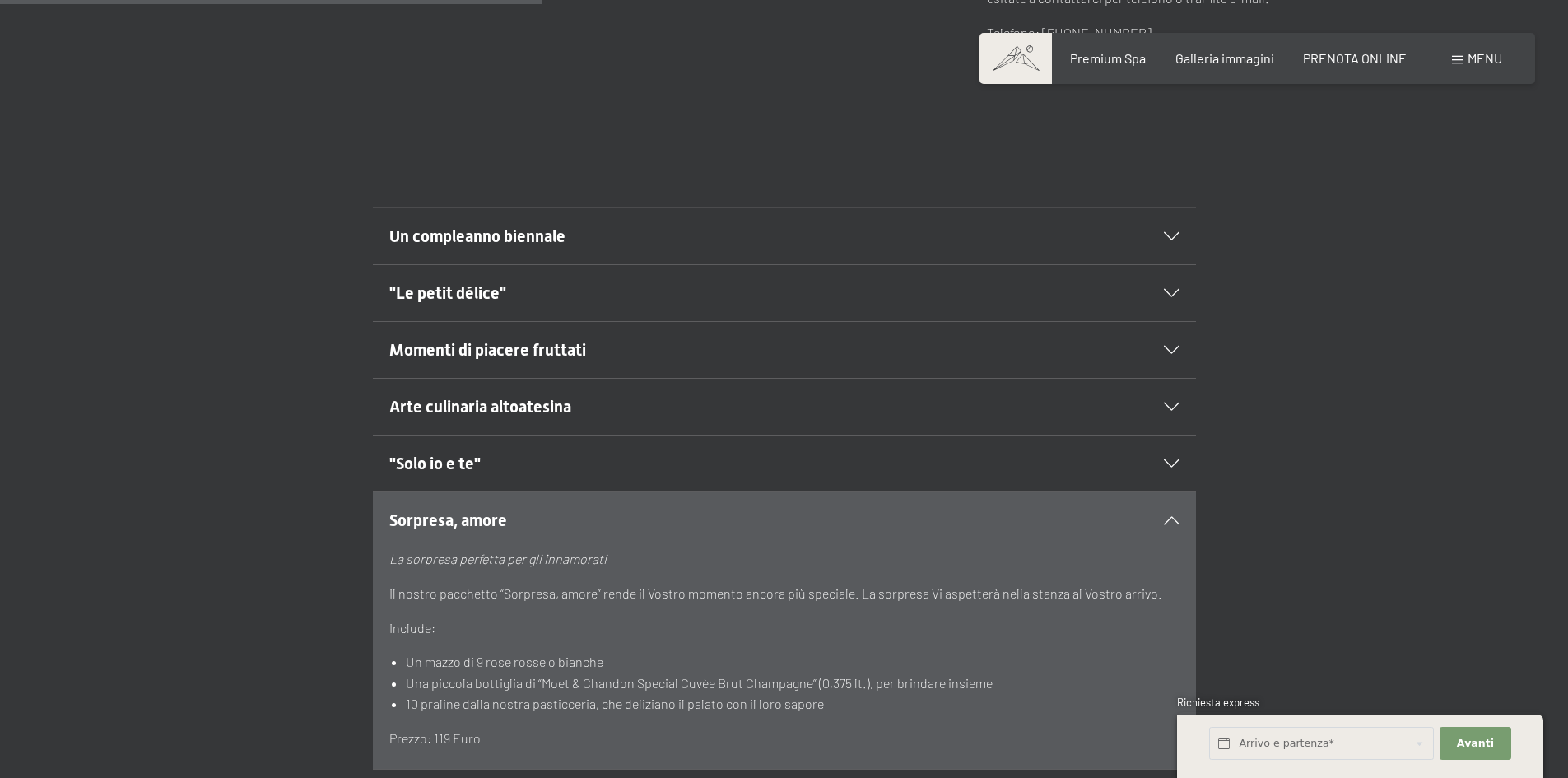
scroll to position [988, 0]
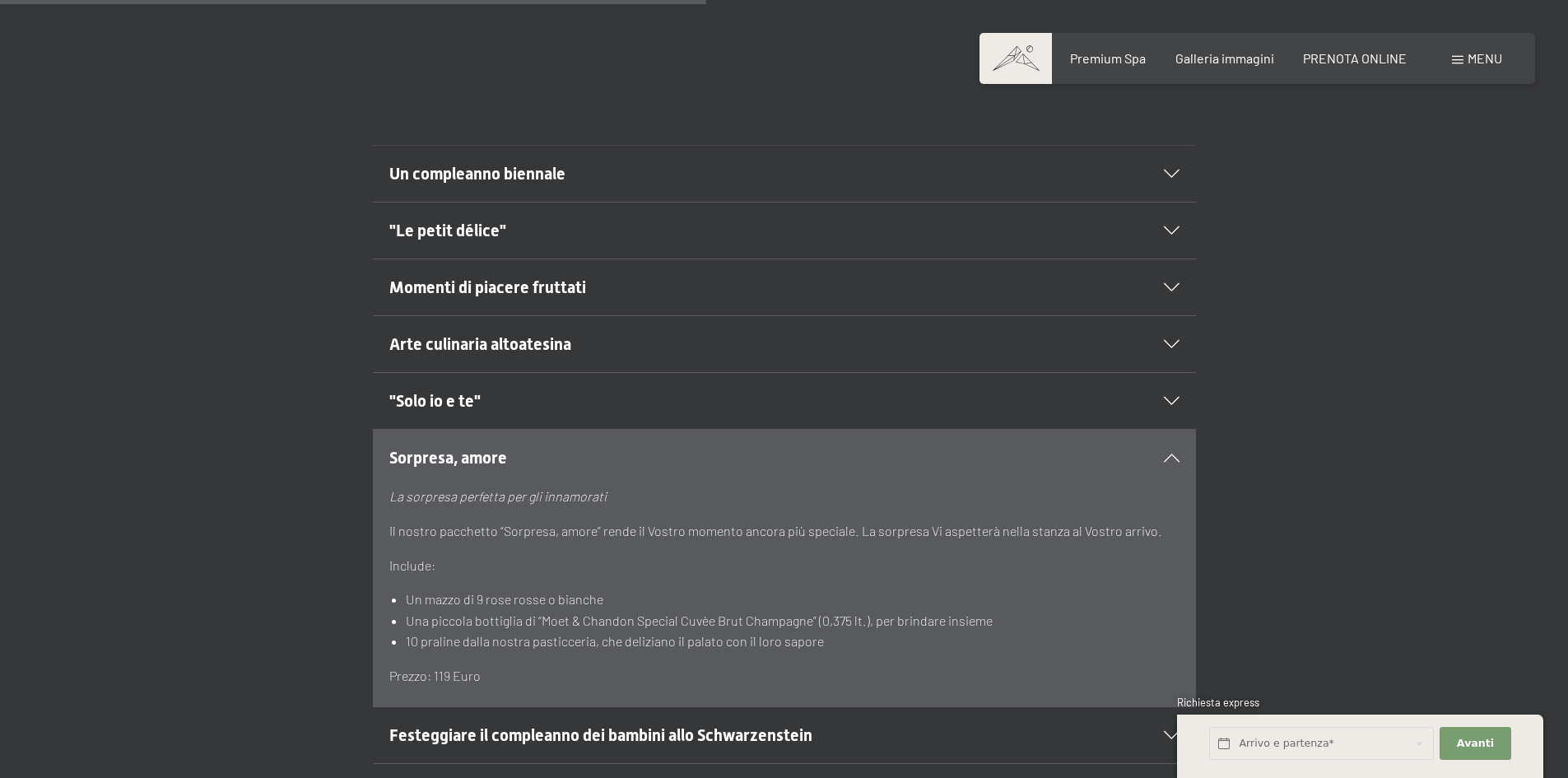
click at [652, 333] on h2 "Arte culinaria altoatesina" at bounding box center [745, 344] width 711 height 23
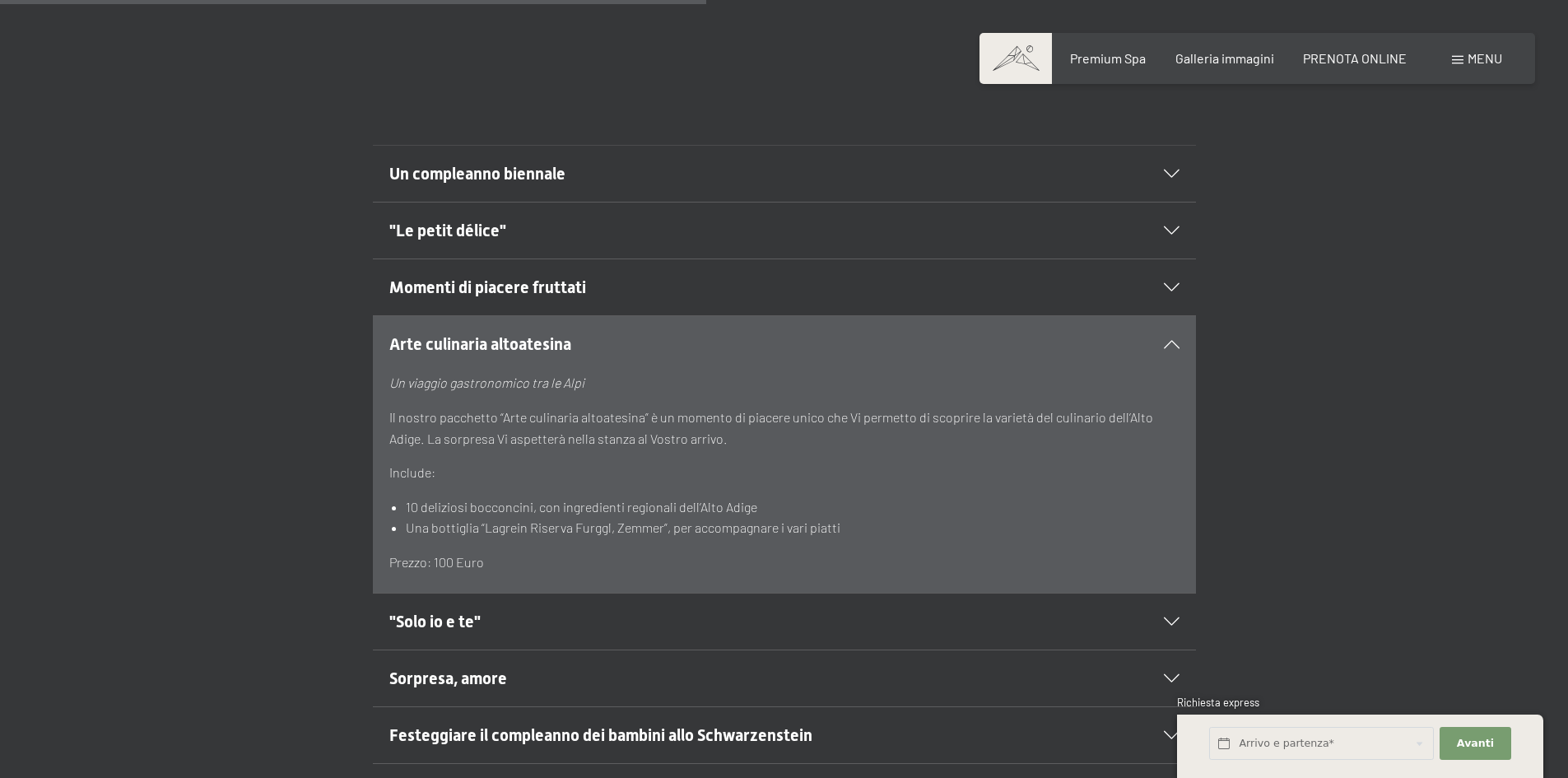
click at [652, 333] on h2 "Arte culinaria altoatesina" at bounding box center [745, 344] width 711 height 23
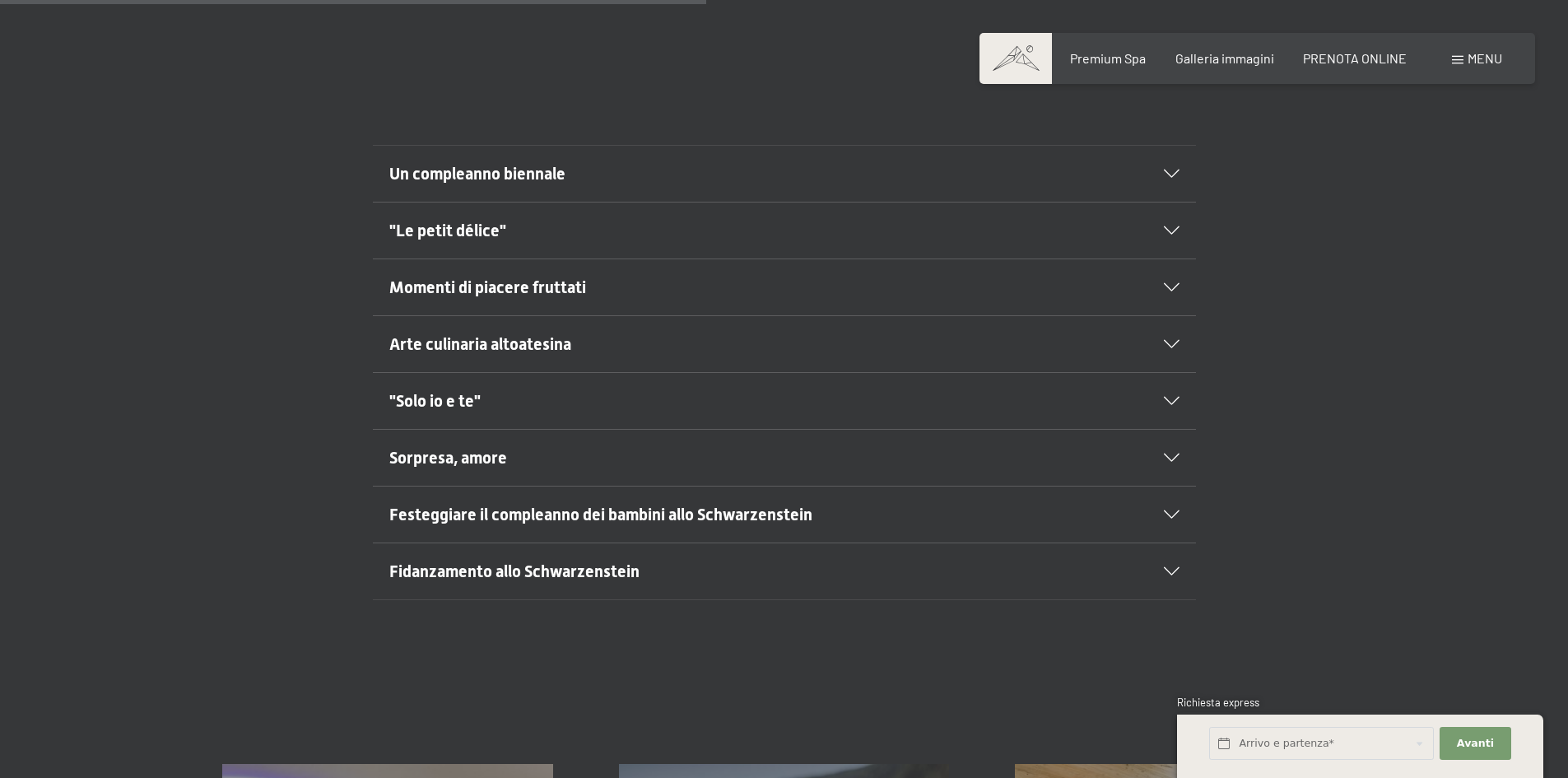
click at [530, 219] on h2 ""Le petit délice"" at bounding box center [745, 230] width 711 height 23
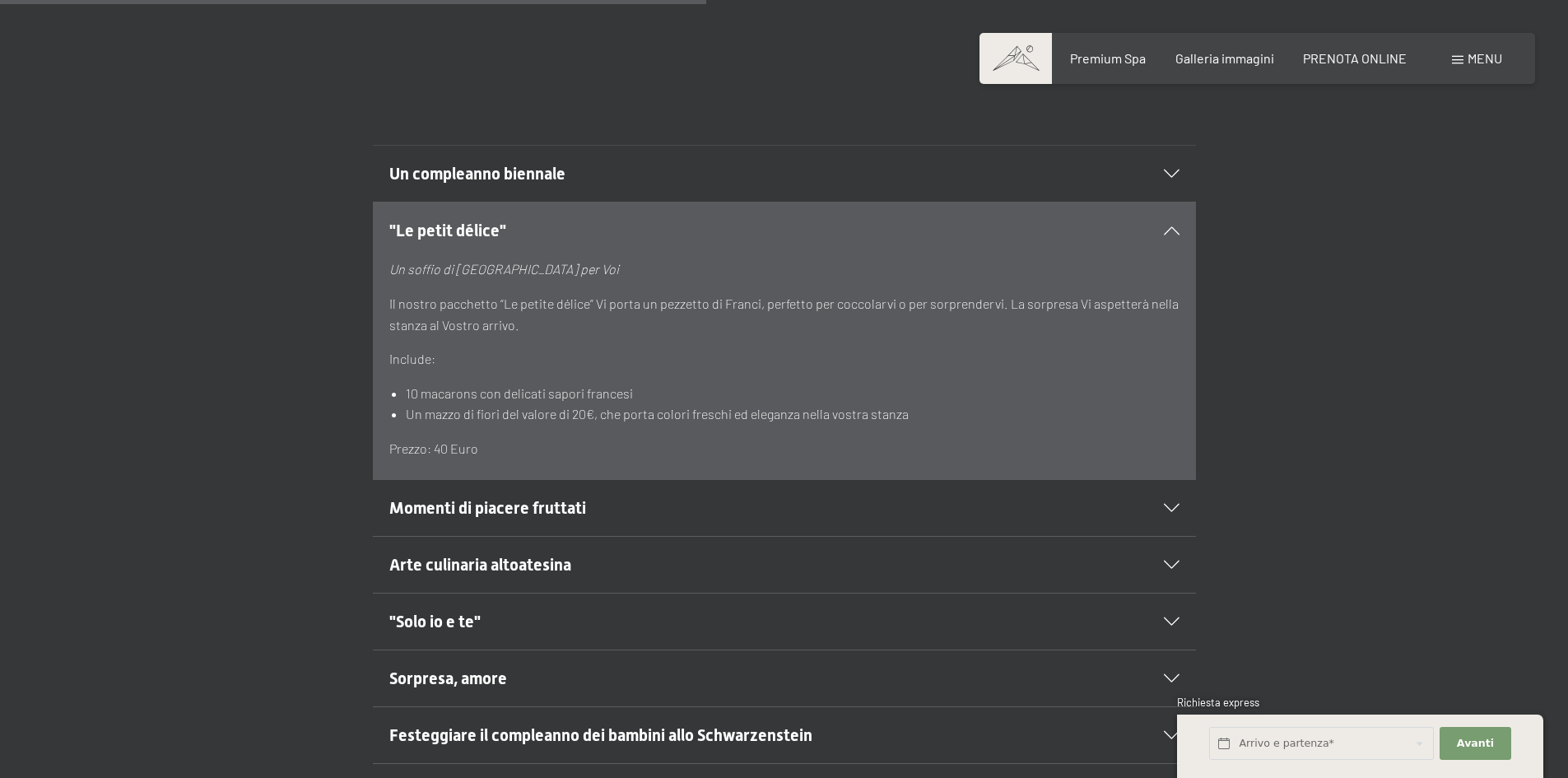
click at [530, 219] on h2 ""Le petit délice"" at bounding box center [745, 230] width 711 height 23
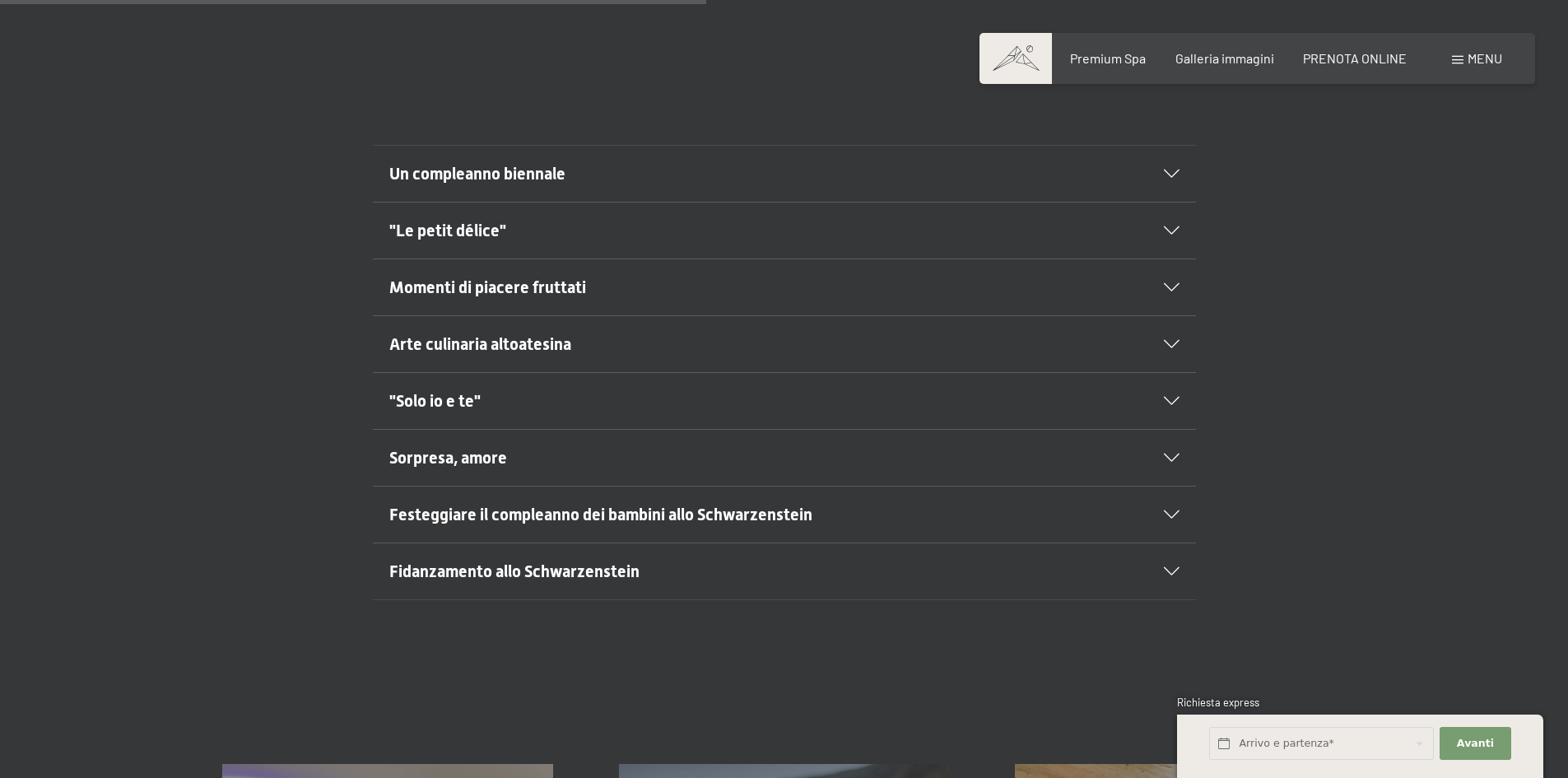
click at [608, 162] on h2 "Un compleanno biennale" at bounding box center [745, 173] width 711 height 23
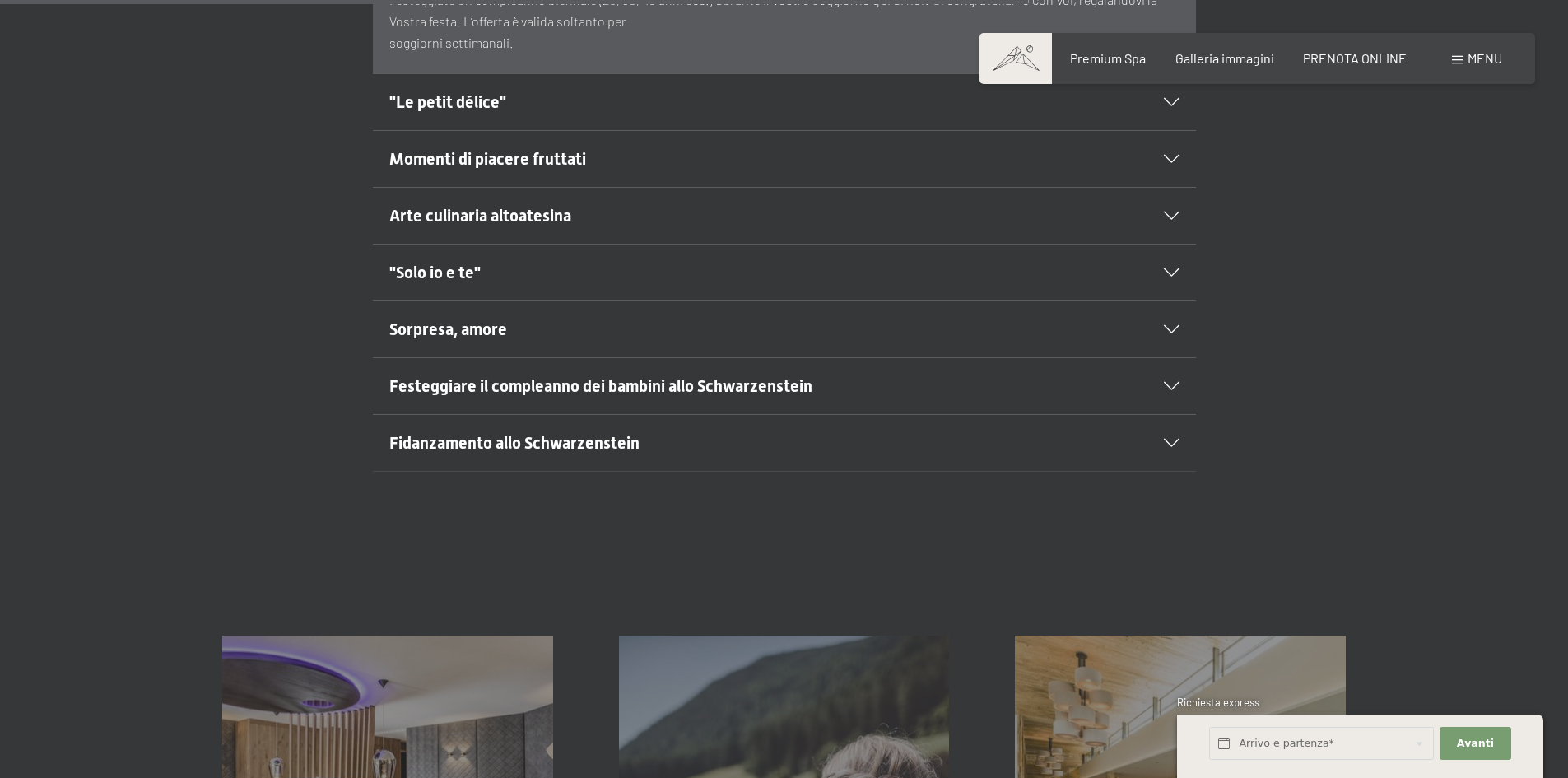
scroll to position [1483, 0]
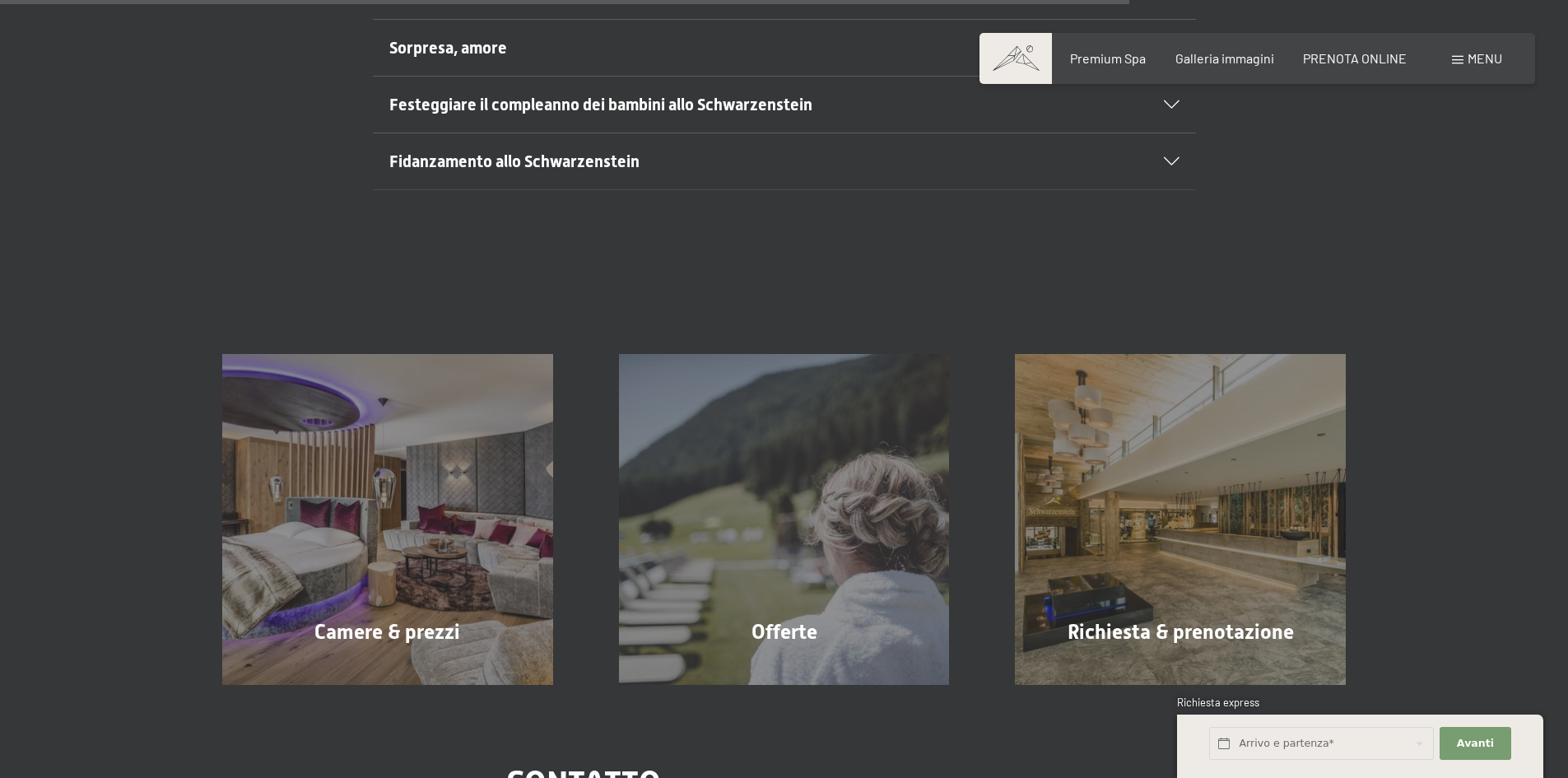
click at [621, 152] on span "Fidanzamento allo Schwarzenstein" at bounding box center [515, 161] width 250 height 20
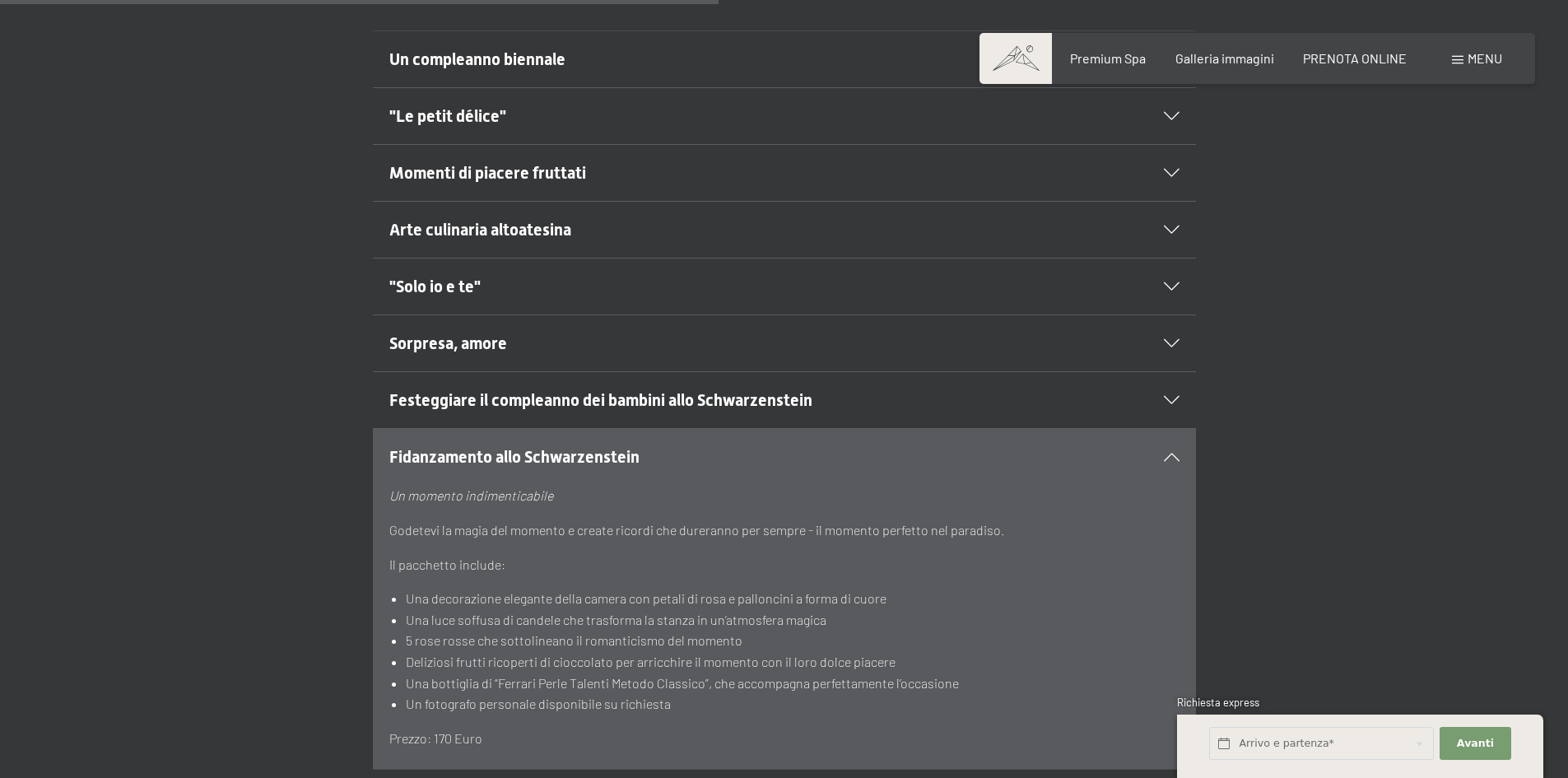
scroll to position [1069, 0]
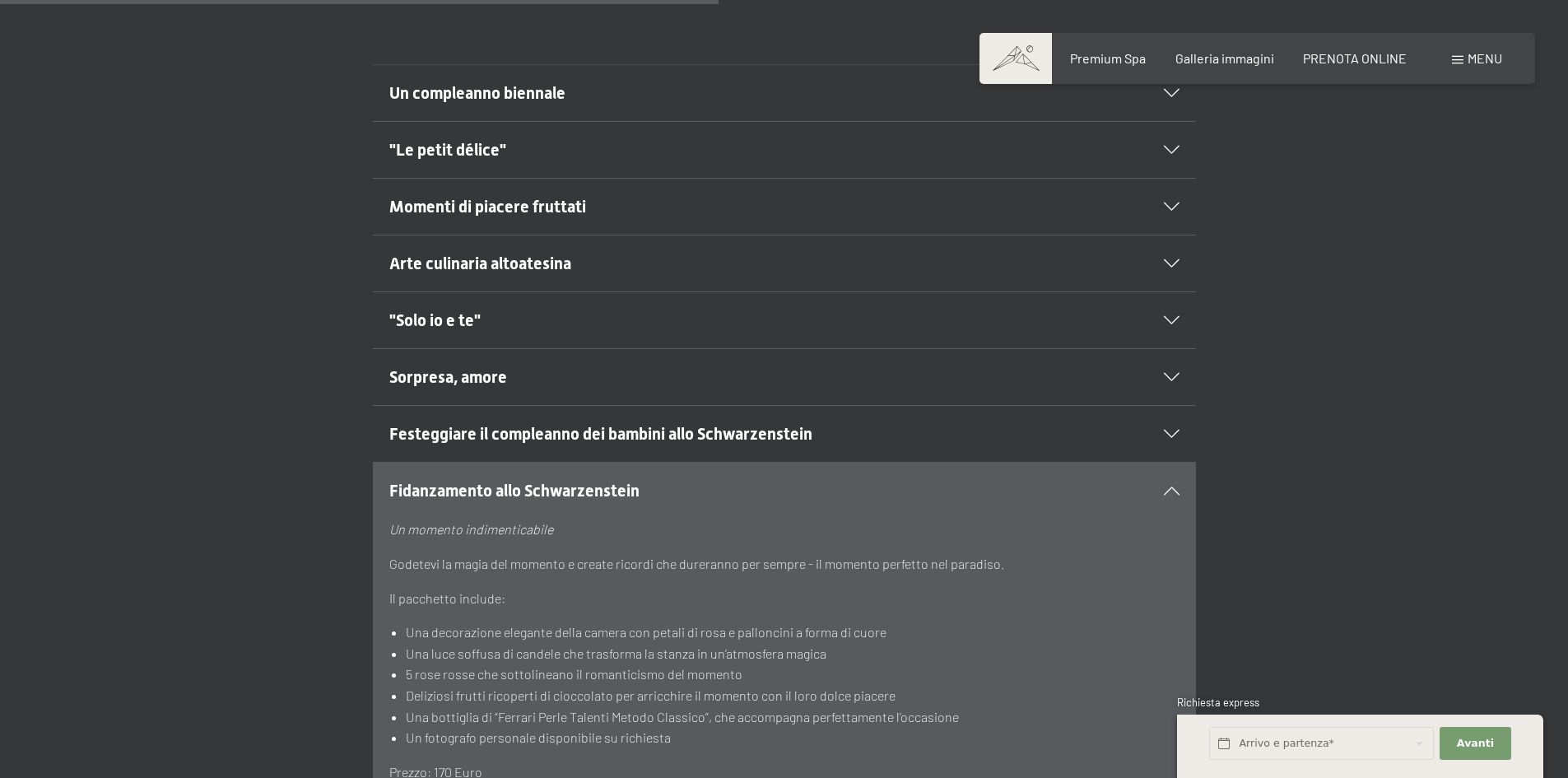
click at [1171, 463] on div "Fidanzamento allo Schwarzenstein" at bounding box center [784, 491] width 790 height 56
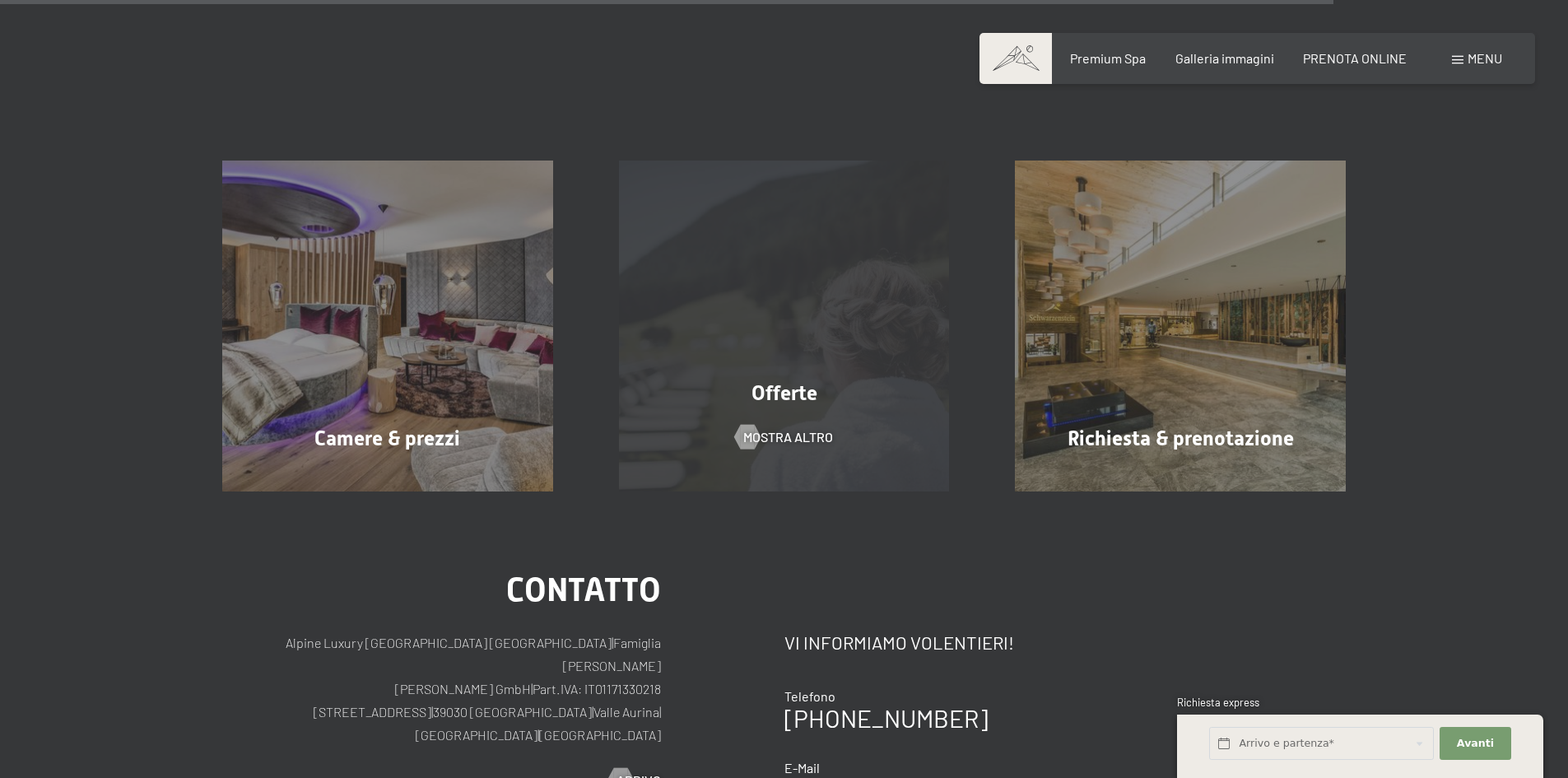
scroll to position [1892, 0]
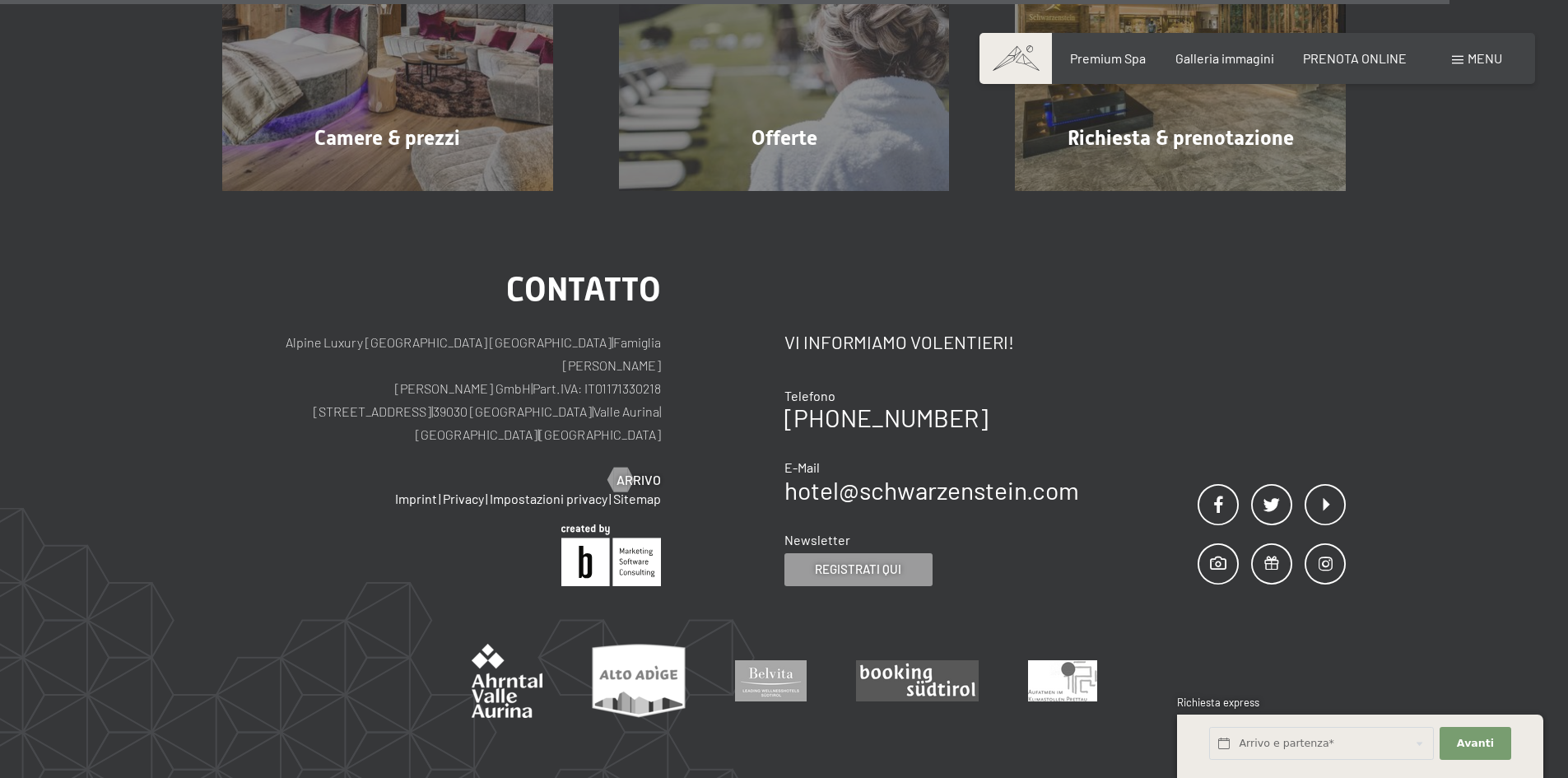
click at [1023, 387] on div "Telefono" at bounding box center [932, 396] width 295 height 18
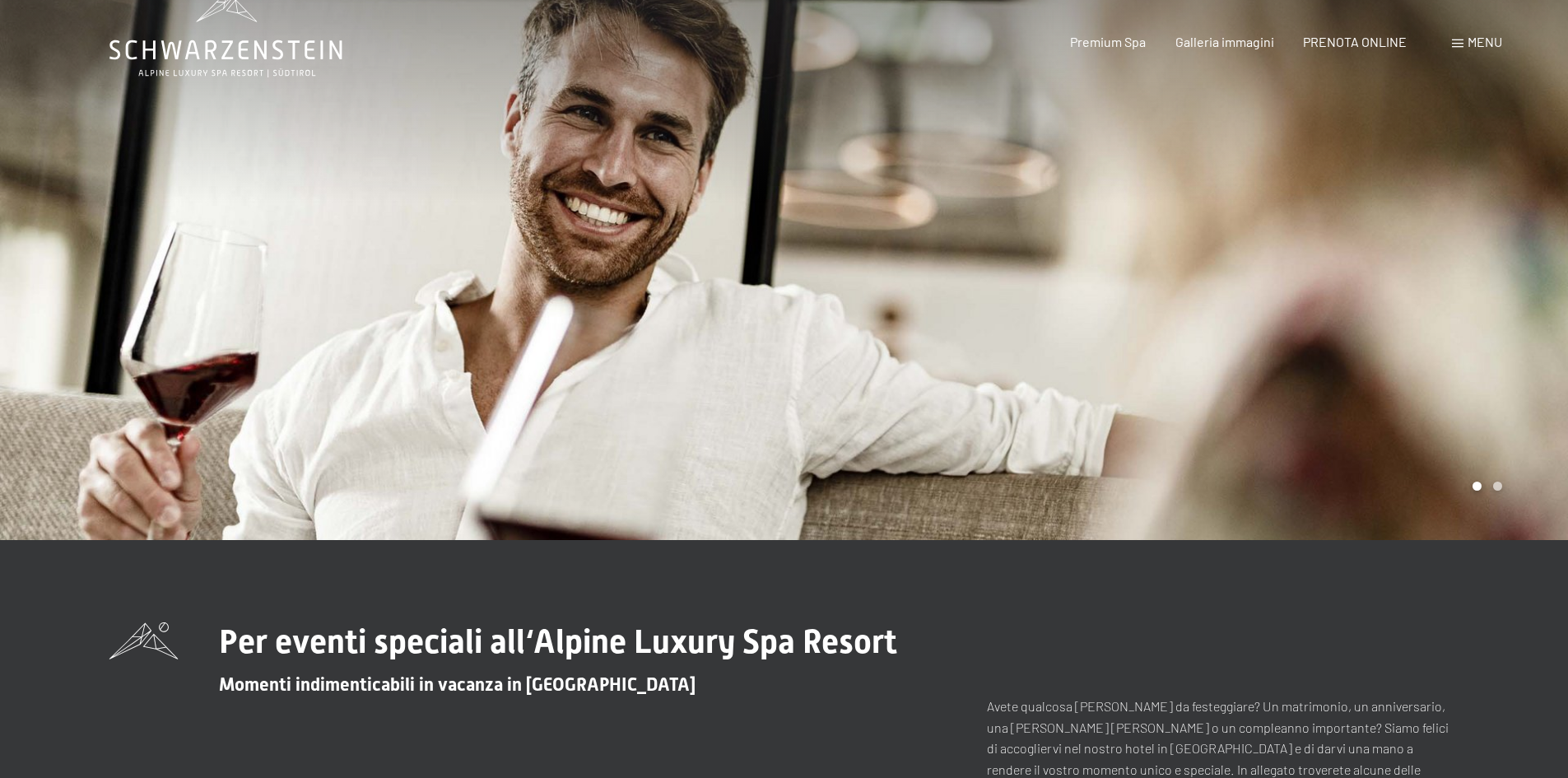
scroll to position [0, 0]
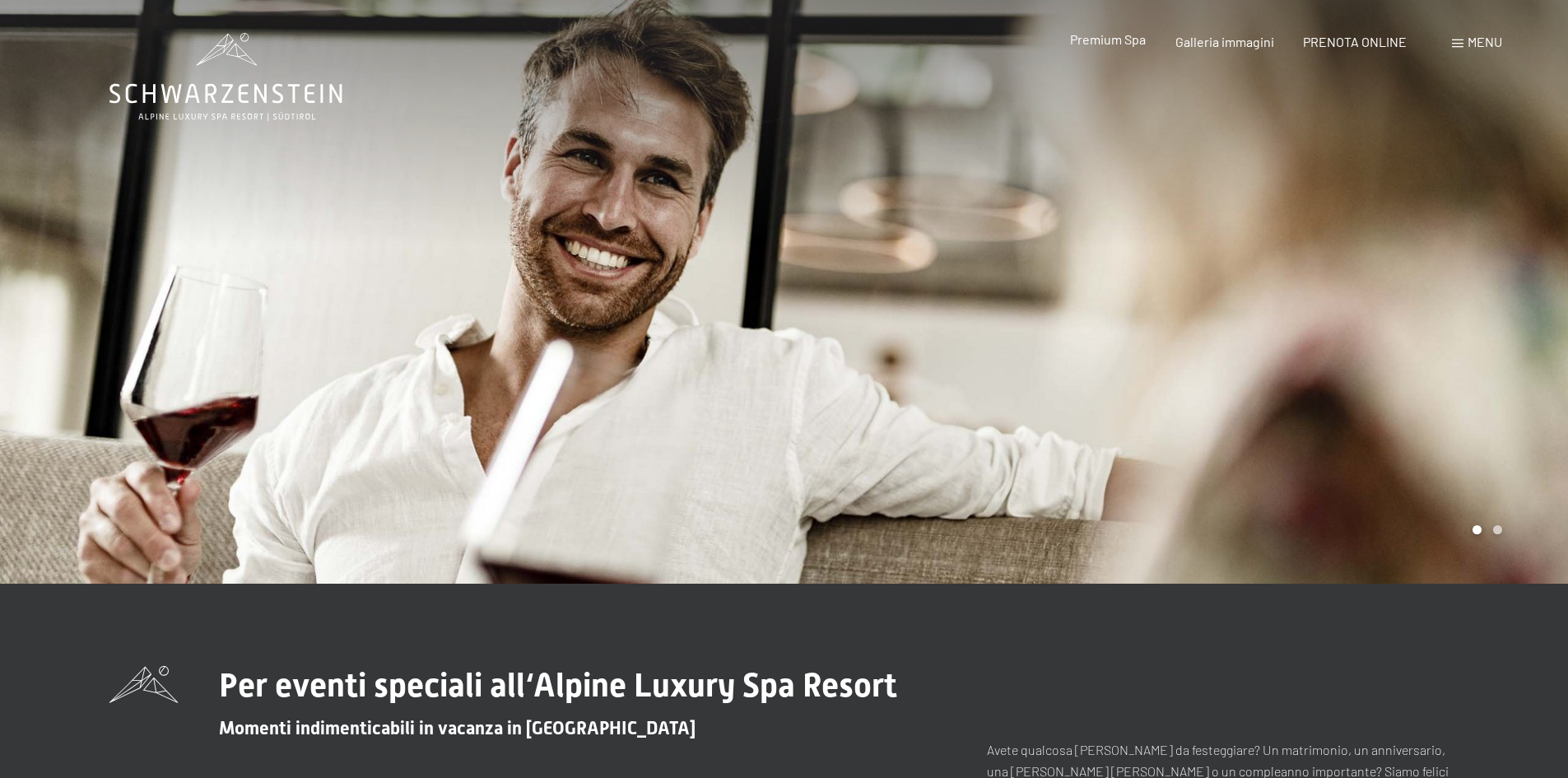
click at [1103, 41] on span "Premium Spa" at bounding box center [1108, 39] width 76 height 16
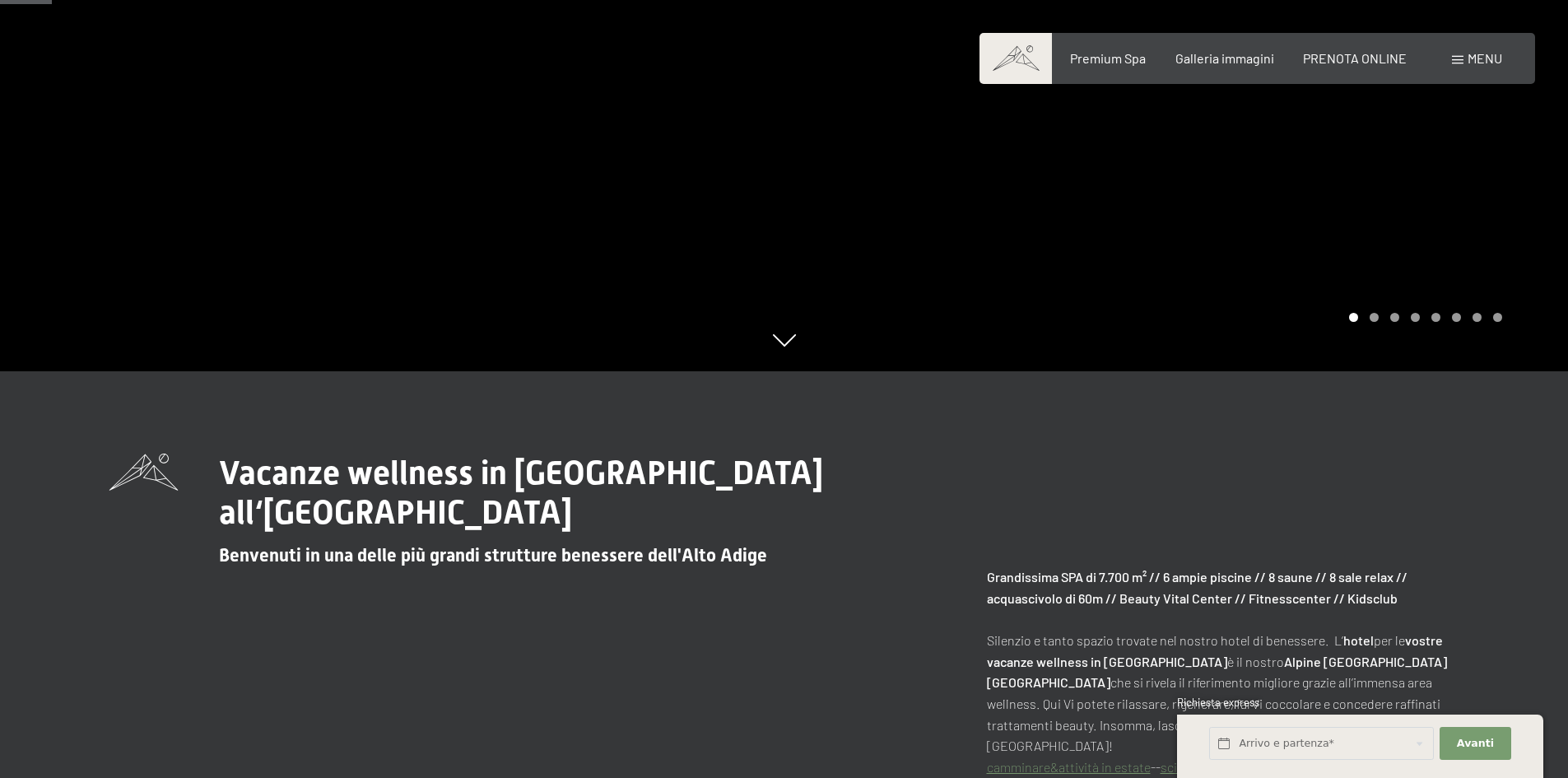
scroll to position [411, 0]
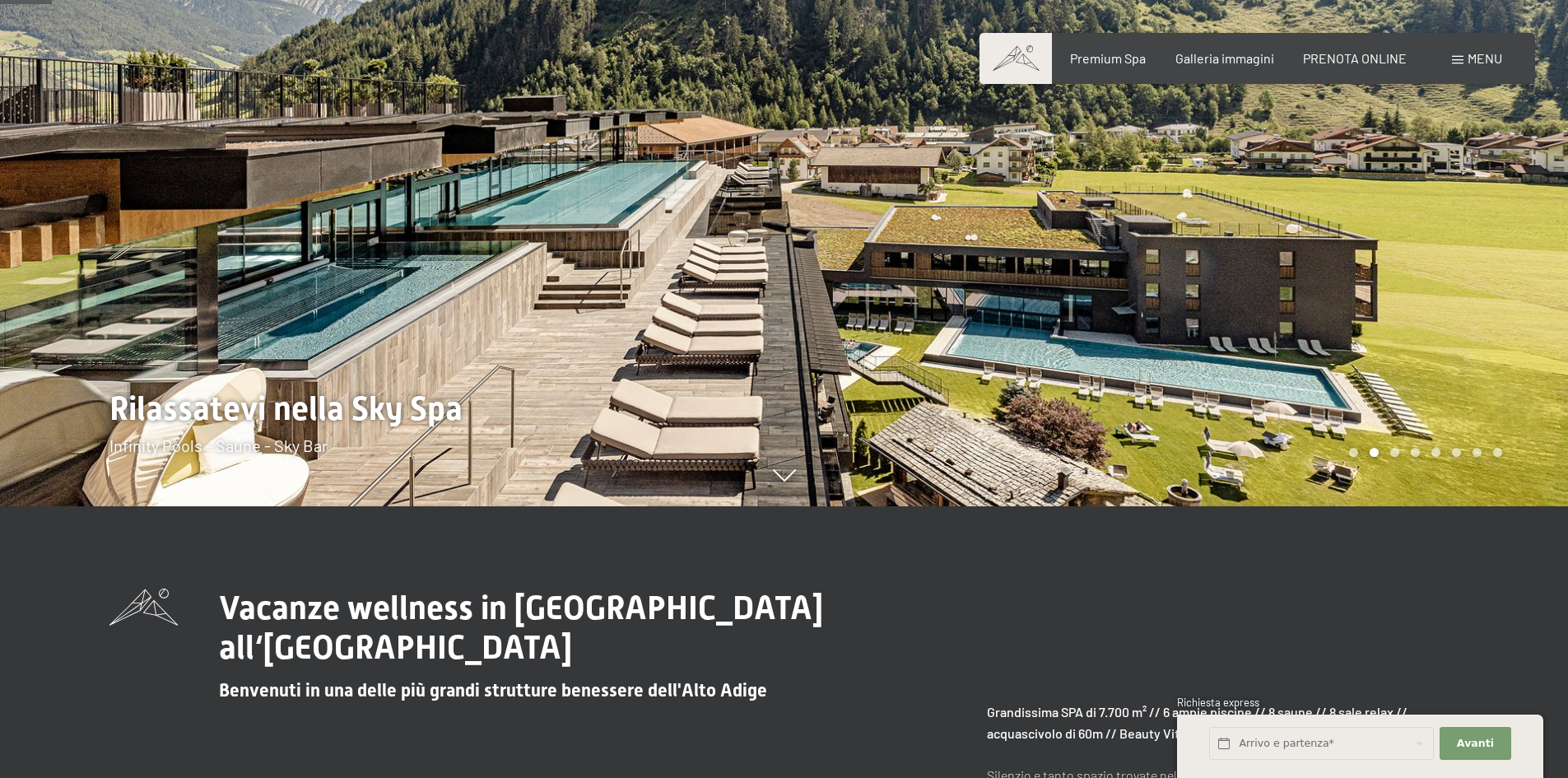
scroll to position [247, 0]
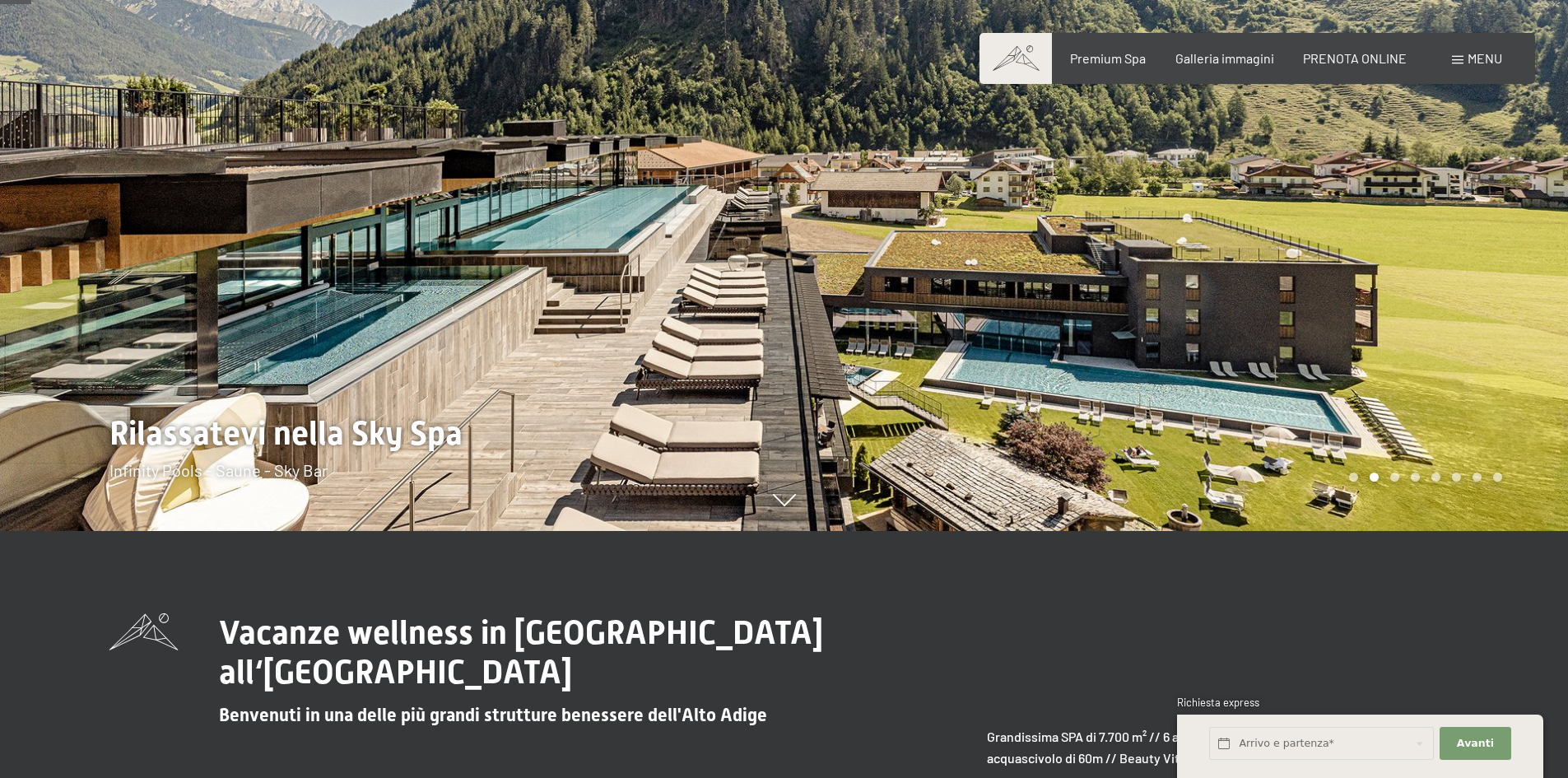
click at [1355, 316] on div at bounding box center [1177, 142] width 784 height 778
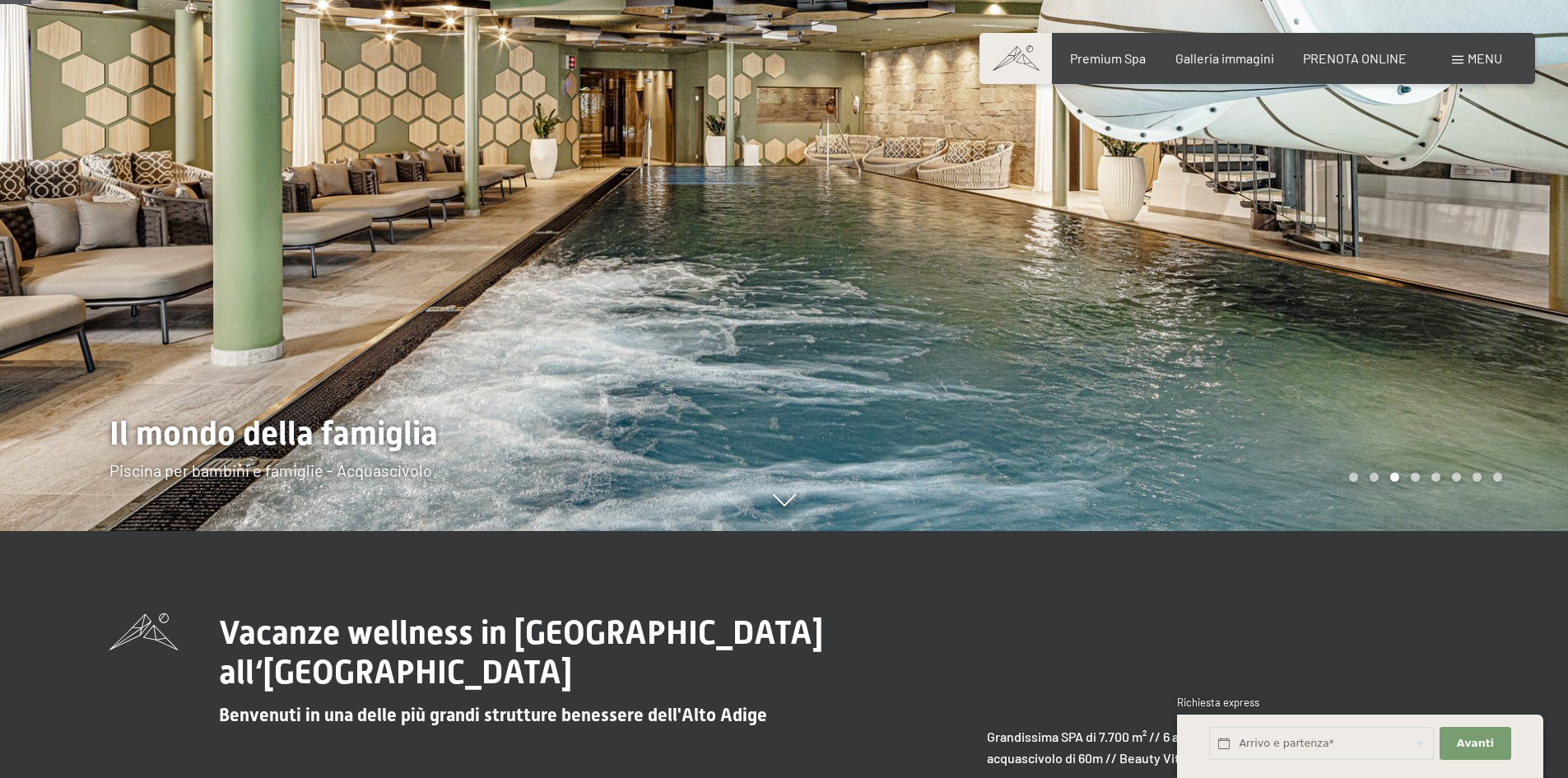
click at [1331, 315] on div at bounding box center [1177, 142] width 784 height 778
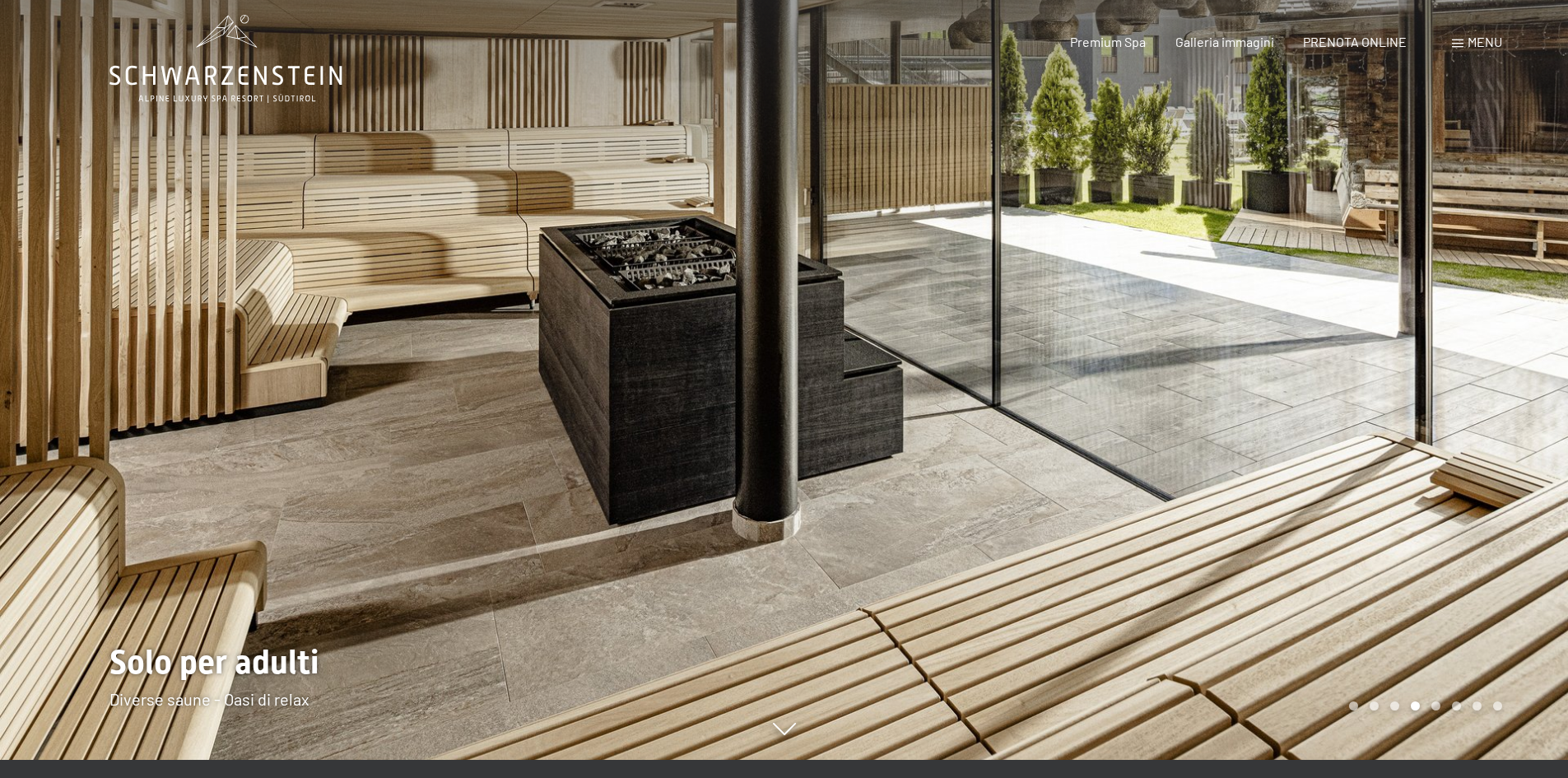
scroll to position [0, 0]
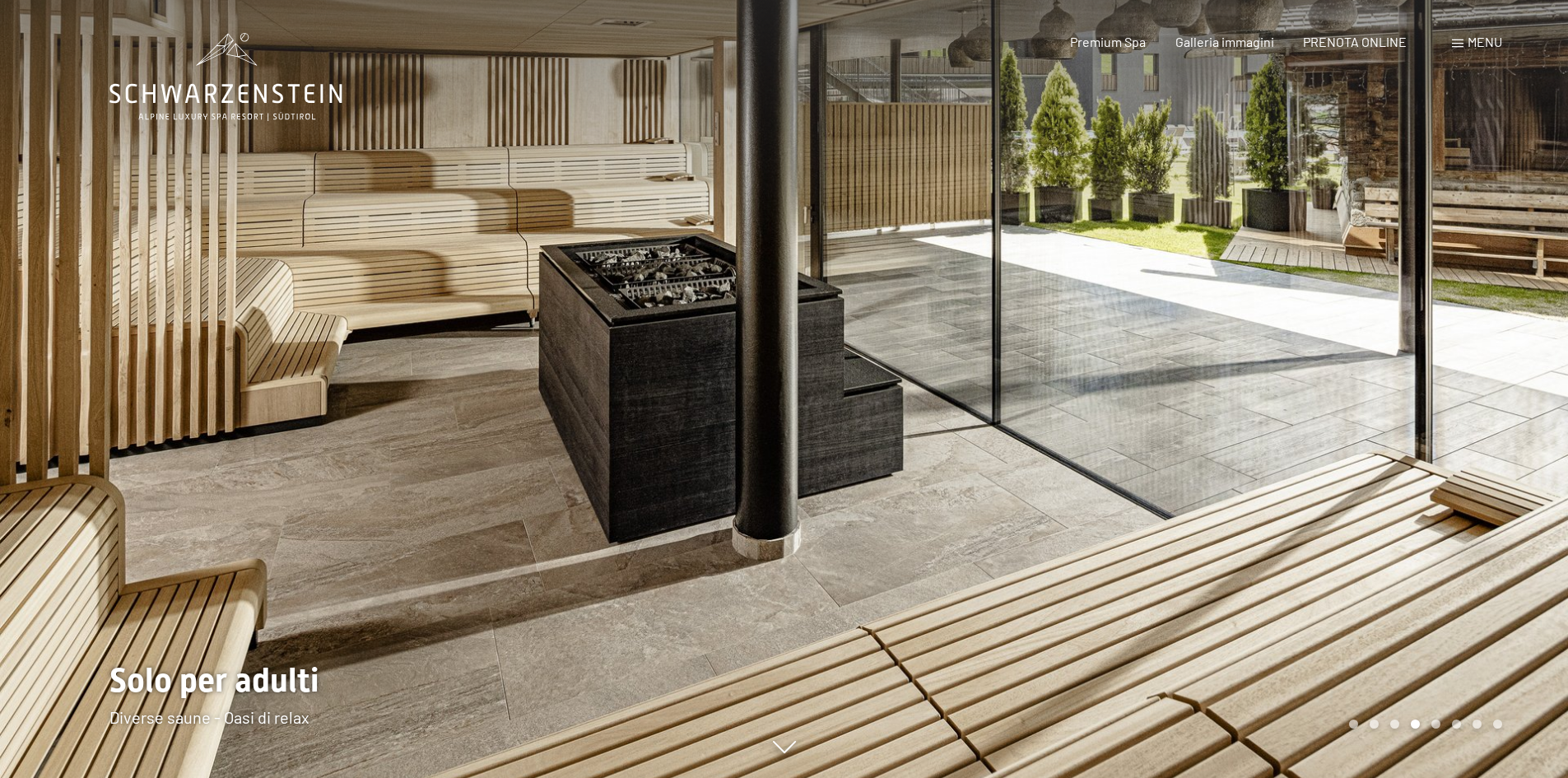
click at [1383, 397] on div at bounding box center [1177, 389] width 784 height 778
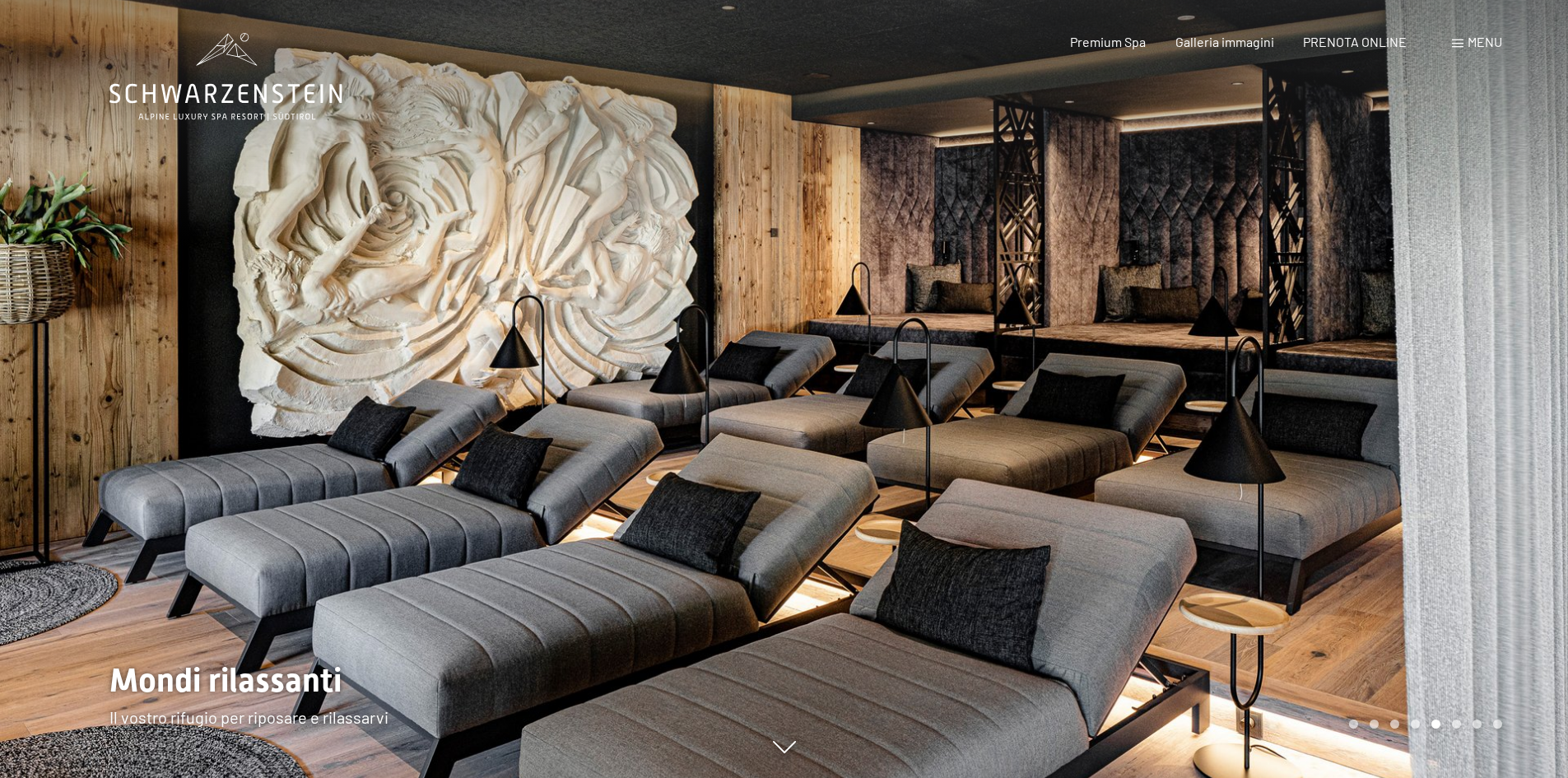
click at [88, 379] on div at bounding box center [392, 389] width 784 height 778
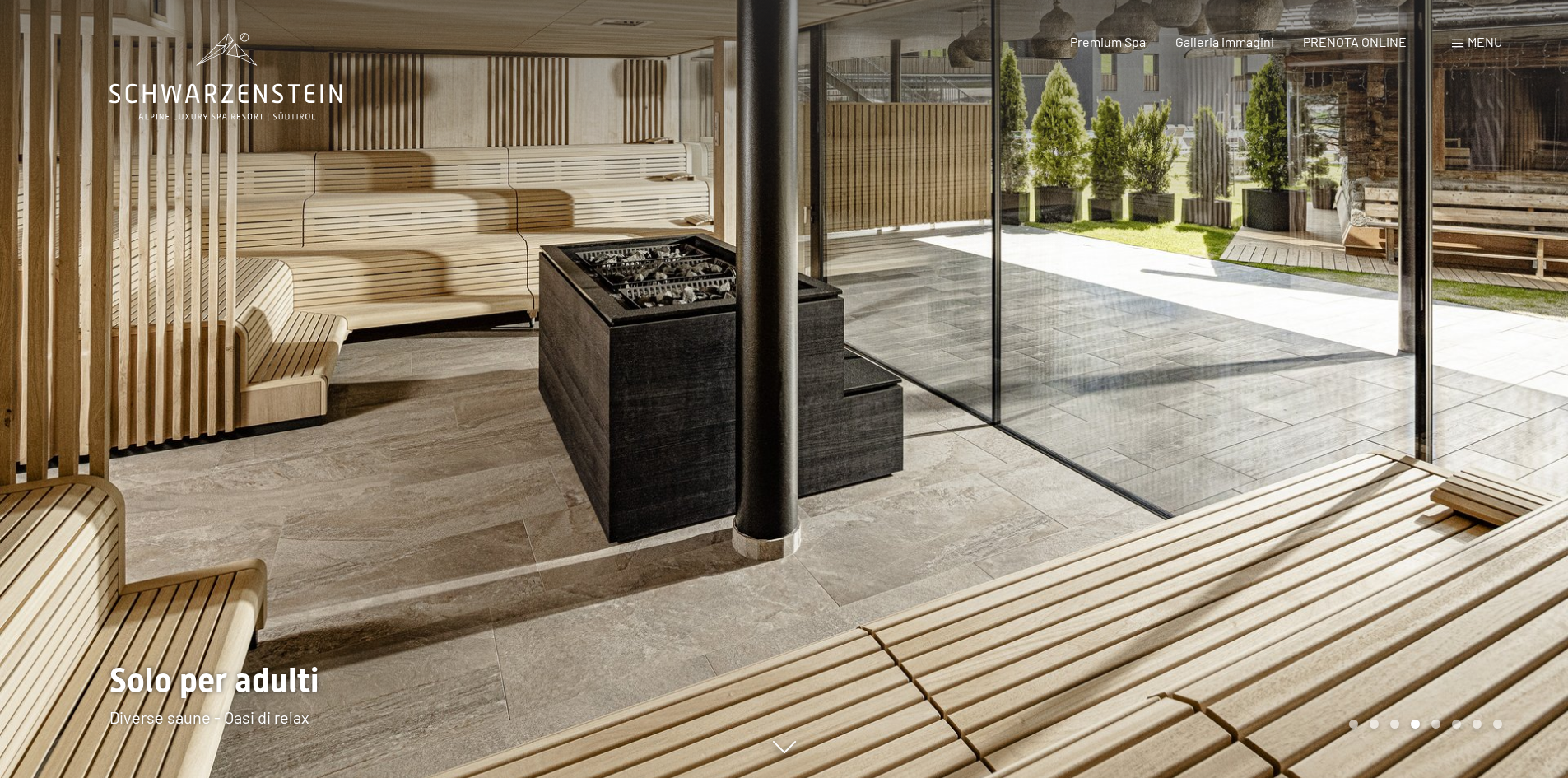
click at [1437, 459] on div at bounding box center [1177, 389] width 784 height 778
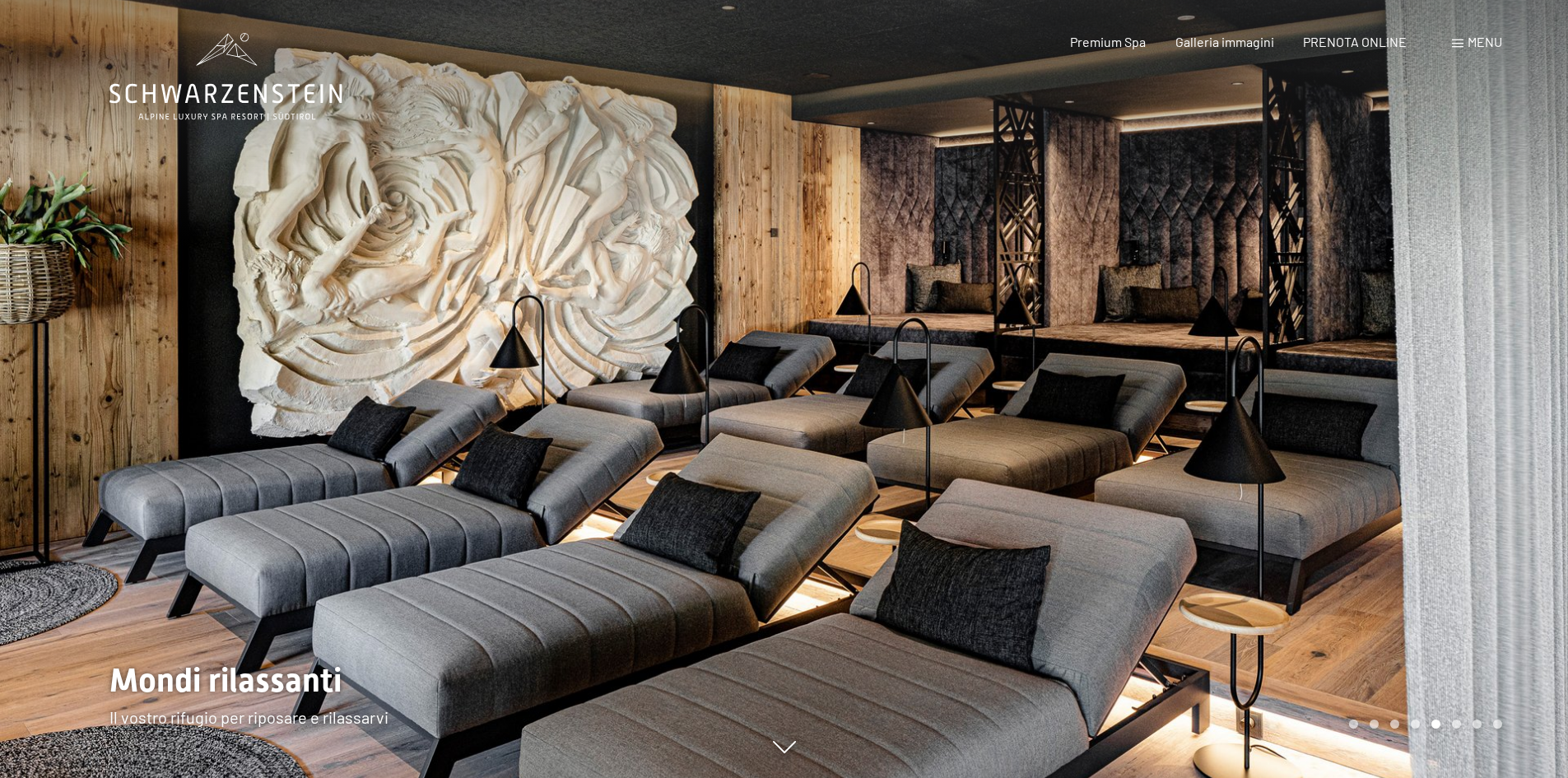
click at [1436, 452] on div at bounding box center [1177, 389] width 784 height 778
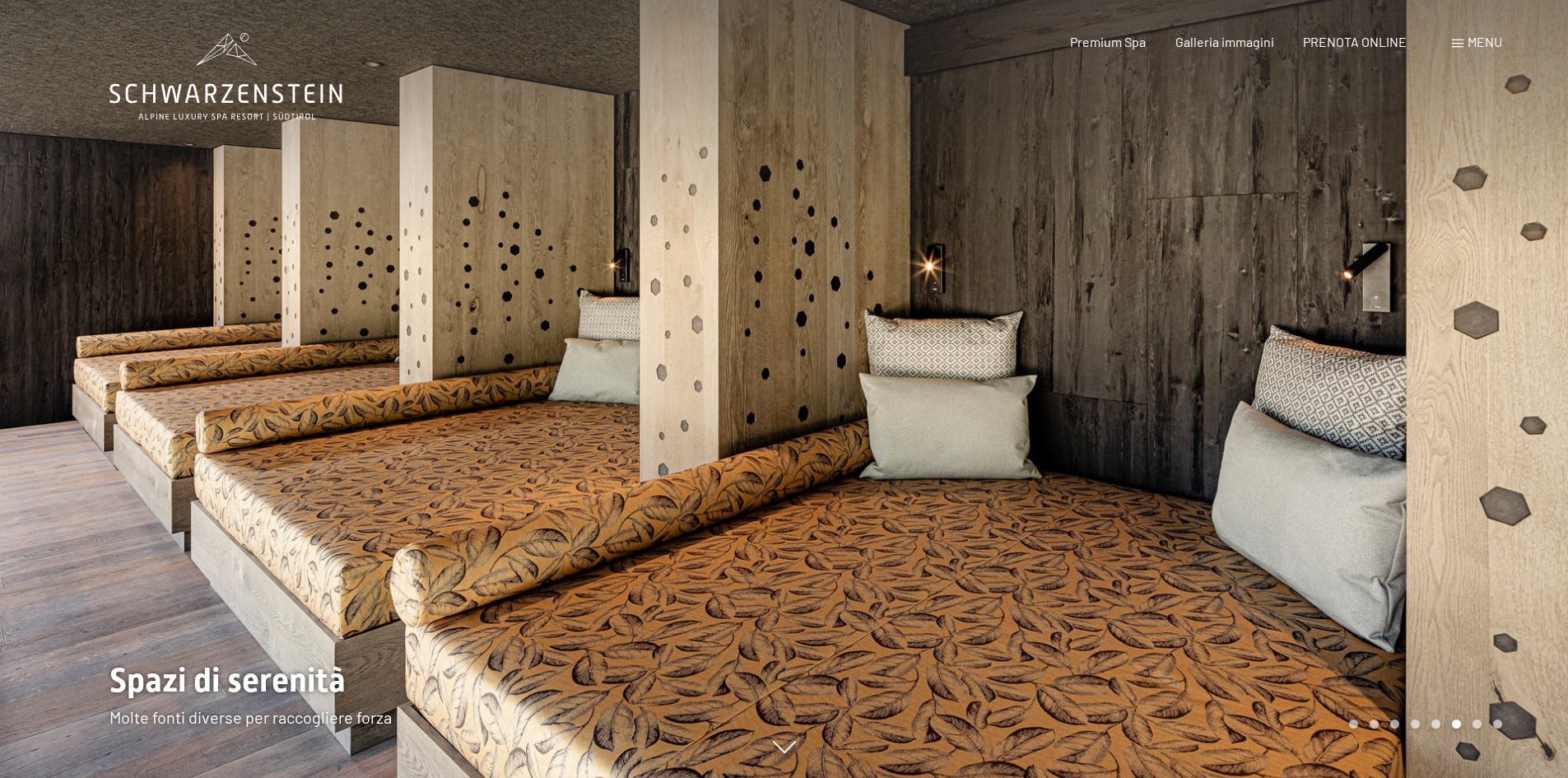
click at [1436, 452] on div at bounding box center [1177, 389] width 784 height 778
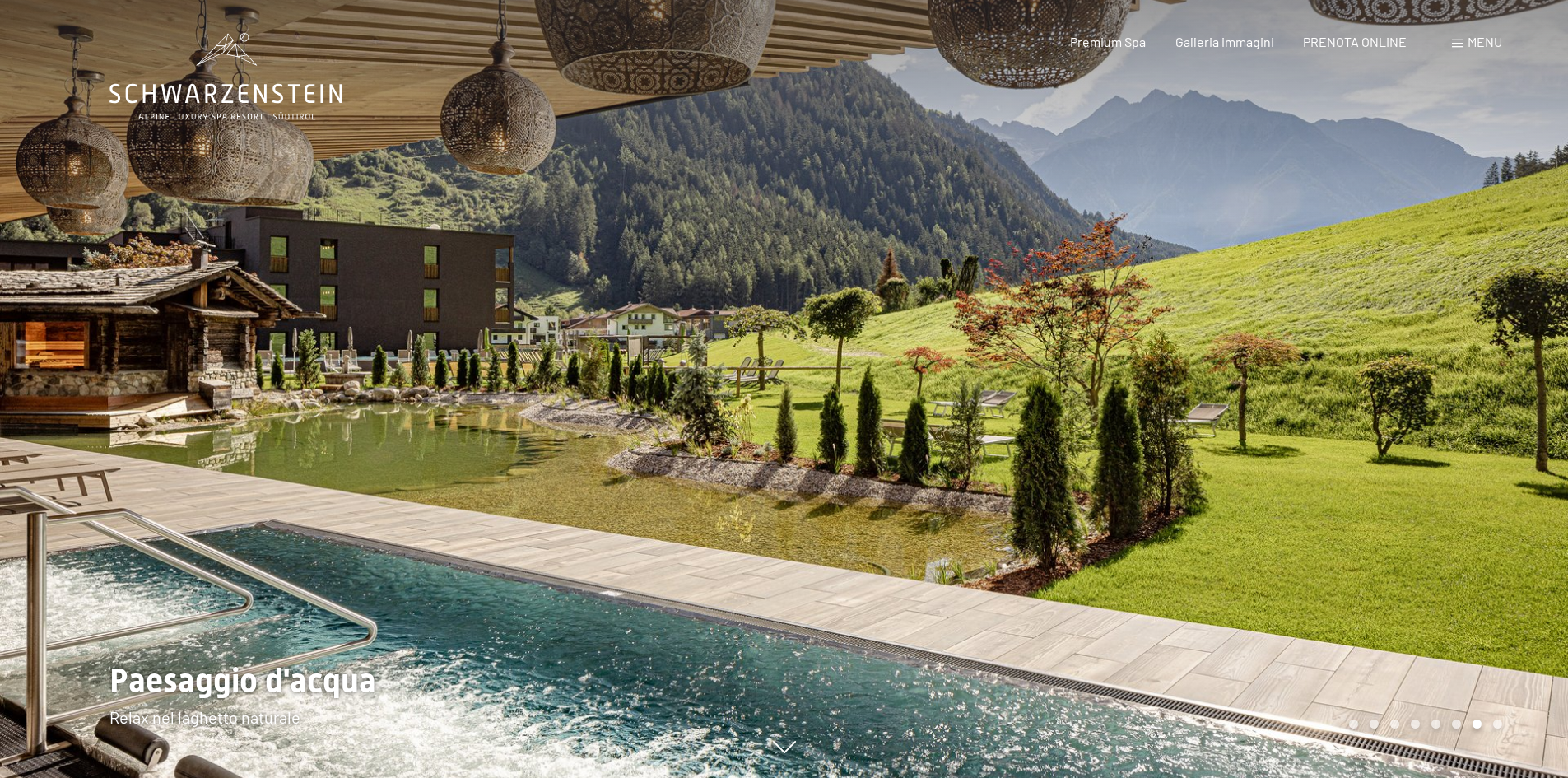
click at [1442, 444] on div at bounding box center [1177, 389] width 784 height 778
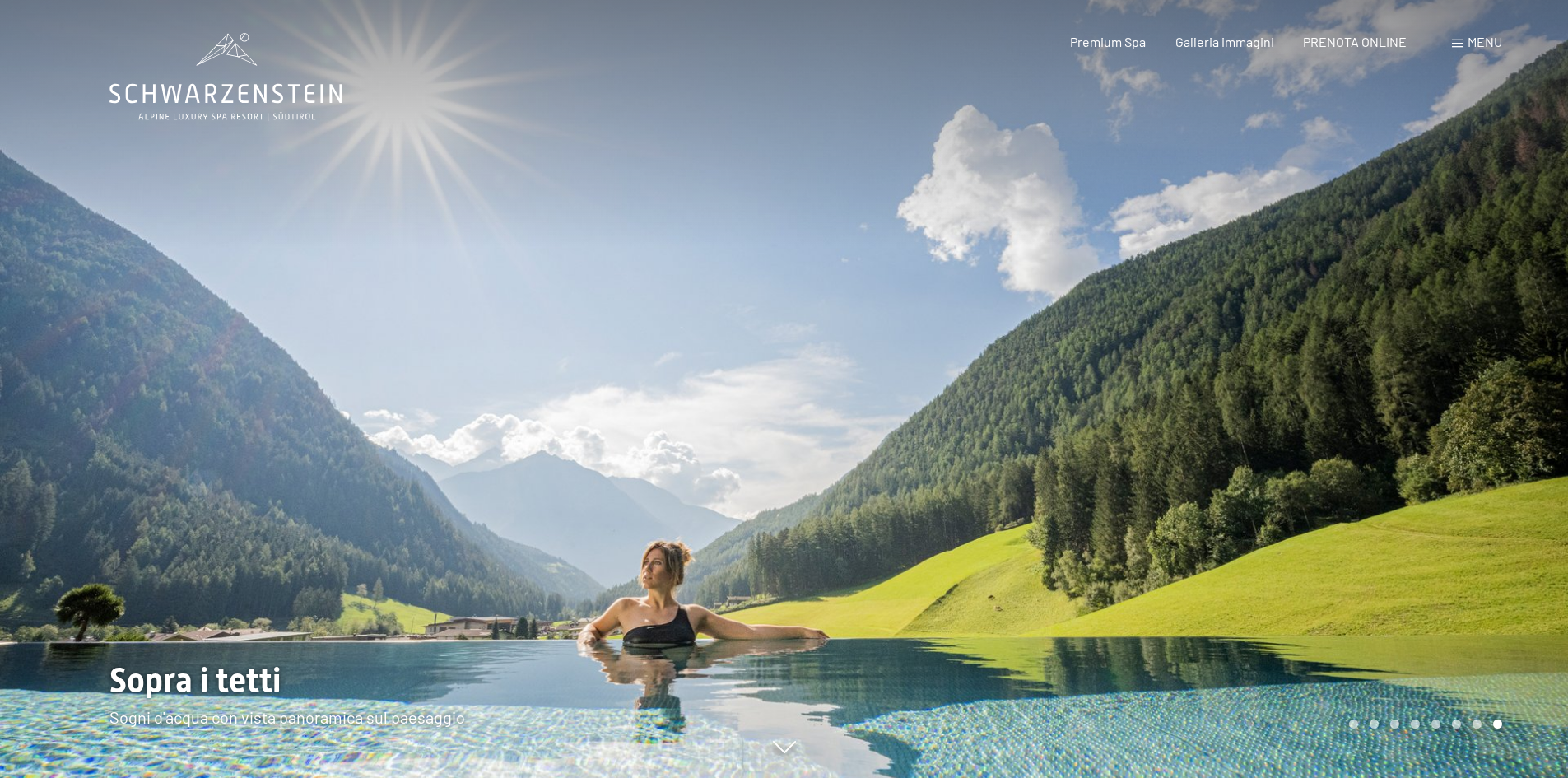
click at [1429, 436] on div at bounding box center [1177, 389] width 784 height 778
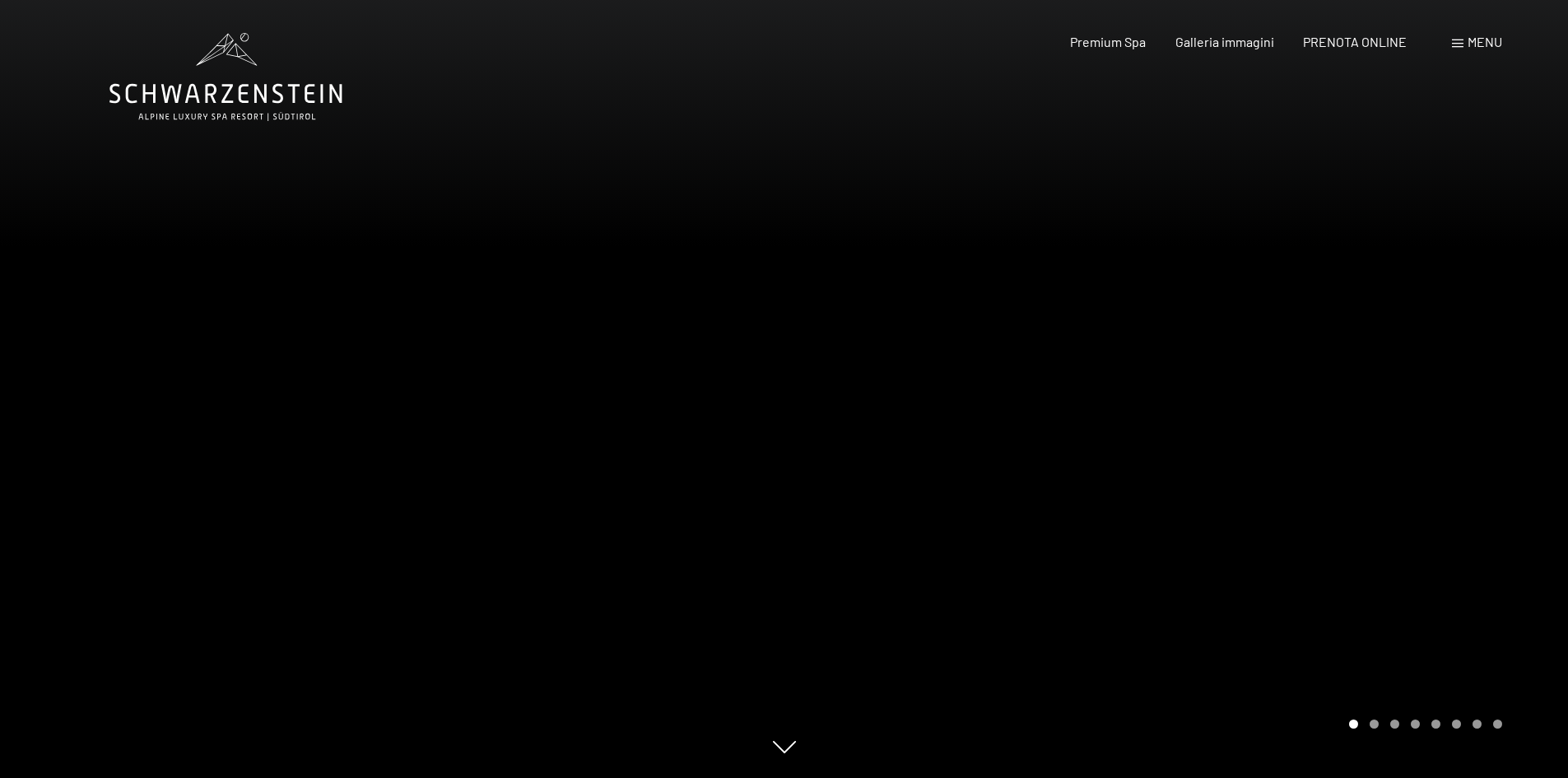
click at [1429, 436] on div at bounding box center [1177, 389] width 784 height 778
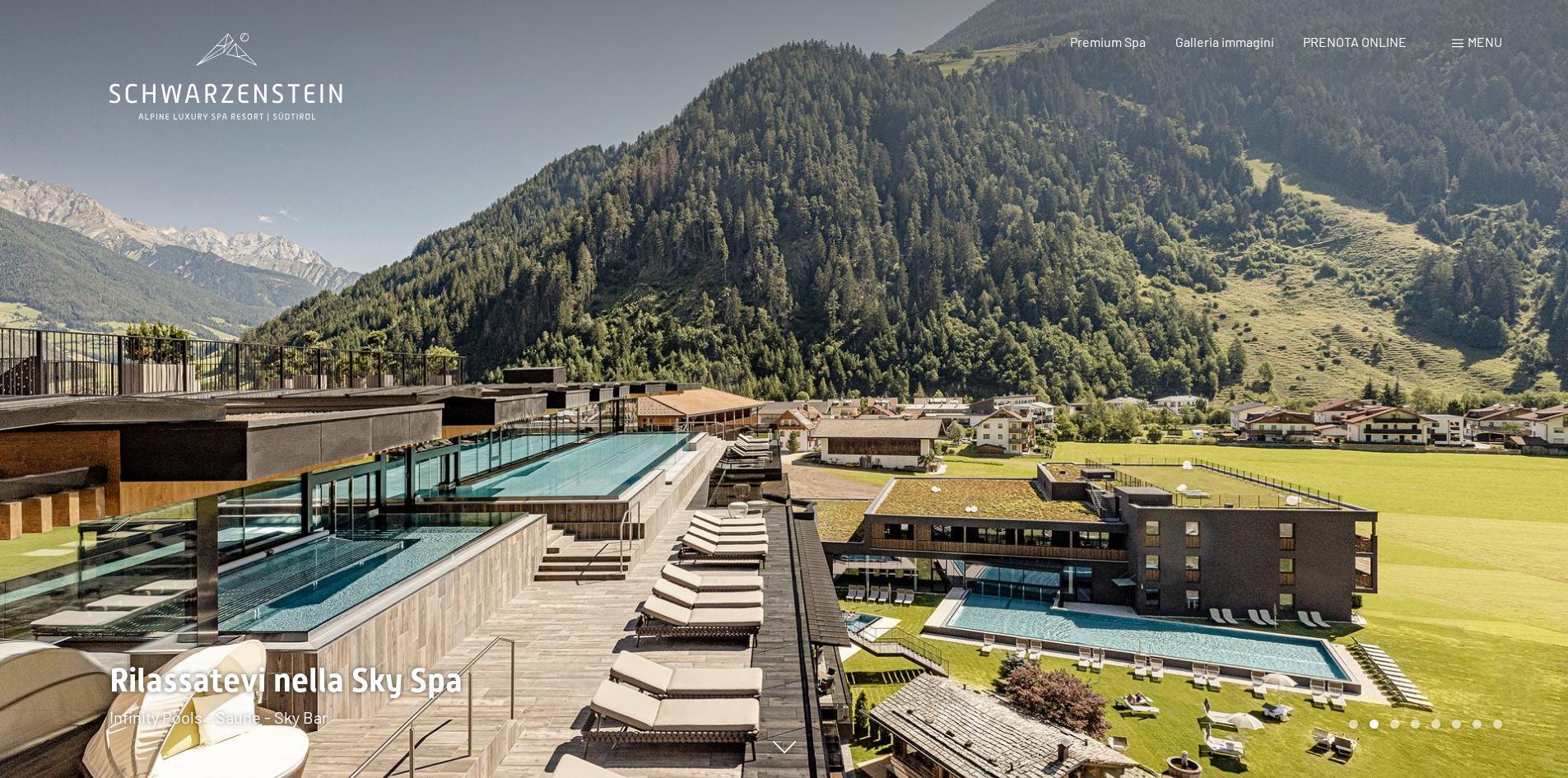
click at [1488, 464] on div at bounding box center [1177, 389] width 784 height 778
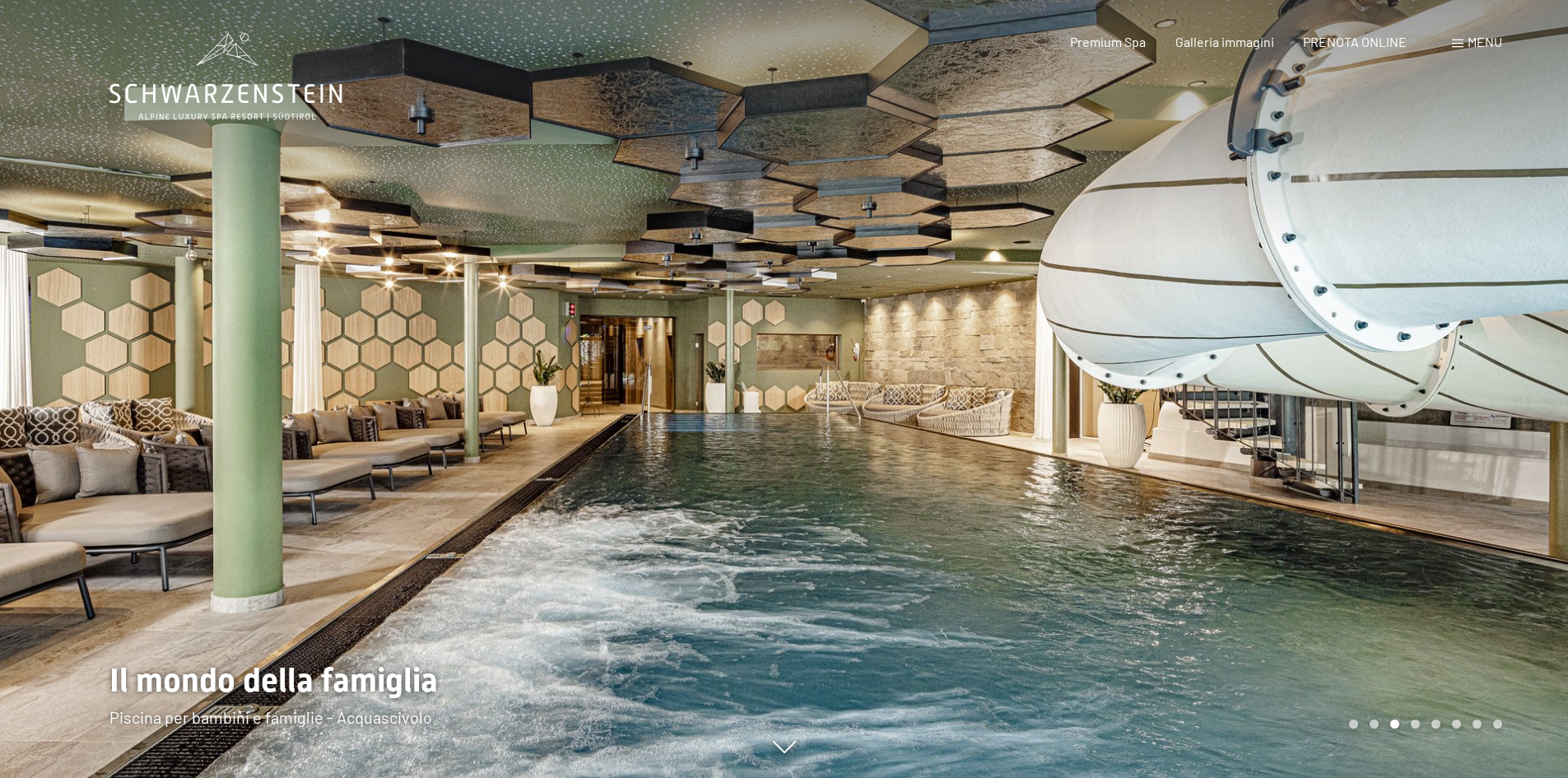
click at [1466, 464] on div at bounding box center [1177, 389] width 784 height 778
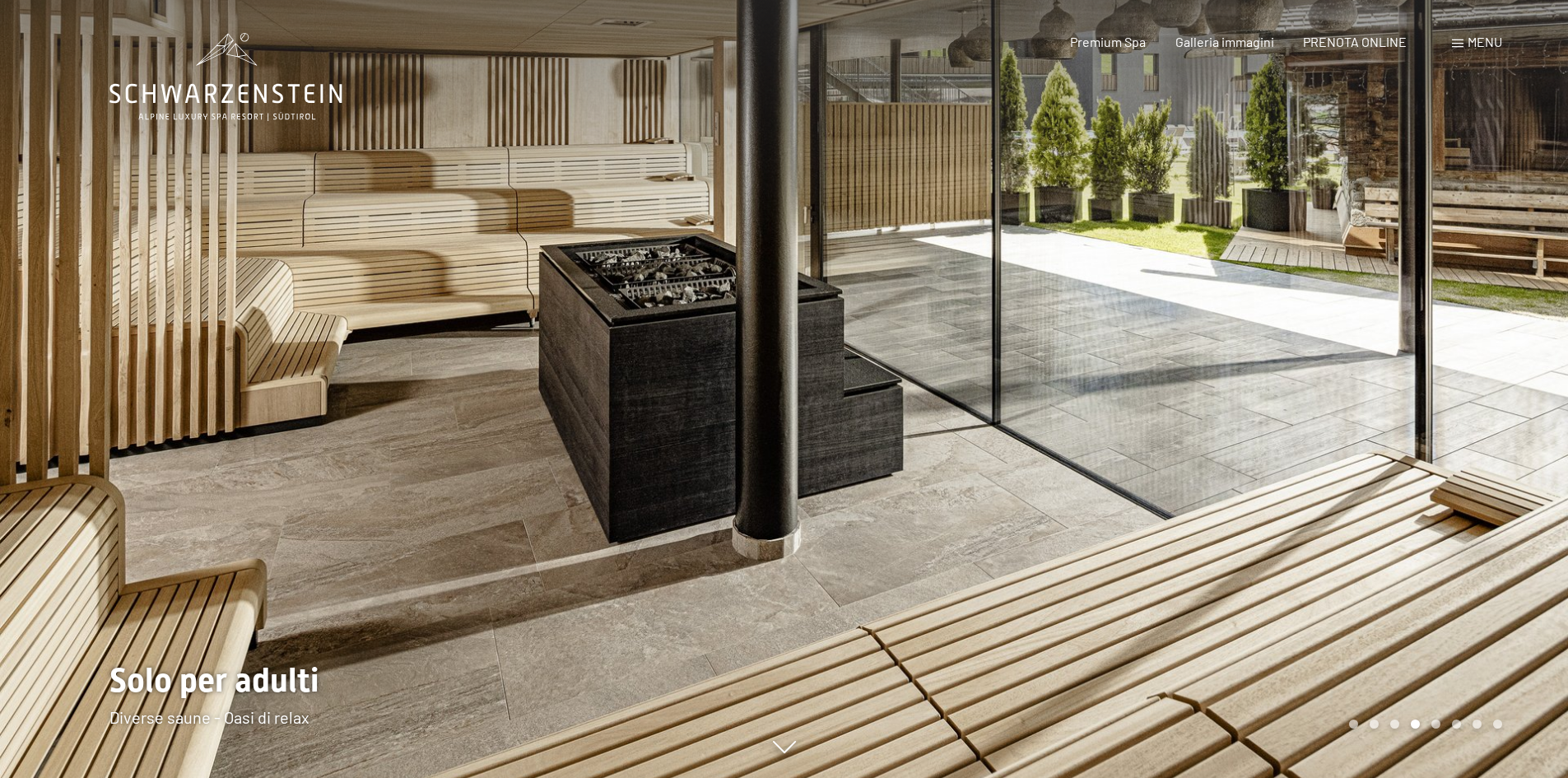
click at [1466, 464] on div at bounding box center [1177, 389] width 784 height 778
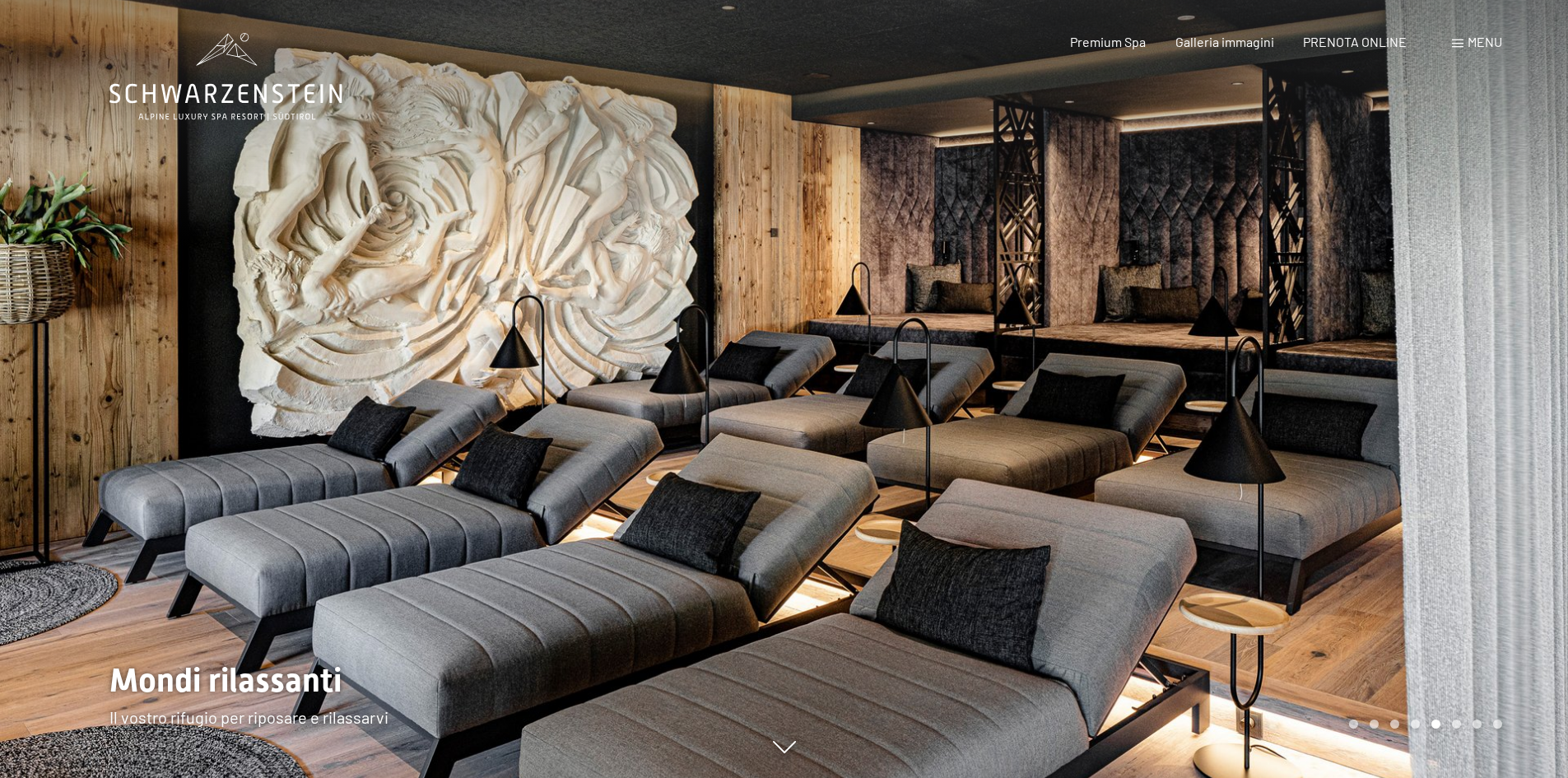
click at [1466, 464] on div at bounding box center [1177, 389] width 784 height 778
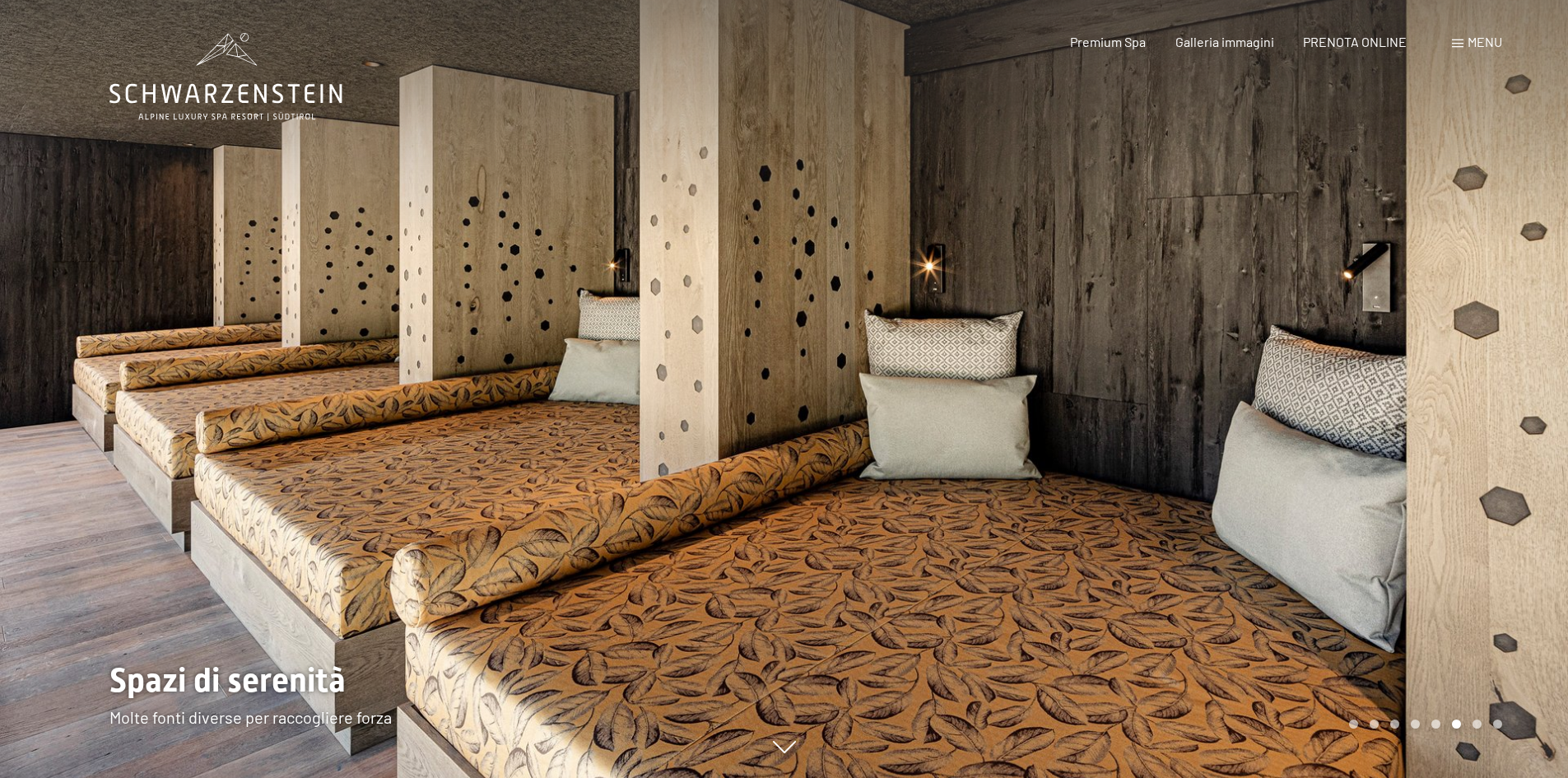
click at [1466, 464] on div at bounding box center [1177, 389] width 784 height 778
